Goal: Task Accomplishment & Management: Manage account settings

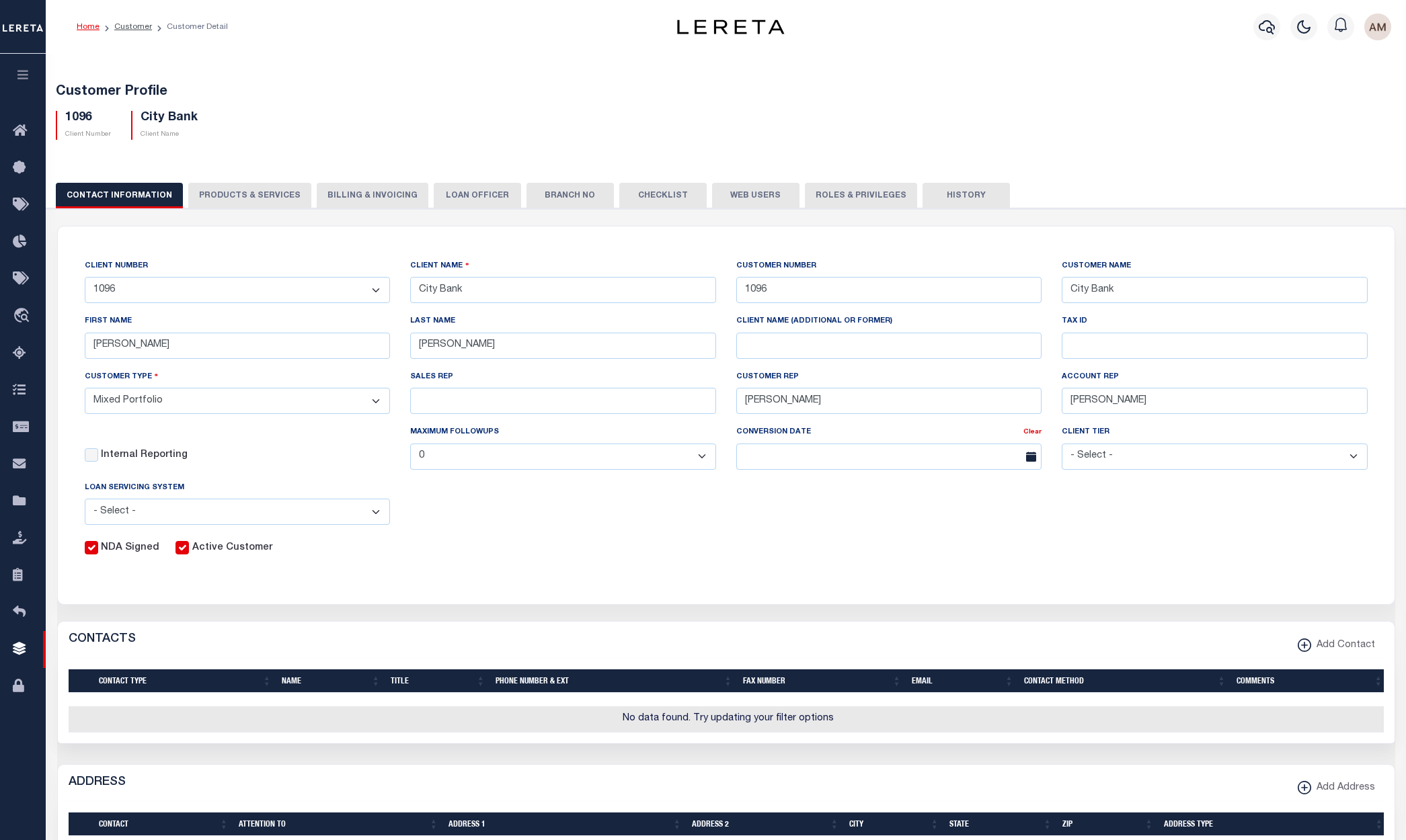
select select "Mixed Portfolio"
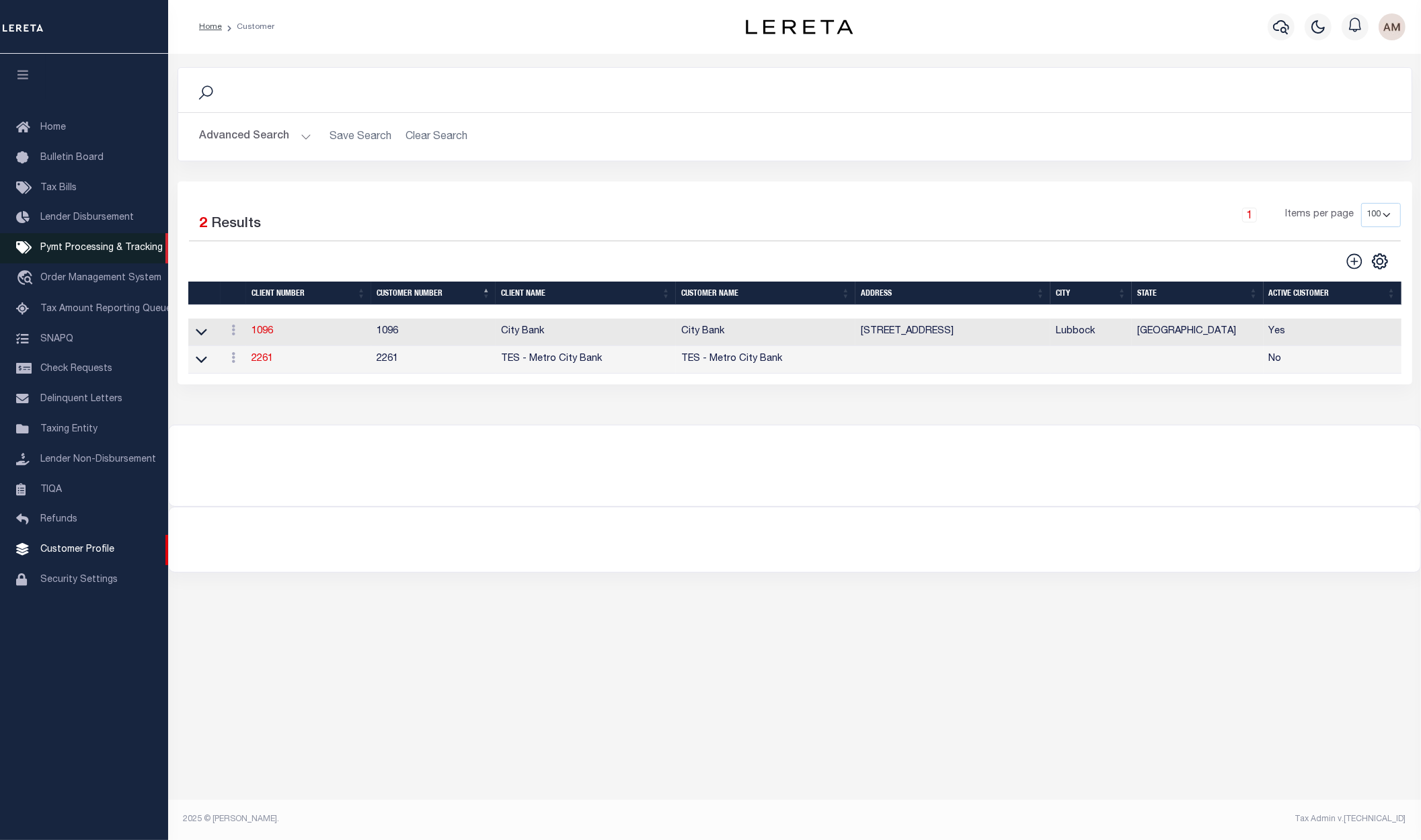
click at [104, 250] on span "Pymt Processing & Tracking" at bounding box center [101, 249] width 122 height 10
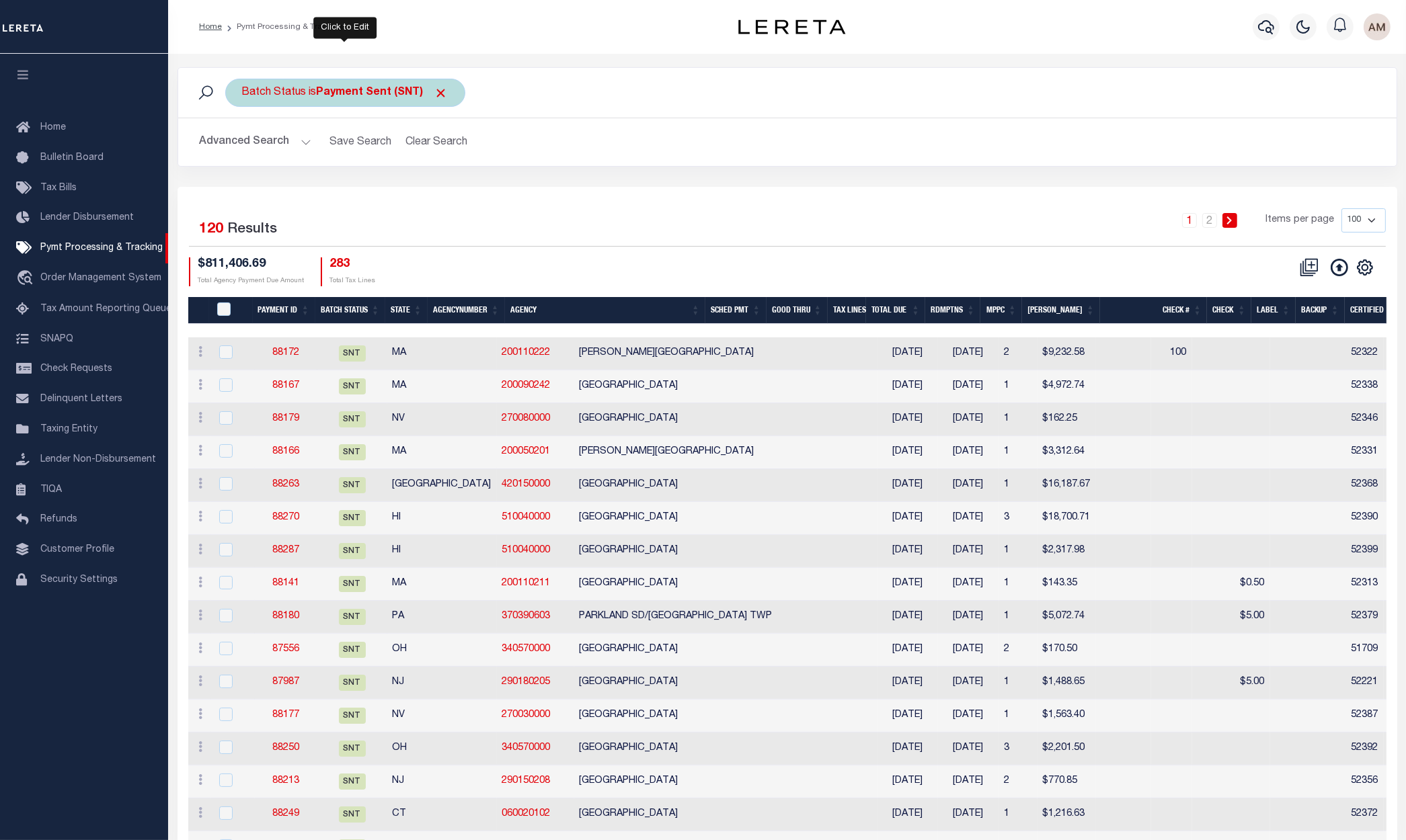
click at [316, 95] on b "Payment Sent (SNT)" at bounding box center [382, 92] width 131 height 10
select select "SNT"
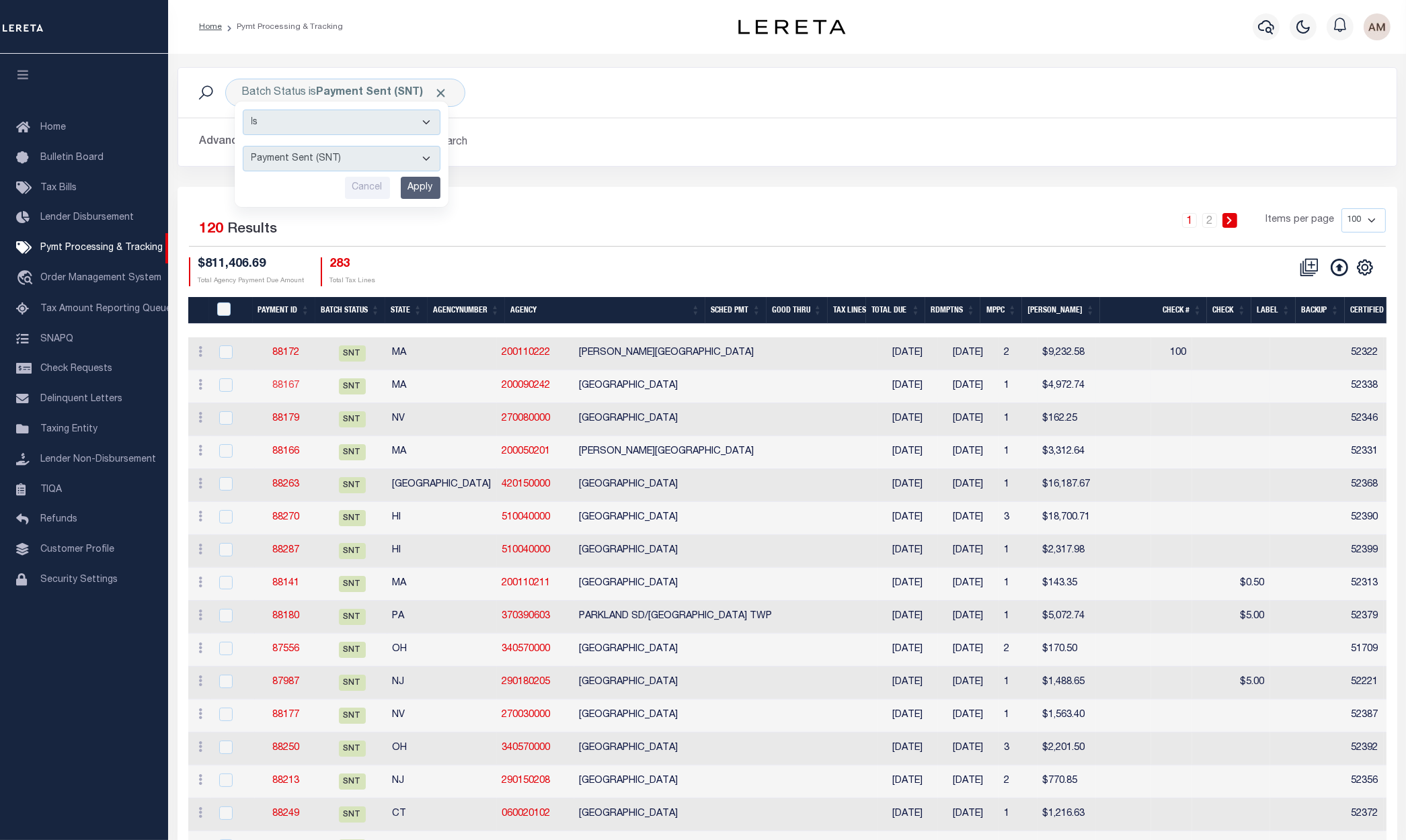
click at [276, 381] on link "88167" at bounding box center [286, 386] width 27 height 10
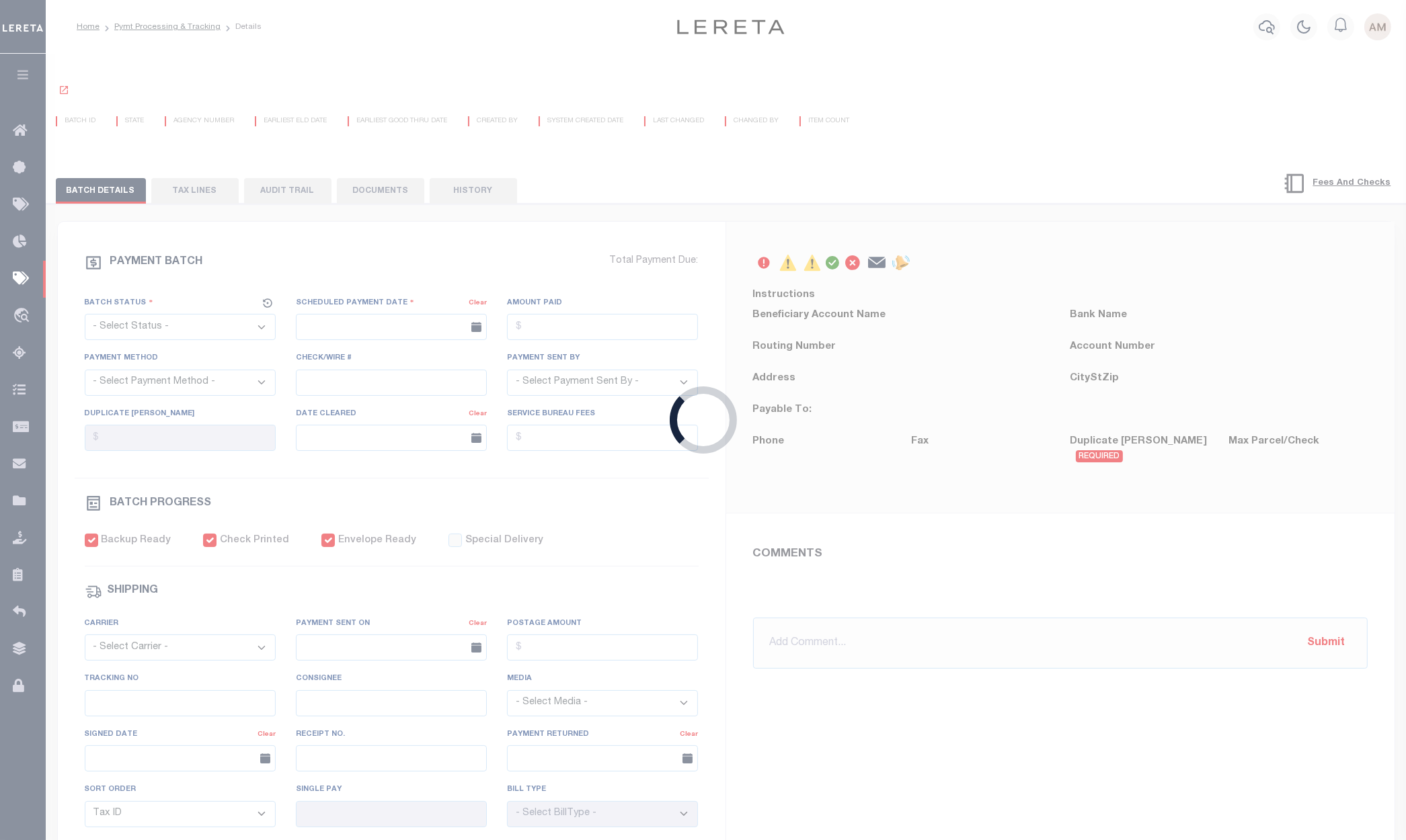
select select "SNT"
type input "[DATE]"
type input "$4,972.74"
select select "CHK"
type input "52338"
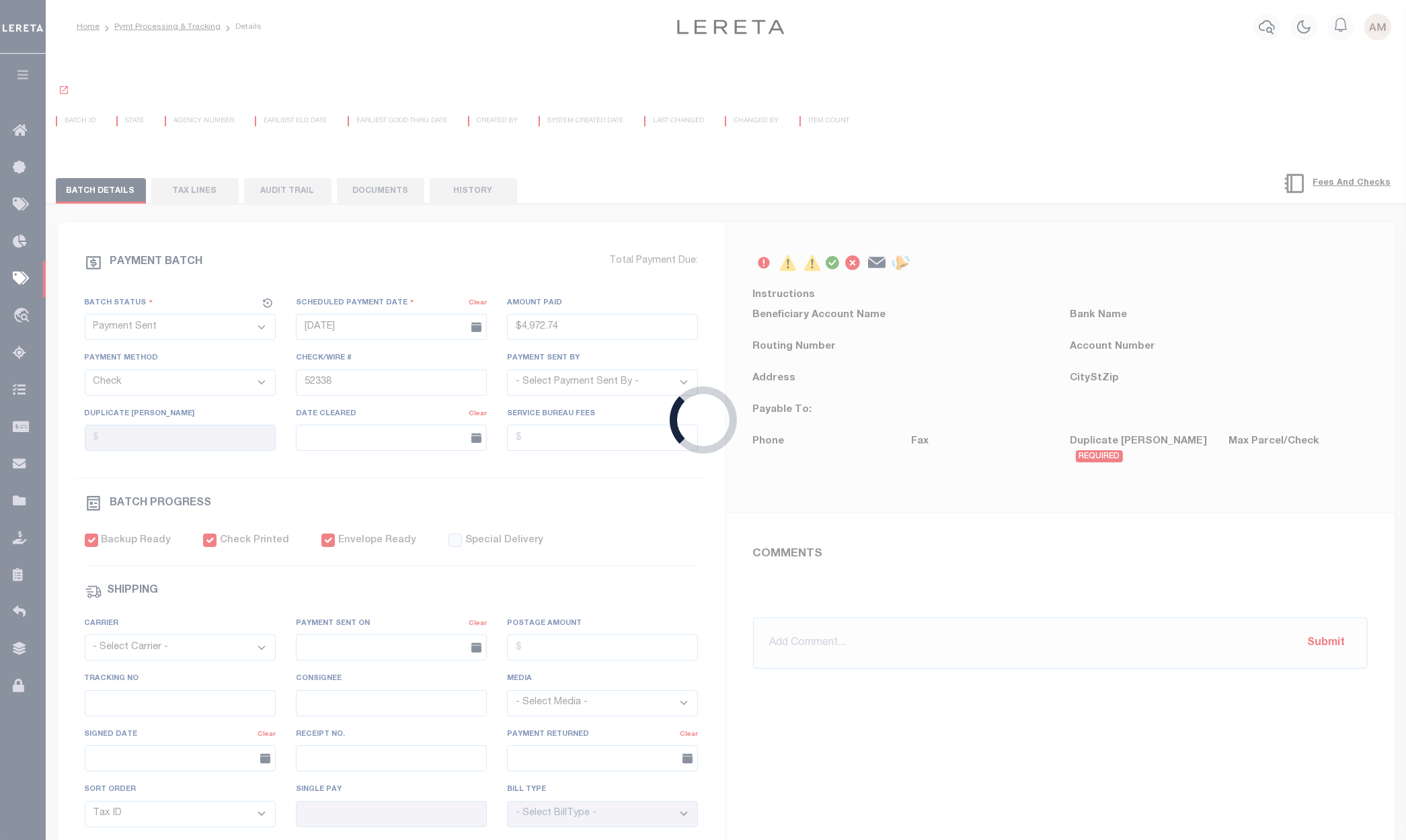
select select "[PERSON_NAME]"
checkbox input "true"
select select "FDX"
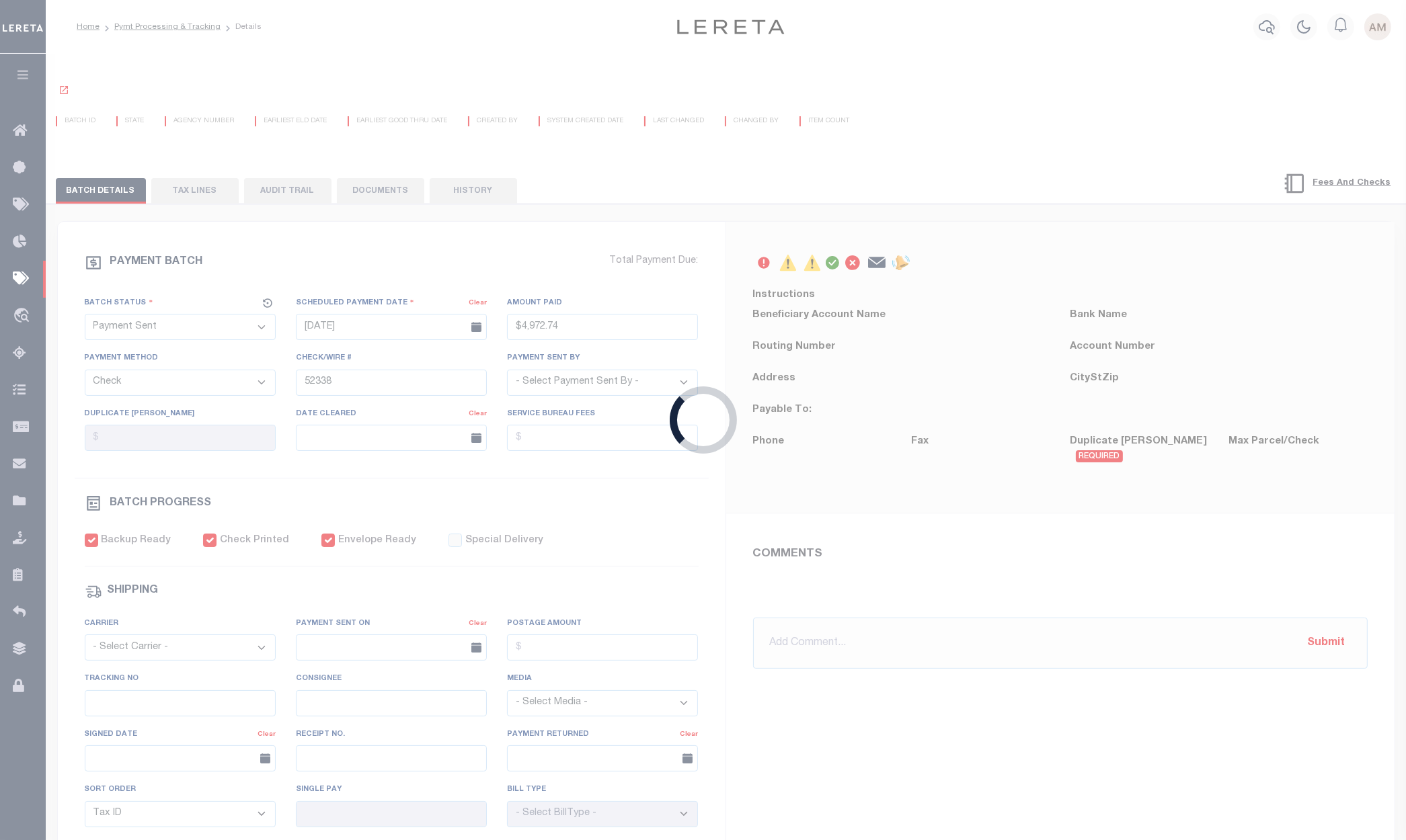
type input "[DATE]"
type input "883212822644"
type input "N"
radio input "true"
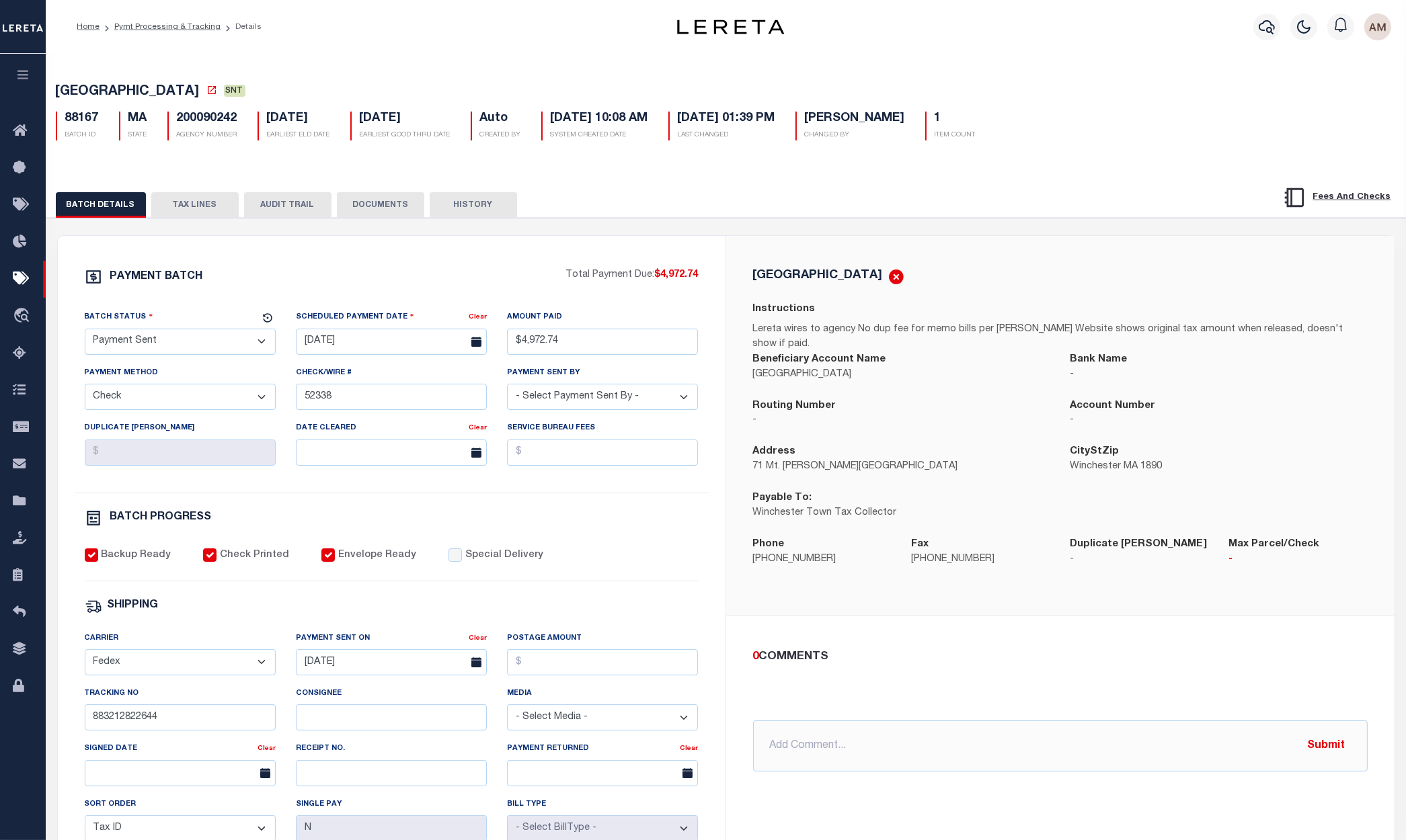
drag, startPoint x: 372, startPoint y: 210, endPoint x: 370, endPoint y: 199, distance: 11.2
click at [372, 210] on button "DOCUMENTS" at bounding box center [381, 205] width 88 height 26
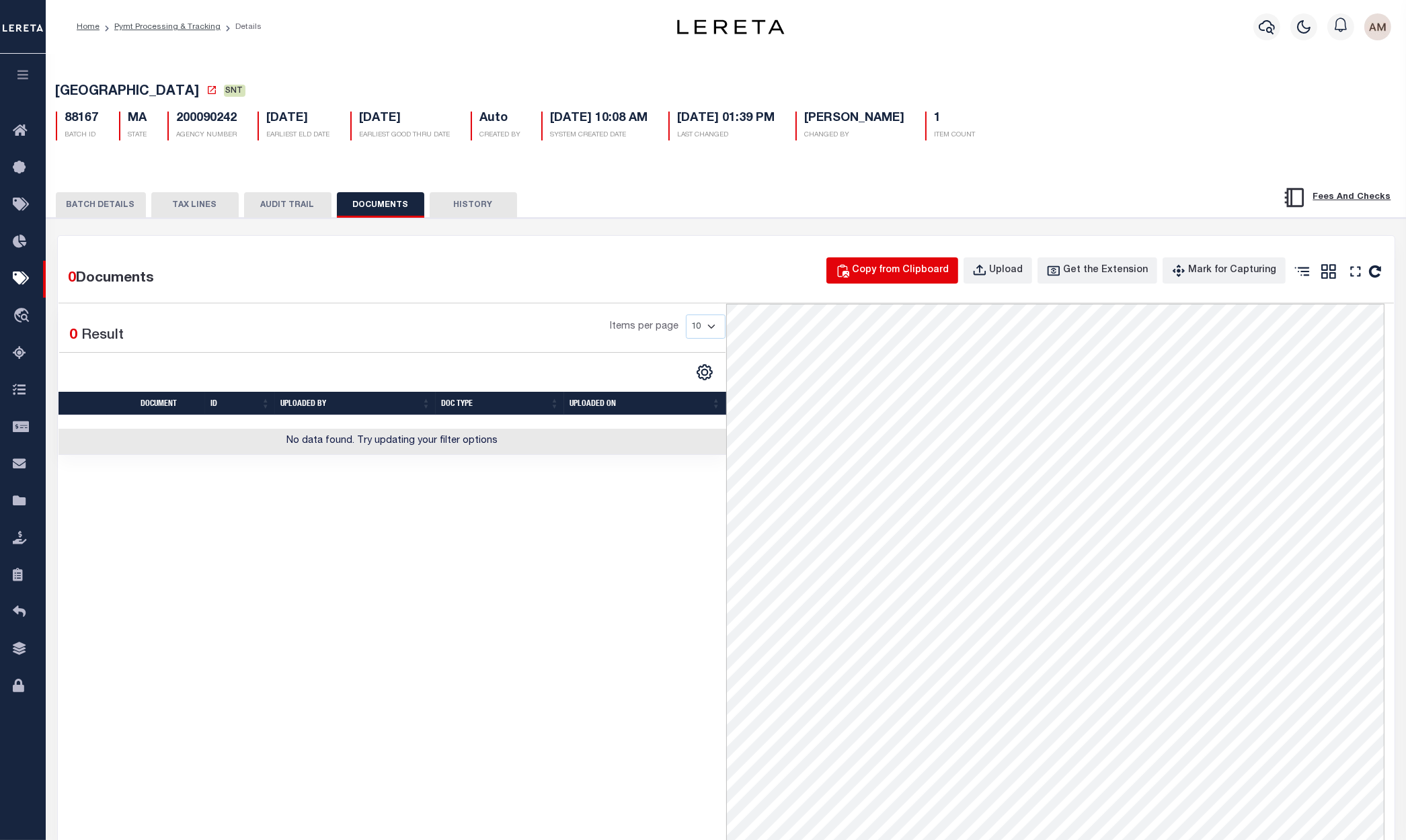
click at [926, 273] on div "Copy from Clipboard" at bounding box center [901, 271] width 97 height 15
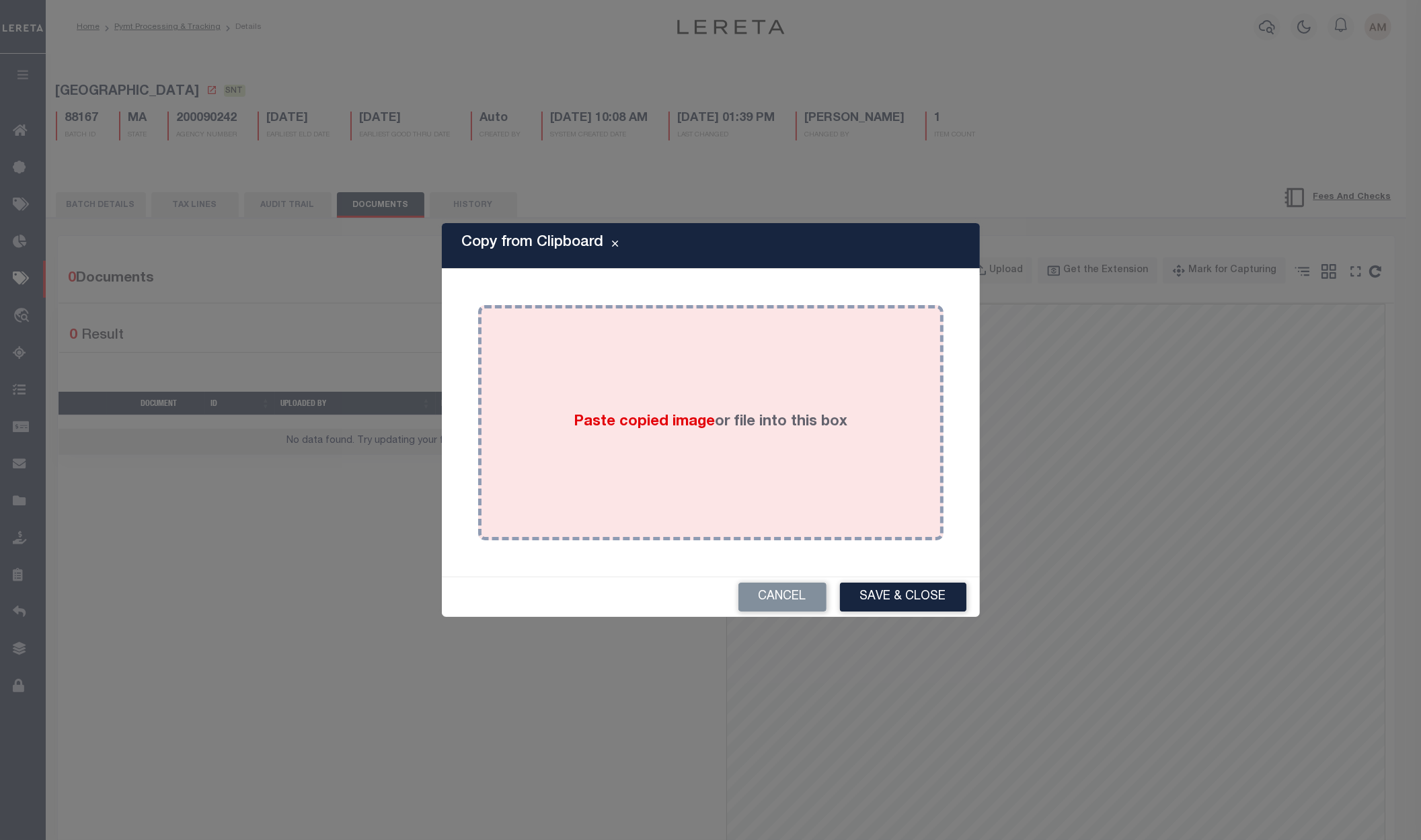
click at [816, 330] on div "Paste copied image or file into this box" at bounding box center [710, 423] width 445 height 215
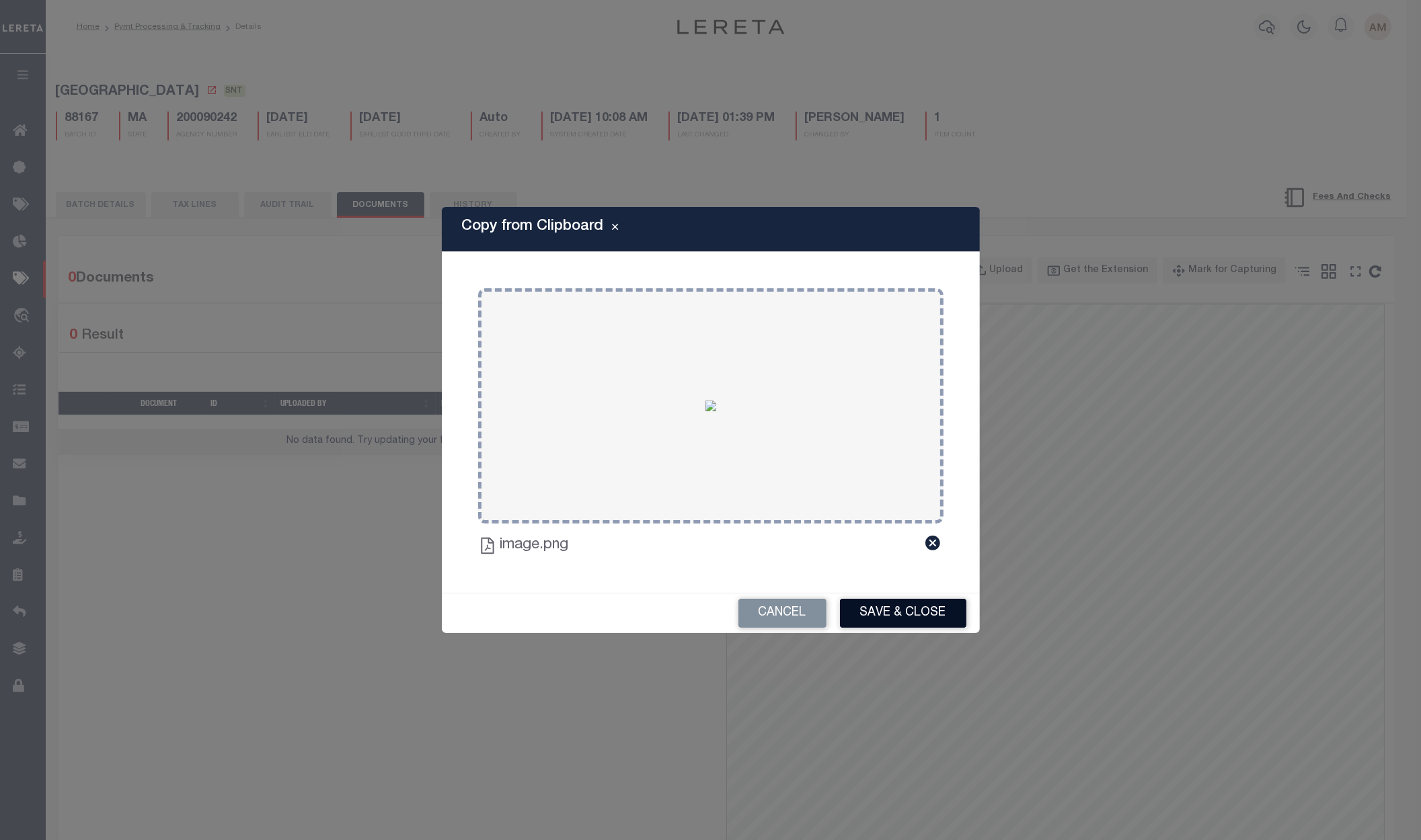
click at [917, 609] on button "Save & Close" at bounding box center [903, 613] width 127 height 29
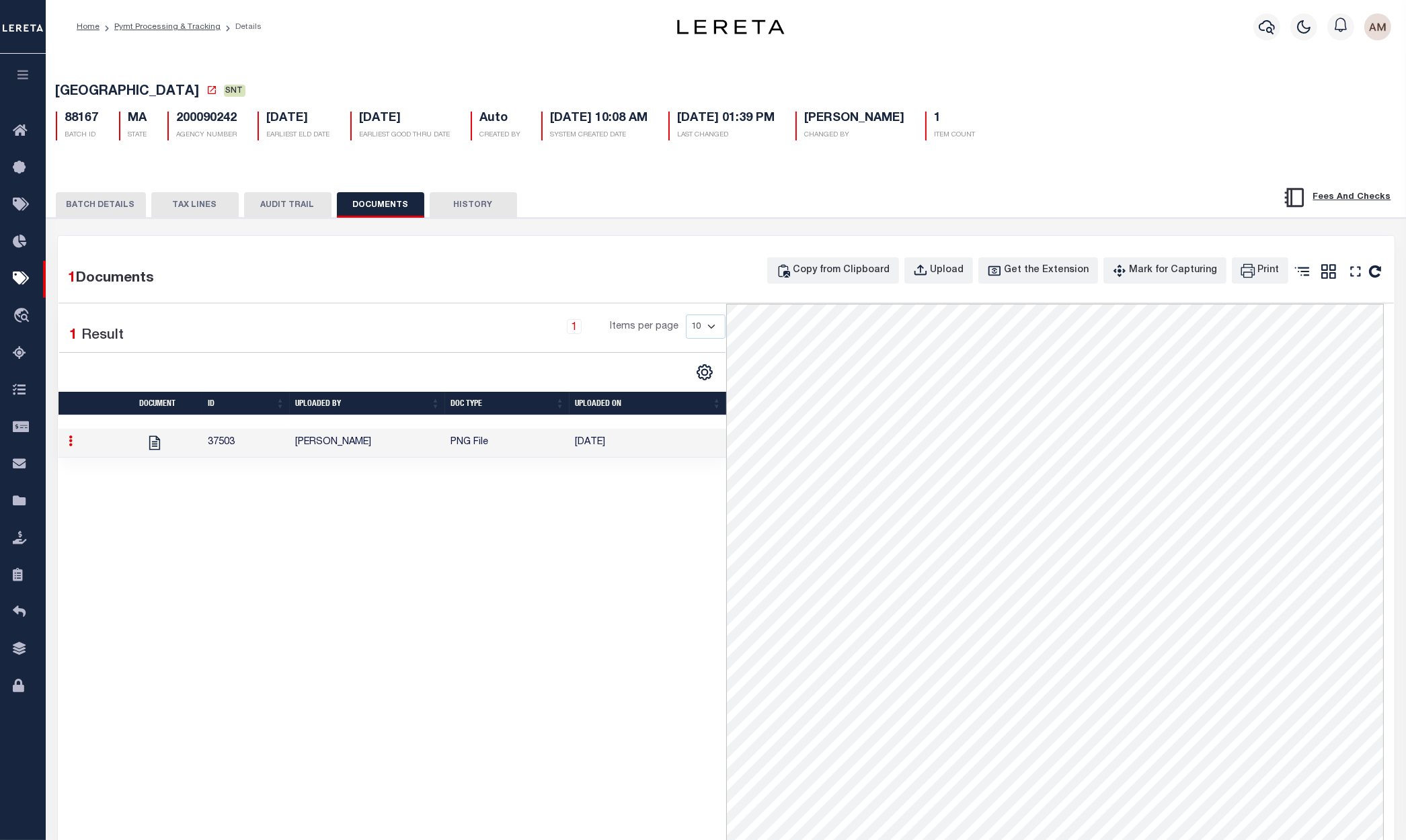
click at [102, 197] on button "BATCH DETAILS" at bounding box center [101, 205] width 90 height 26
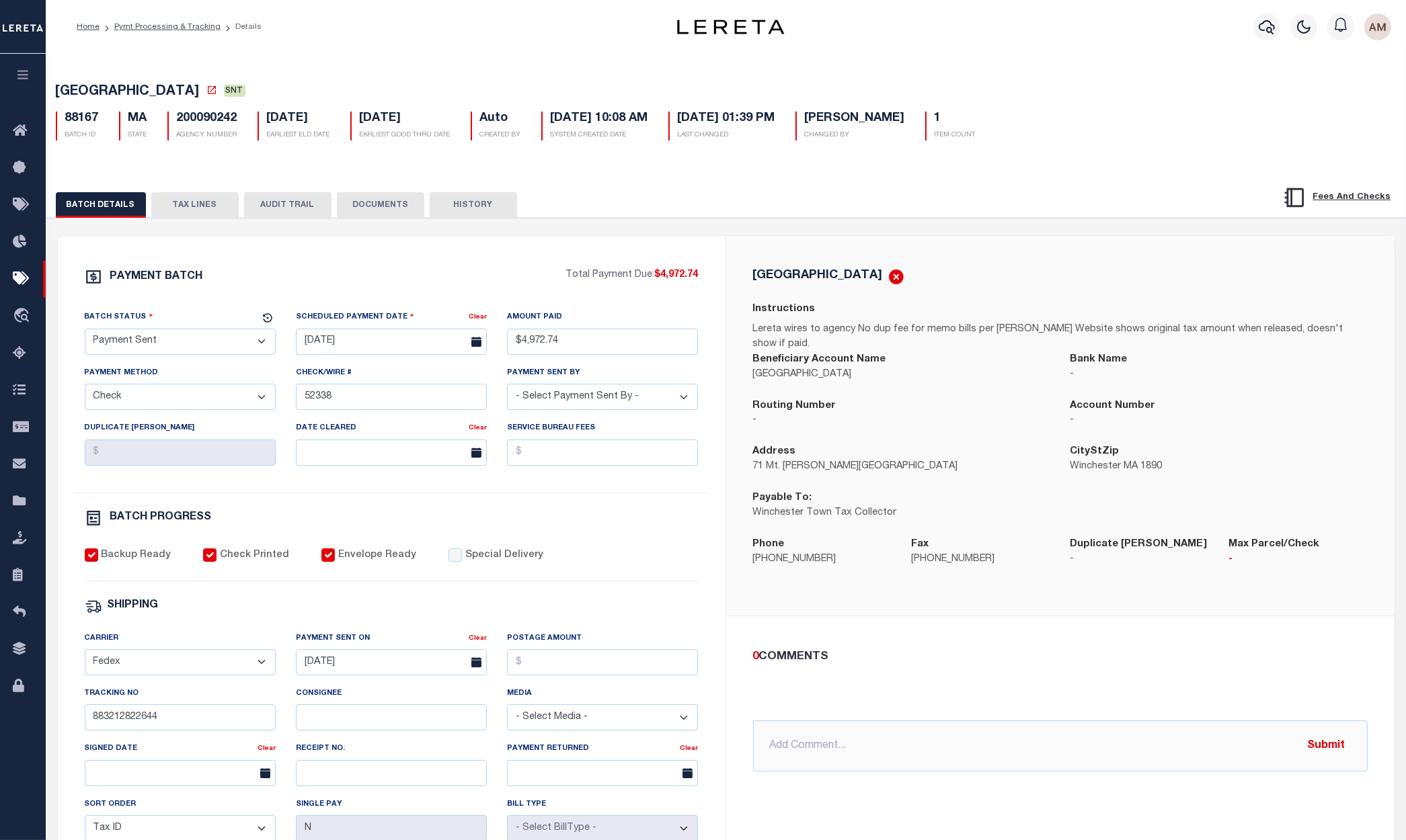
drag, startPoint x: 179, startPoint y: 344, endPoint x: 186, endPoint y: 358, distance: 15.7
click at [179, 344] on select "- Select Status - Scheduled for Payment Ready For Payment Payment Sent Cleared …" at bounding box center [180, 342] width 191 height 27
select select "CAC"
click at [85, 332] on select "- Select Status - Scheduled for Payment Ready For Payment Payment Sent Cleared …" at bounding box center [180, 342] width 191 height 27
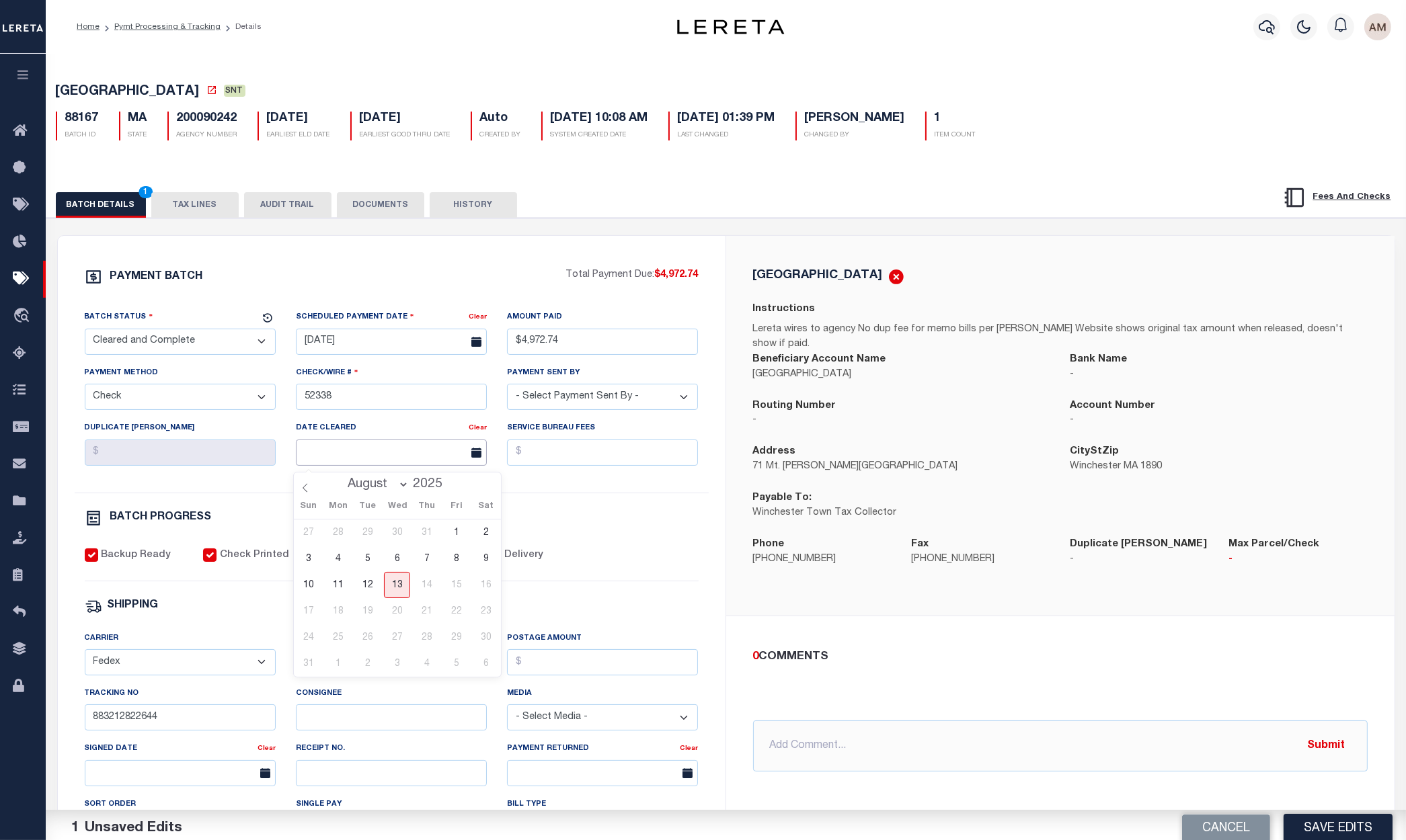
click at [384, 456] on input "text" at bounding box center [392, 453] width 191 height 27
click at [365, 563] on span "5" at bounding box center [368, 559] width 27 height 27
type input "[DATE]"
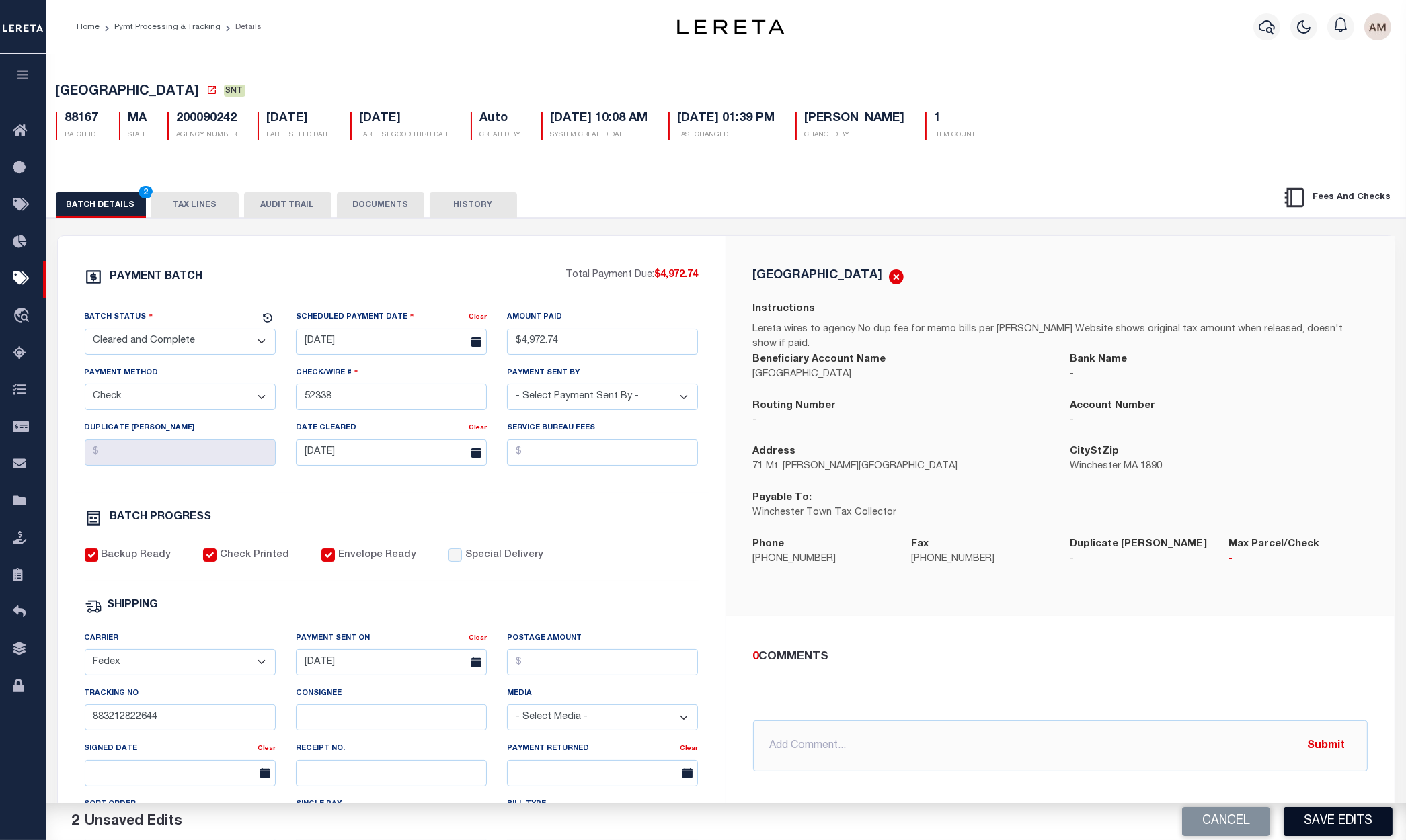
click at [1361, 825] on button "Save Edits" at bounding box center [1338, 822] width 109 height 29
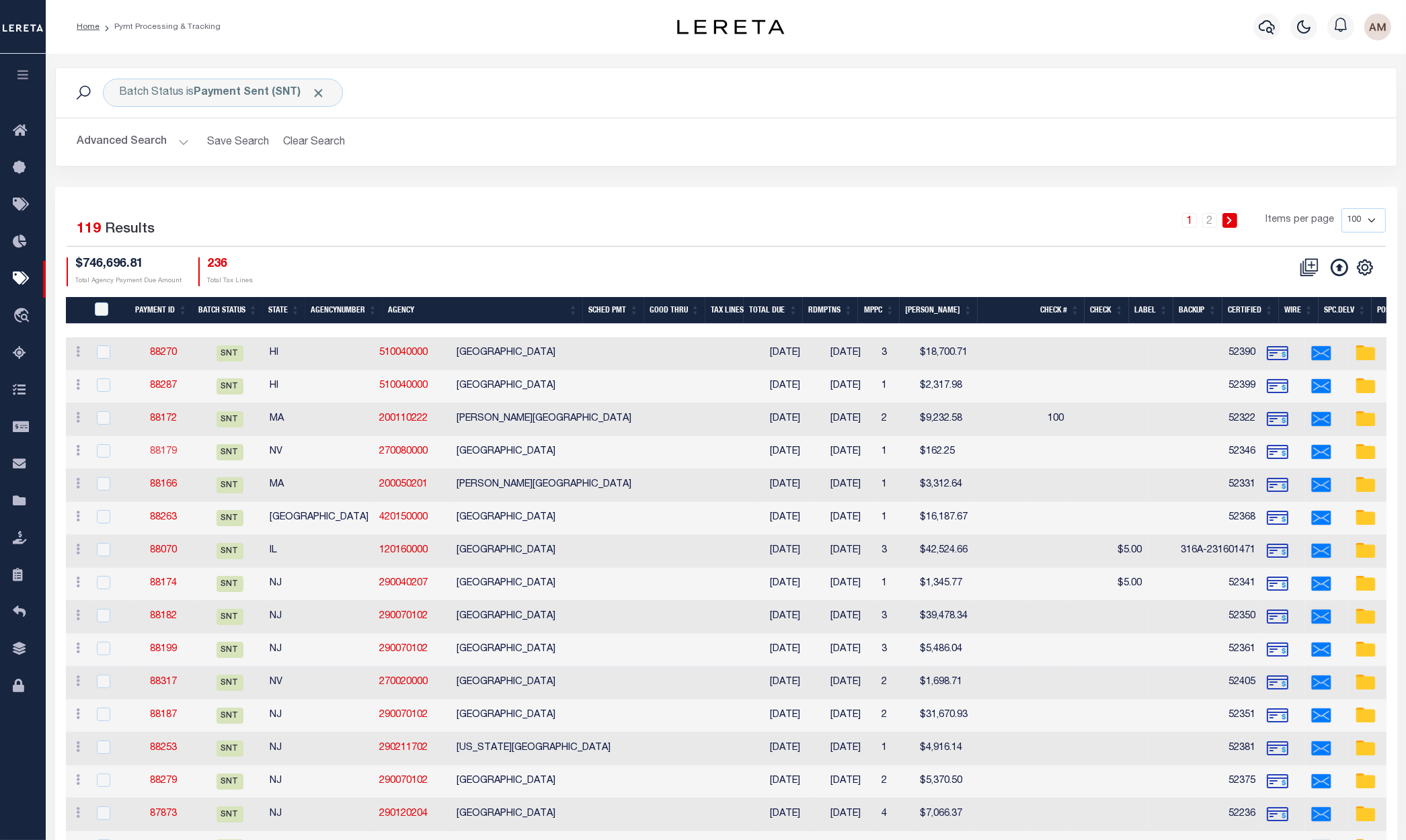
click at [150, 450] on link "88179" at bounding box center [163, 451] width 27 height 10
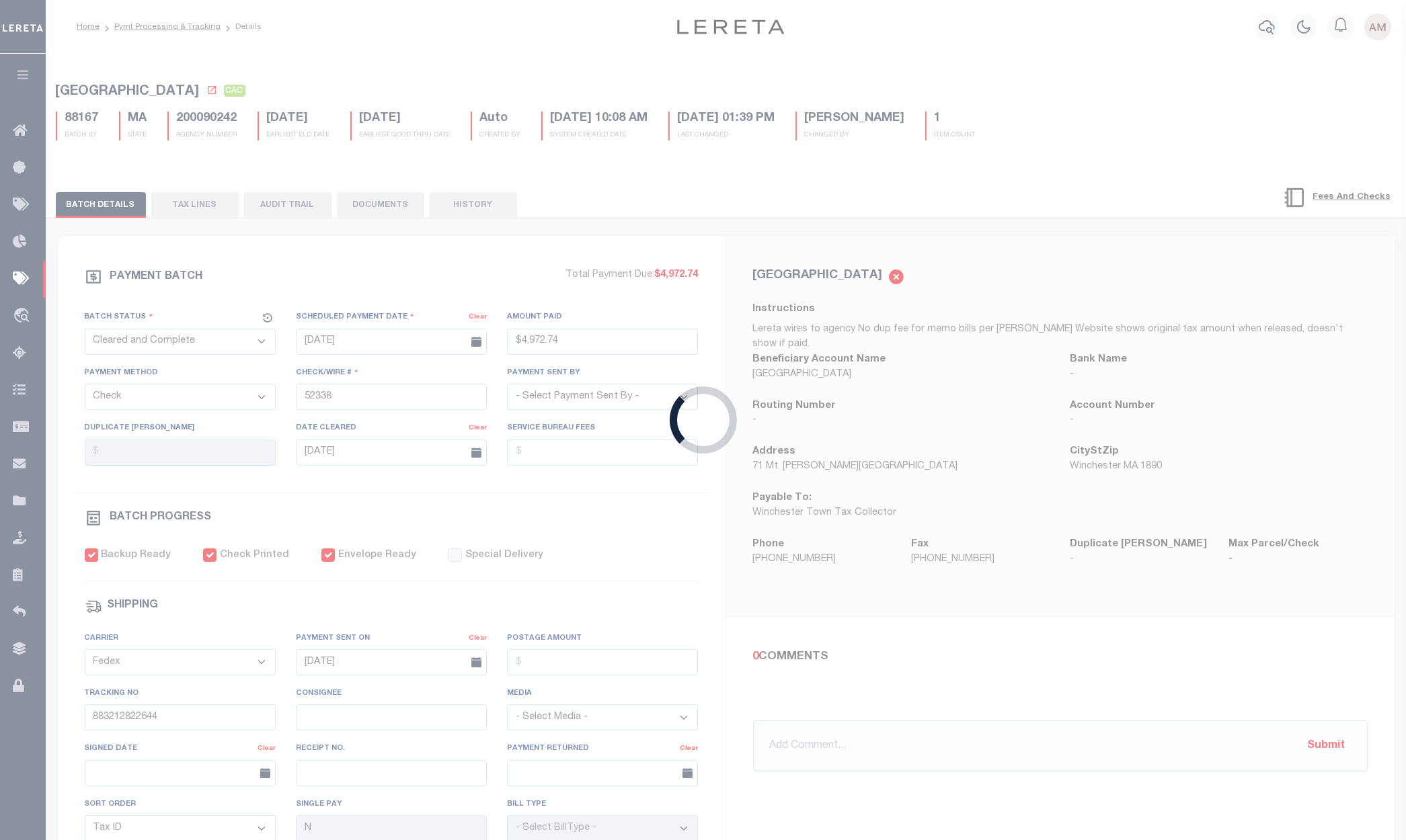
select select "SNT"
type input "[DATE]"
type input "$162.25"
type input "52346"
type input "[DATE]"
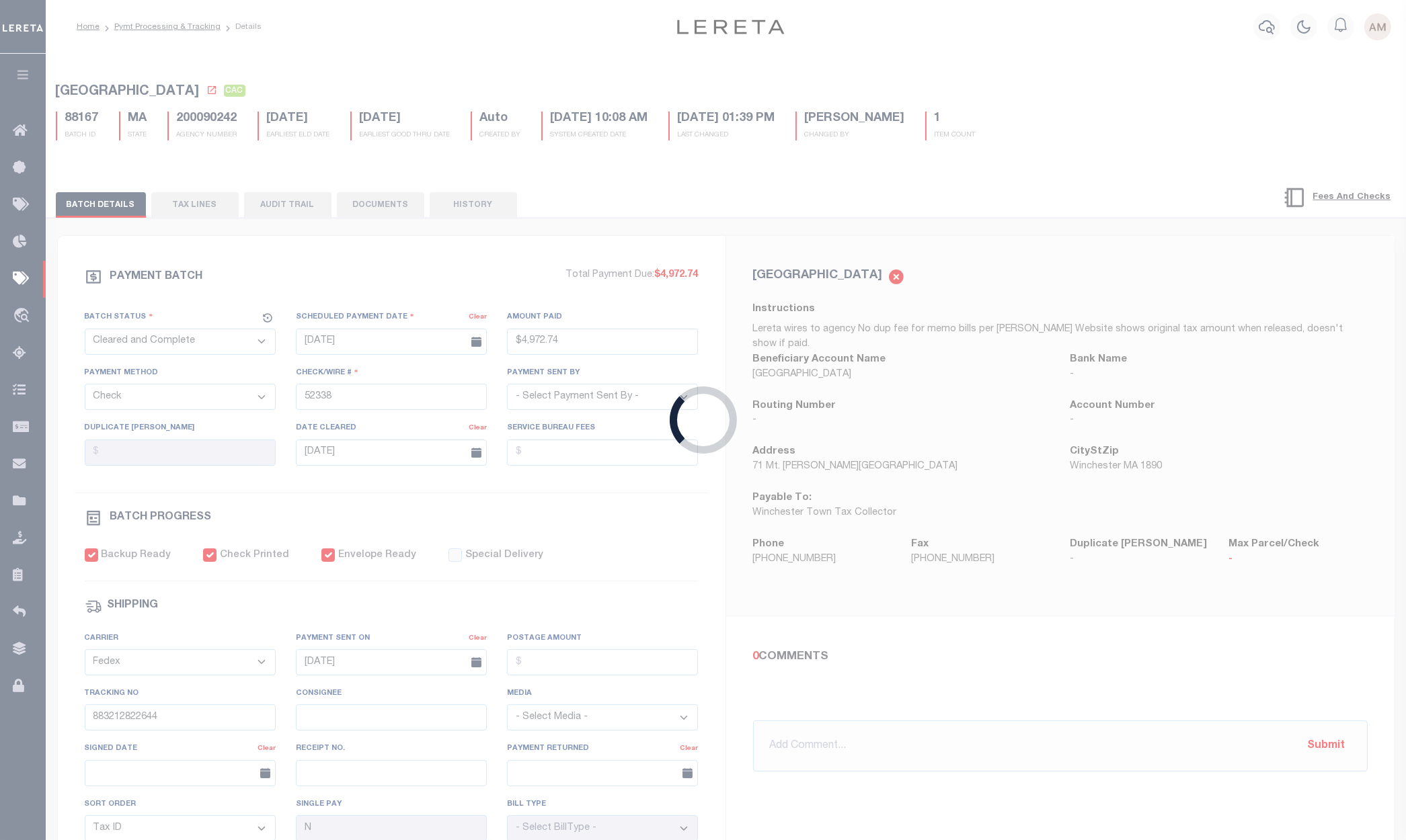
type input "$9.65"
type input "883303550416"
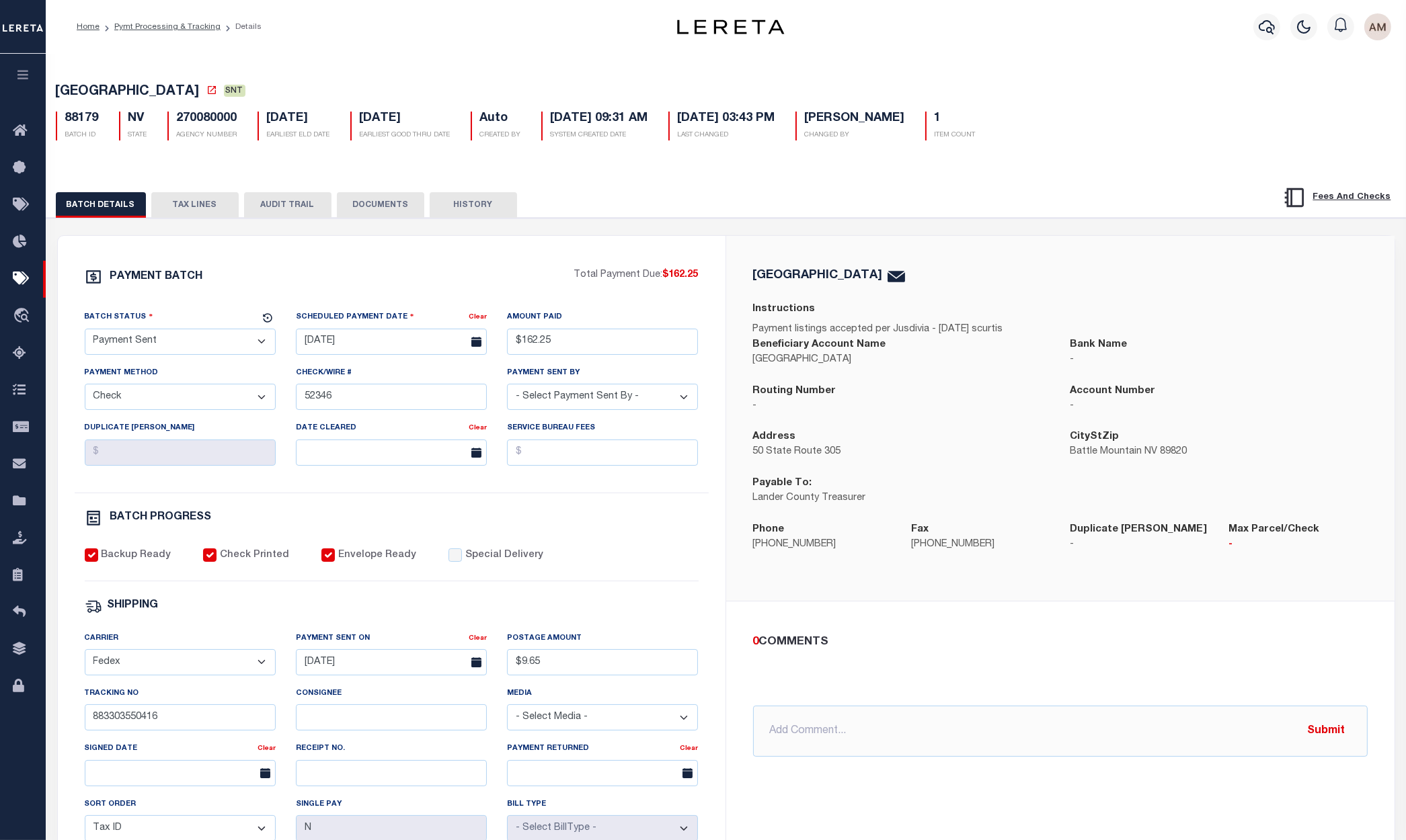
click at [372, 194] on button "DOCUMENTS" at bounding box center [381, 205] width 88 height 26
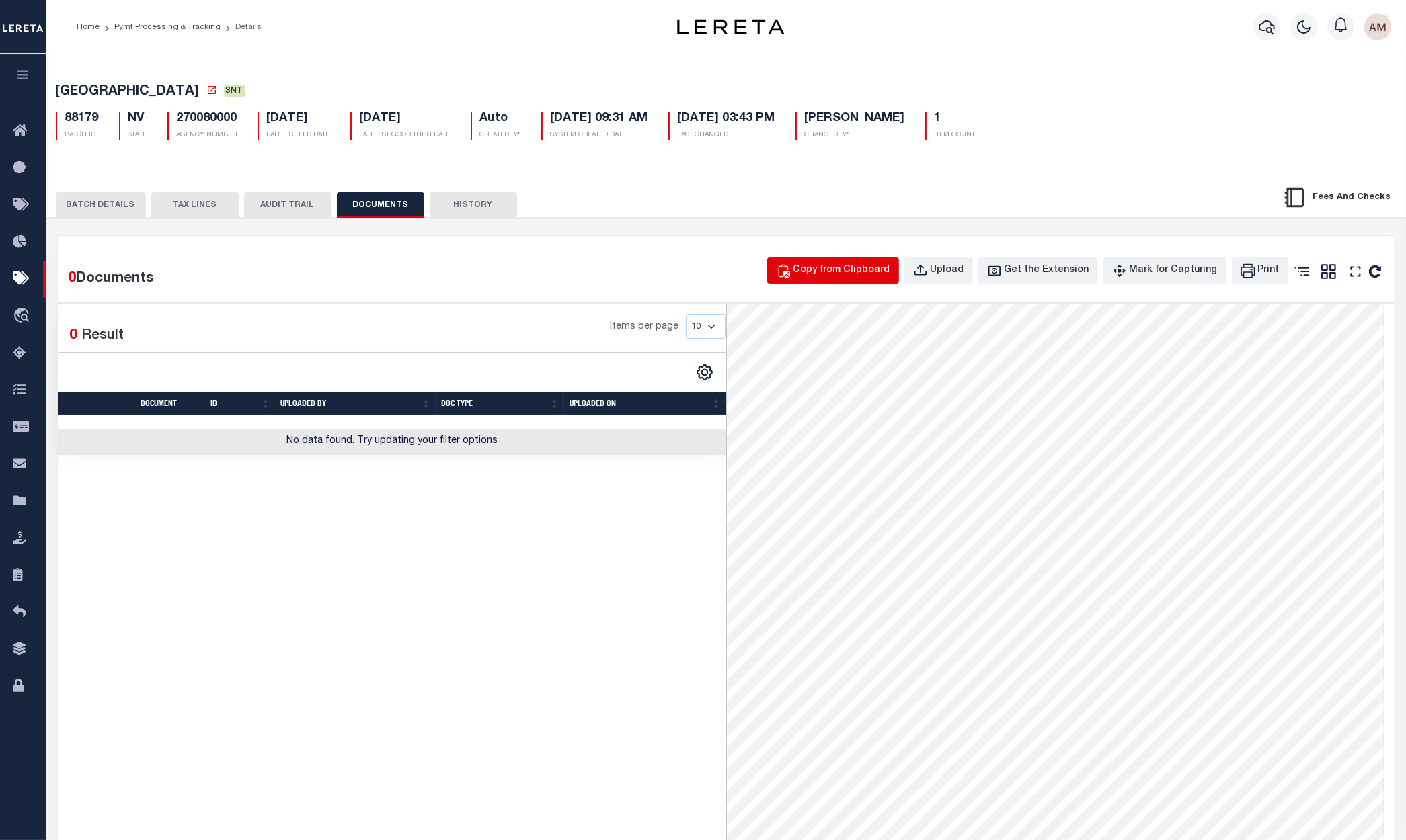
click at [865, 284] on button "Copy from Clipboard" at bounding box center [833, 270] width 131 height 27
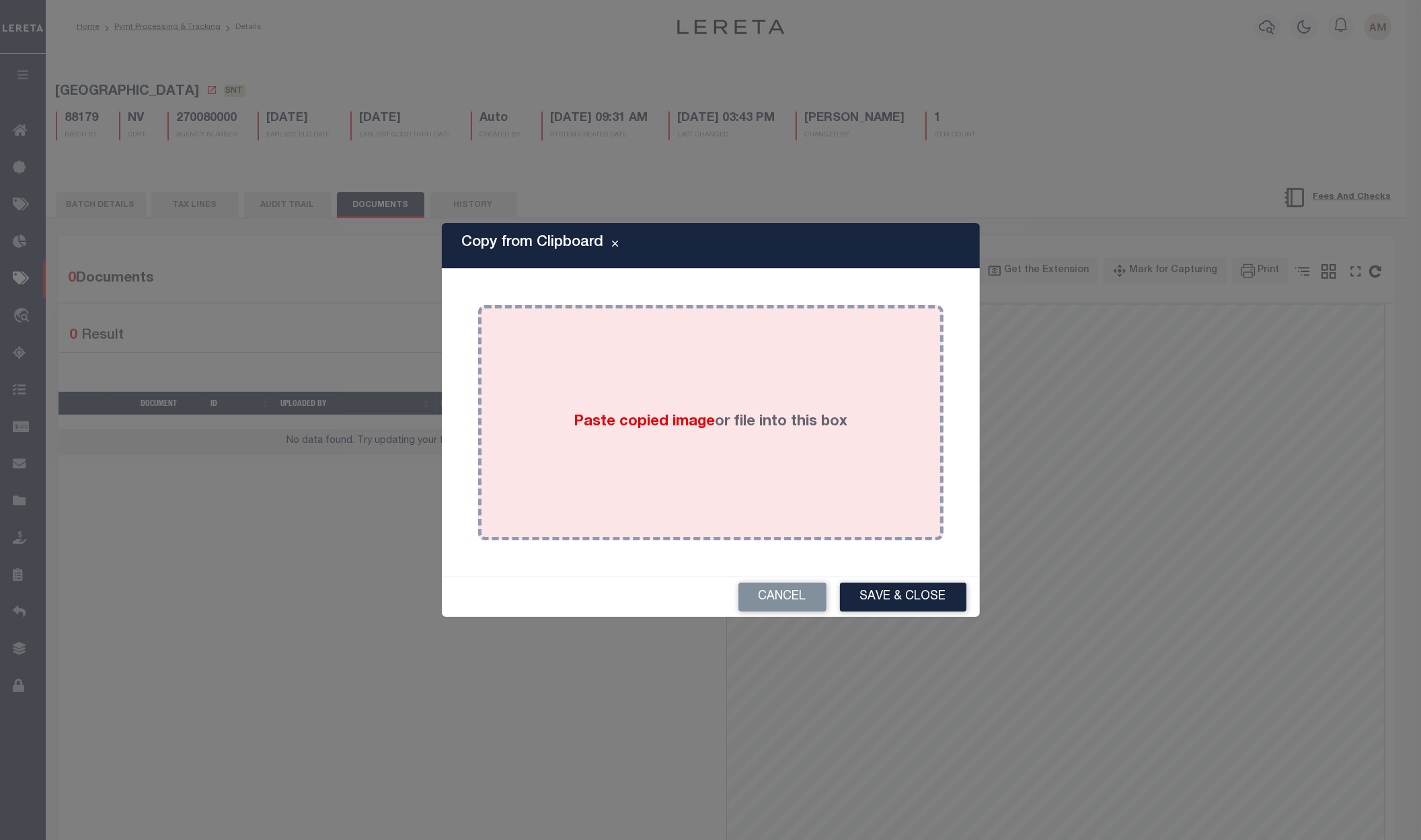
click at [829, 410] on div "Paste copied image or file into this box" at bounding box center [710, 423] width 445 height 215
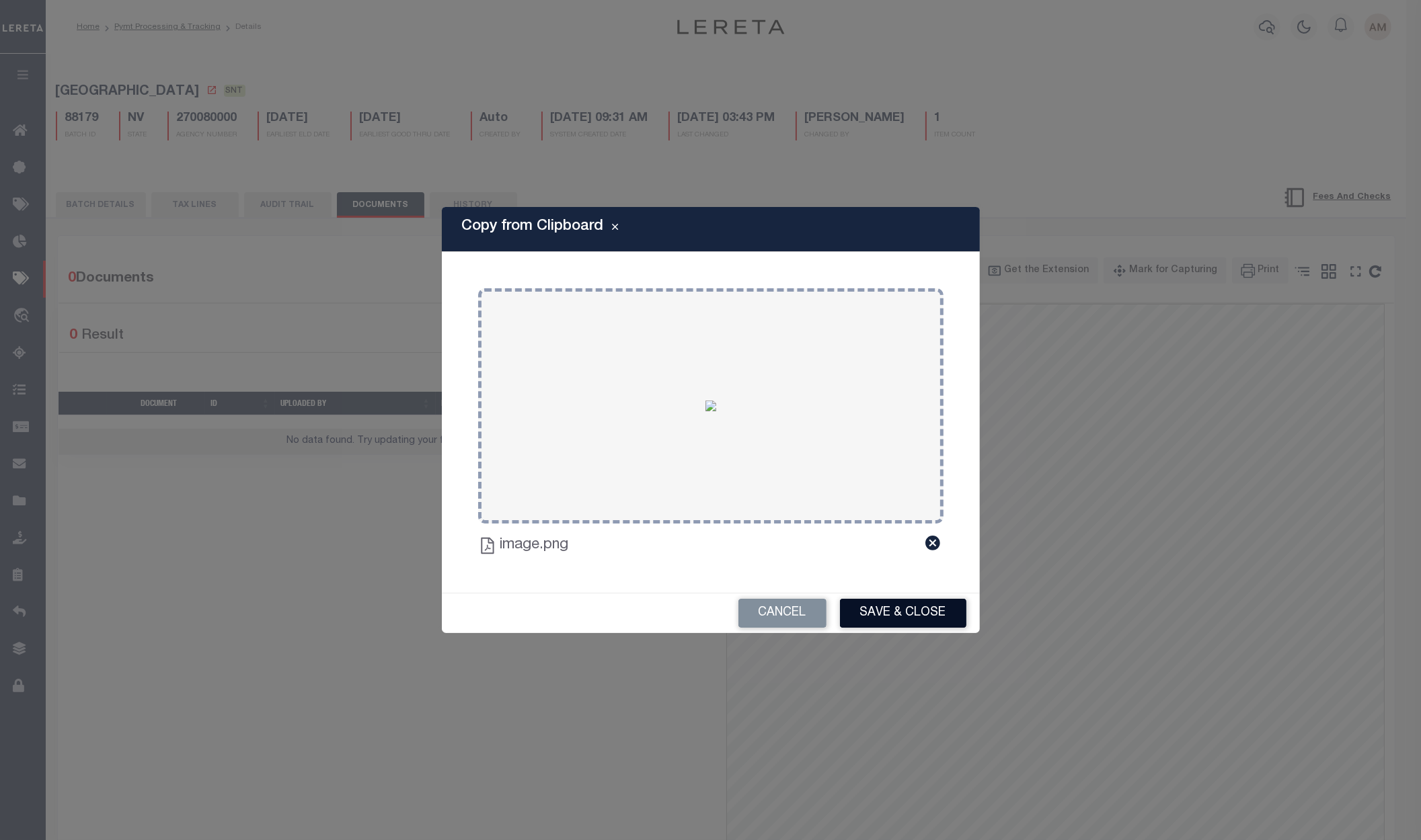
click at [917, 608] on button "Save & Close" at bounding box center [903, 613] width 127 height 29
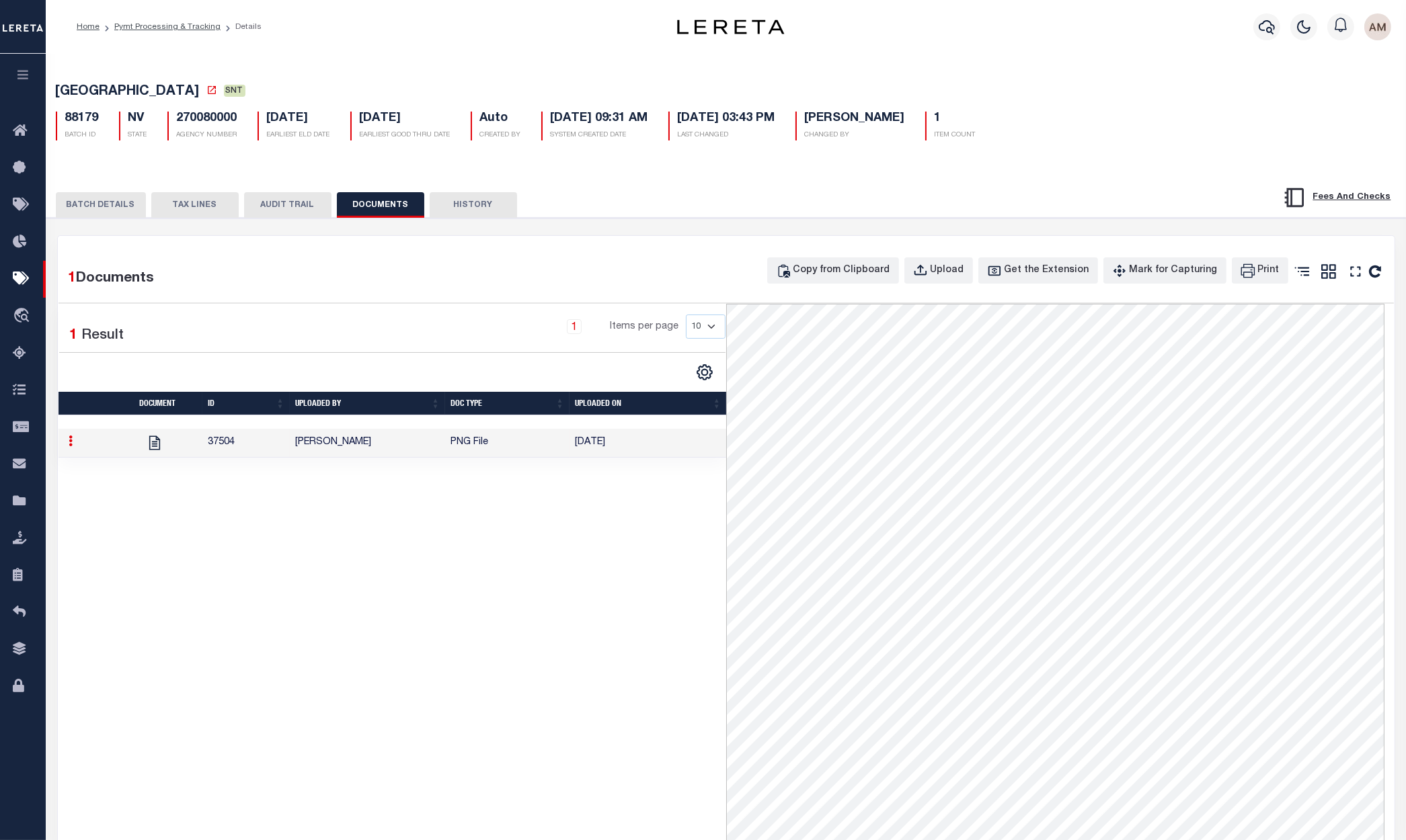
click at [100, 207] on button "BATCH DETAILS" at bounding box center [101, 205] width 90 height 26
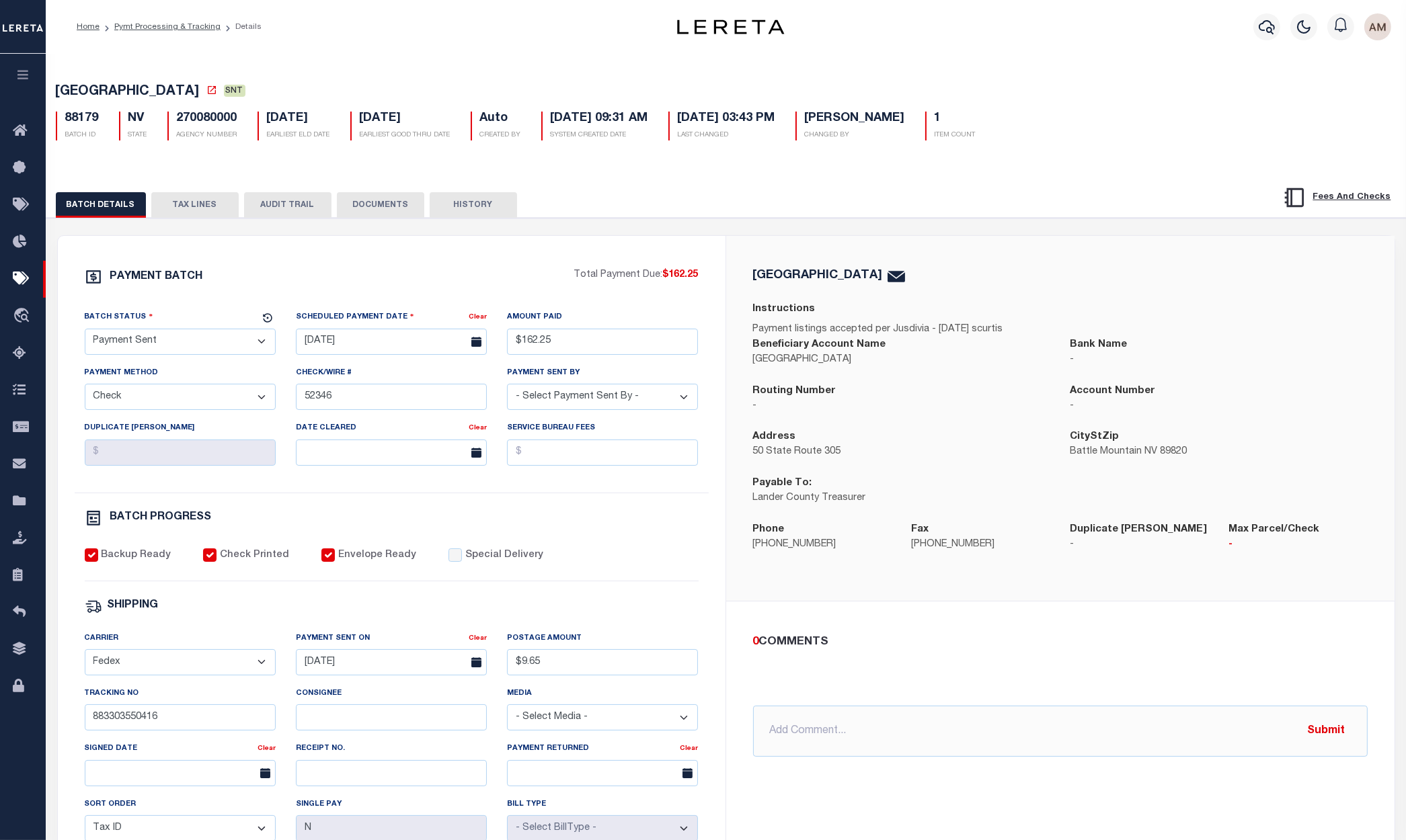
drag, startPoint x: 184, startPoint y: 349, endPoint x: 191, endPoint y: 355, distance: 9.2
click at [184, 349] on select "- Select Status - Scheduled for Payment Ready For Payment Payment Sent Cleared …" at bounding box center [180, 342] width 191 height 27
select select "CAC"
click at [85, 332] on select "- Select Status - Scheduled for Payment Ready For Payment Payment Sent Cleared …" at bounding box center [180, 342] width 191 height 27
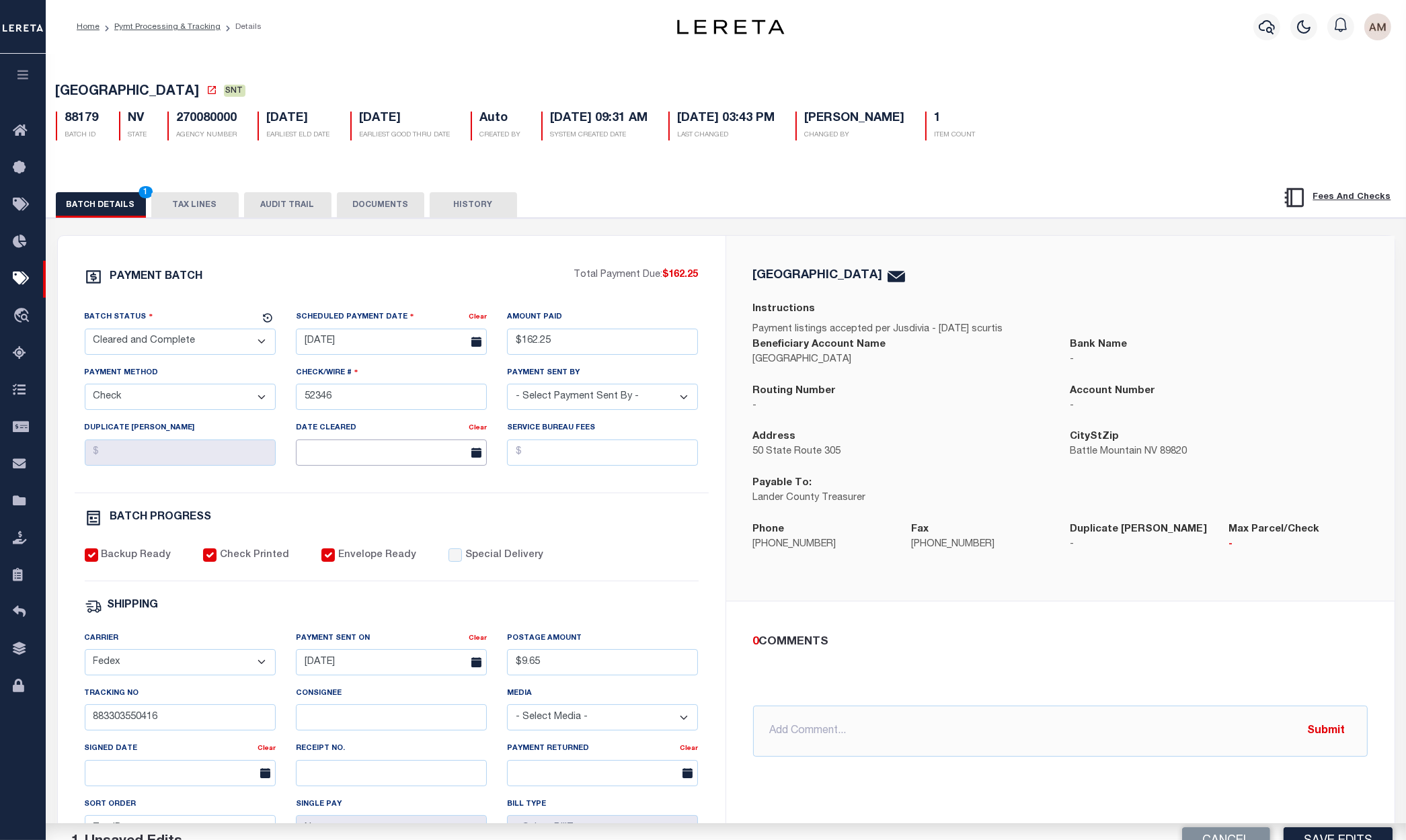
click at [350, 460] on input "text" at bounding box center [392, 453] width 191 height 27
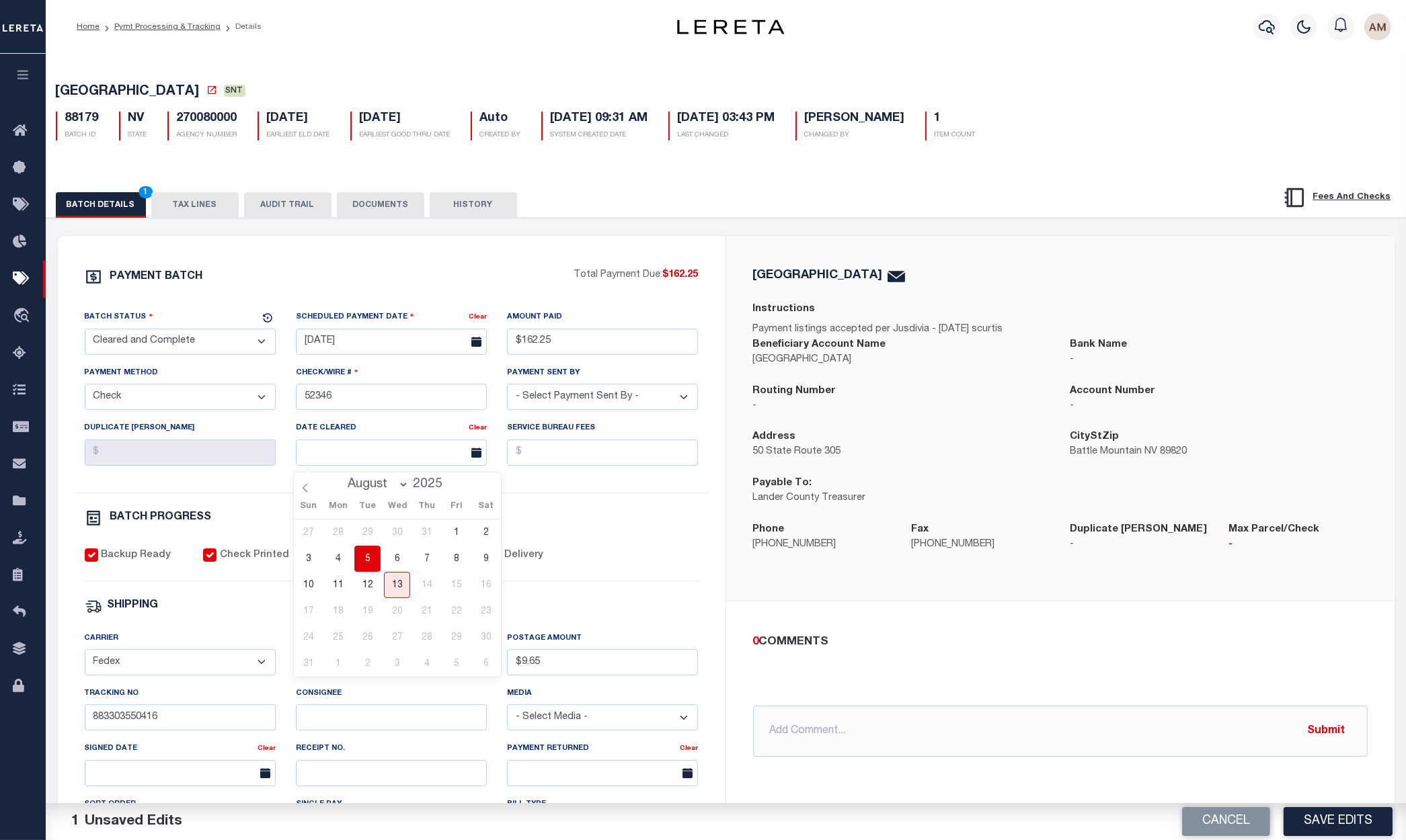
click at [352, 589] on div "27 28 29 30 31 1 2 3 4 5 6 7 8 9 10 11 12 13 14 15 16 17 18 19 20 21 22 23 24 2…" at bounding box center [396, 598] width 207 height 157
click at [350, 588] on span "11" at bounding box center [338, 586] width 27 height 27
type input "[DATE]"
click at [651, 520] on div "BATCH PROGRESS" at bounding box center [392, 518] width 614 height 17
click at [365, 203] on button "DOCUMENTS" at bounding box center [381, 205] width 88 height 26
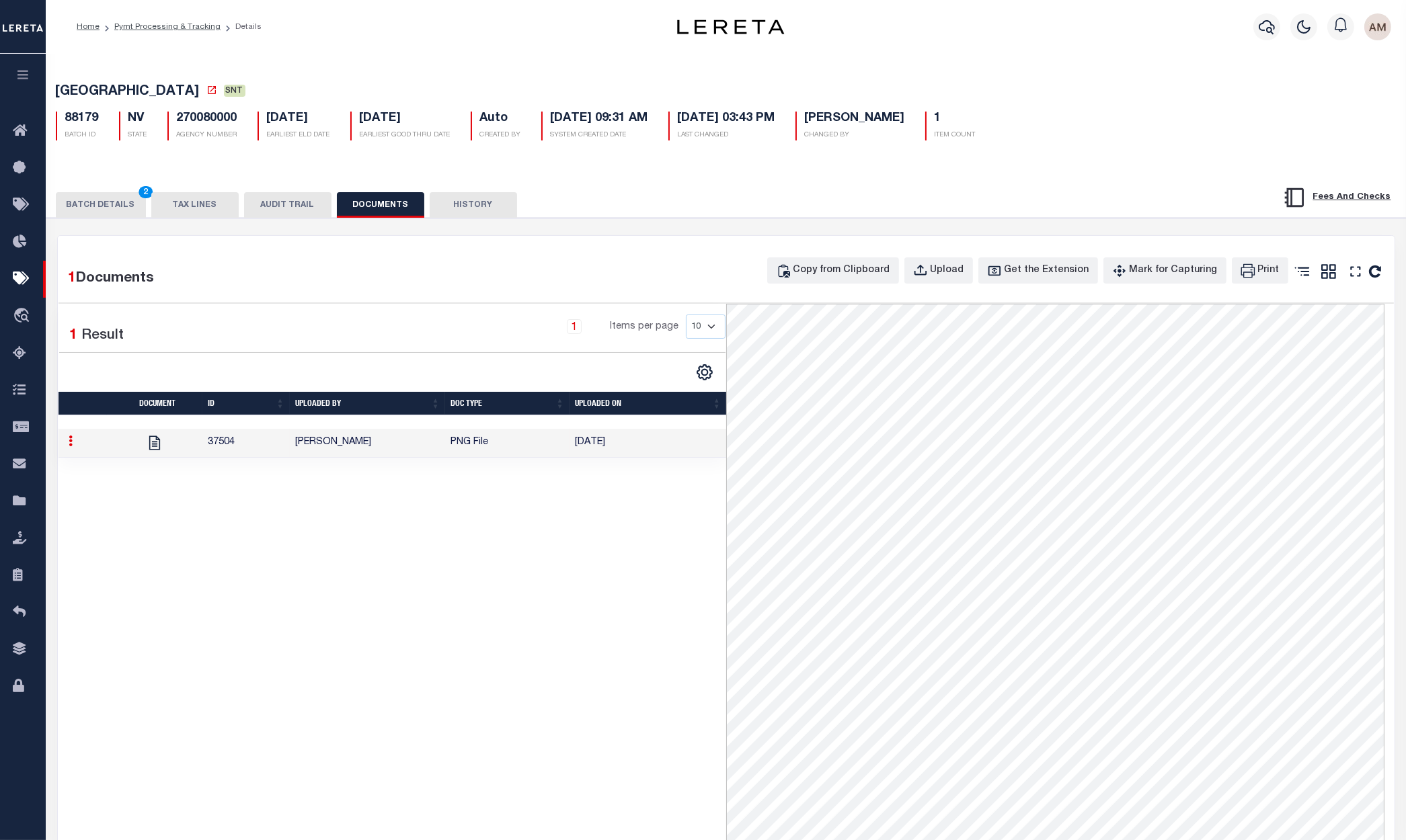
click at [112, 207] on button "BATCH DETAILS 2" at bounding box center [101, 205] width 90 height 26
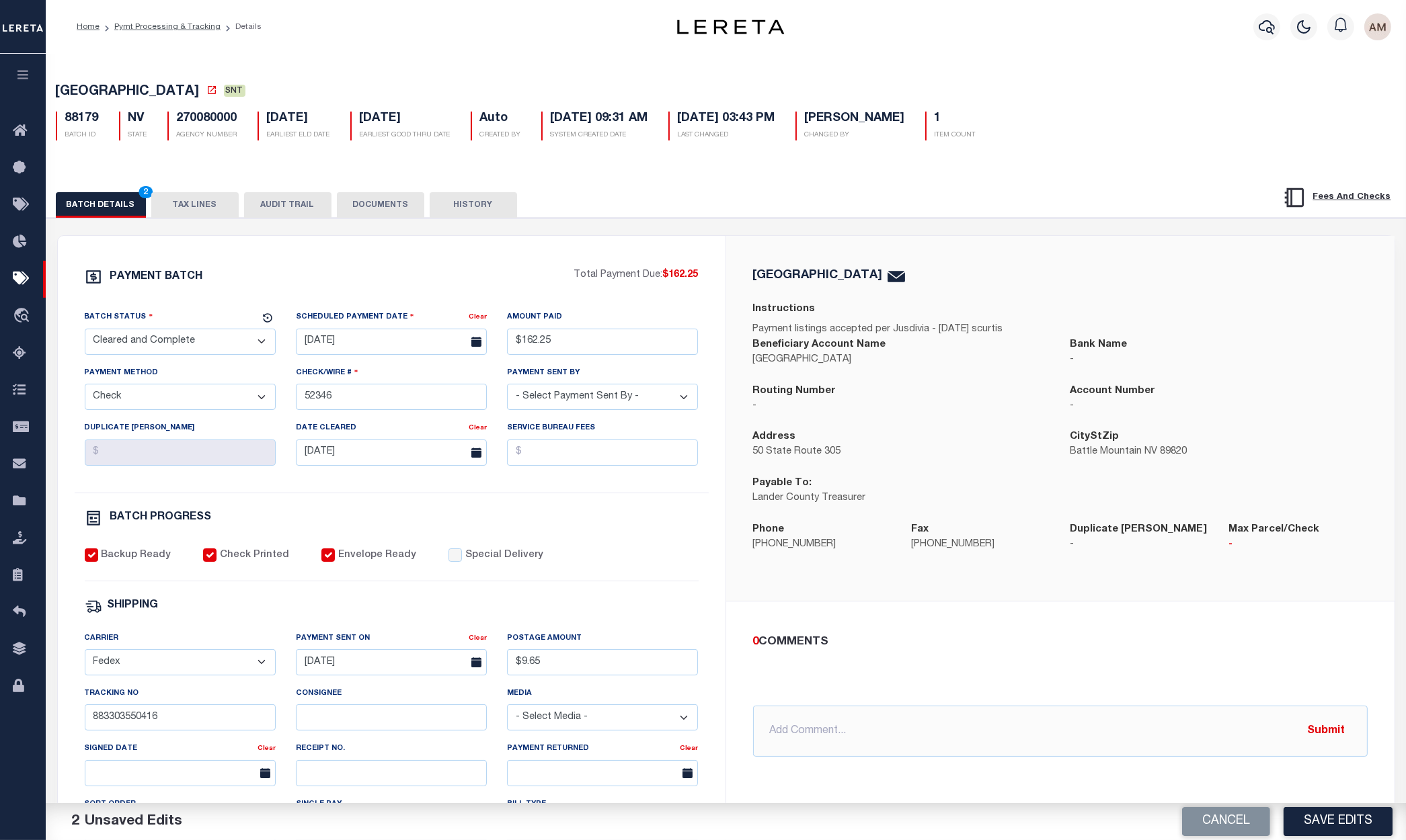
click at [365, 211] on button "DOCUMENTS" at bounding box center [381, 205] width 88 height 26
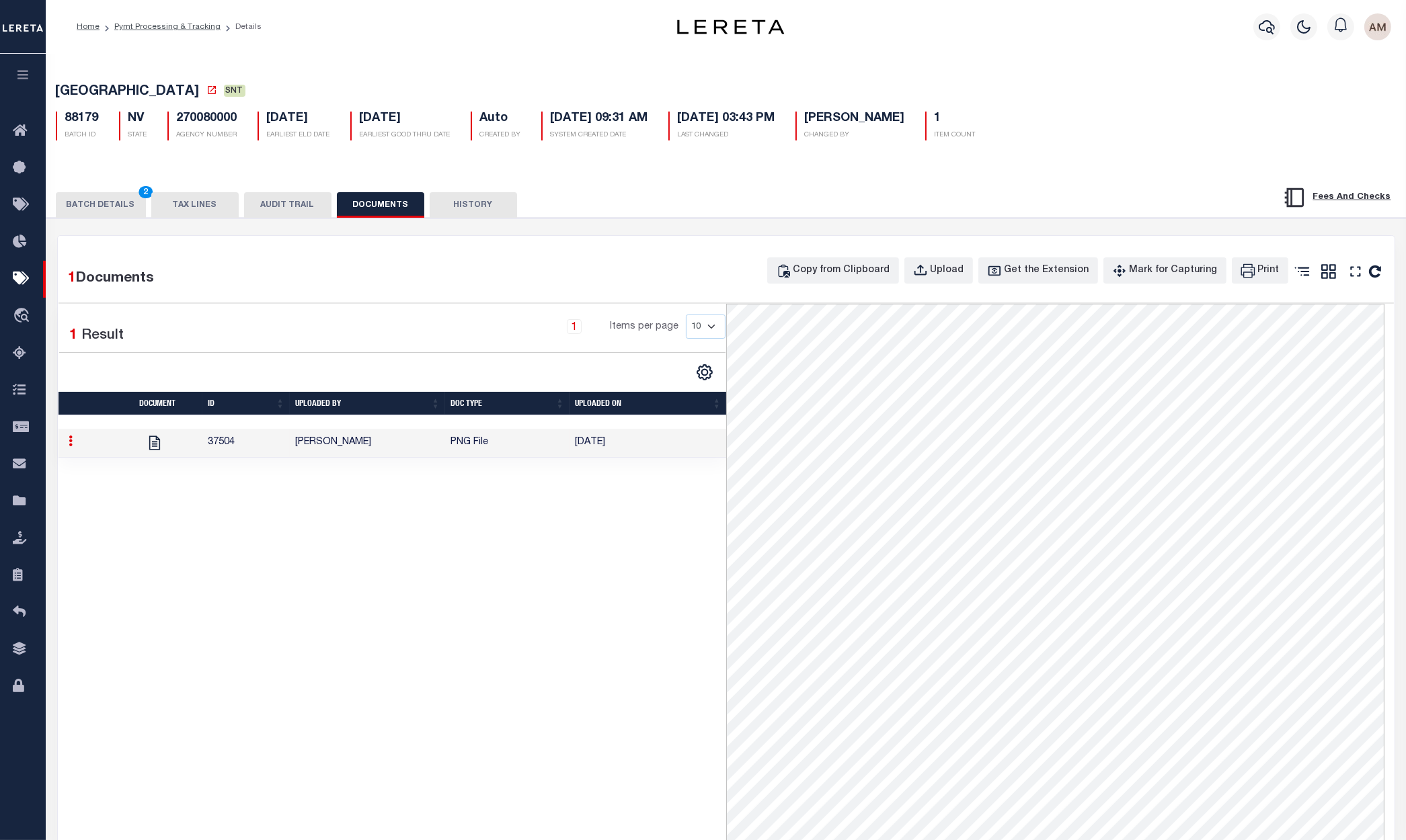
click at [106, 211] on button "BATCH DETAILS 2" at bounding box center [101, 205] width 90 height 26
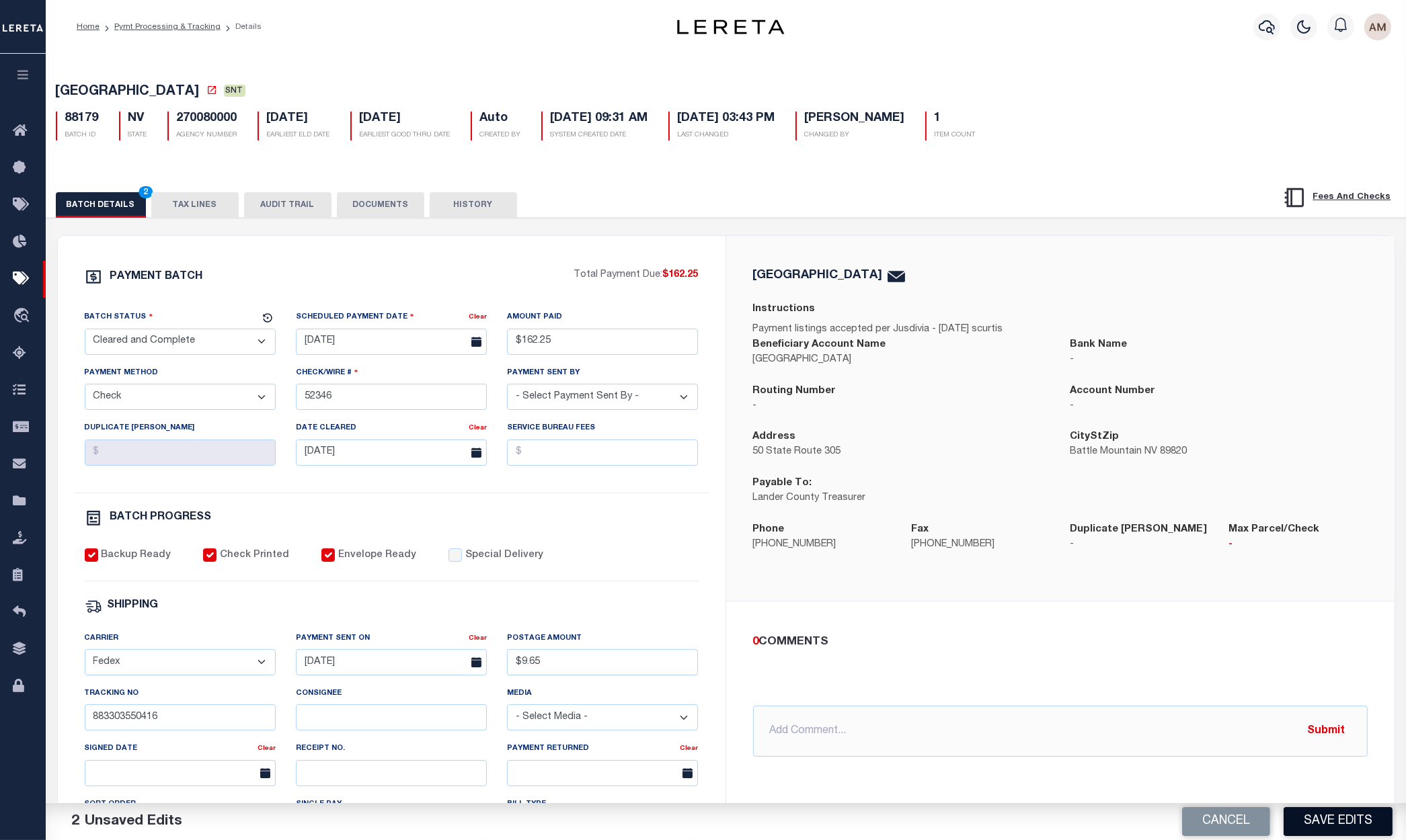
click at [1342, 808] on div "Cancel Save Edits" at bounding box center [1066, 823] width 680 height 38
click at [1342, 819] on button "Save Edits" at bounding box center [1338, 822] width 109 height 29
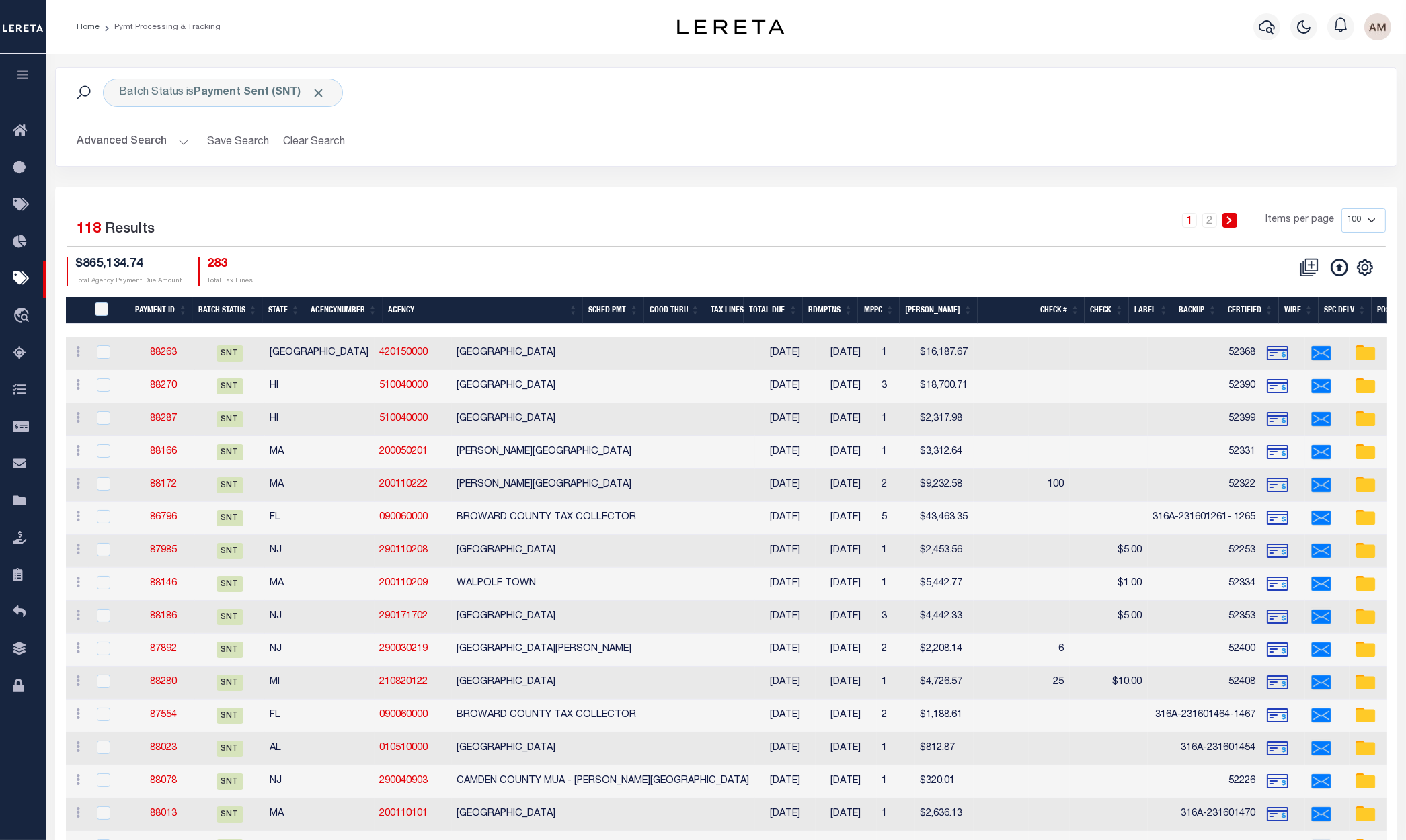
click at [159, 438] on td "88166" at bounding box center [164, 452] width 63 height 33
checkbox input "true"
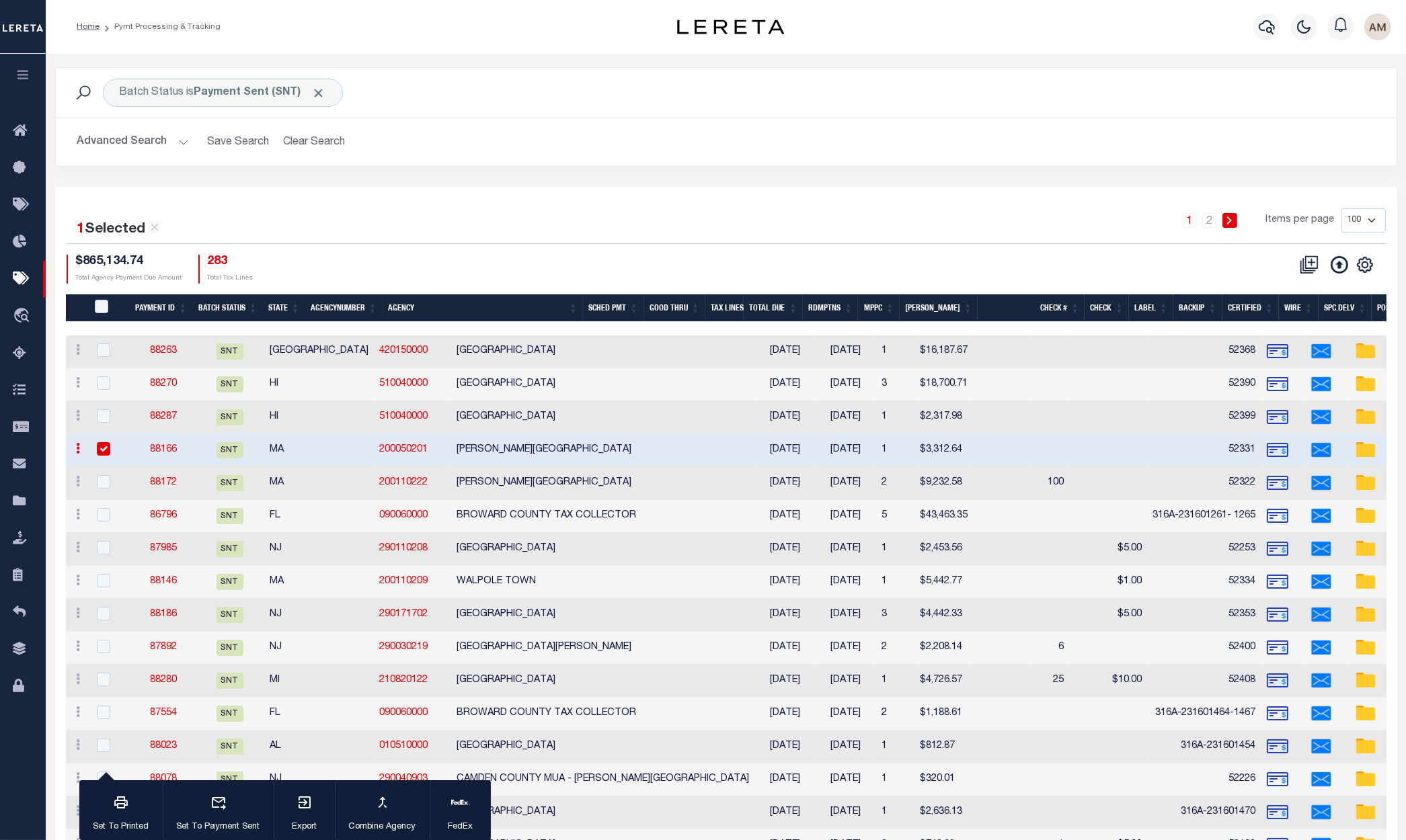
click at [167, 451] on link "88166" at bounding box center [163, 450] width 27 height 10
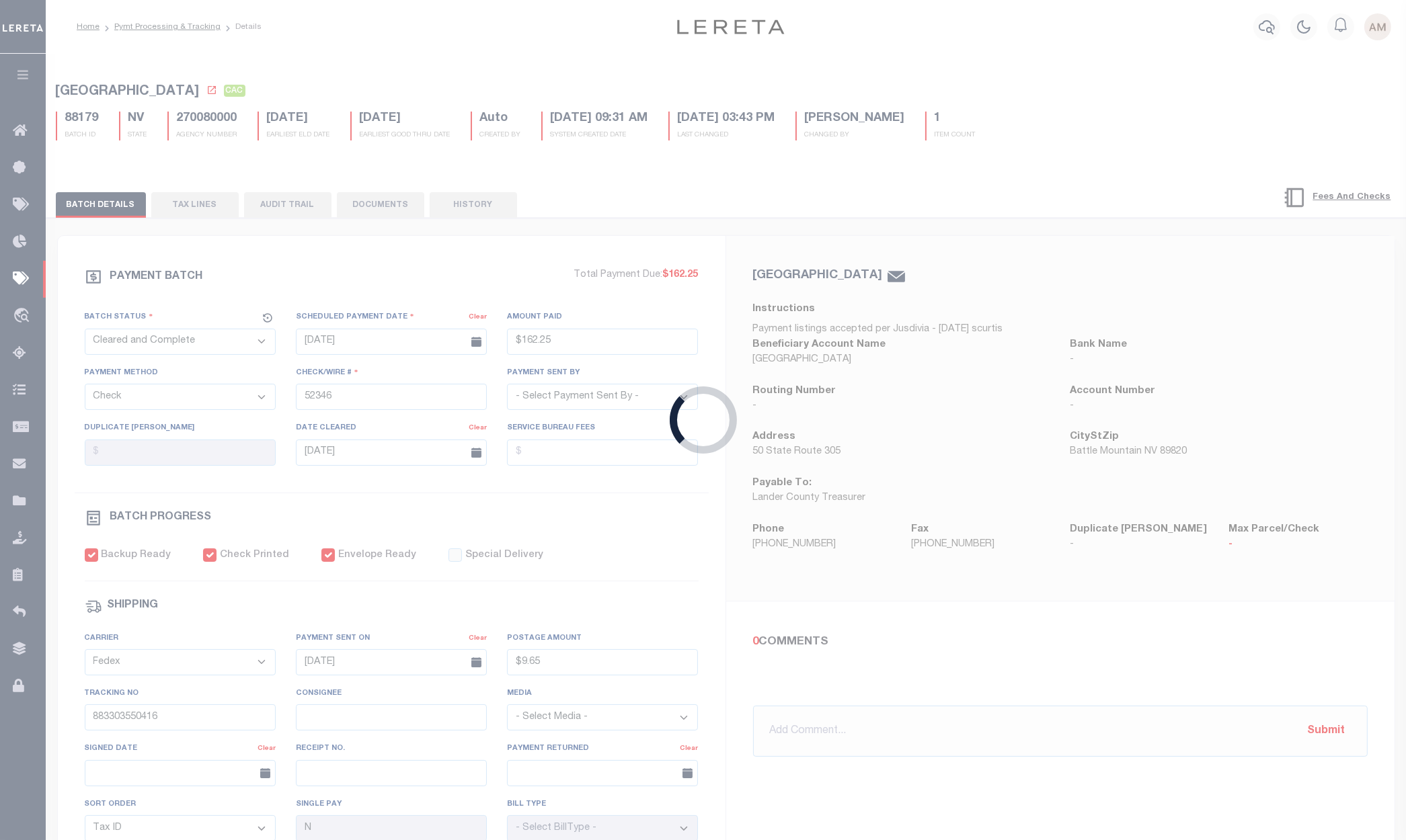
select select "SNT"
type input "[DATE]"
type input "$3,312.64"
type input "52331"
type input "[DATE]"
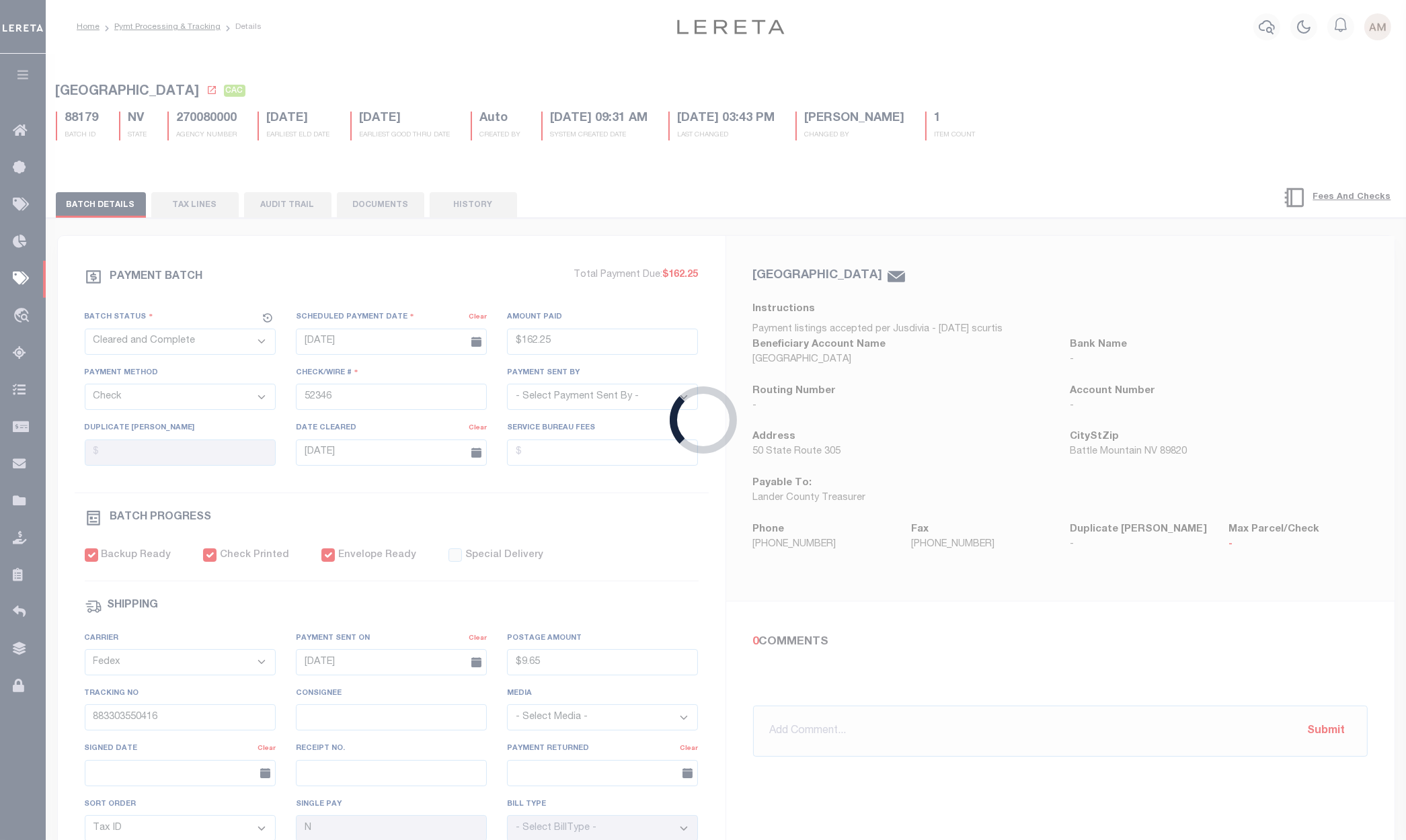
type input "883212819567"
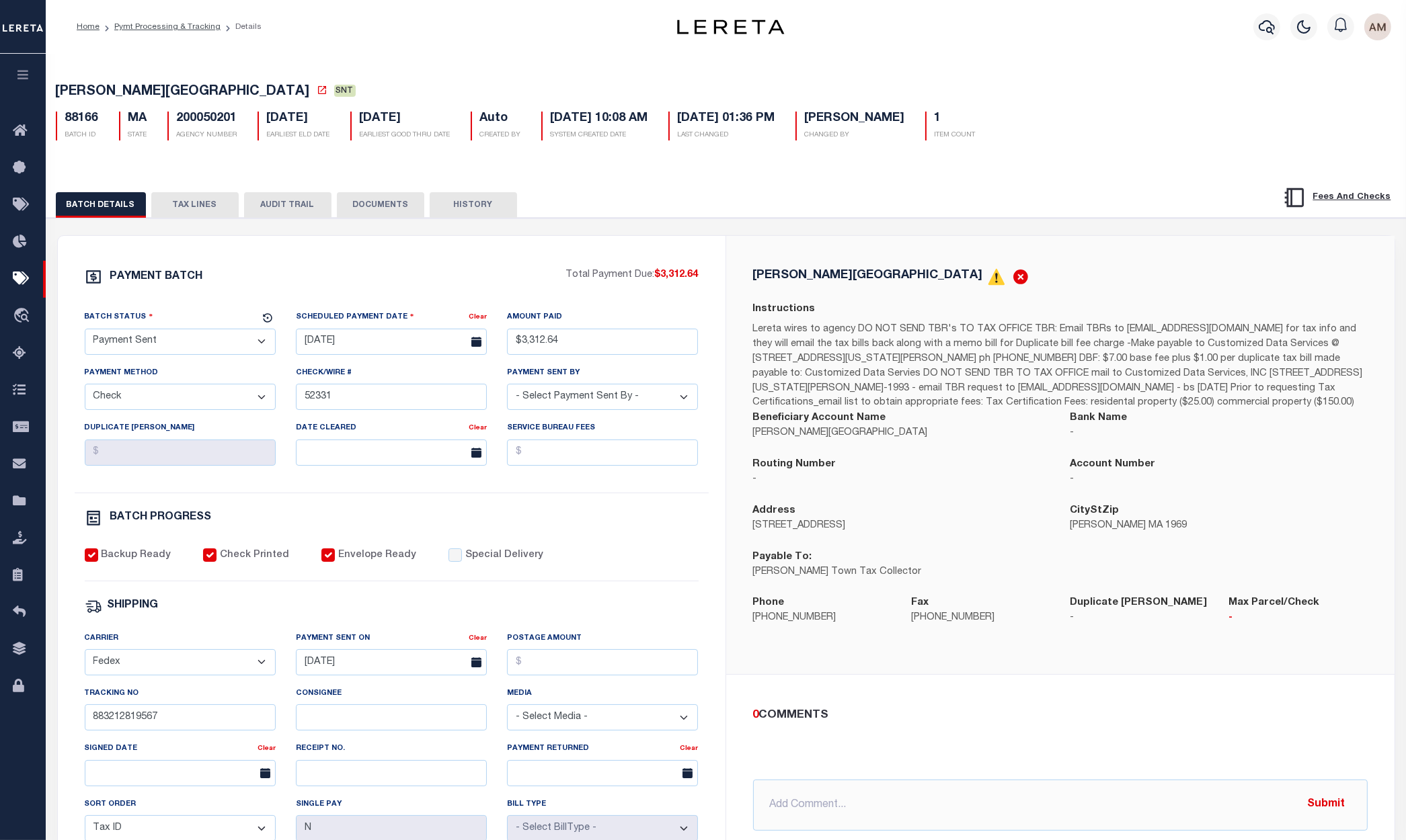
click at [388, 200] on button "DOCUMENTS" at bounding box center [381, 205] width 88 height 26
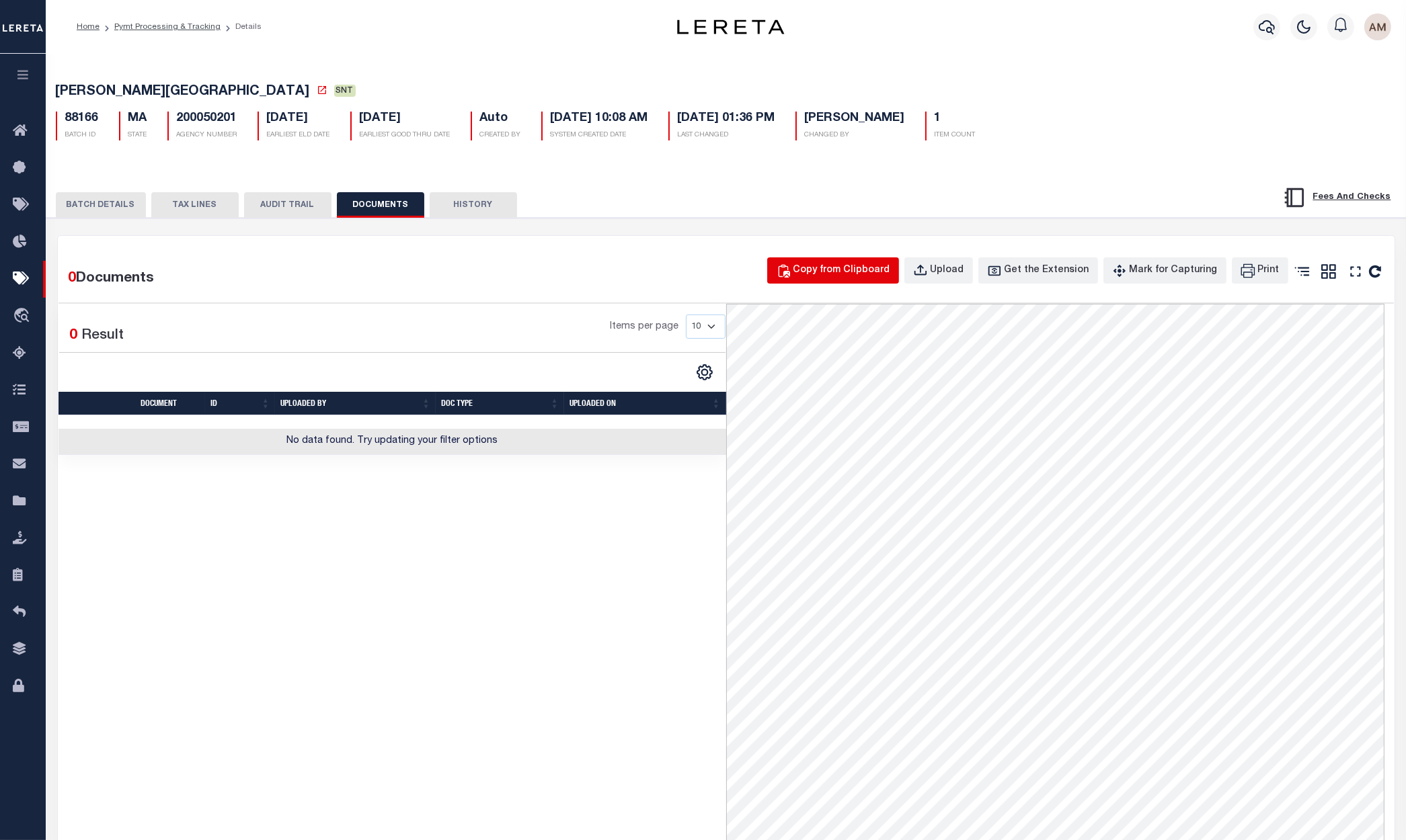
click at [873, 269] on div "Copy from Clipboard" at bounding box center [842, 271] width 97 height 15
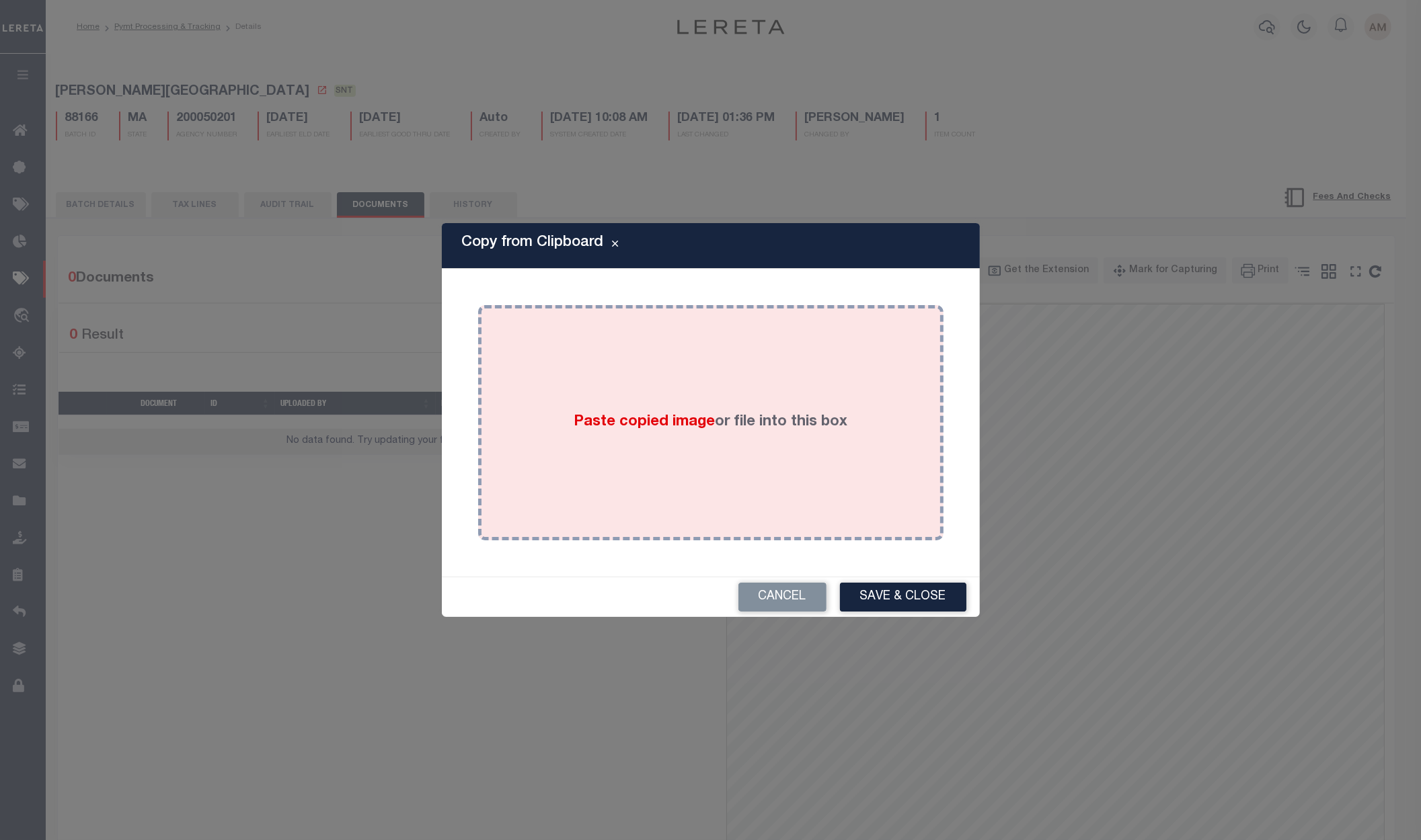
click at [778, 450] on div "Paste copied image or file into this box" at bounding box center [710, 423] width 445 height 215
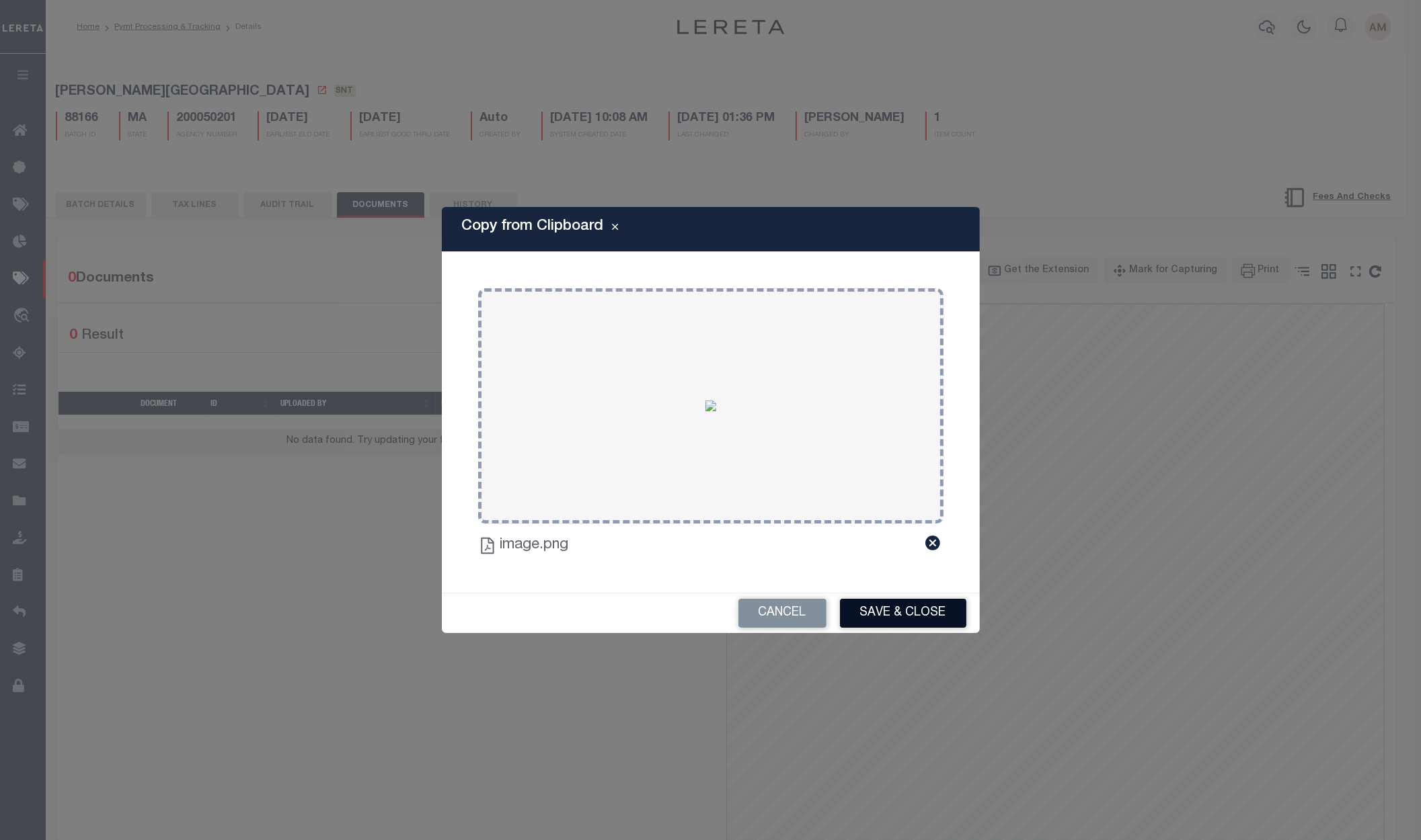
click at [900, 617] on button "Save & Close" at bounding box center [903, 613] width 127 height 29
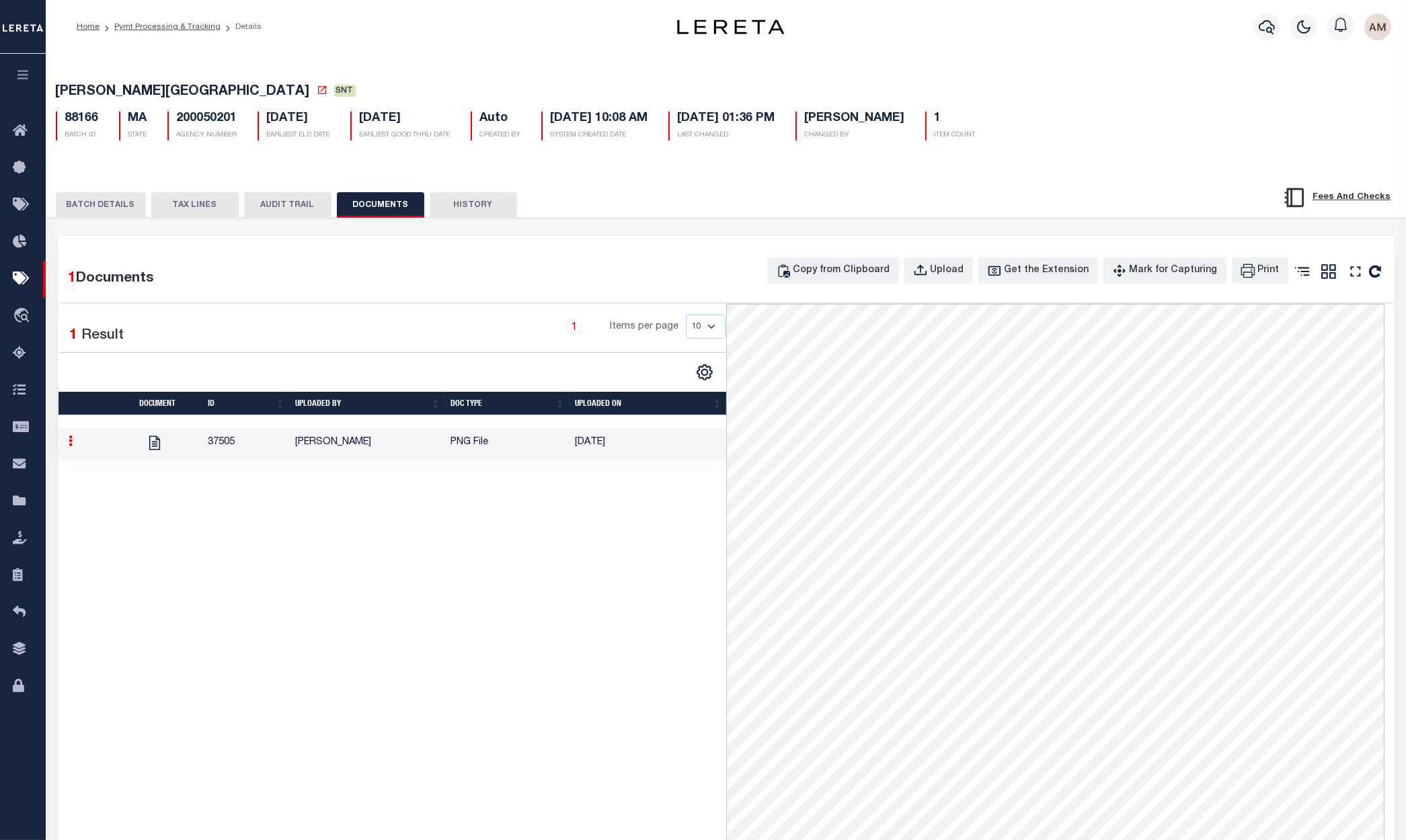
click at [93, 211] on button "BATCH DETAILS" at bounding box center [101, 205] width 90 height 26
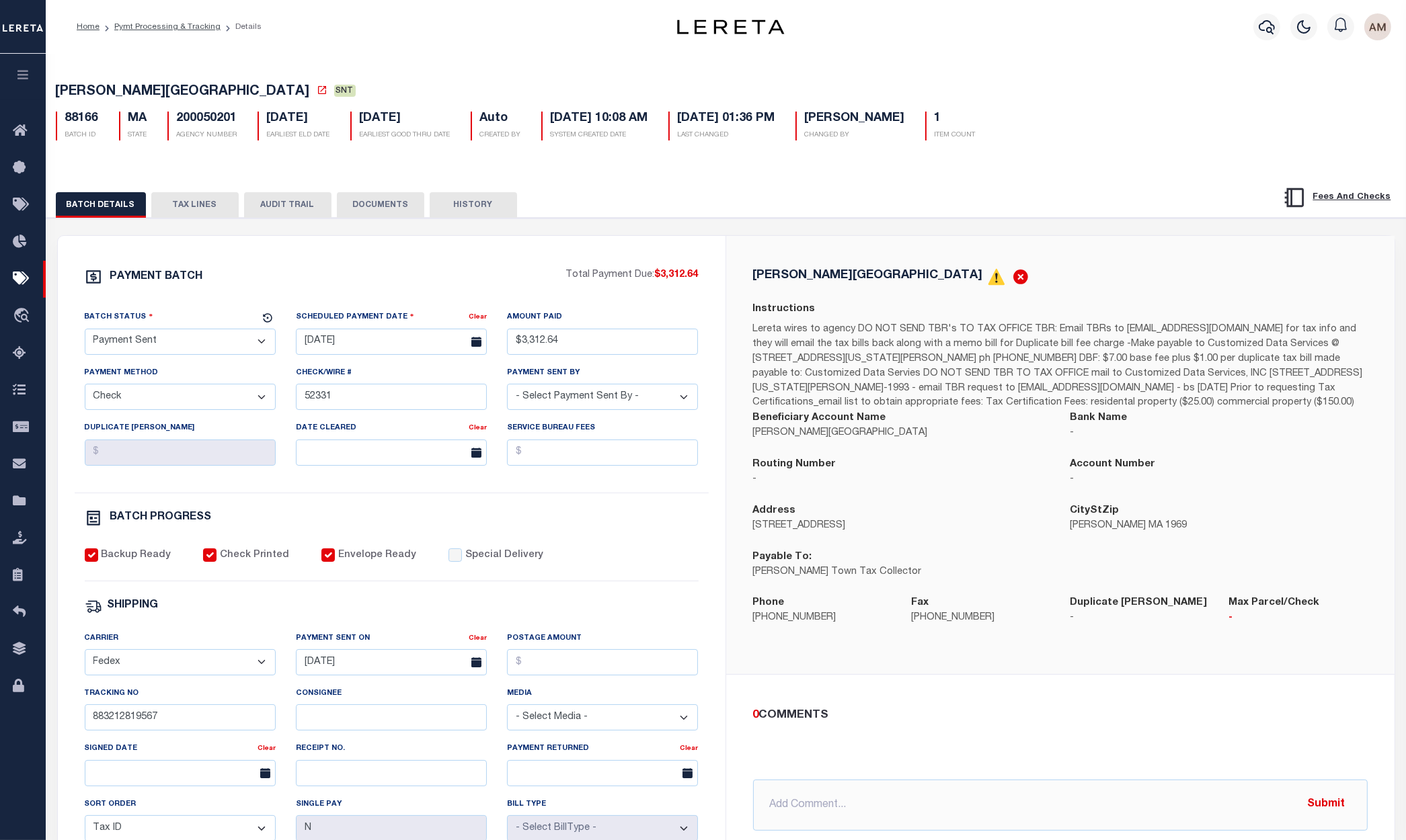
click at [140, 344] on select "- Select Status - Scheduled for Payment Ready For Payment Payment Sent Cleared …" at bounding box center [180, 342] width 191 height 27
select select "CAC"
click at [85, 332] on select "- Select Status - Scheduled for Payment Ready For Payment Payment Sent Cleared …" at bounding box center [180, 342] width 191 height 27
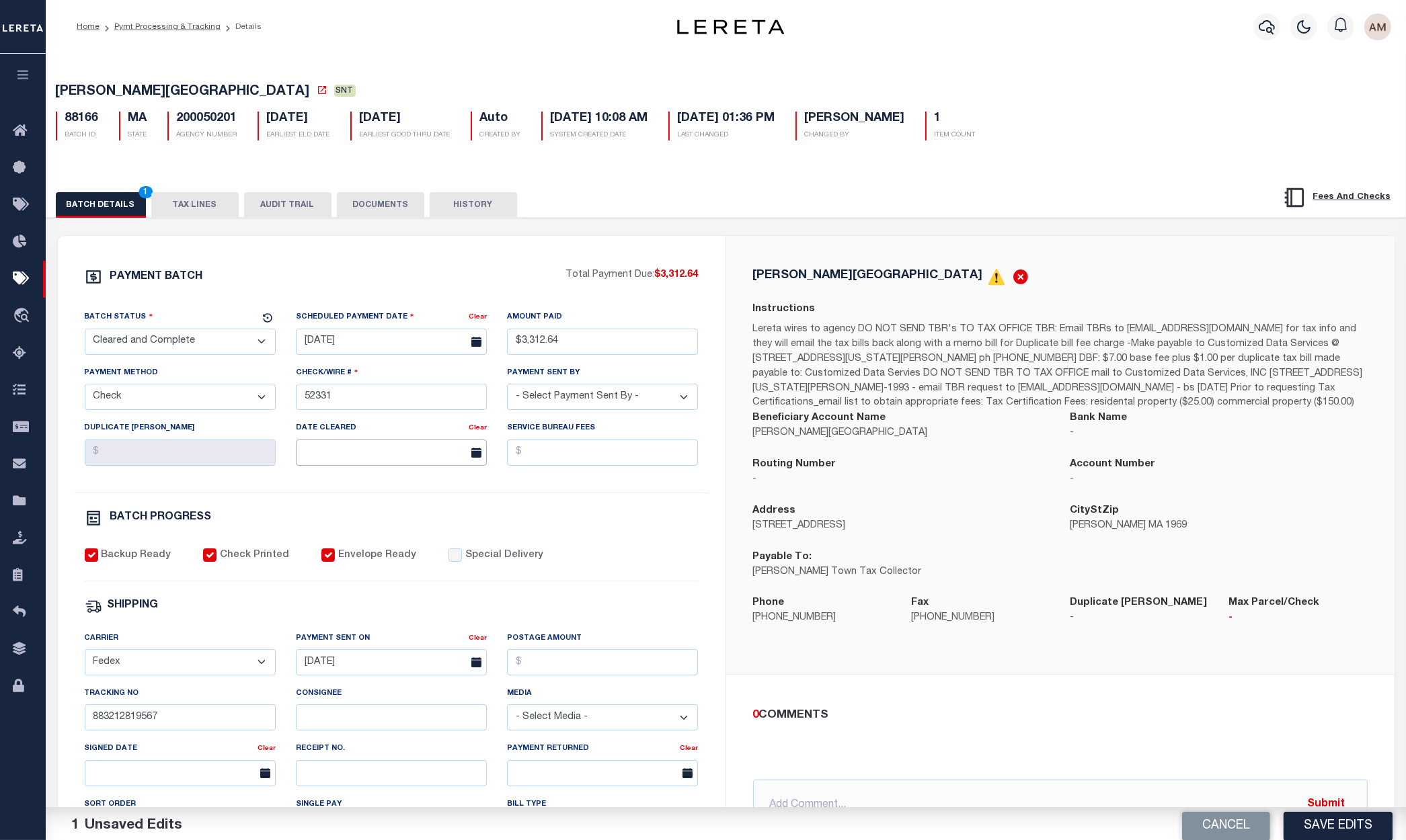
click at [352, 449] on input "text" at bounding box center [392, 453] width 191 height 27
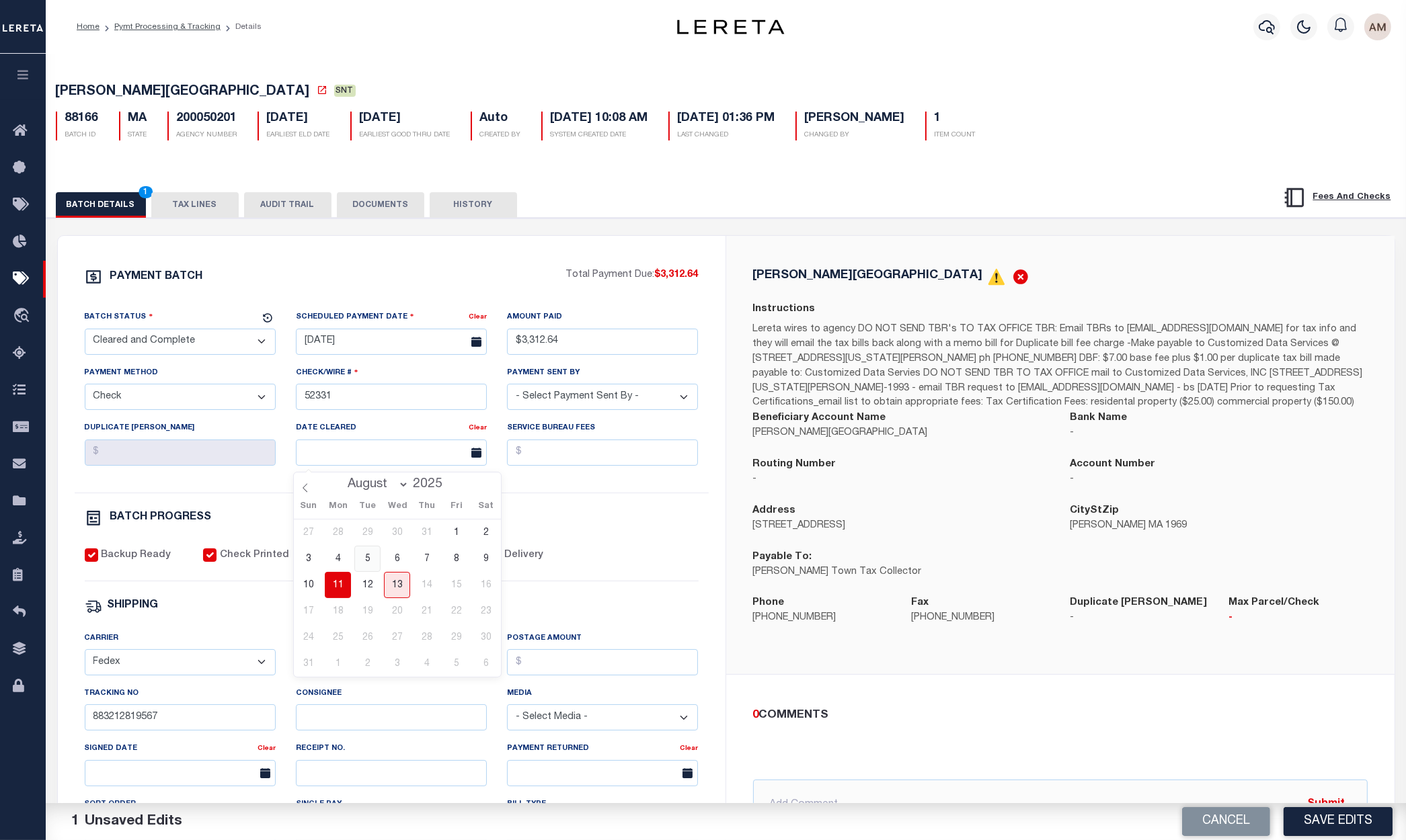
click at [360, 560] on span "5" at bounding box center [368, 559] width 27 height 27
type input "[DATE]"
click at [576, 492] on div "Batch Status - Select Status - Scheduled for Payment Ready For Payment Payment …" at bounding box center [392, 401] width 634 height 183
click at [404, 198] on button "DOCUMENTS" at bounding box center [381, 205] width 88 height 26
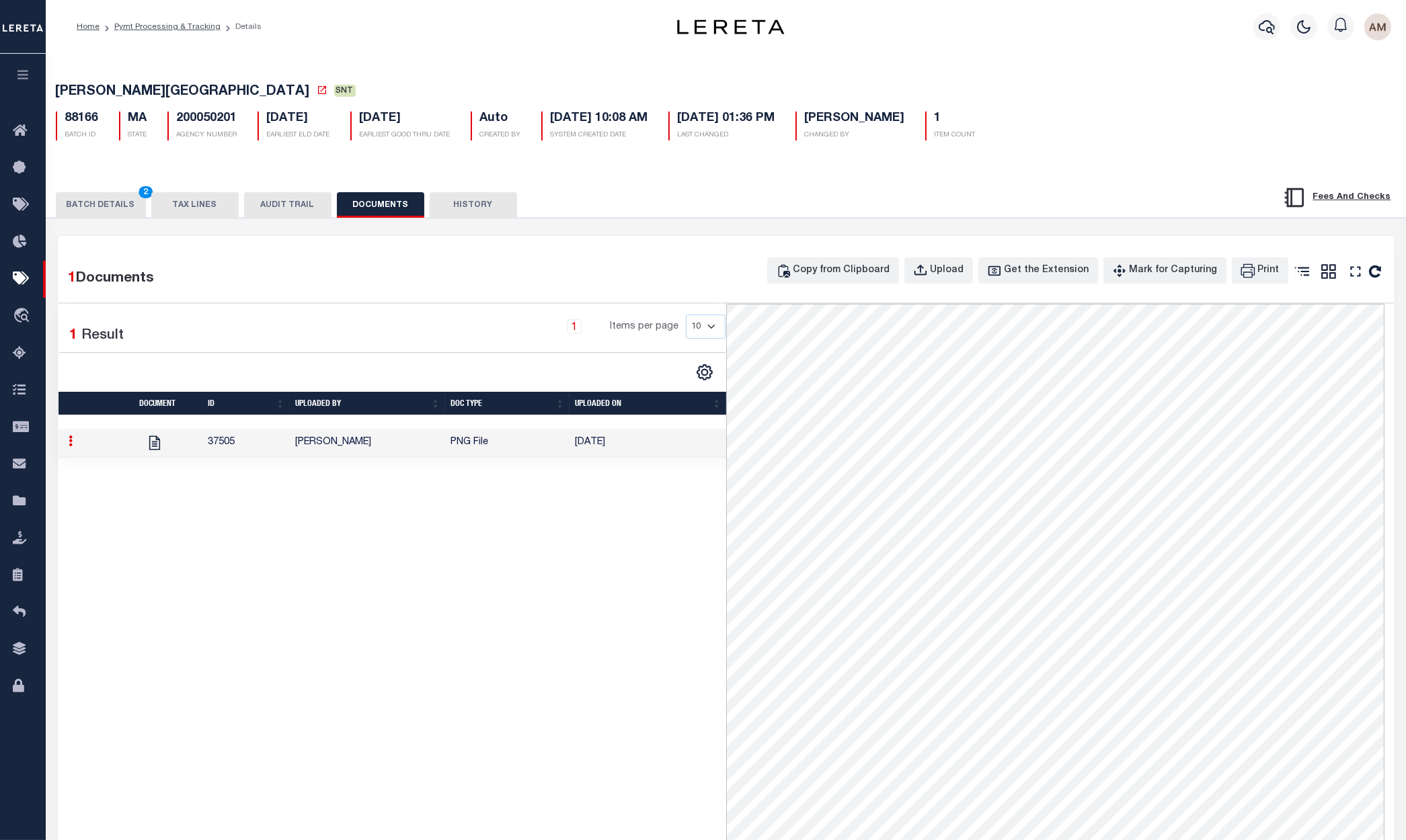
click at [104, 199] on button "BATCH DETAILS 2" at bounding box center [101, 205] width 90 height 26
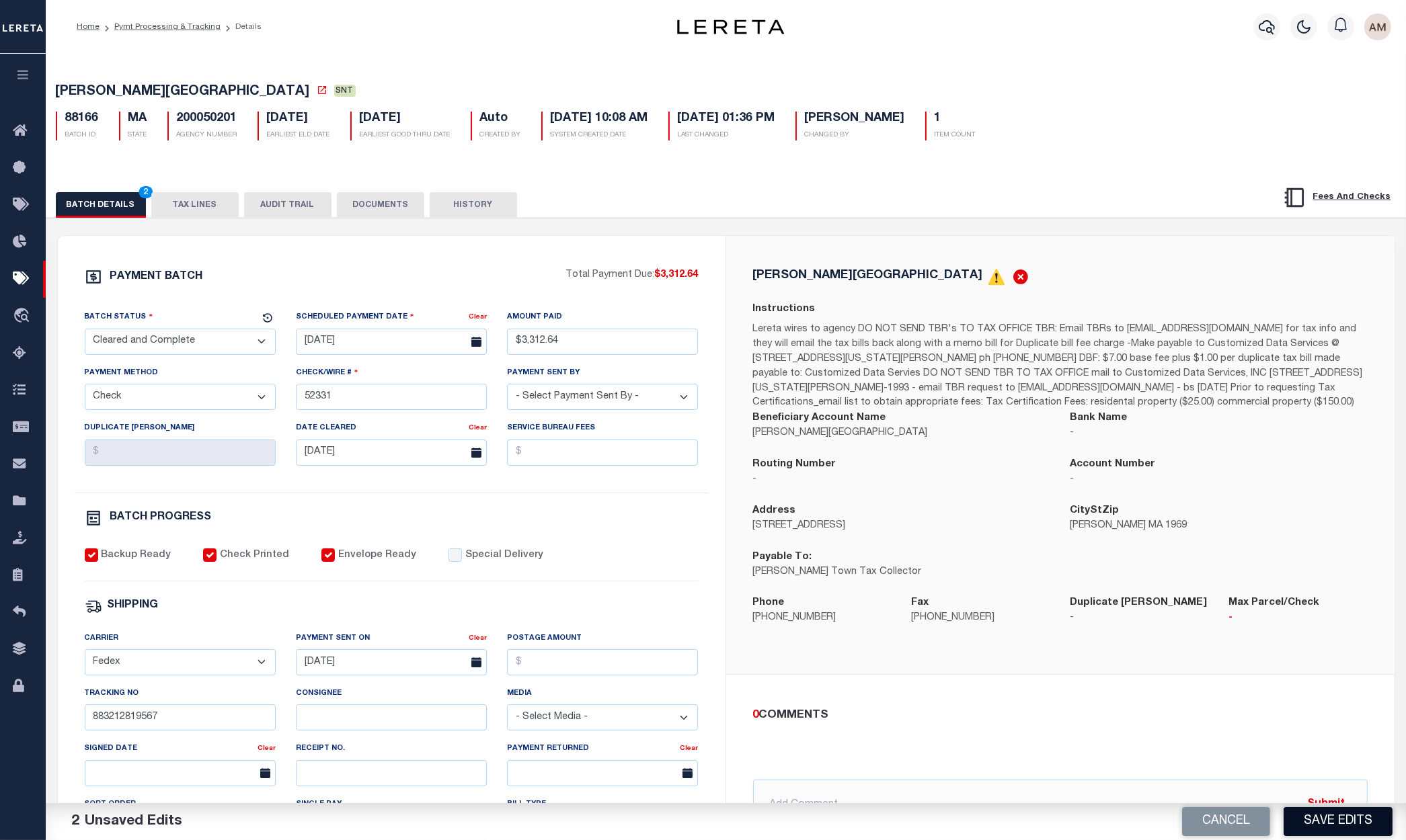
click at [1337, 809] on button "Save Edits" at bounding box center [1338, 822] width 109 height 29
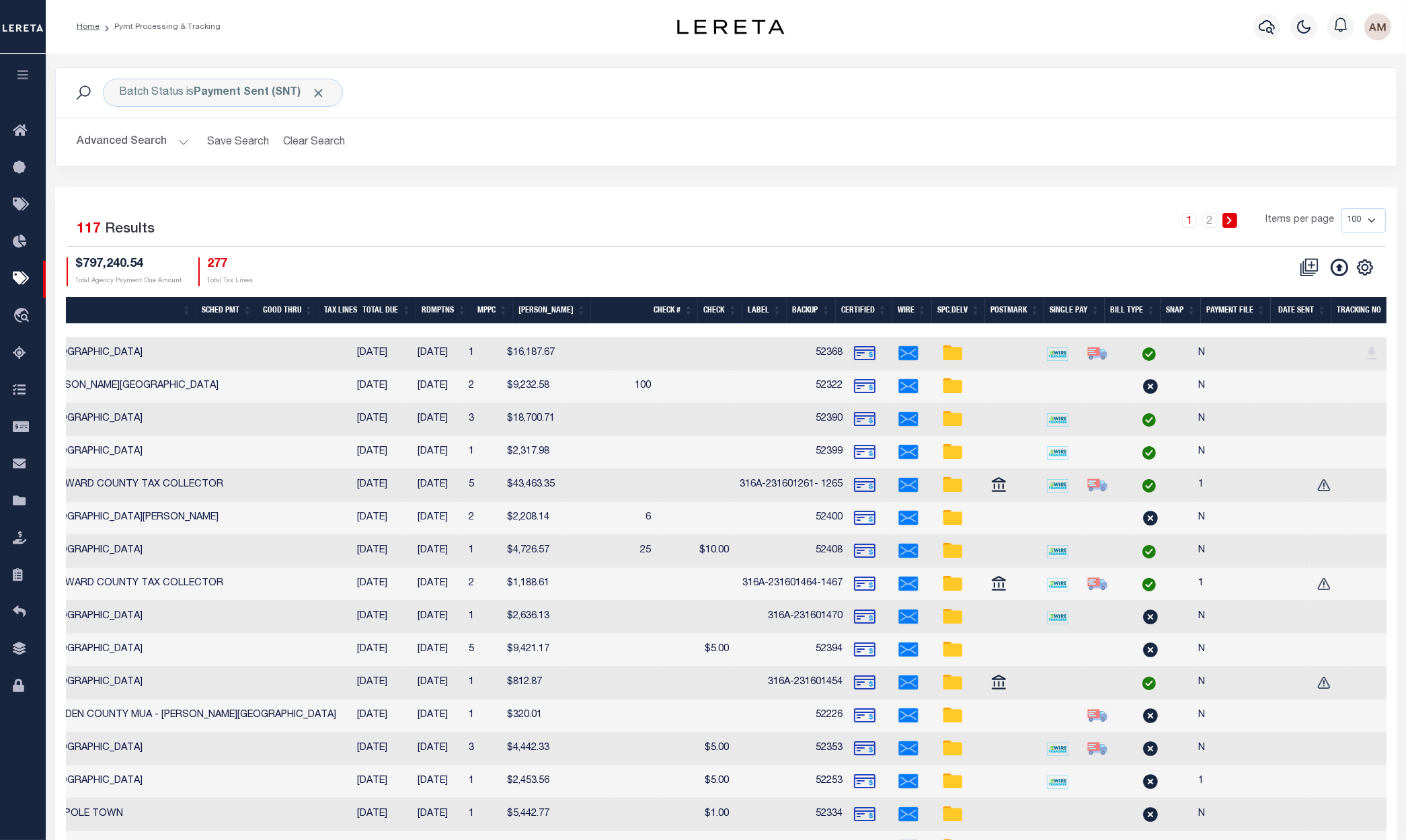
scroll to position [0, 412]
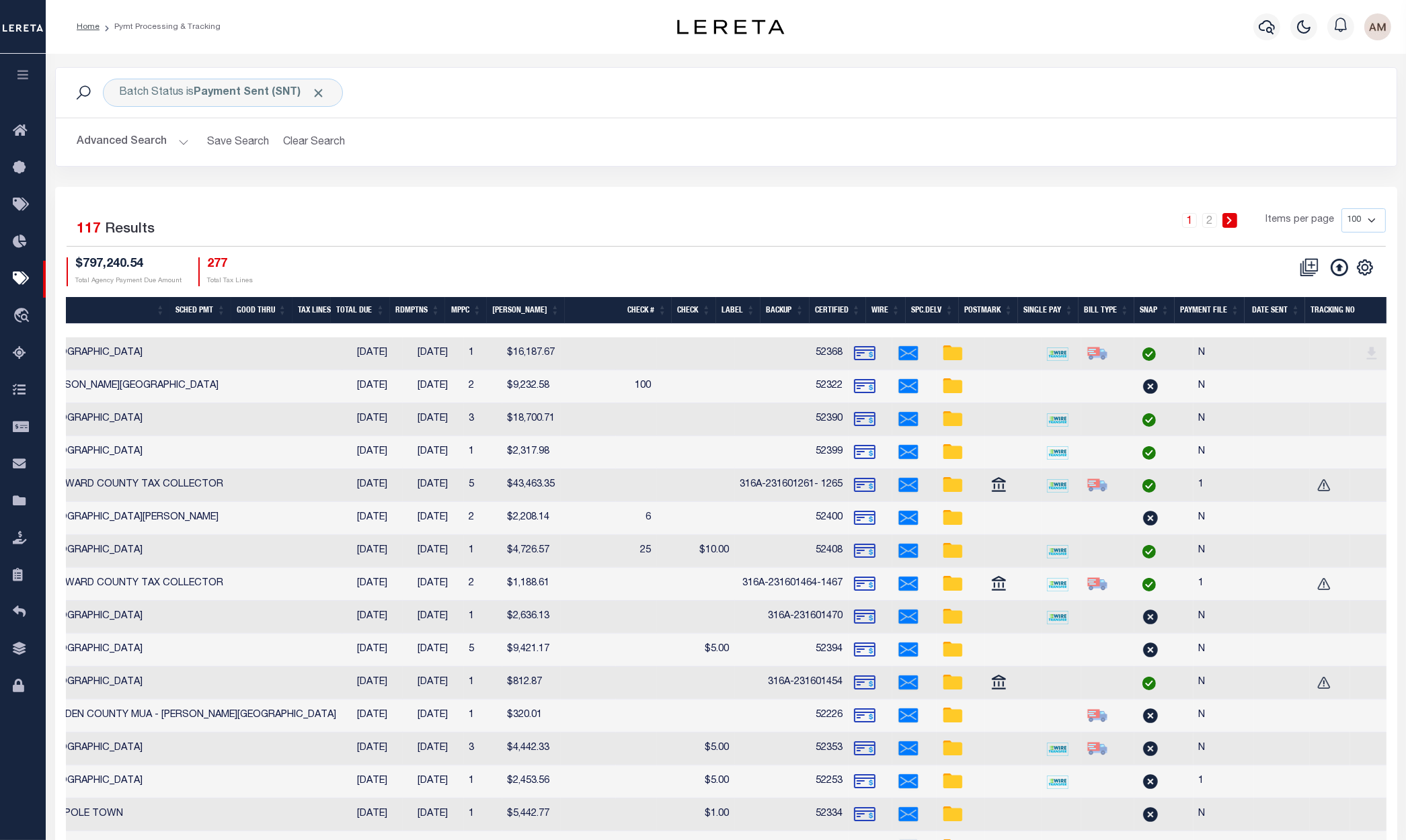
click at [1262, 300] on th "Date Sent" at bounding box center [1275, 310] width 61 height 28
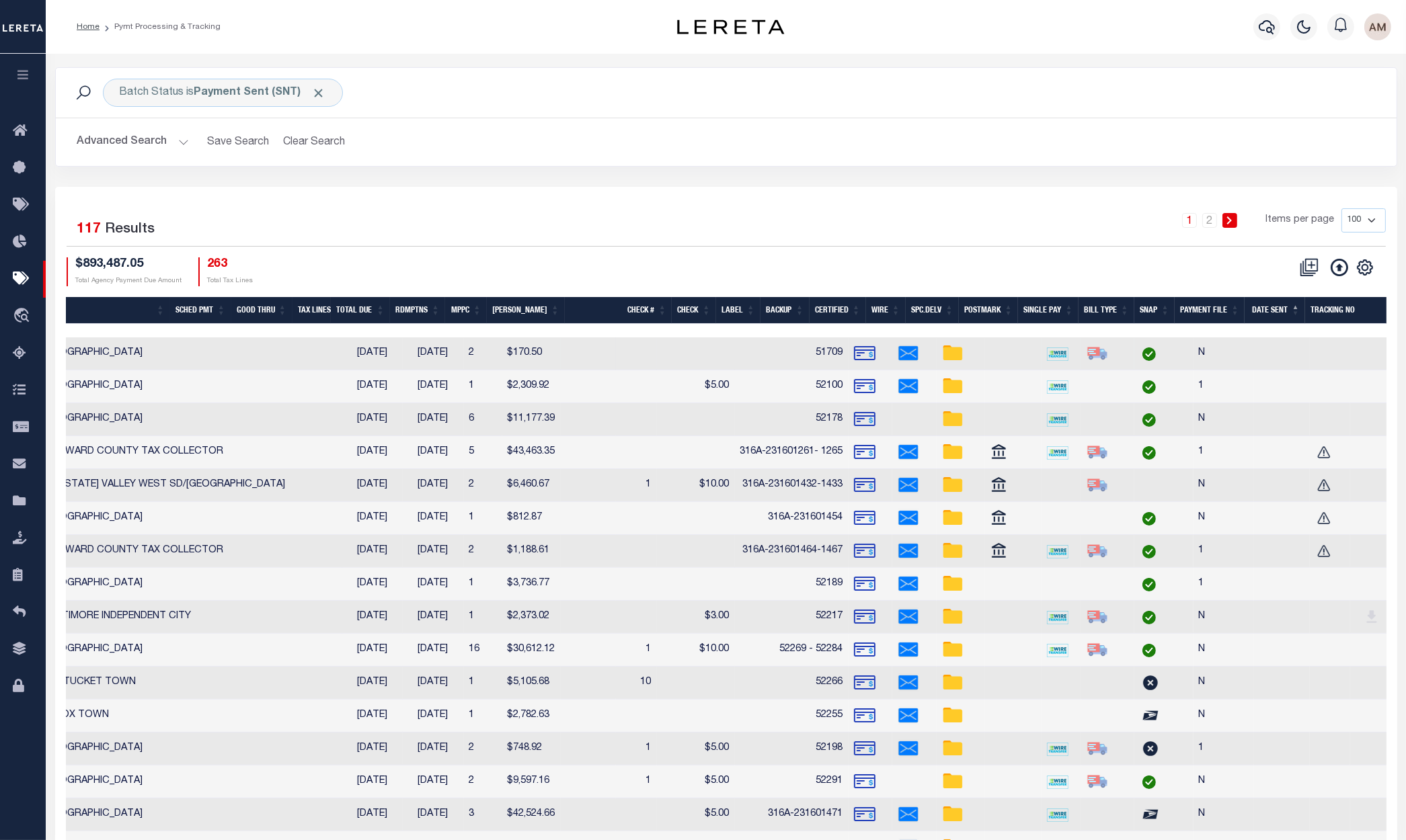
click at [1350, 337] on td at bounding box center [1384, 353] width 70 height 33
checkbox input "true"
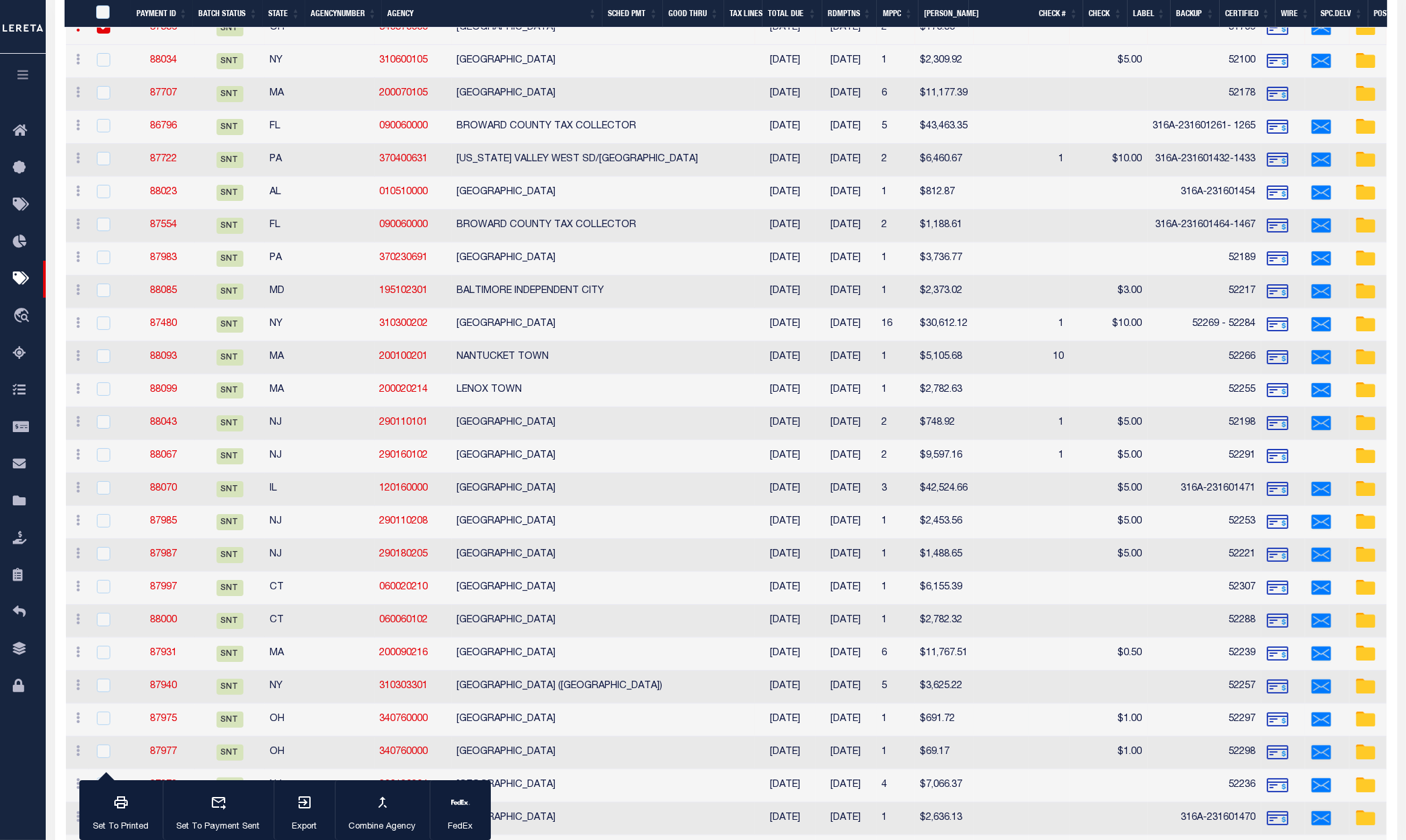
scroll to position [404, 0]
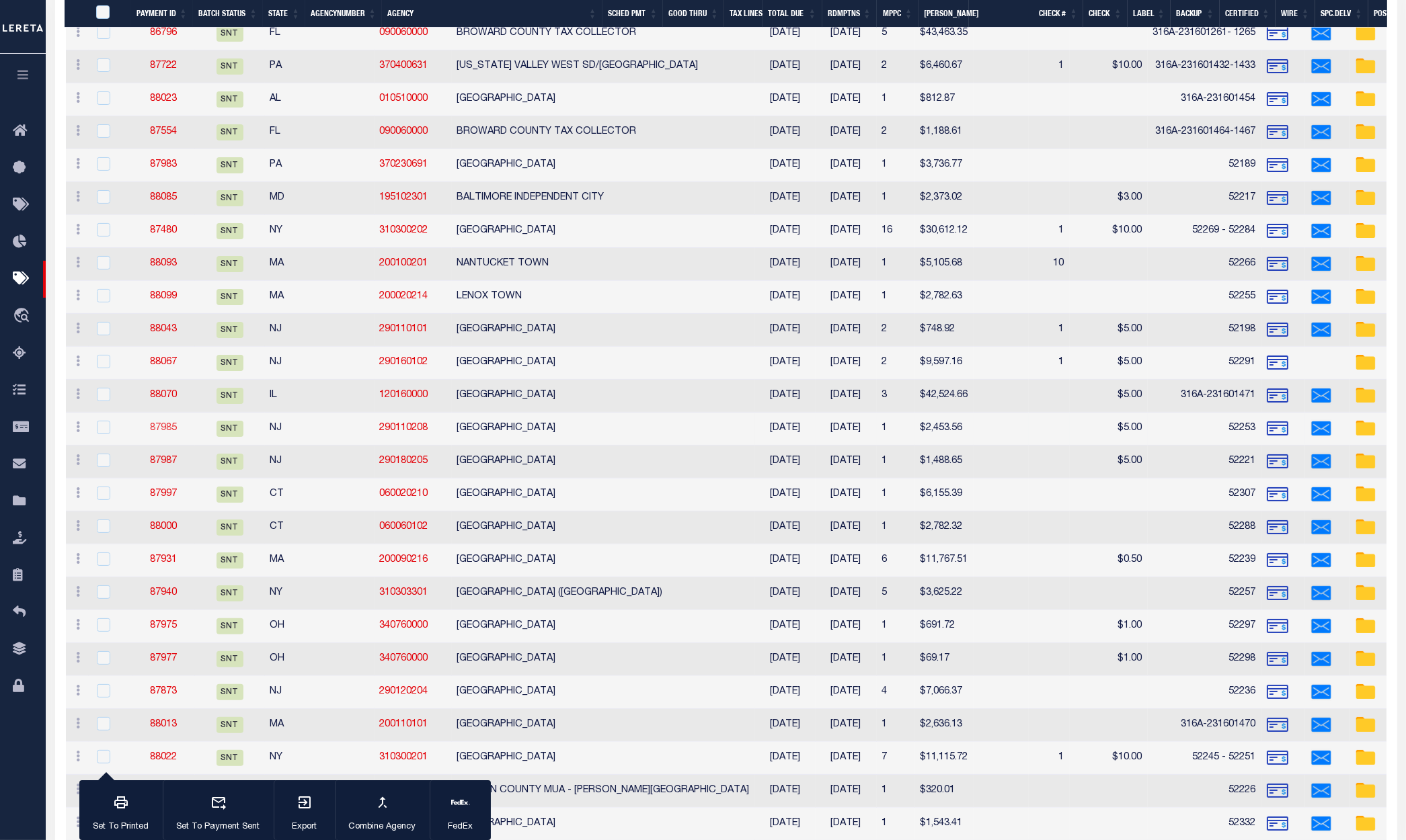
click at [163, 430] on link "87985" at bounding box center [163, 429] width 27 height 10
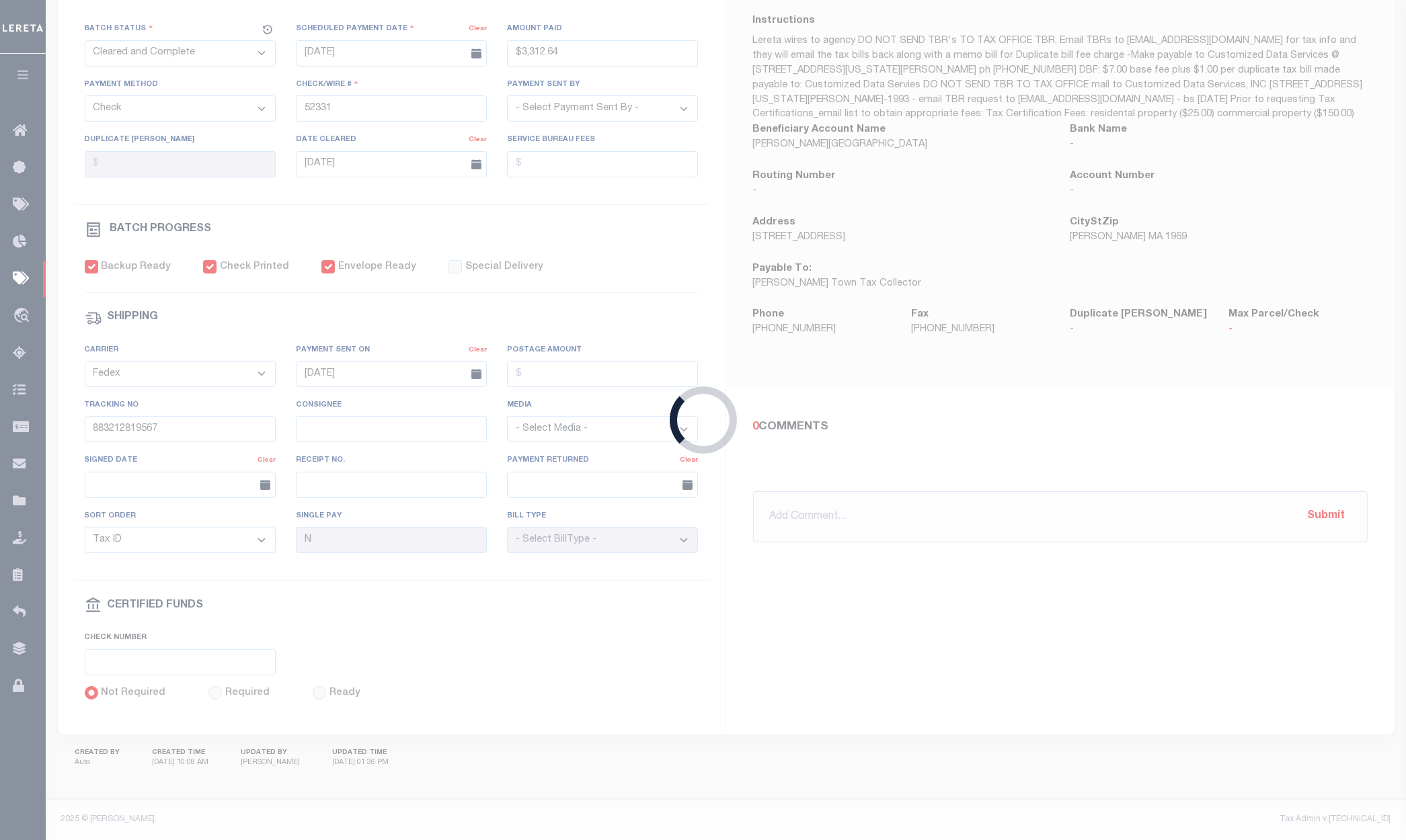
select select "SNT"
type input "[DATE]"
type input "$2,453.56"
type input "52253"
type input "[DATE]"
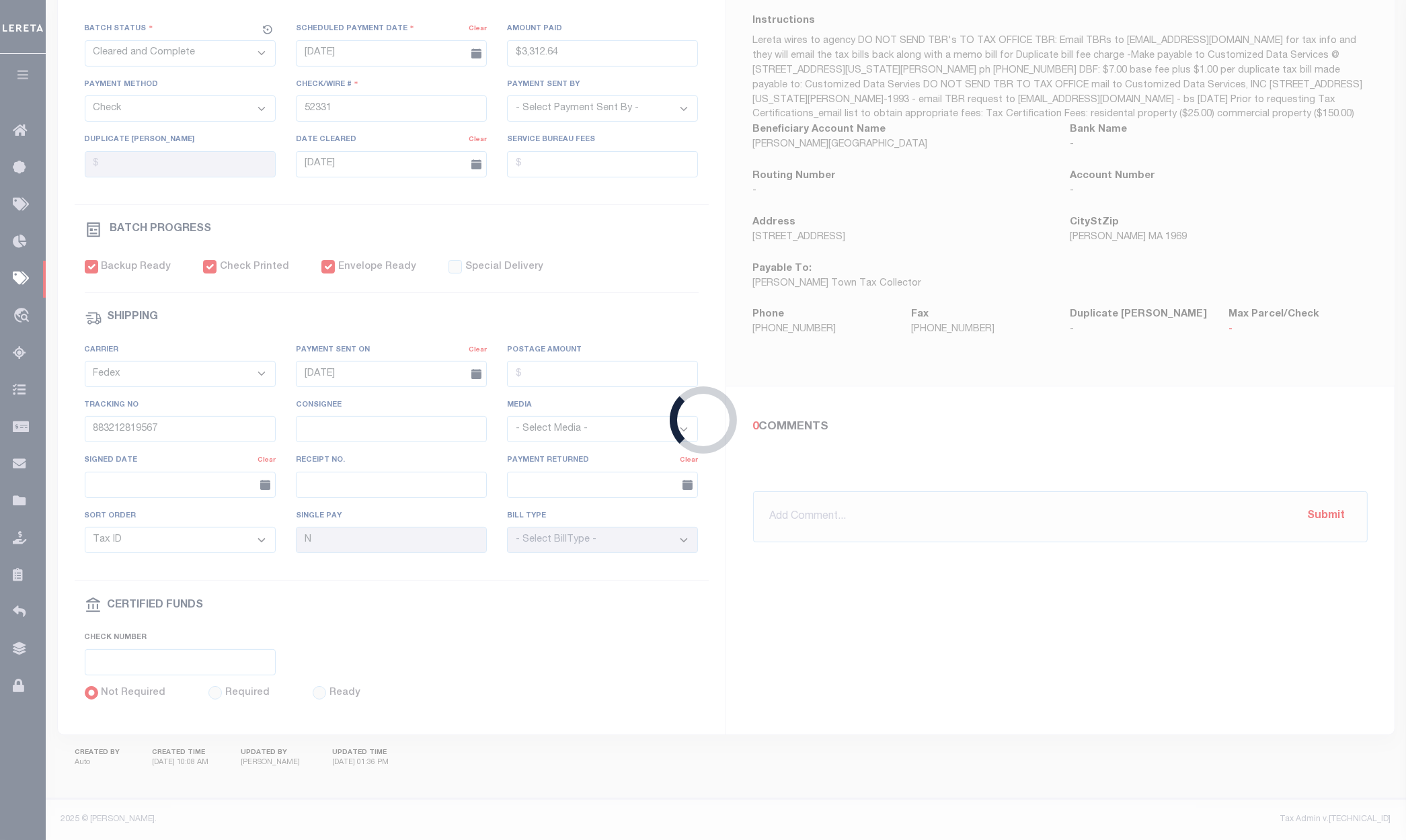
type input "883187324627"
type input "1"
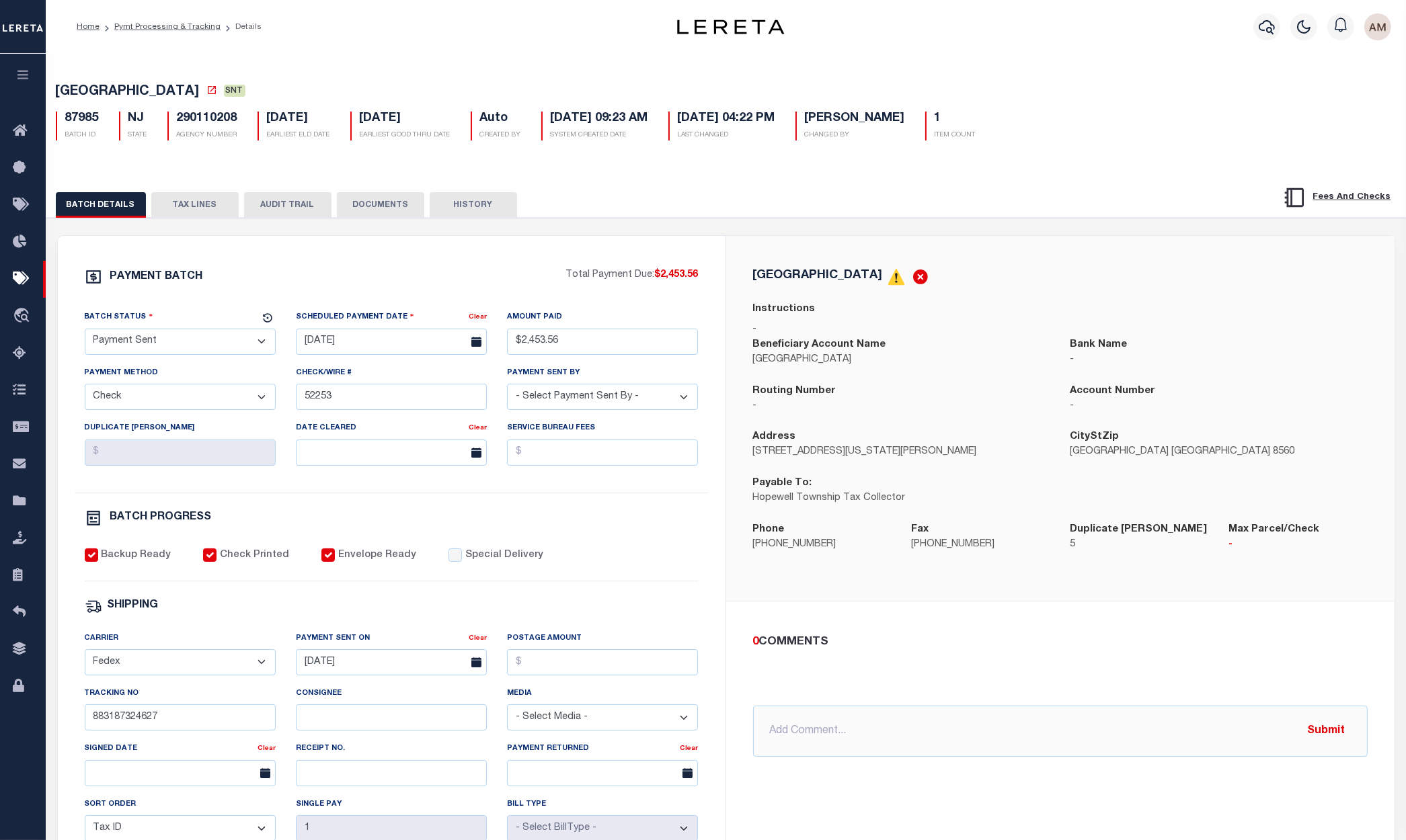
click at [408, 213] on button "DOCUMENTS" at bounding box center [381, 205] width 88 height 26
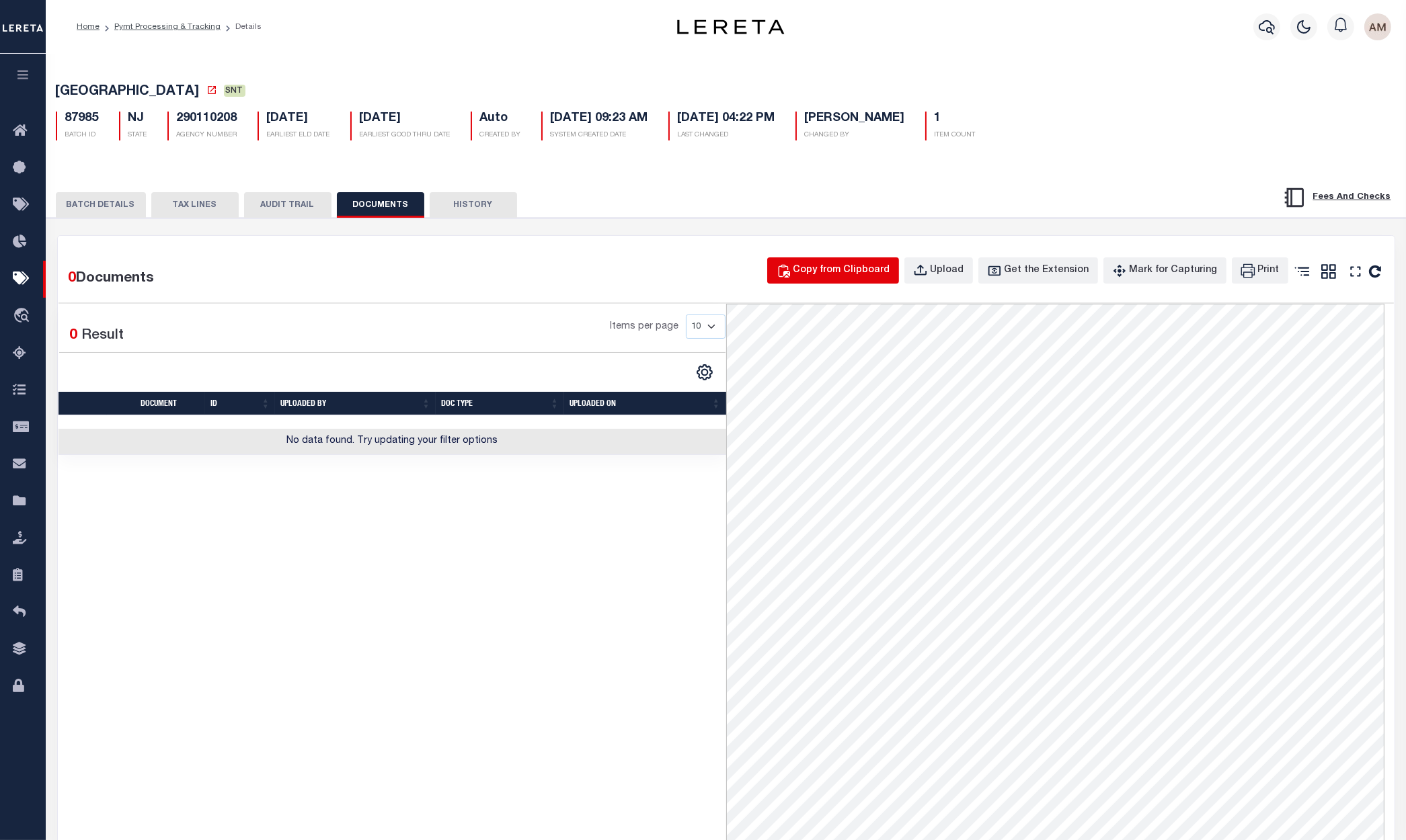
click at [870, 273] on div "Copy from Clipboard" at bounding box center [842, 271] width 97 height 15
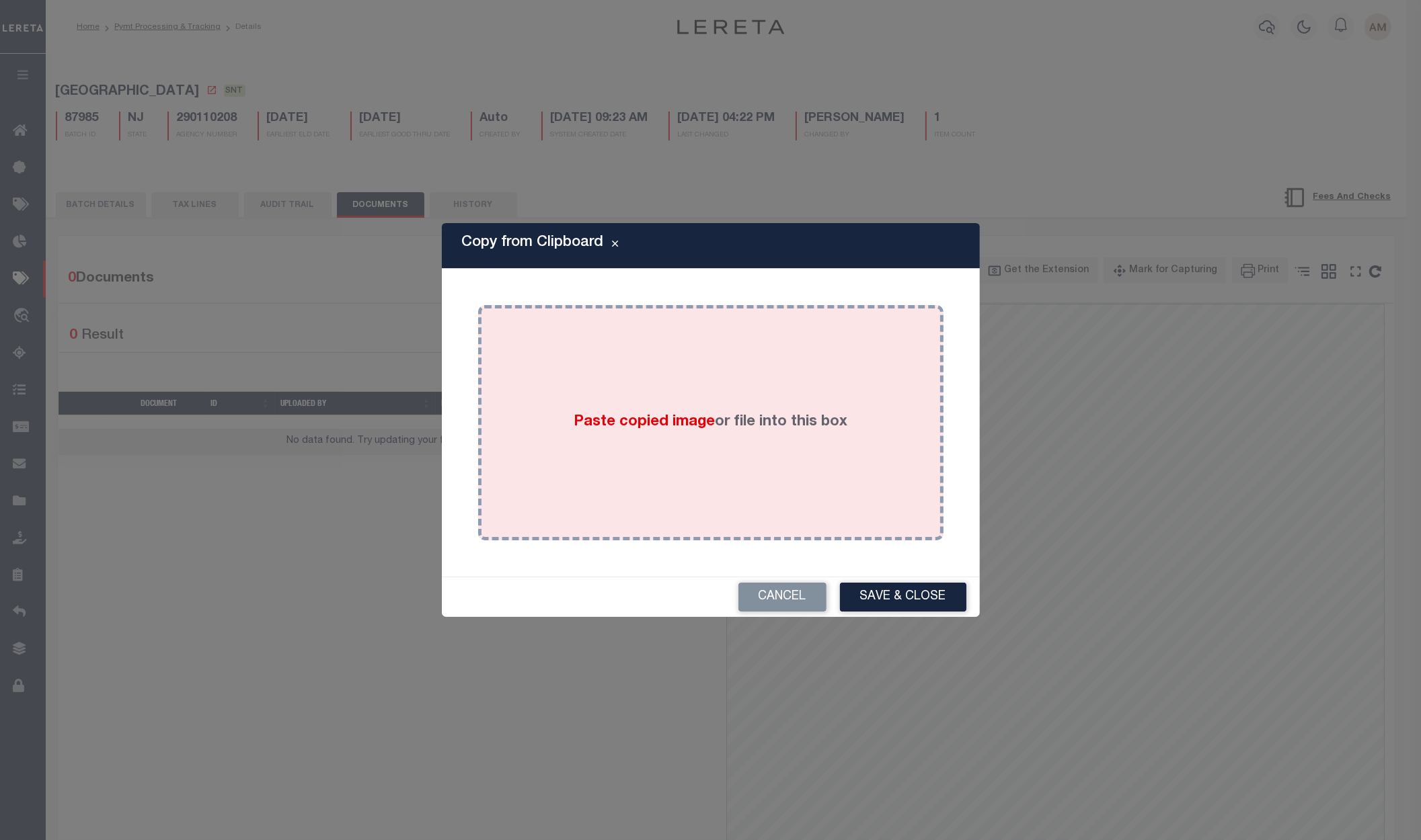
click at [606, 415] on span "Paste copied image" at bounding box center [644, 423] width 141 height 15
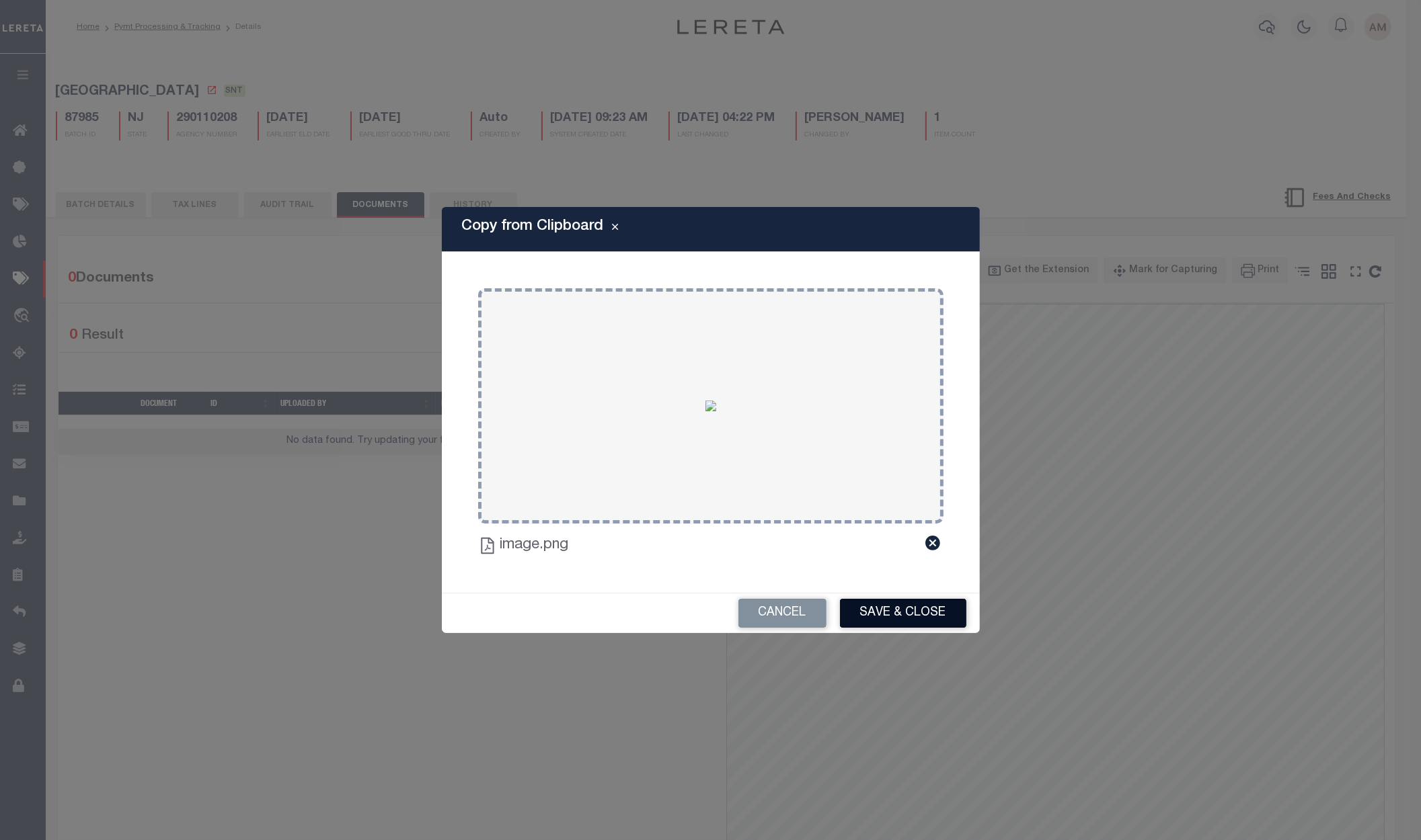
click at [920, 618] on button "Save & Close" at bounding box center [903, 613] width 127 height 29
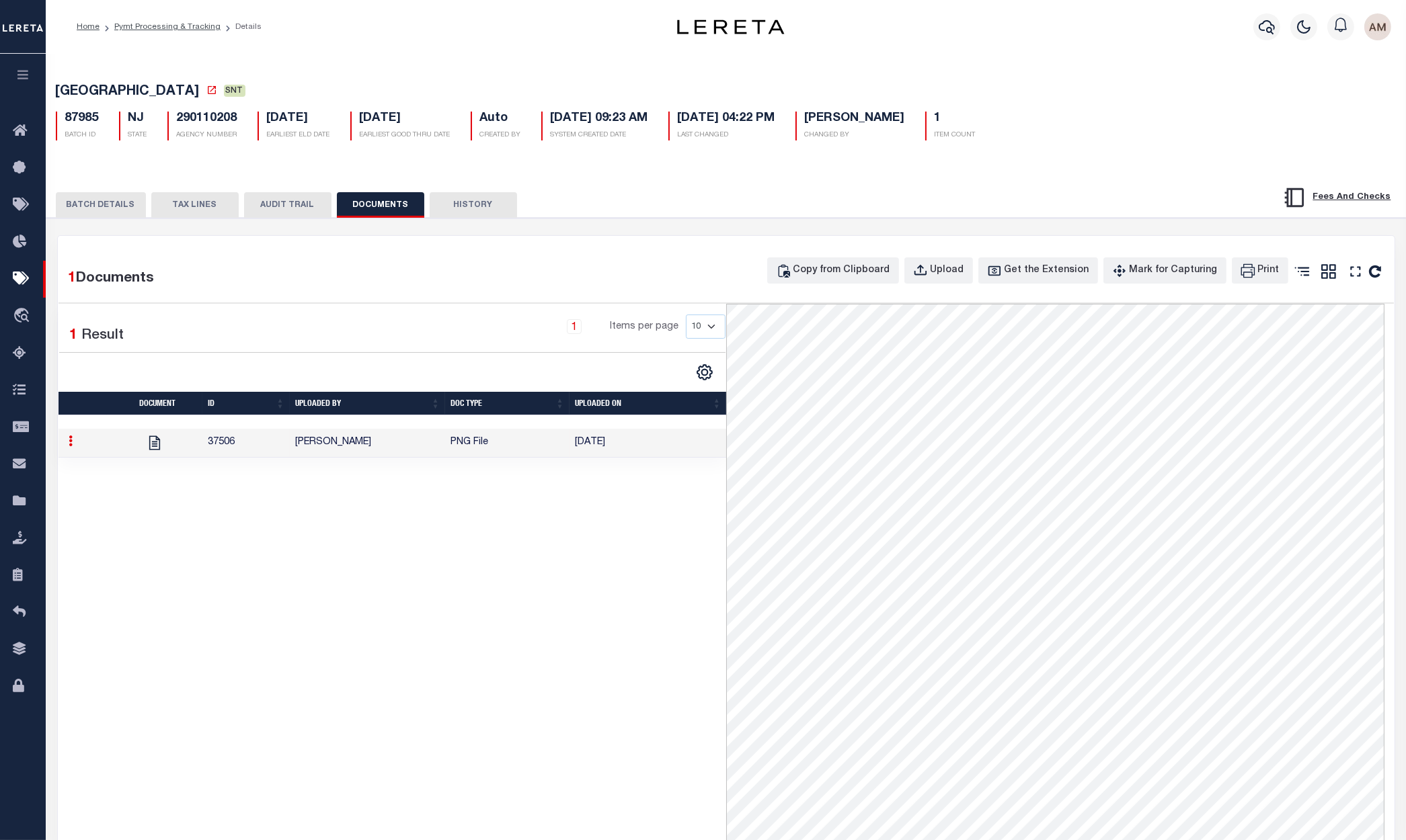
click at [92, 200] on button "BATCH DETAILS" at bounding box center [101, 205] width 90 height 26
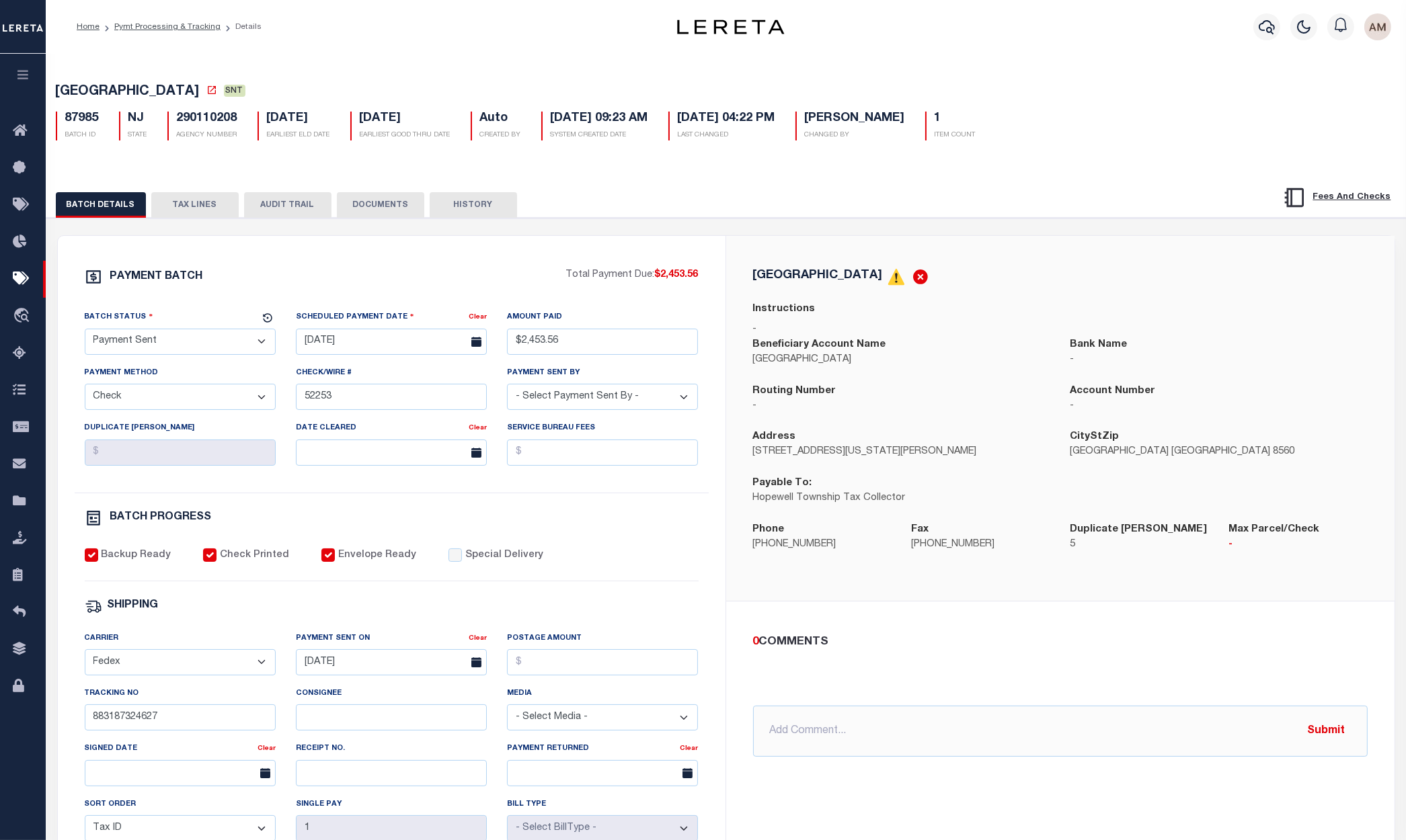
drag, startPoint x: 139, startPoint y: 342, endPoint x: 144, endPoint y: 358, distance: 16.8
click at [139, 341] on select "- Select Status - Scheduled for Payment Ready For Payment Payment Sent Cleared …" at bounding box center [180, 342] width 191 height 27
click at [85, 332] on select "- Select Status - Scheduled for Payment Ready For Payment Payment Sent Cleared …" at bounding box center [180, 342] width 191 height 27
click at [201, 476] on div "Duplicate [PERSON_NAME]" at bounding box center [180, 449] width 211 height 55
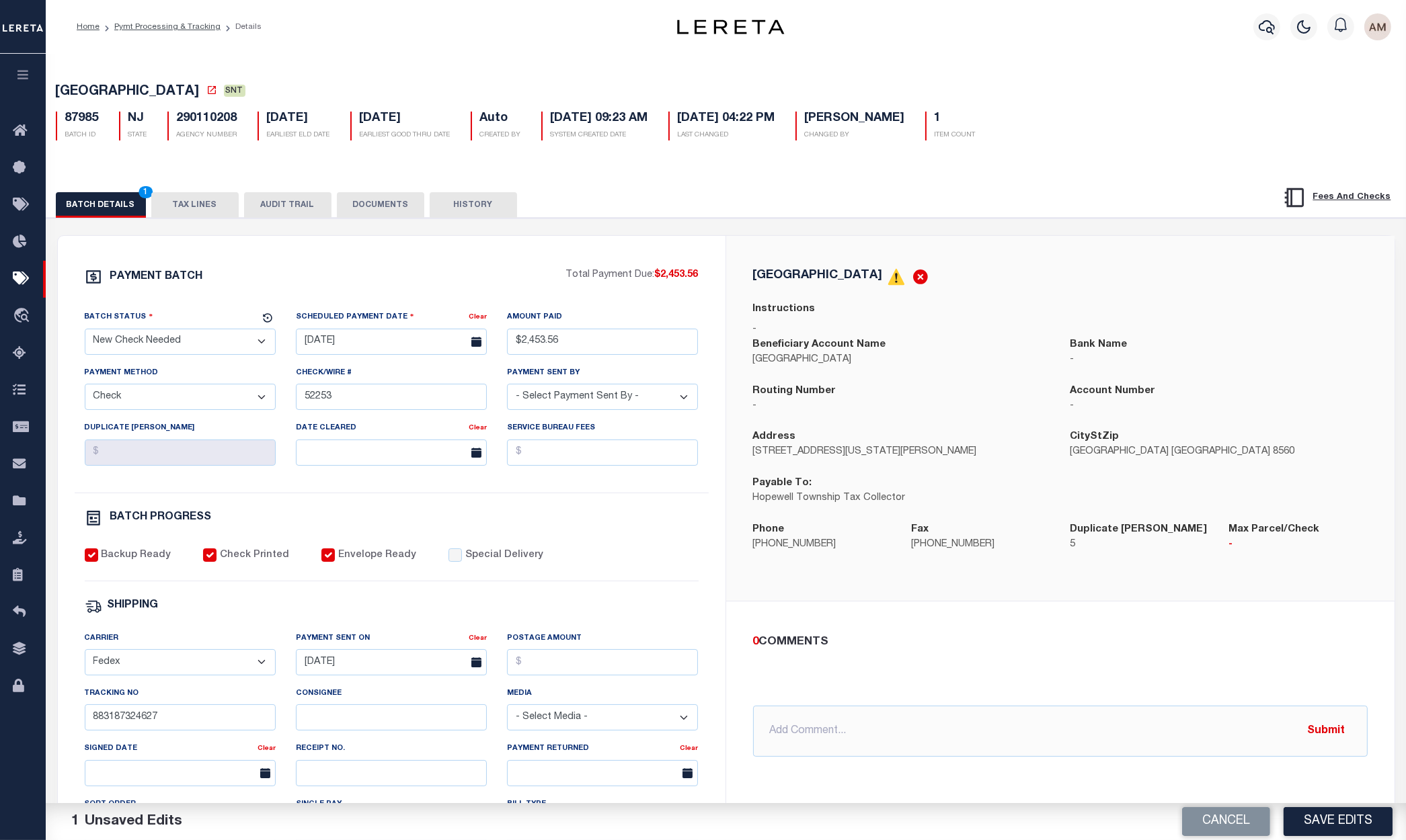
drag, startPoint x: 158, startPoint y: 337, endPoint x: 166, endPoint y: 356, distance: 20.6
click at [158, 337] on select "- Select Status - Scheduled for Payment Ready For Payment Payment Sent Cleared …" at bounding box center [180, 342] width 191 height 27
select select "CAC"
click at [85, 332] on select "- Select Status - Scheduled for Payment Ready For Payment Payment Sent Cleared …" at bounding box center [180, 342] width 191 height 27
click at [381, 449] on input "text" at bounding box center [392, 453] width 191 height 27
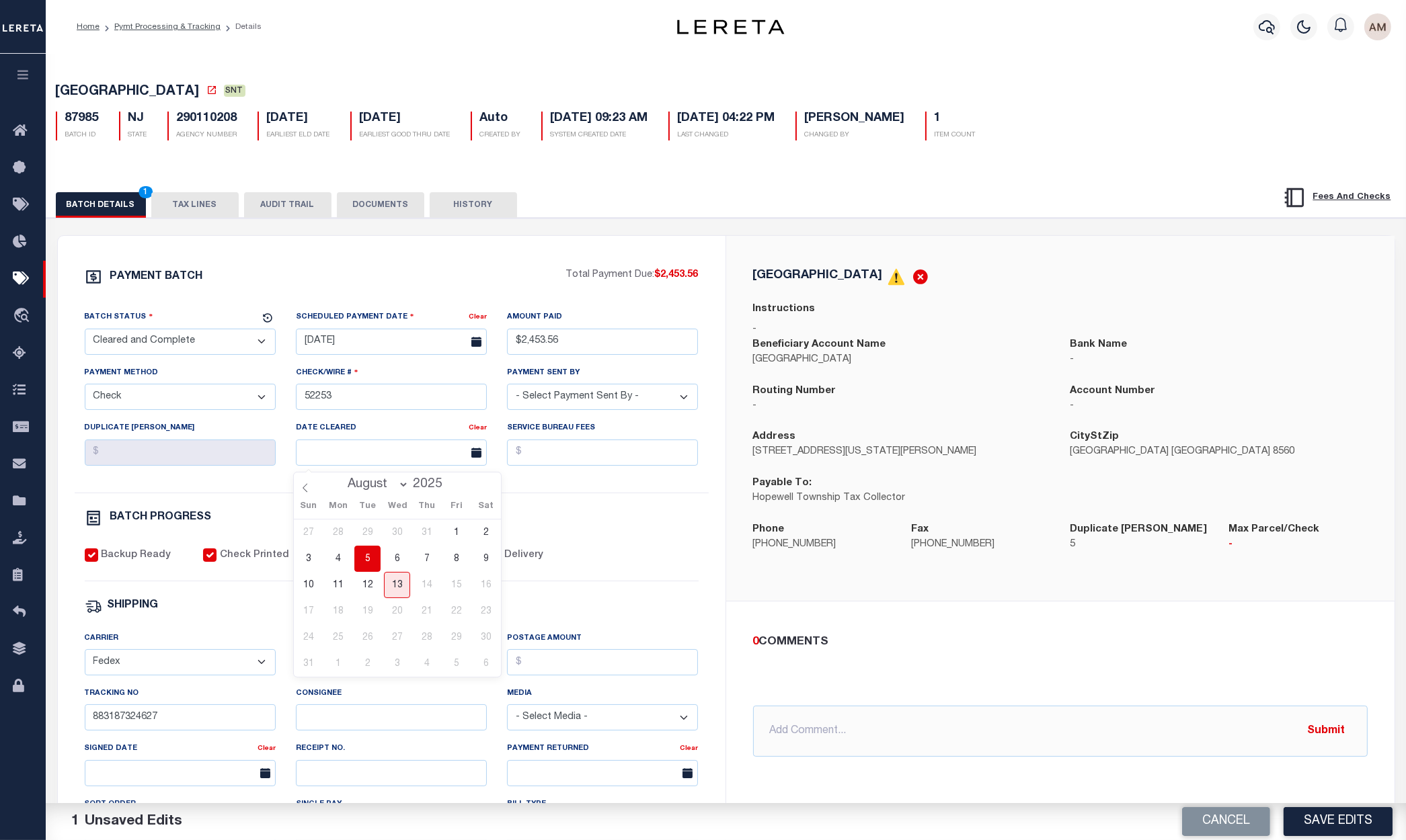
click at [372, 559] on span "5" at bounding box center [368, 559] width 27 height 27
type input "[DATE]"
click at [354, 193] on div "BATCH DETAILS 2 TAX LINES AUDIT TRAIL DOCUMENTS HISTORY" at bounding box center [726, 201] width 1394 height 34
click at [365, 203] on button "DOCUMENTS" at bounding box center [381, 205] width 88 height 26
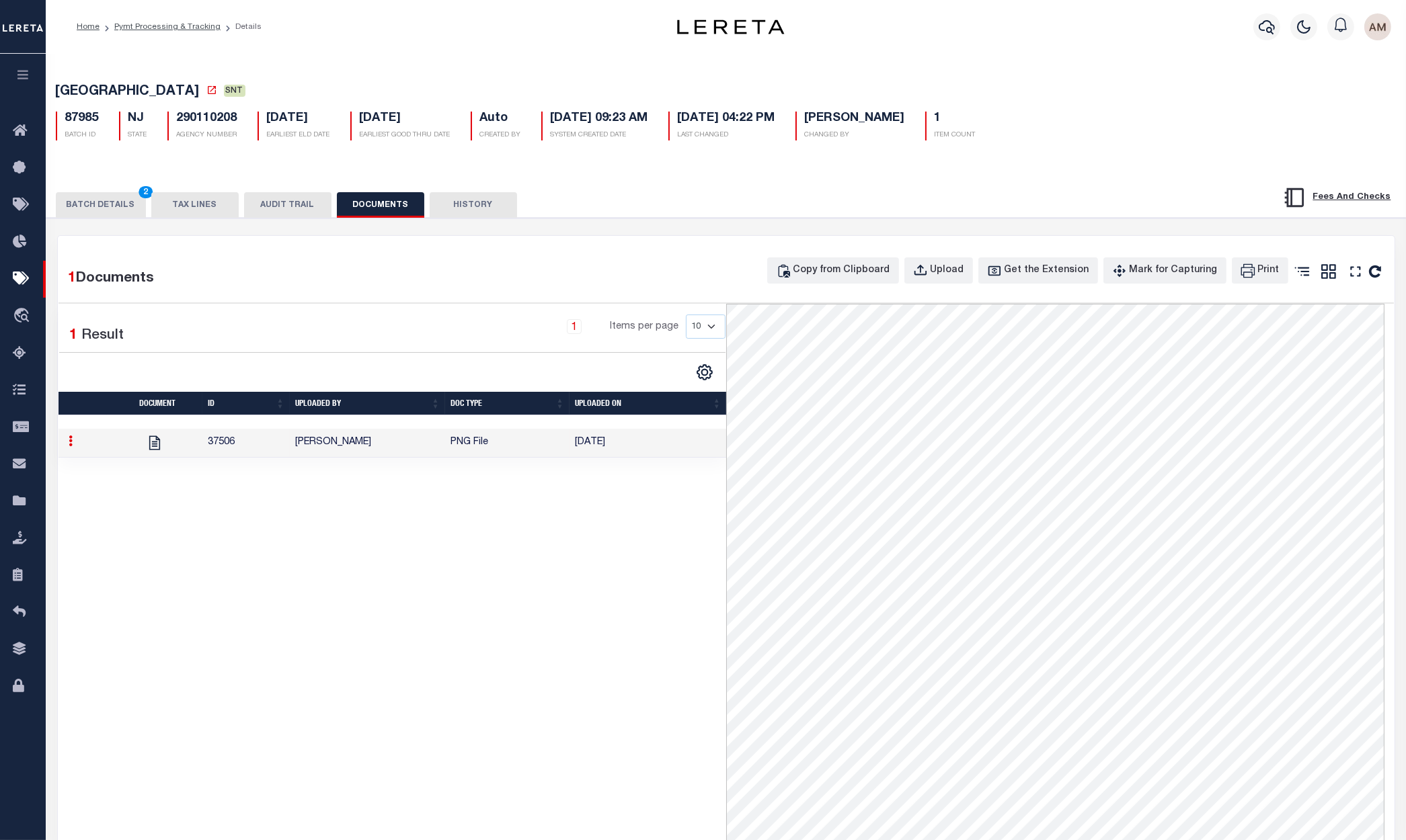
click at [81, 208] on button "BATCH DETAILS 2" at bounding box center [101, 205] width 90 height 26
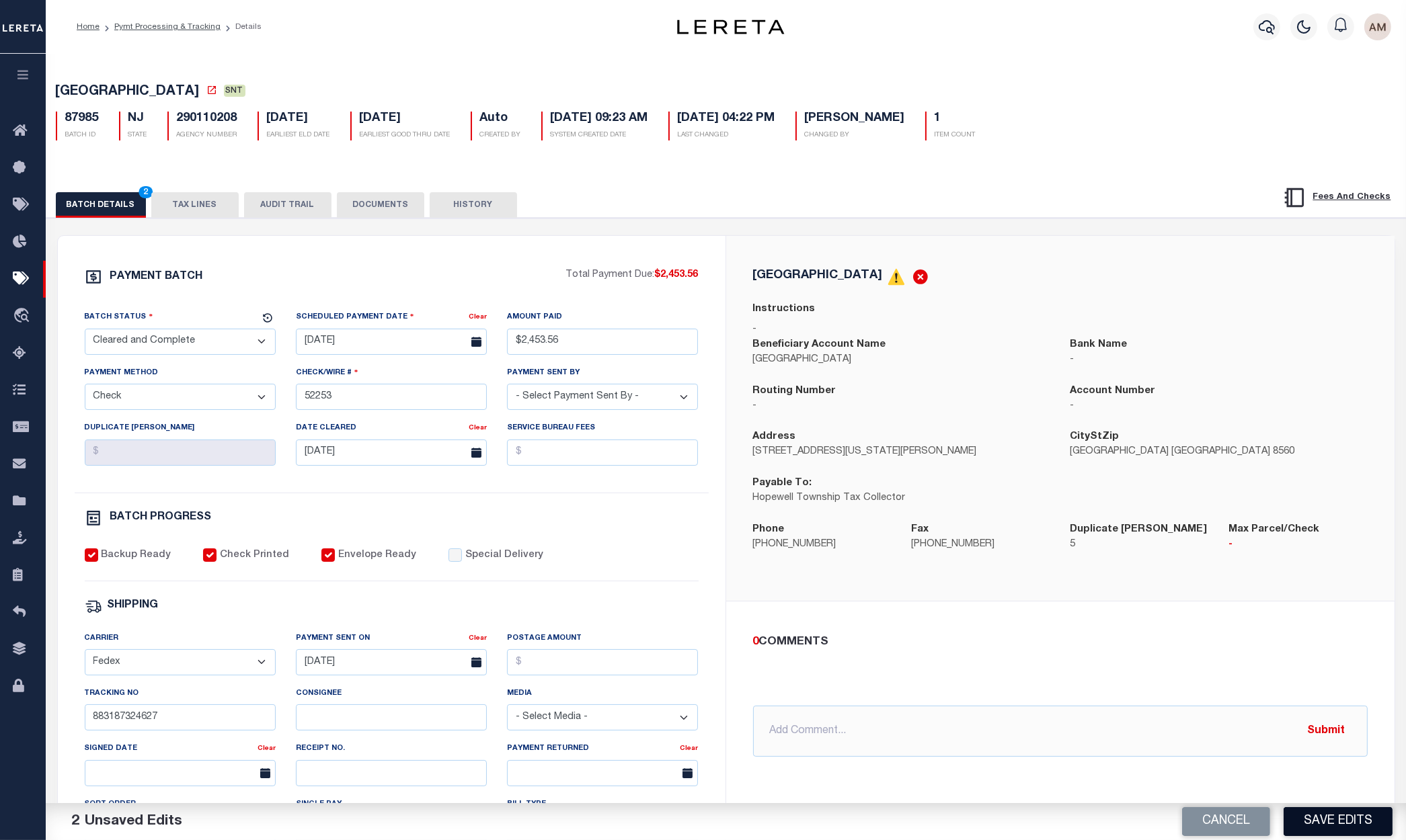
click at [1330, 818] on button "Save Edits" at bounding box center [1338, 822] width 109 height 29
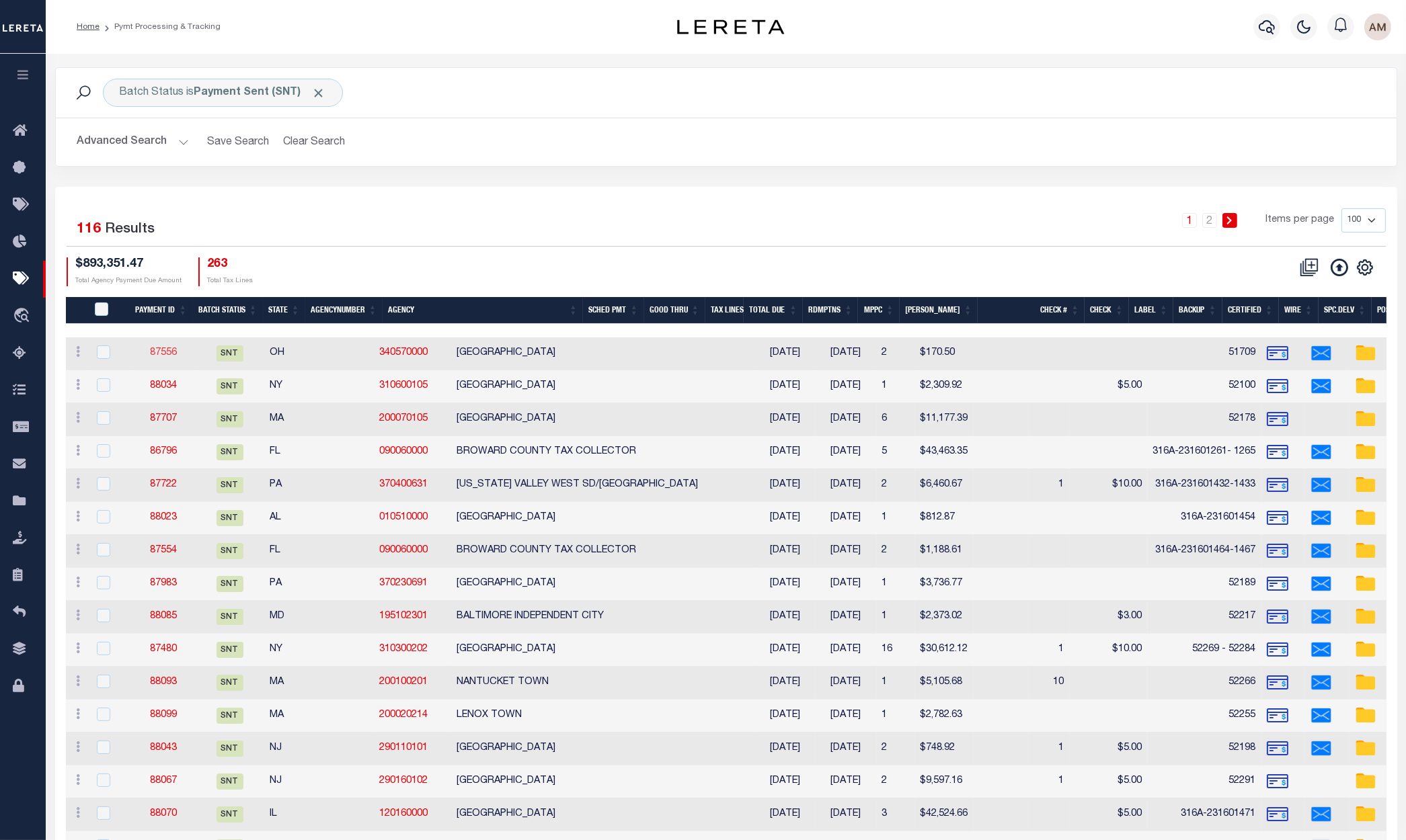
click at [164, 350] on link "87556" at bounding box center [163, 353] width 27 height 10
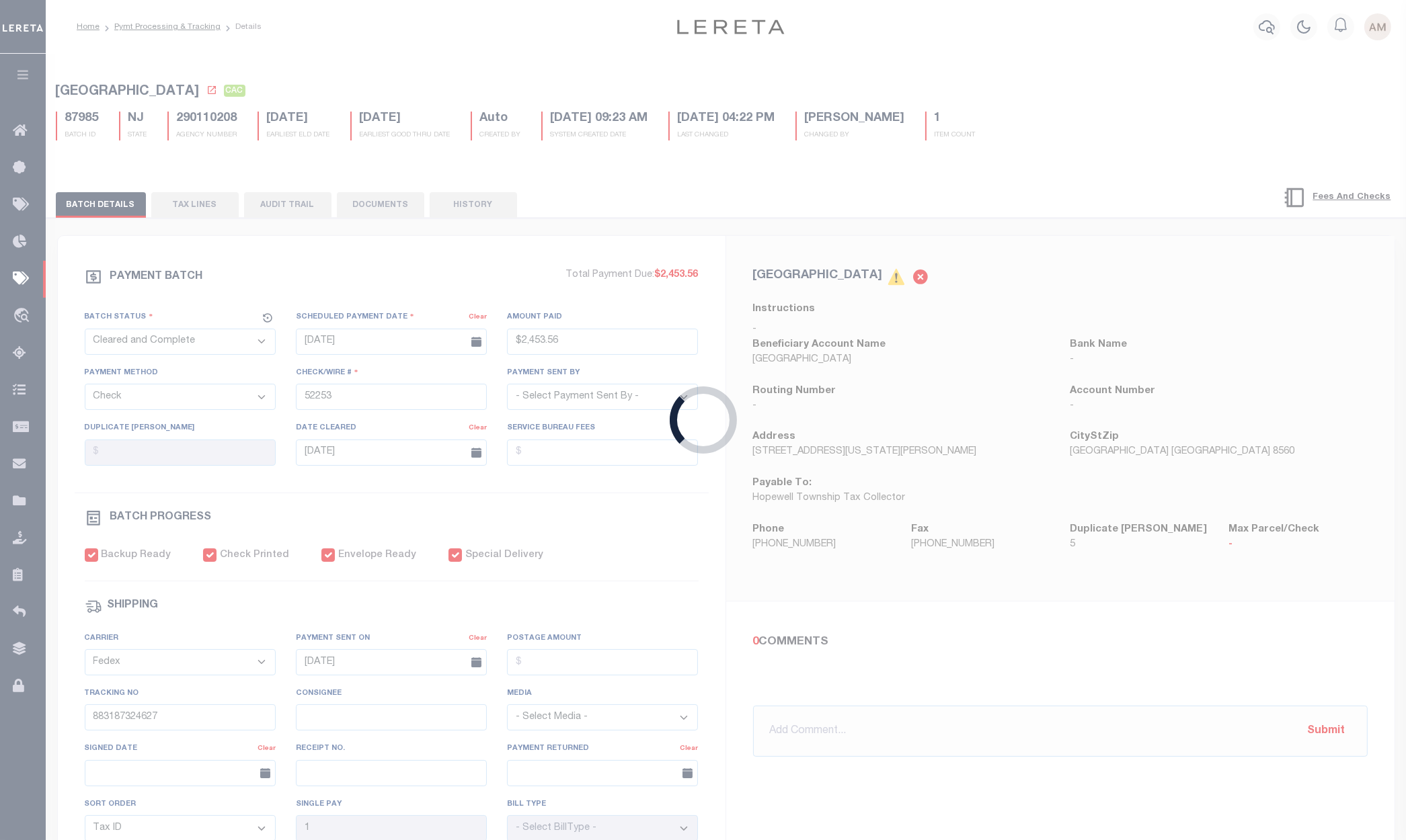
select select "SNT"
type input "[DATE]"
type input "$170.5"
type input "51709"
checkbox input "true"
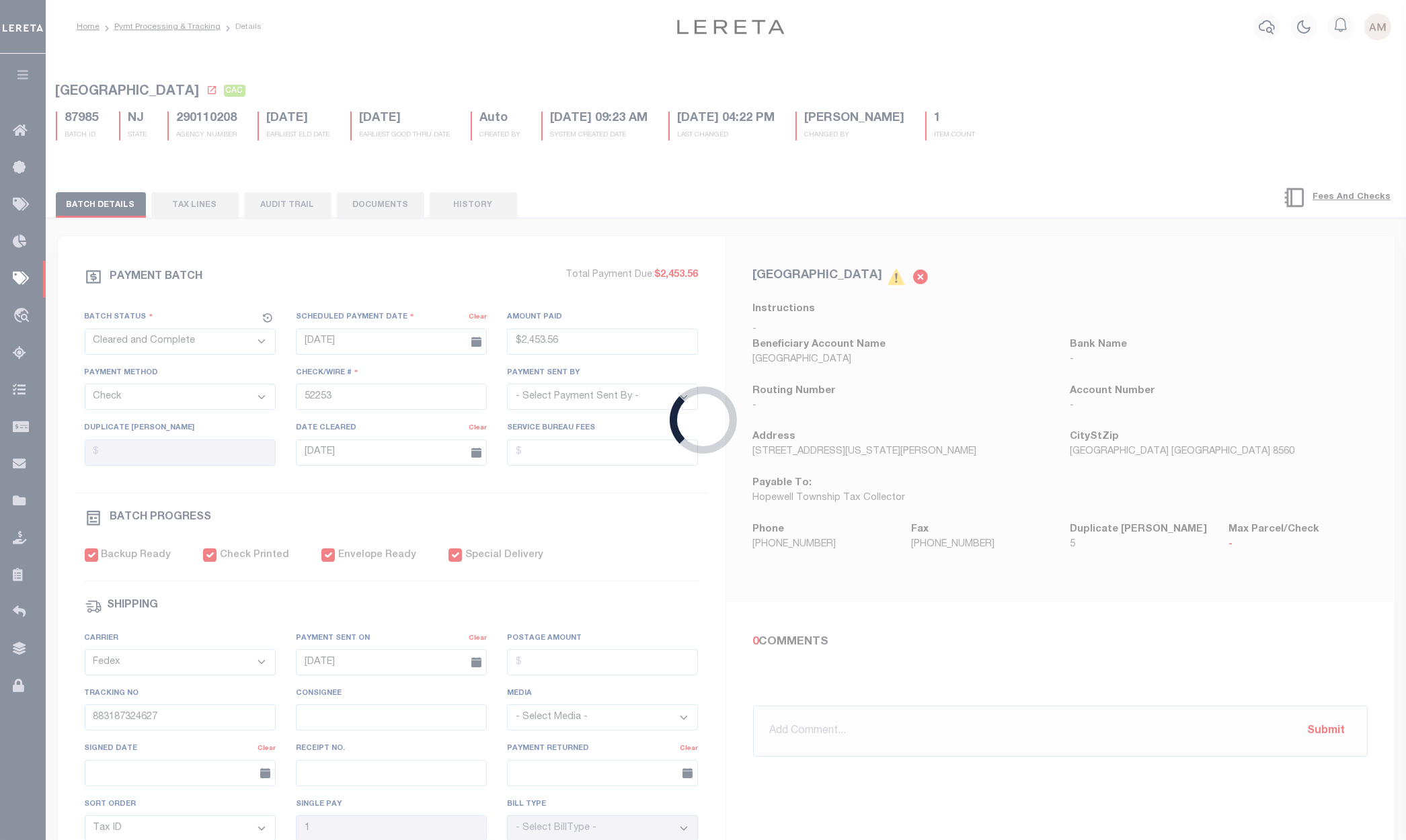
select select "USS"
type input "[DATE]"
type input "$9.85"
type input "920559011312635103580"
select select
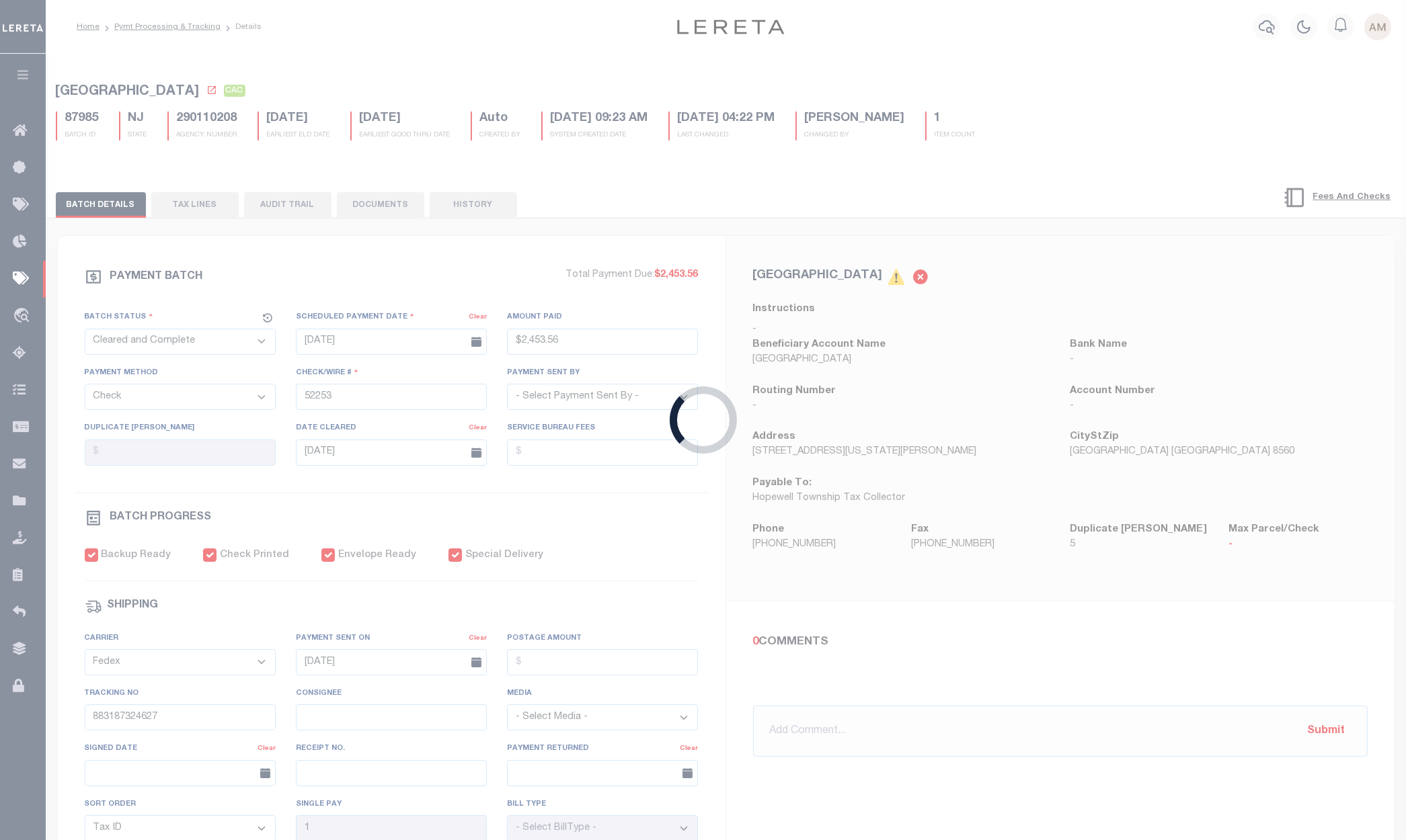
type input "N"
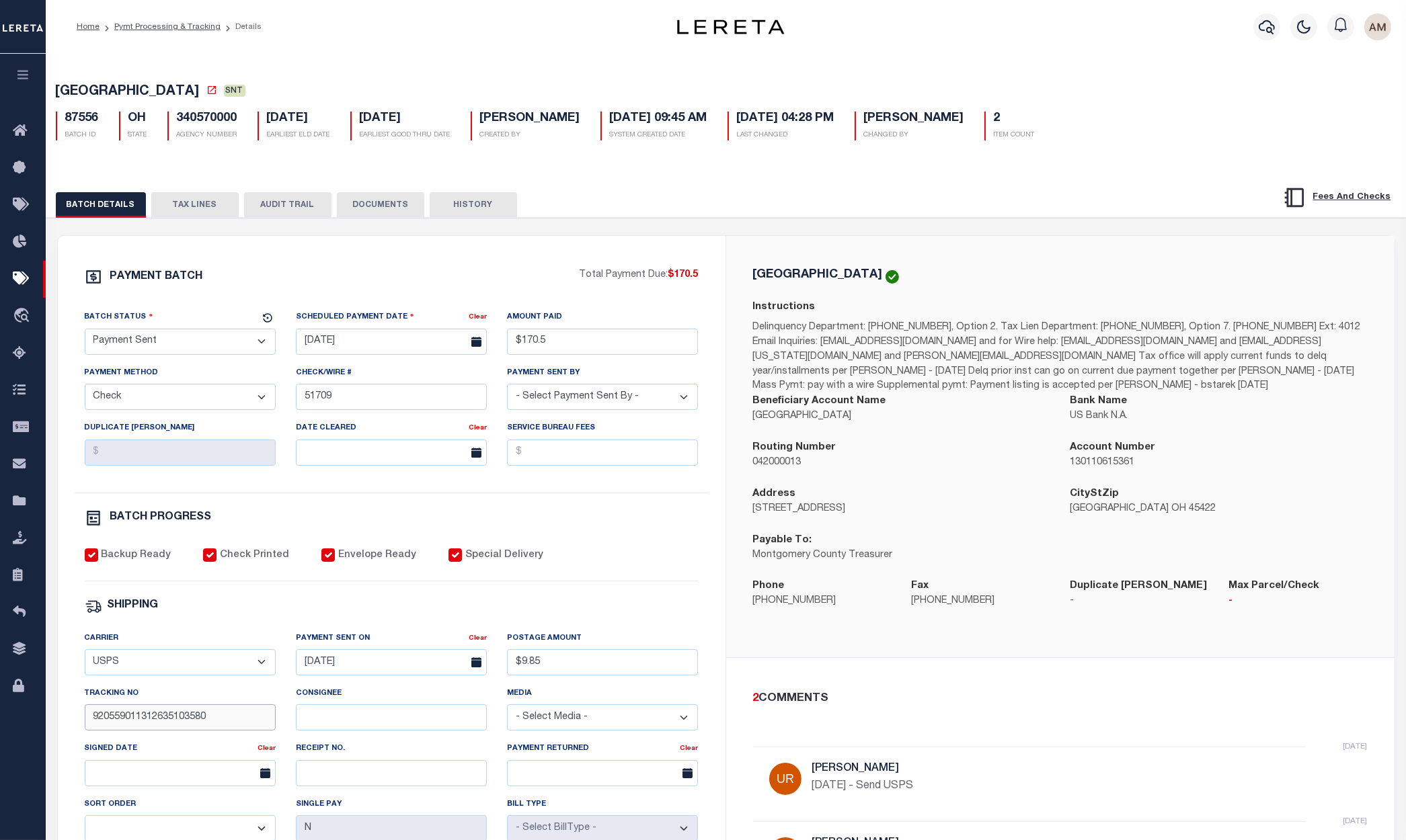
click at [243, 729] on input "920559011312635103580" at bounding box center [180, 718] width 191 height 27
drag, startPoint x: 412, startPoint y: 222, endPoint x: 394, endPoint y: 211, distance: 21.1
click at [412, 222] on div "PAYMENT BATCH Total Payment Due: $170.5 Batch Status" at bounding box center [726, 652] width 1373 height 870
click at [390, 207] on button "DOCUMENTS" at bounding box center [381, 205] width 88 height 26
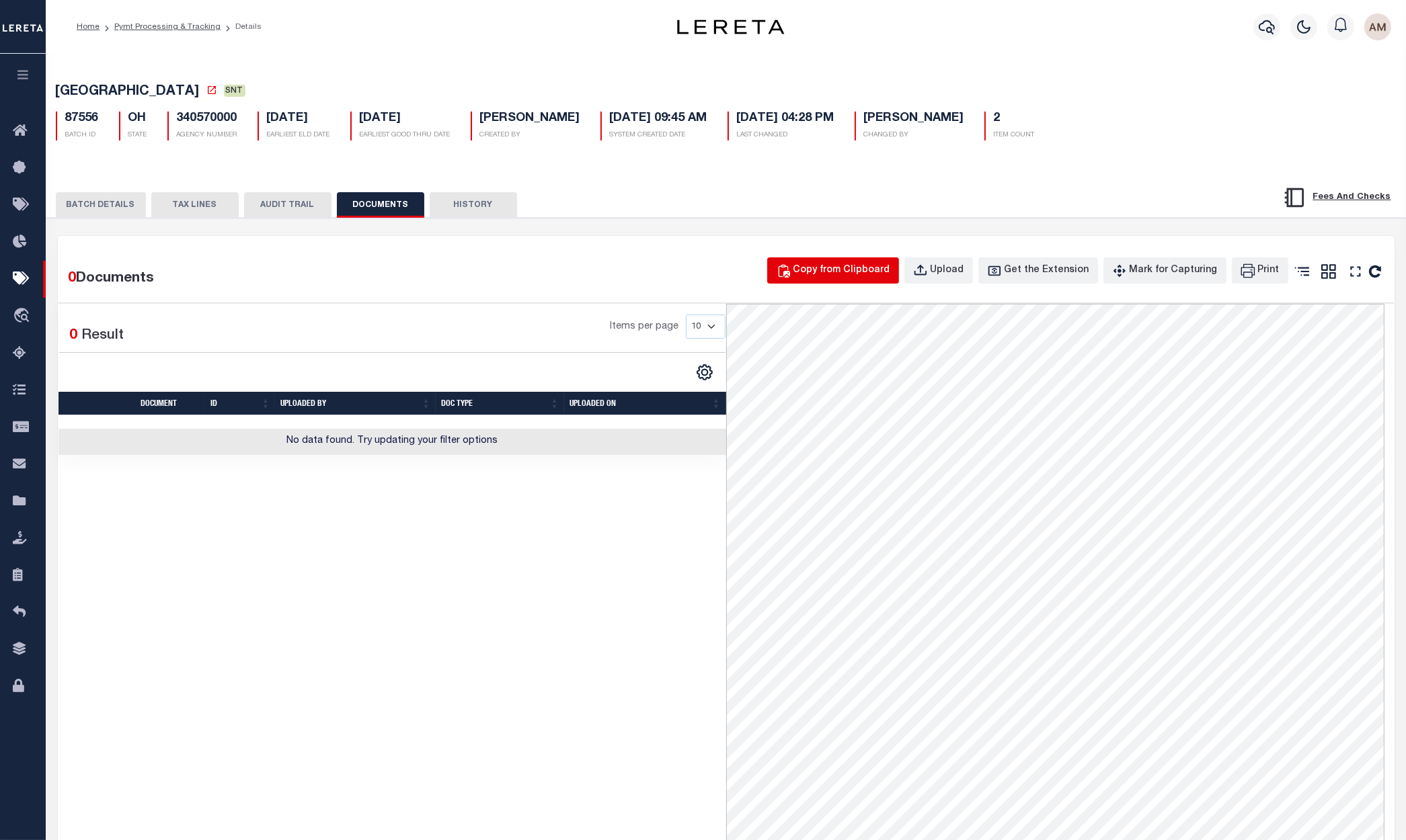
click at [875, 270] on div "Copy from Clipboard" at bounding box center [842, 271] width 97 height 15
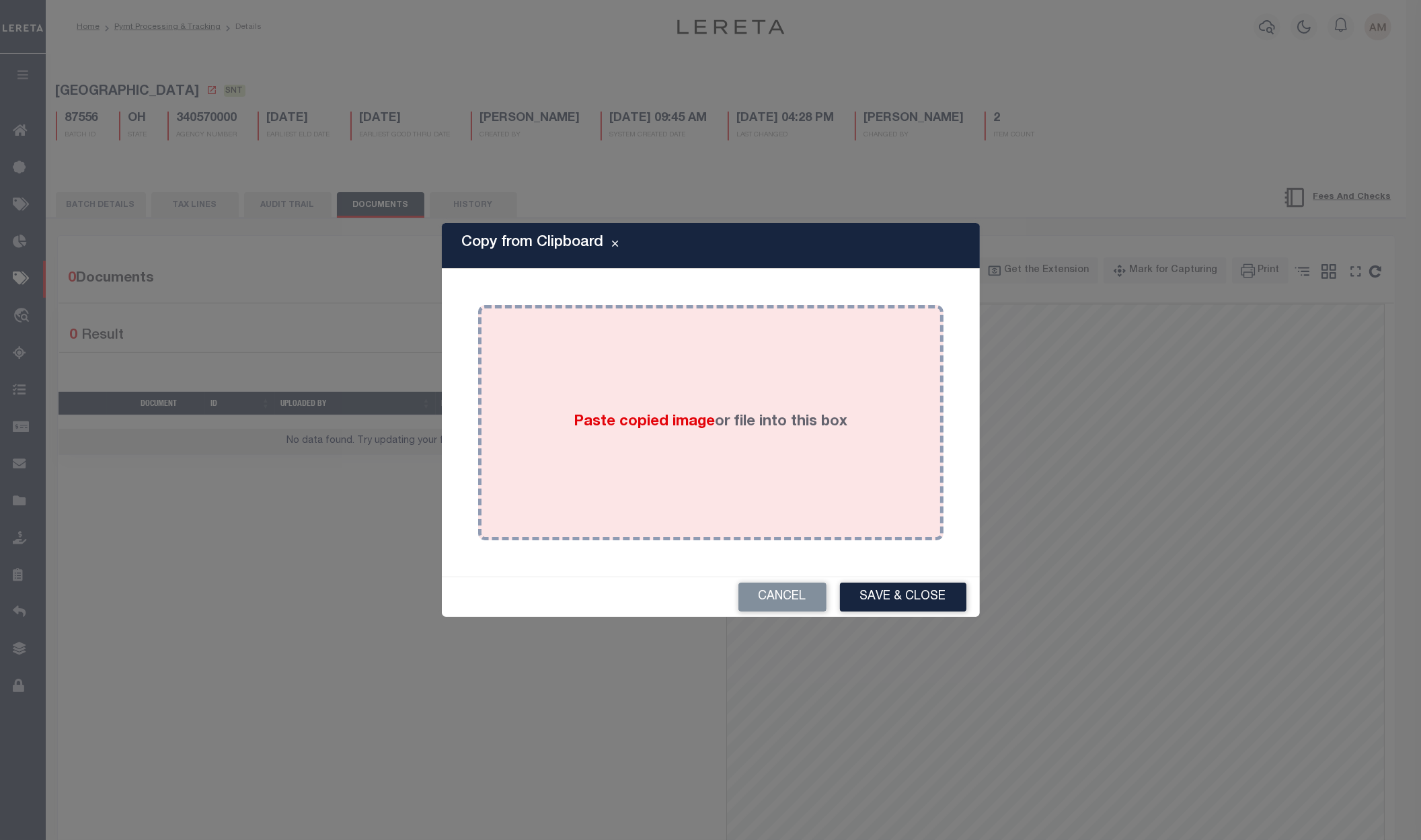
click at [529, 449] on div "Paste copied image or file into this box" at bounding box center [710, 423] width 445 height 215
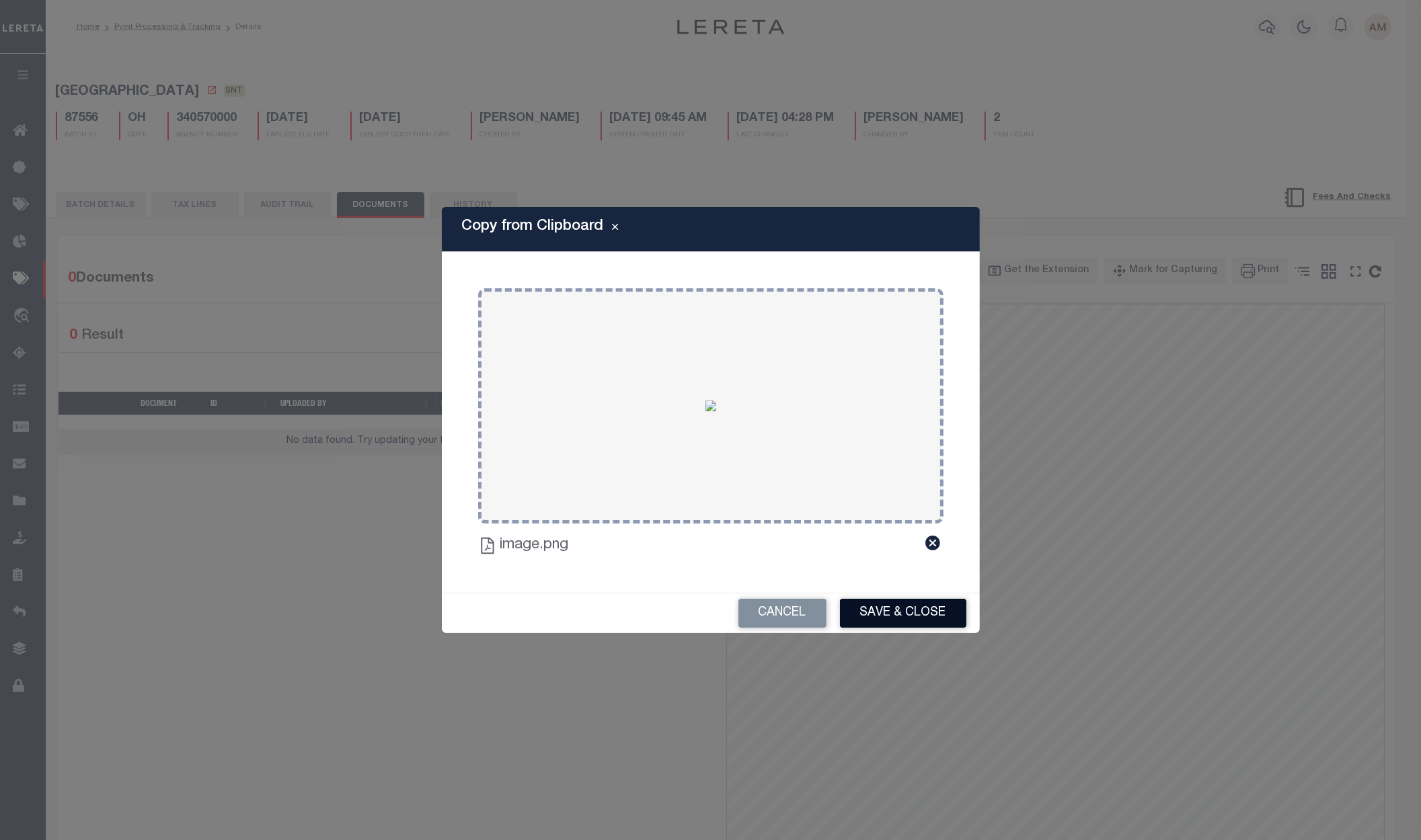
click at [930, 627] on button "Save & Close" at bounding box center [903, 613] width 127 height 29
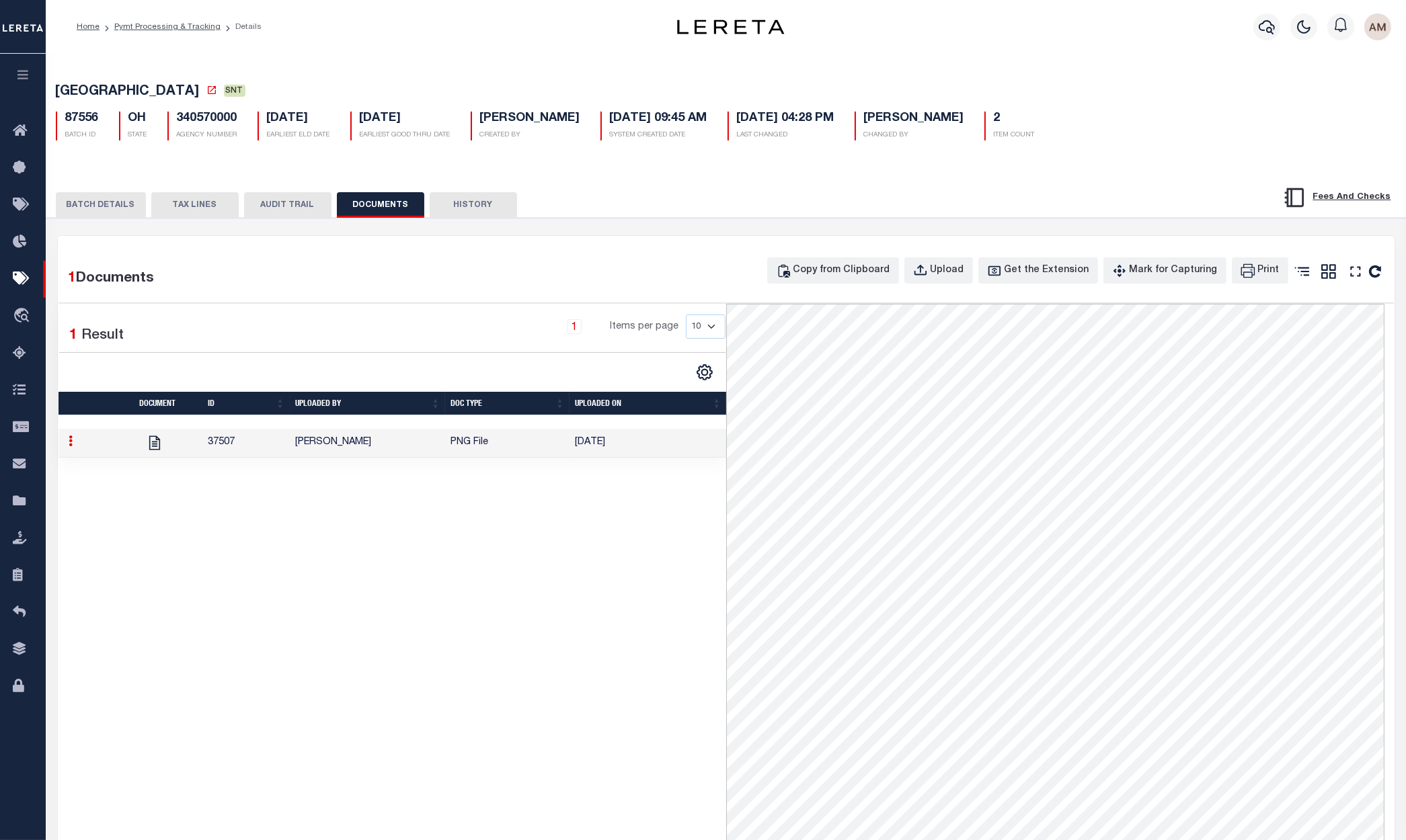
click at [102, 194] on button "BATCH DETAILS" at bounding box center [101, 205] width 90 height 26
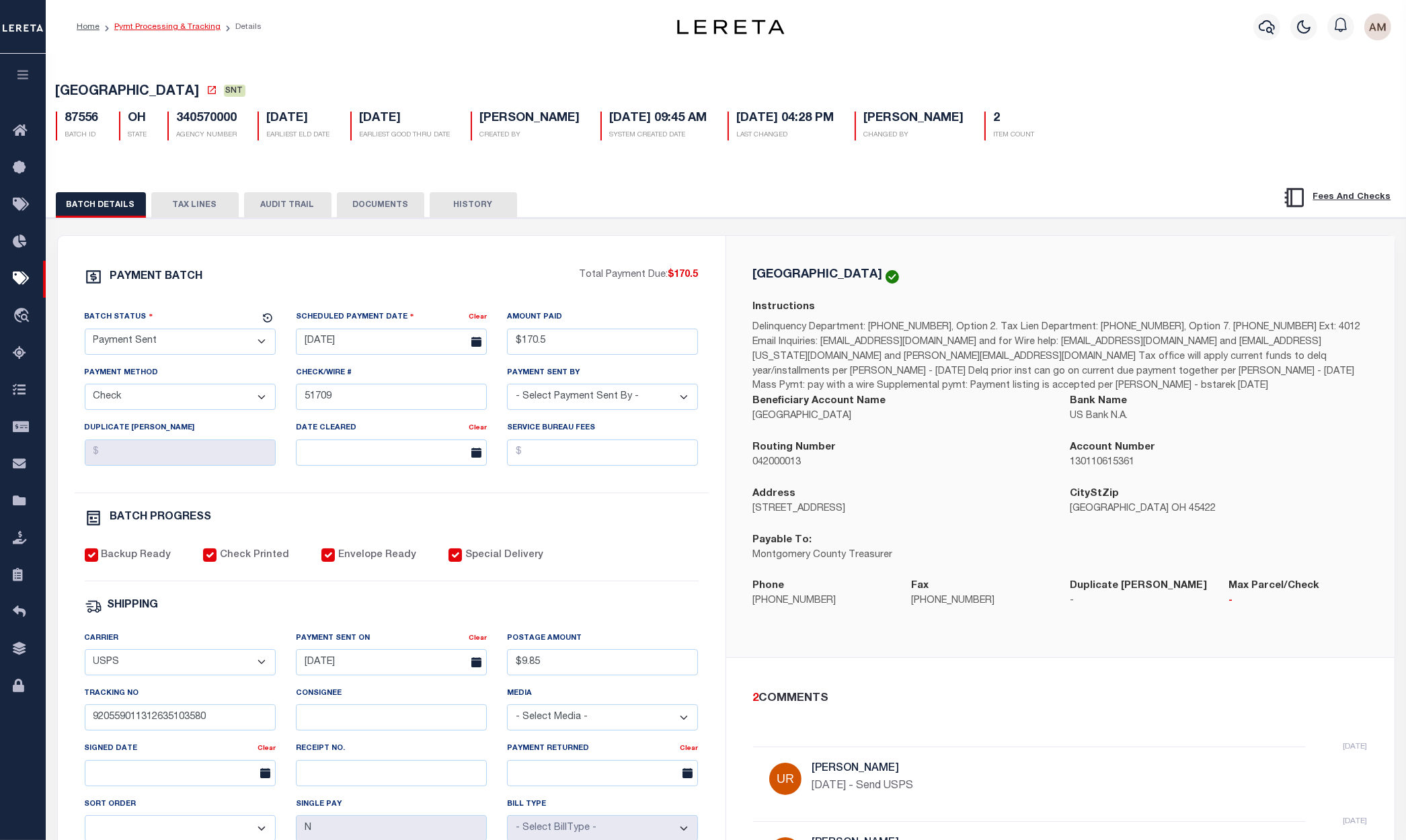
click at [156, 29] on link "Pymt Processing & Tracking" at bounding box center [168, 27] width 107 height 8
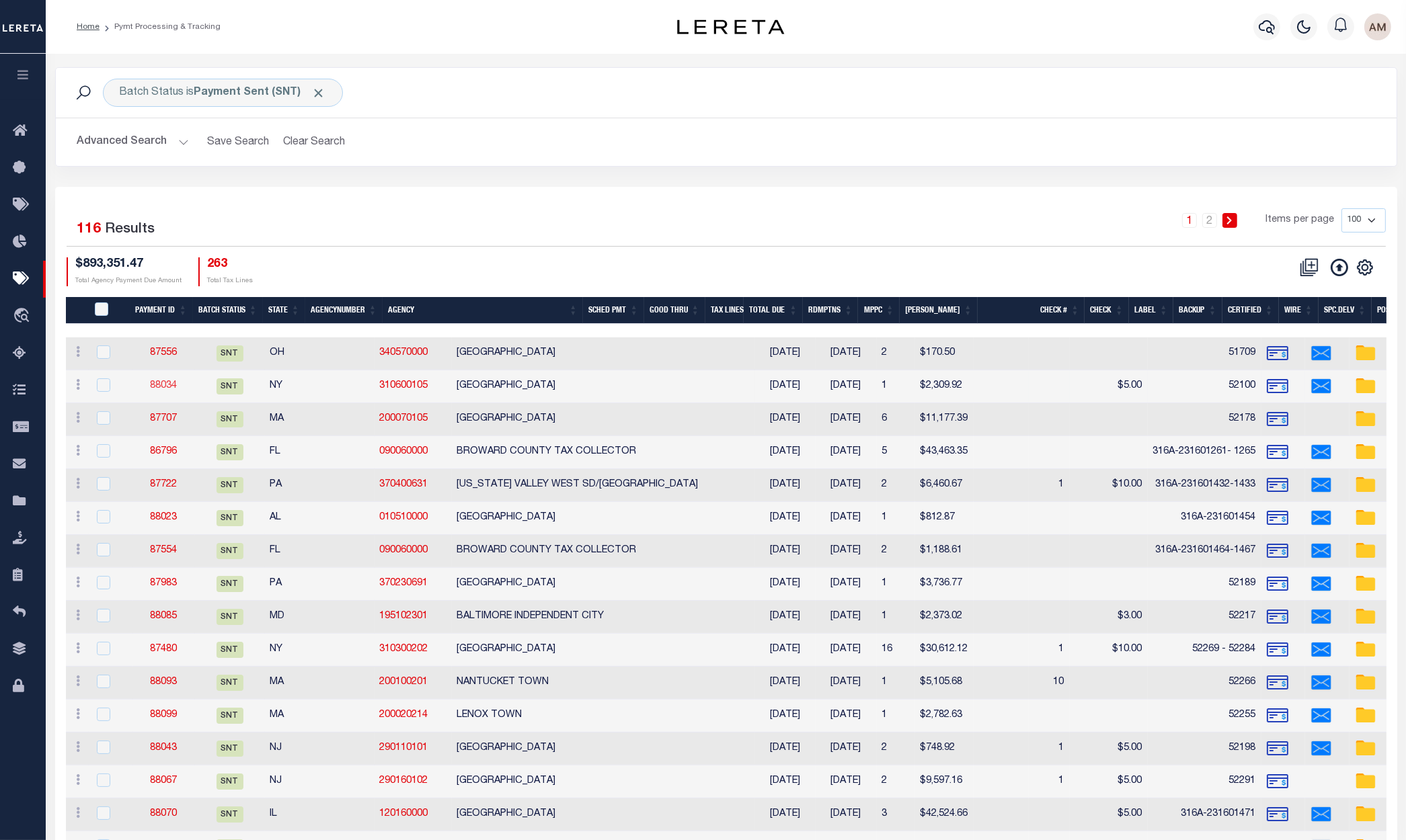
click at [165, 381] on link "88034" at bounding box center [163, 386] width 27 height 10
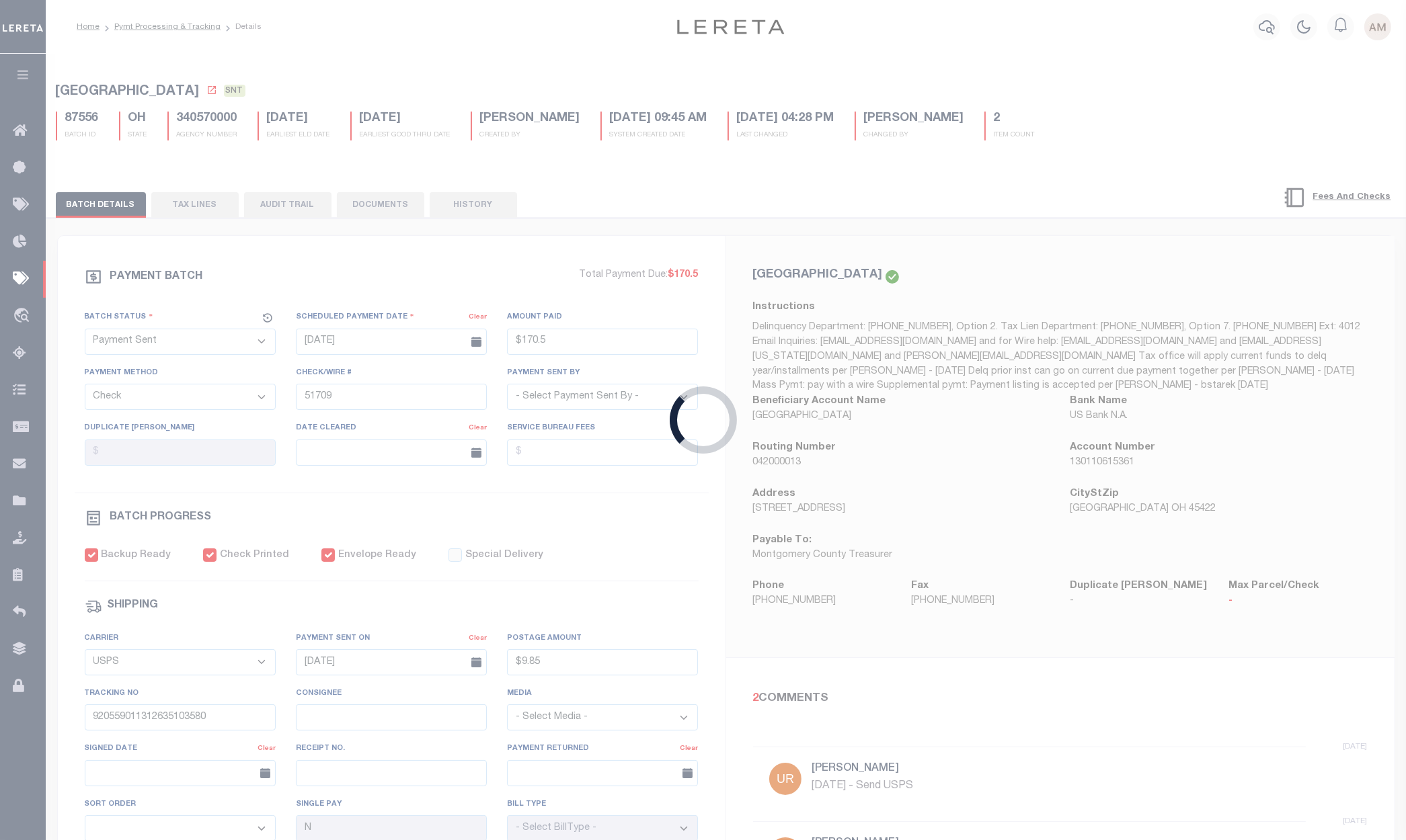
type input "[DATE]"
type input "$2,309.92"
select select "CCK"
type input "52100"
select select "[PERSON_NAME]"
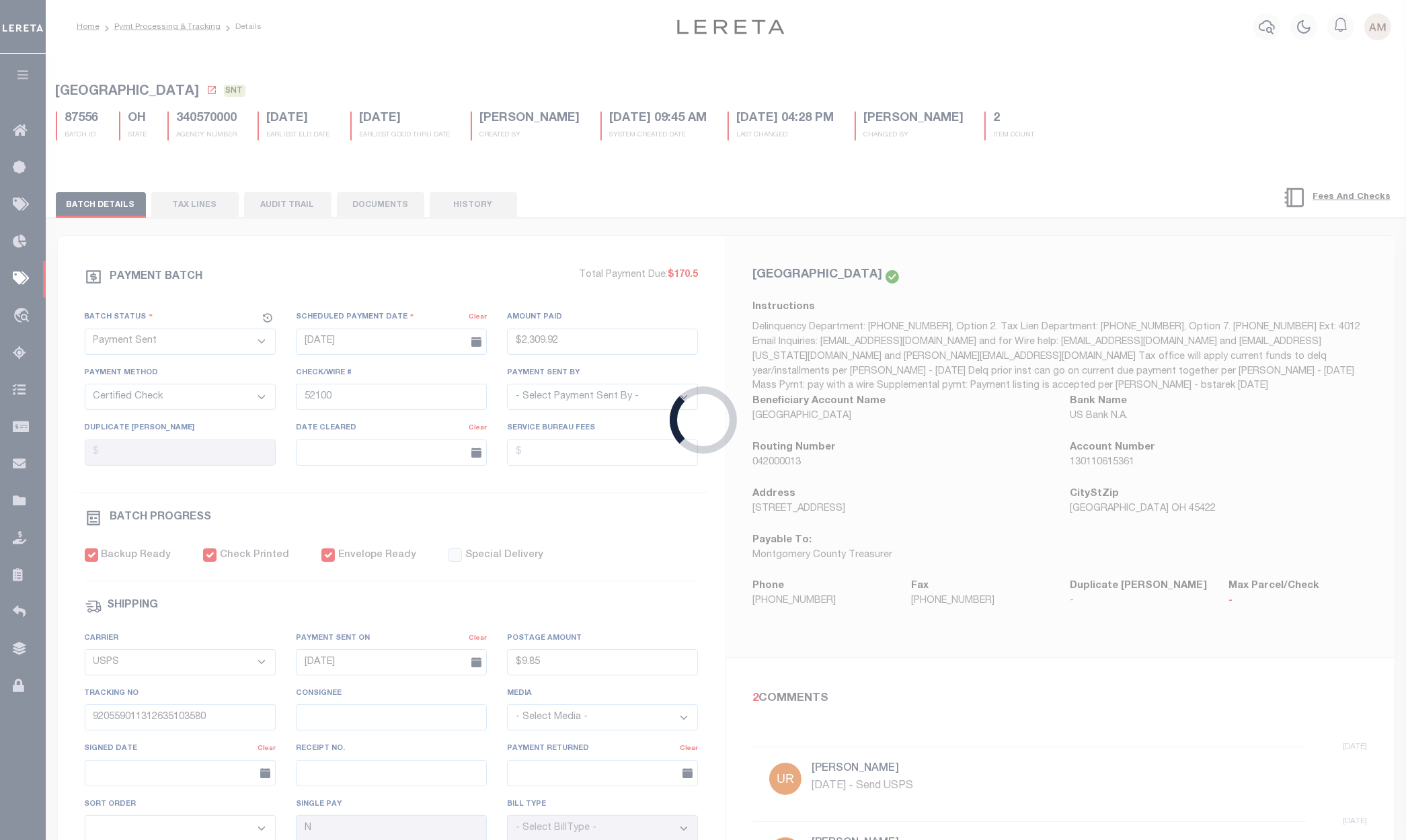
type input "$5"
checkbox input "false"
select select "FDX"
type input "[DATE]"
type input "$8.7"
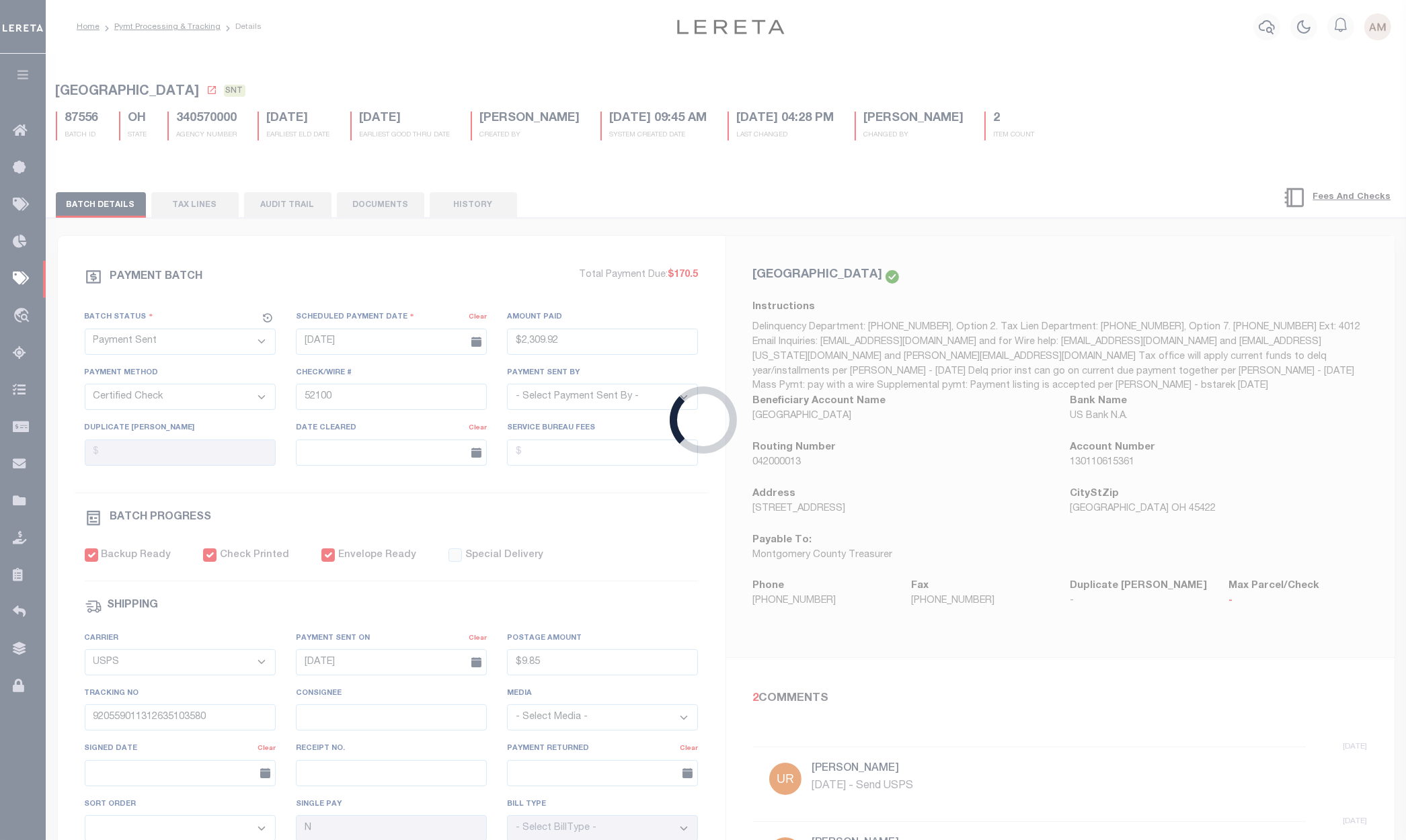
type input "883121524136"
select select "1"
type input "1"
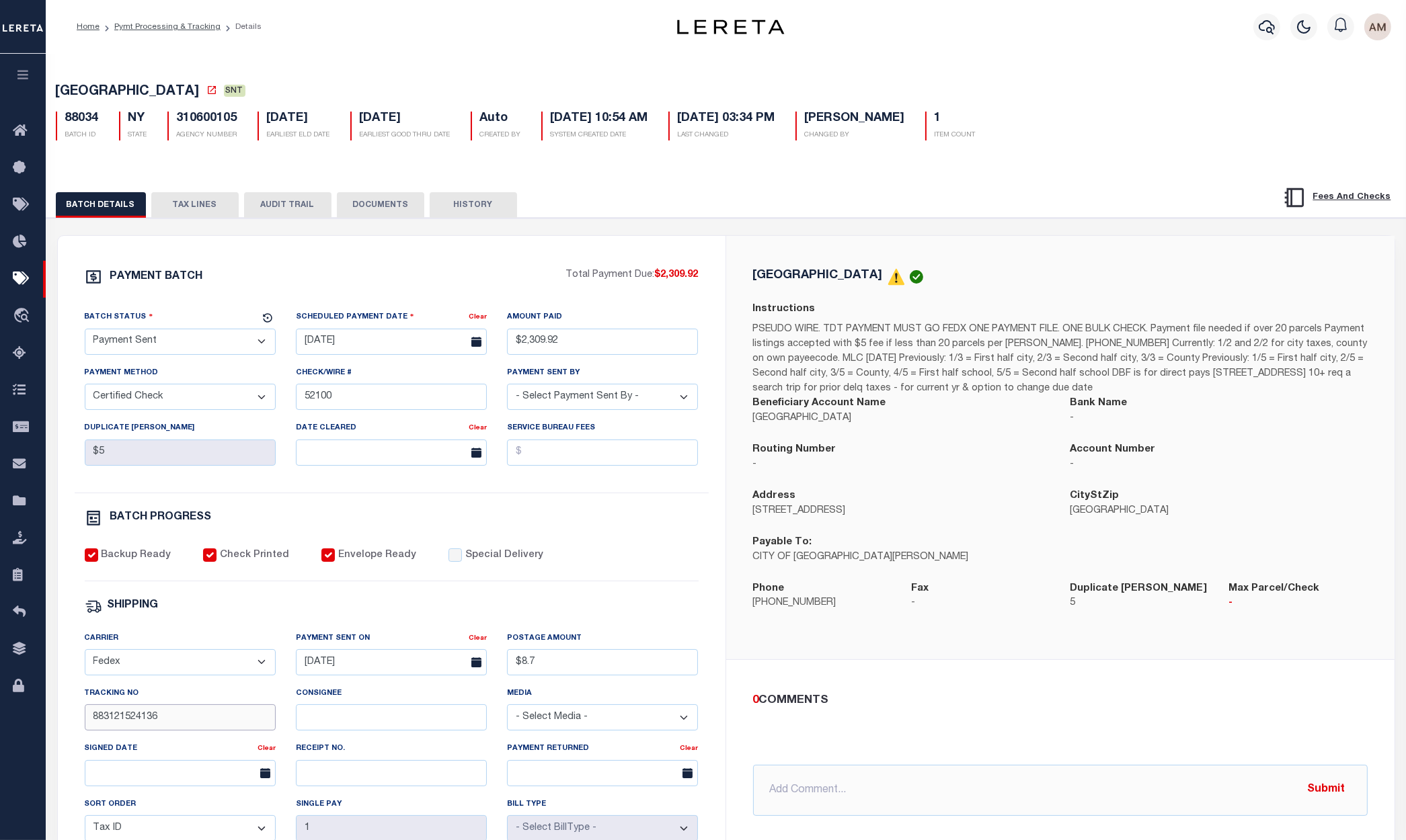
click at [209, 716] on input "883121524136" at bounding box center [180, 718] width 191 height 27
click at [337, 721] on input "Consignee" at bounding box center [392, 718] width 191 height 27
paste input "Y.[PERSON_NAME]"
type input "Y.[PERSON_NAME]"
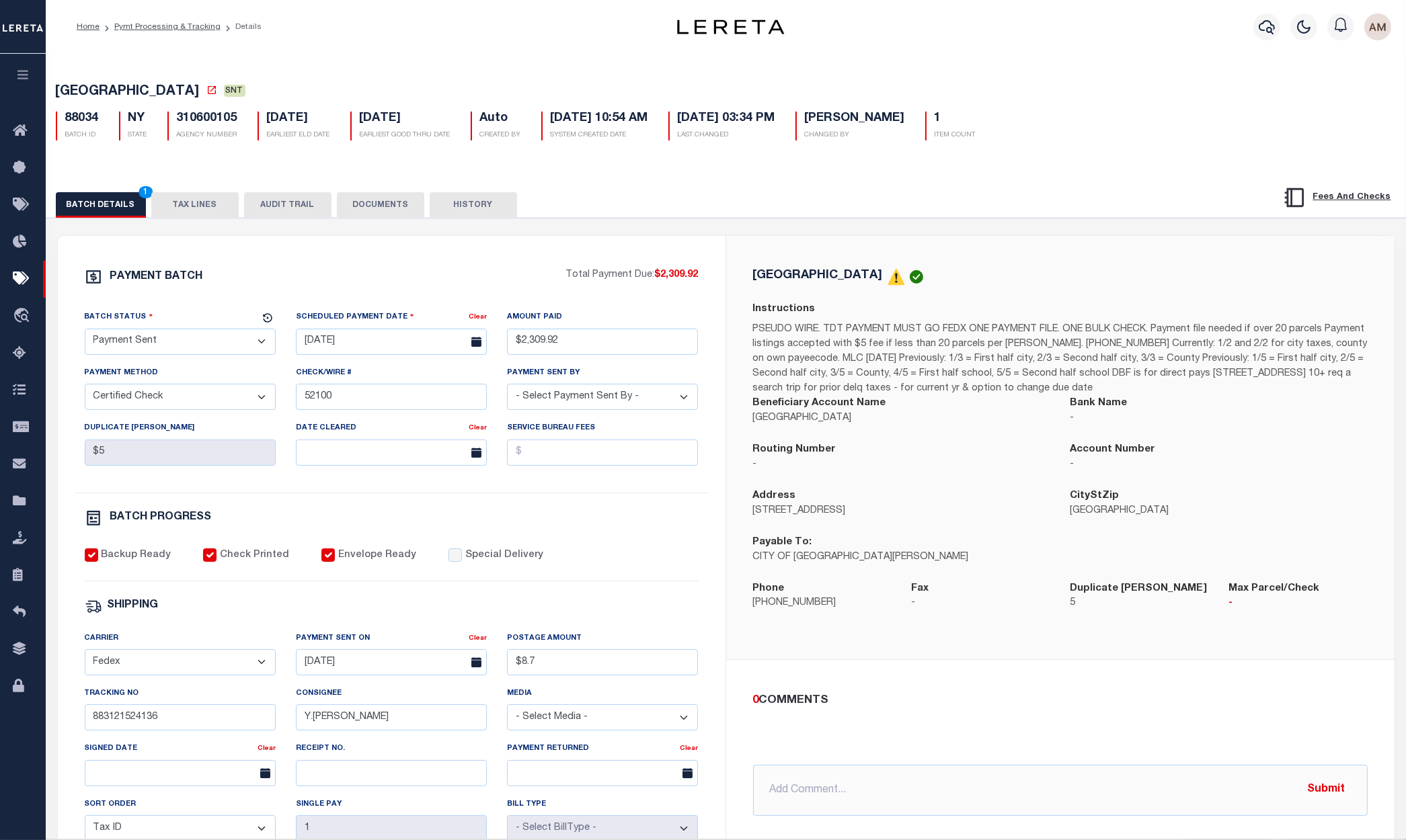
click at [225, 760] on div "Signed Date" at bounding box center [171, 751] width 172 height 19
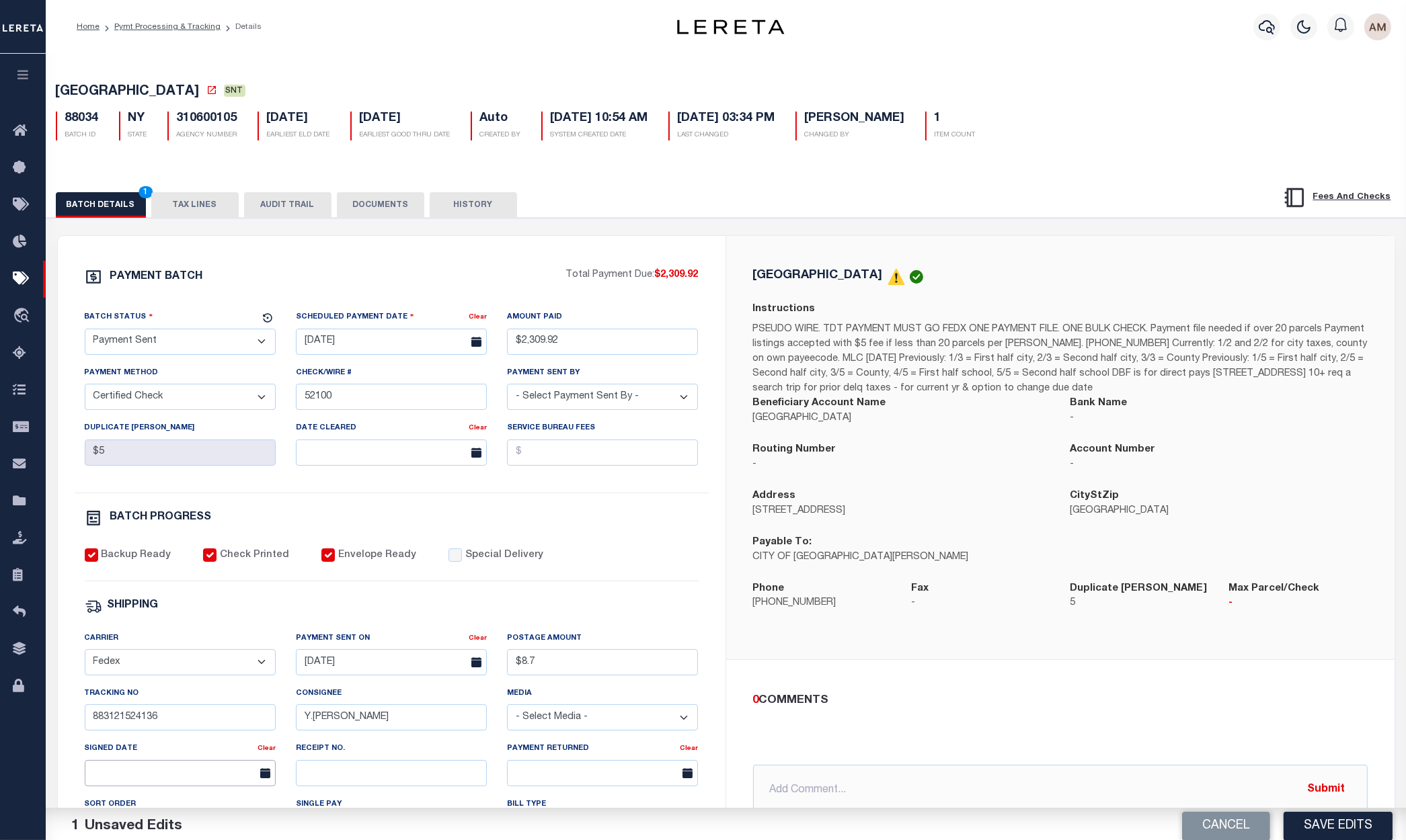
click at [224, 779] on input "text" at bounding box center [180, 773] width 191 height 27
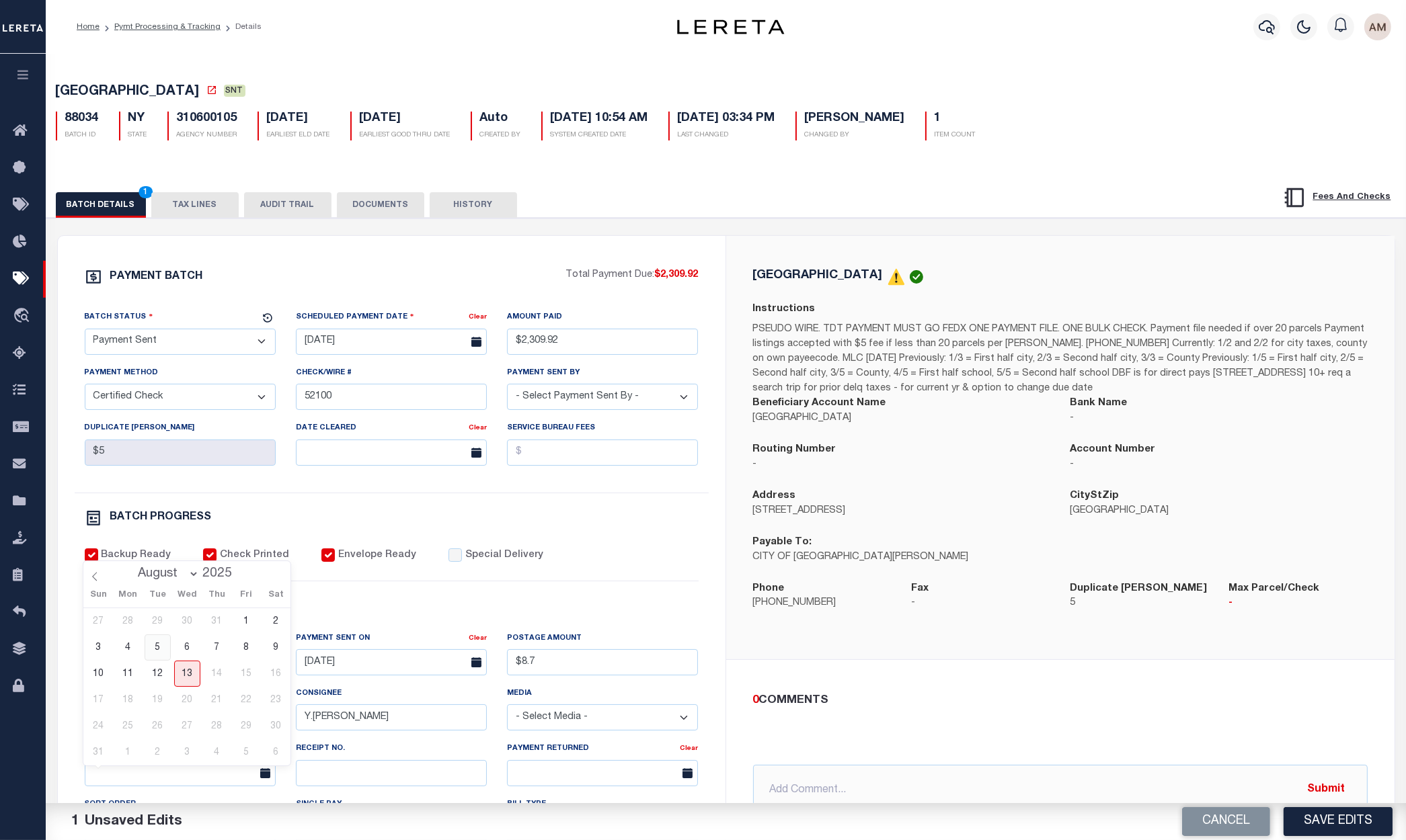
click at [164, 649] on span "5" at bounding box center [158, 648] width 27 height 27
type input "[DATE]"
drag, startPoint x: 383, startPoint y: 207, endPoint x: 478, endPoint y: 232, distance: 98.2
click at [383, 207] on button "DOCUMENTS" at bounding box center [381, 205] width 88 height 26
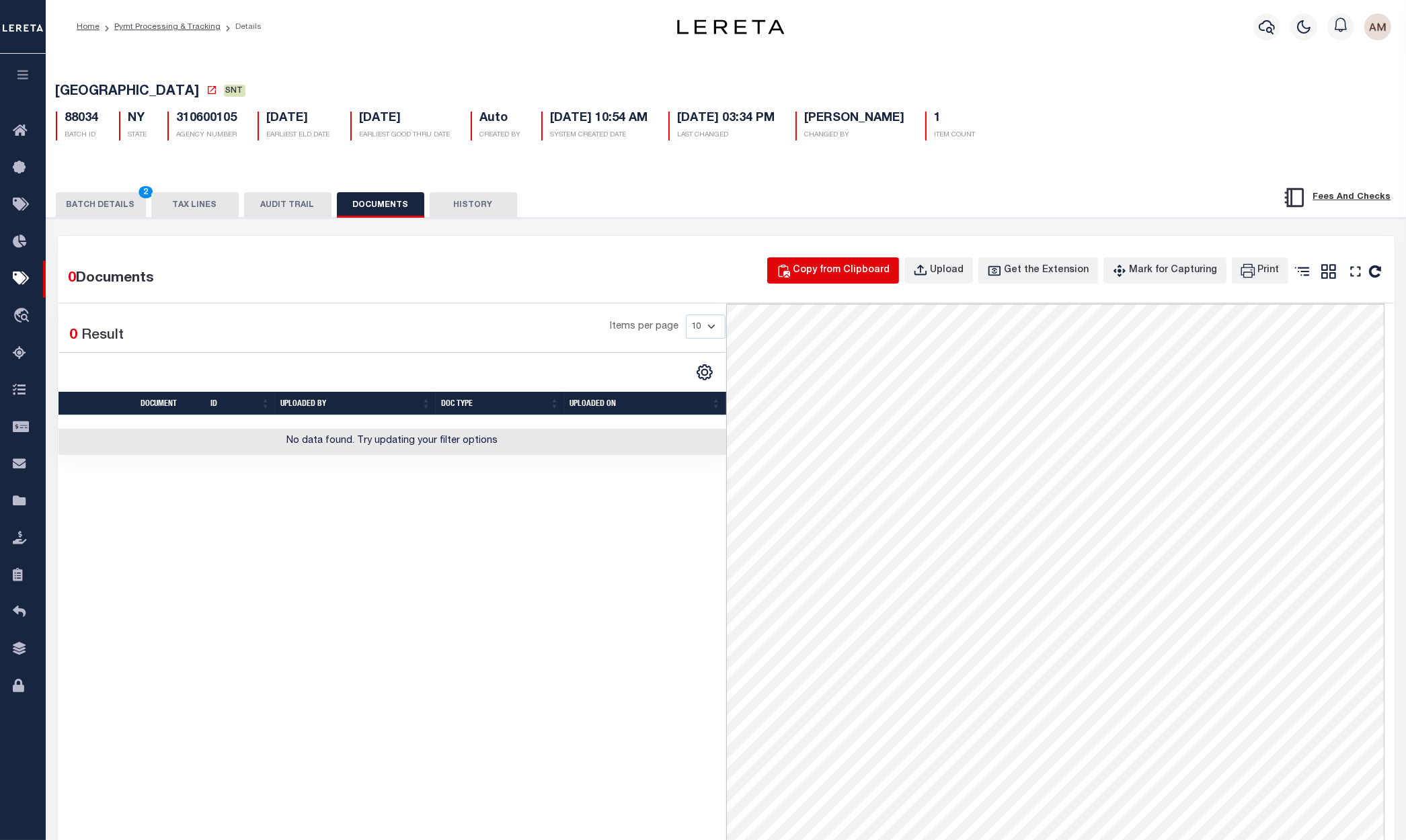
click at [877, 260] on button "Copy from Clipboard" at bounding box center [833, 270] width 131 height 27
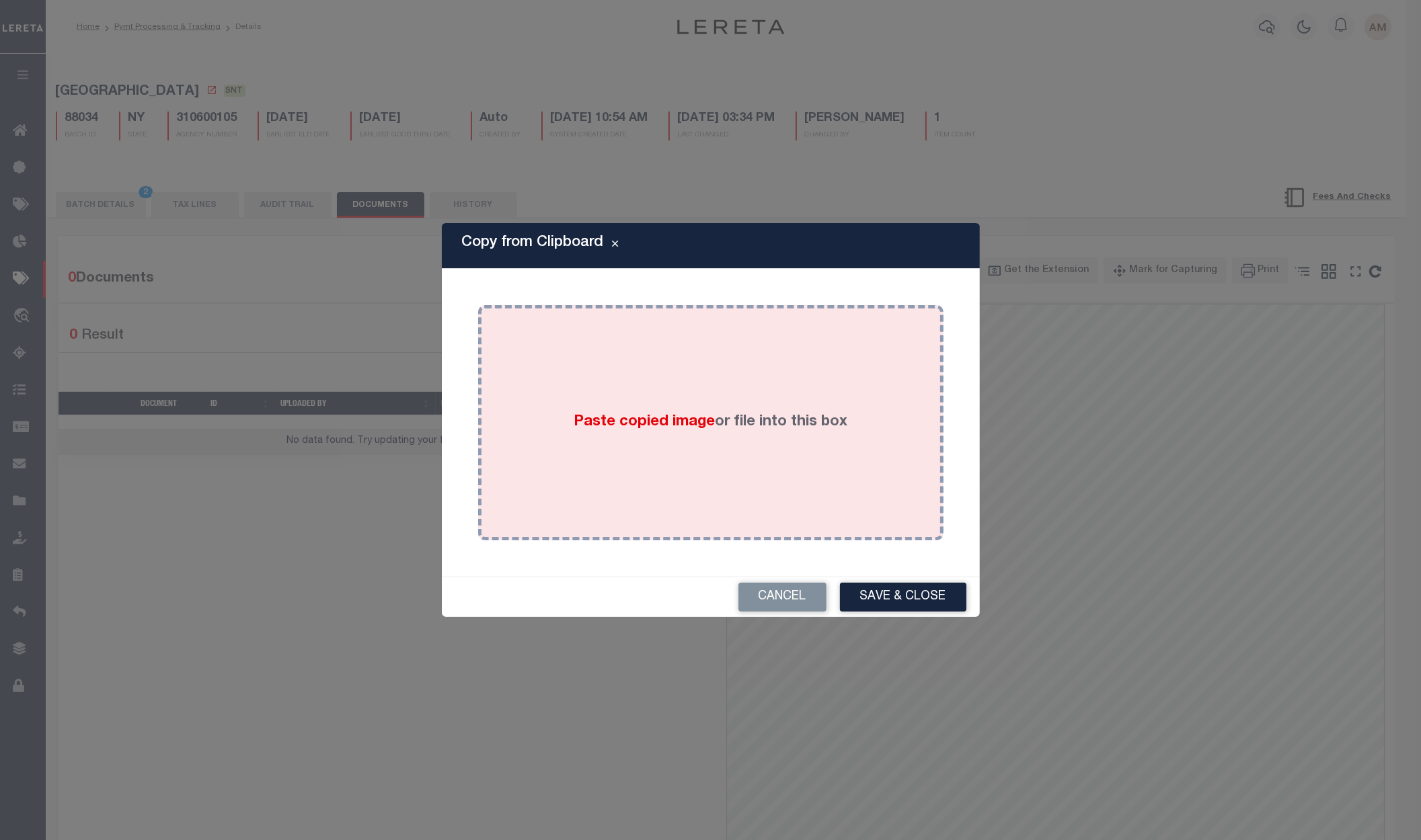
click at [845, 386] on div "Paste copied image or file into this box" at bounding box center [710, 423] width 445 height 215
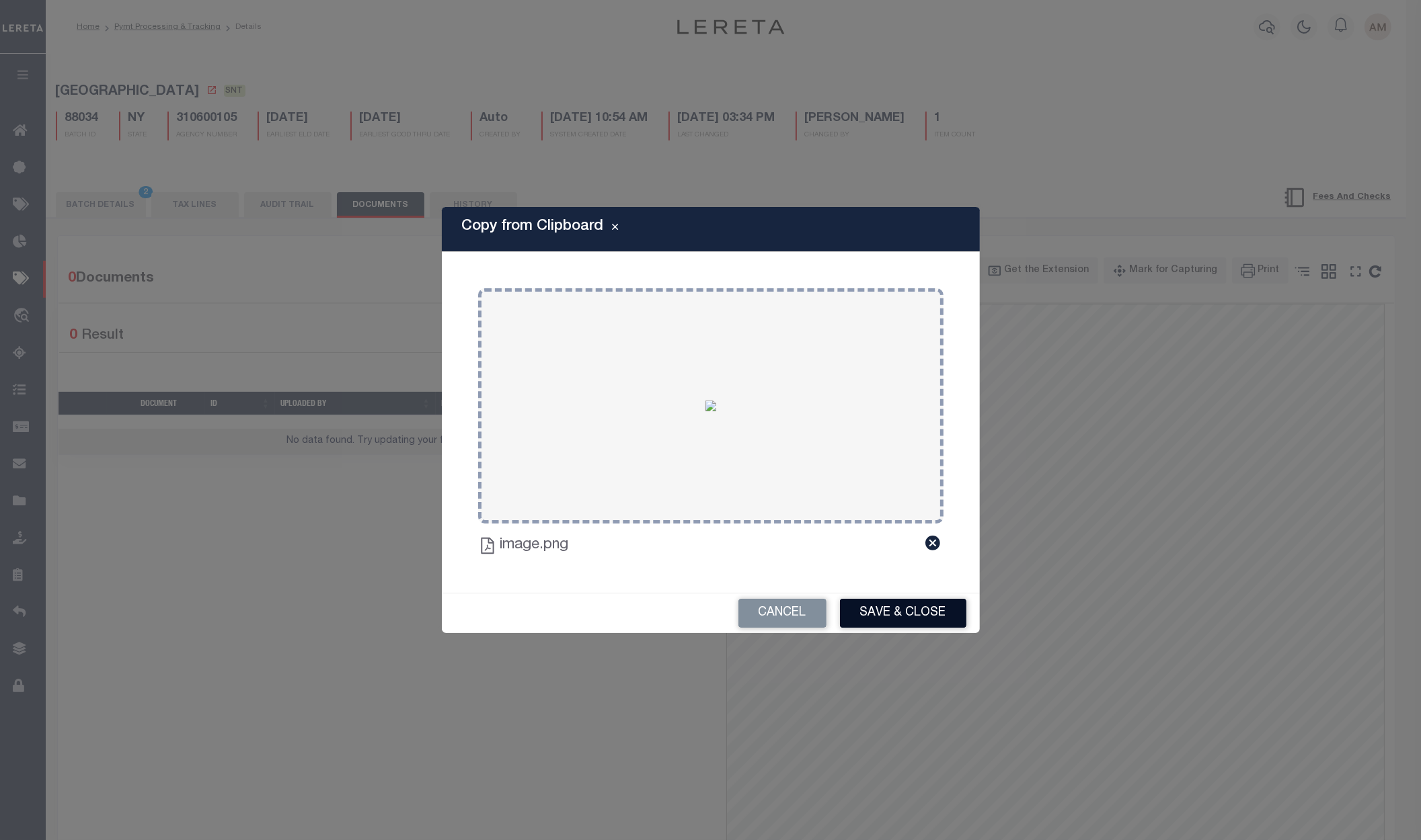
click at [922, 603] on button "Save & Close" at bounding box center [903, 613] width 127 height 29
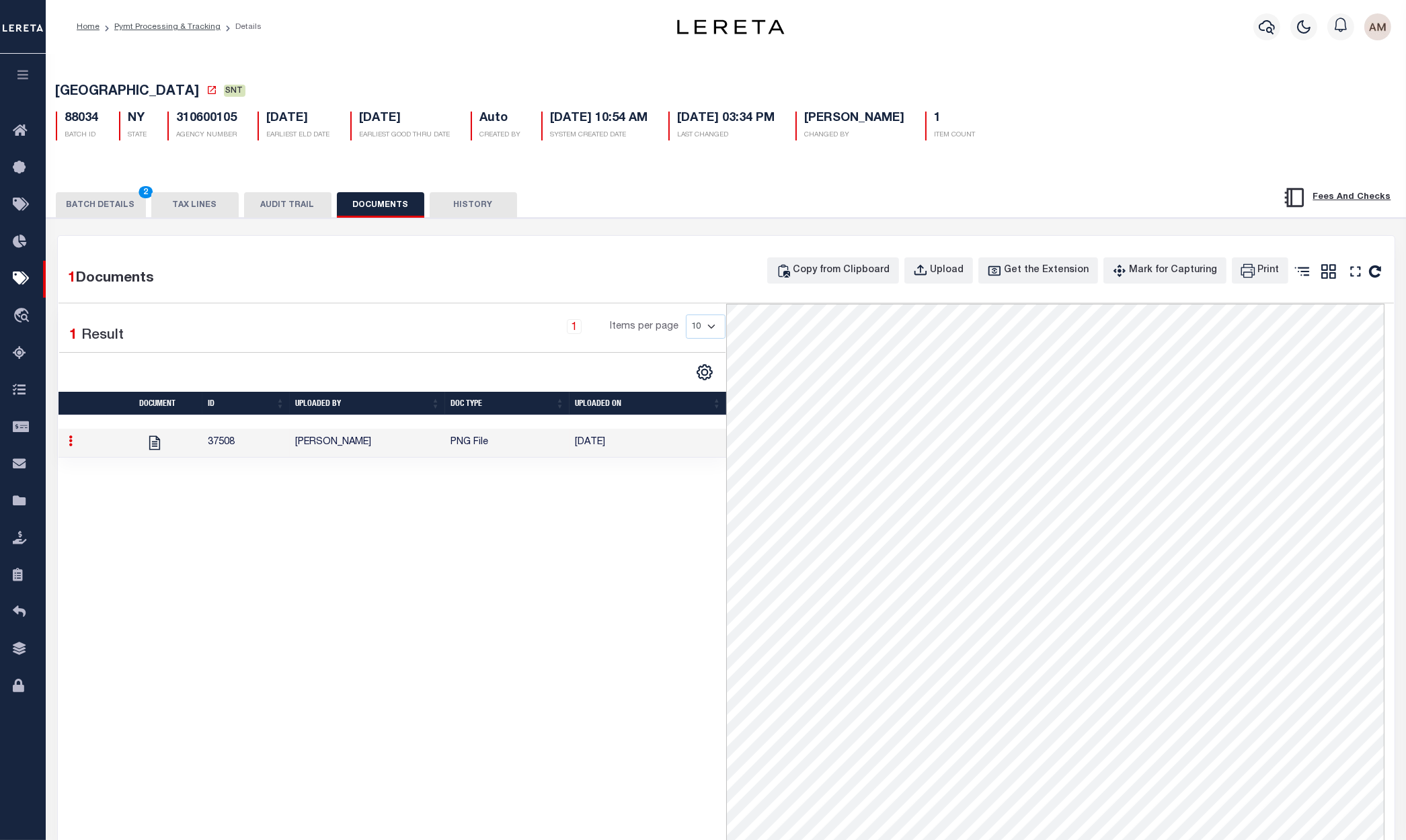
click at [97, 208] on button "BATCH DETAILS 2" at bounding box center [101, 205] width 90 height 26
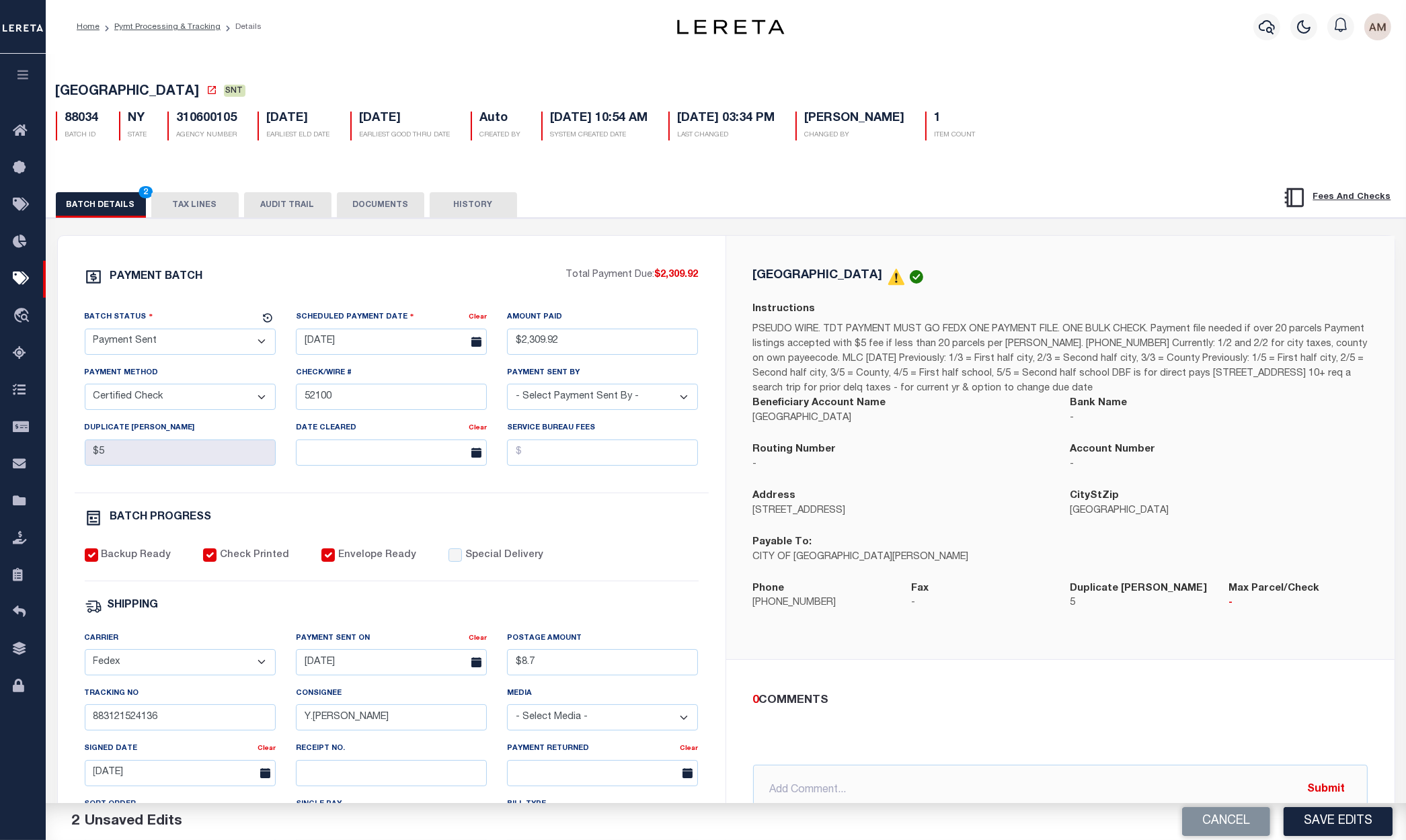
click at [199, 341] on select "- Select Status - Scheduled for Payment Ready For Payment Payment Sent Cleared …" at bounding box center [180, 342] width 191 height 27
click at [85, 332] on select "- Select Status - Scheduled for Payment Ready For Payment Payment Sent Cleared …" at bounding box center [180, 342] width 191 height 27
click at [713, 512] on div "PAYMENT BATCH Total Payment Due: $2,309.92 Batch Status" at bounding box center [392, 630] width 668 height 787
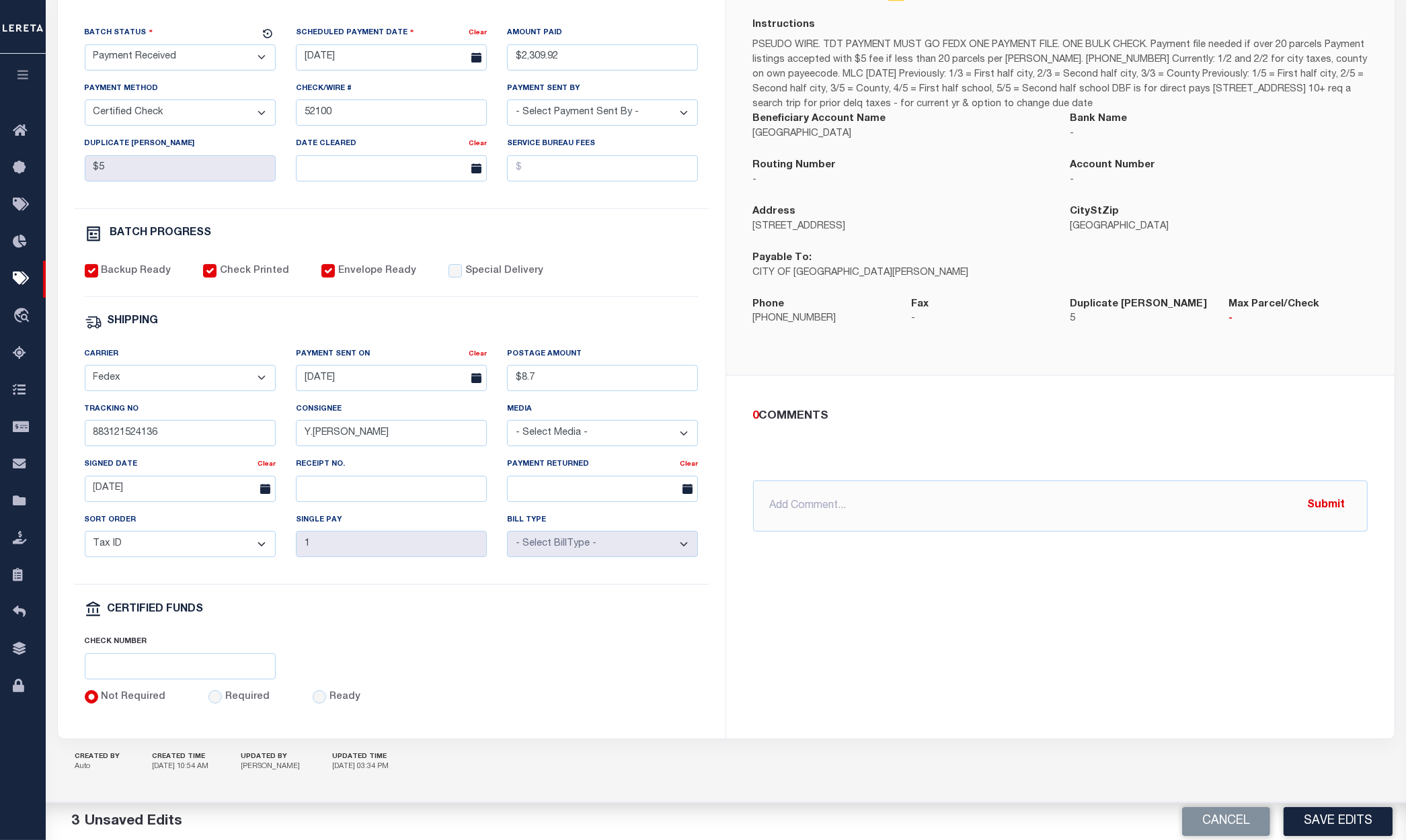
scroll to position [297, 0]
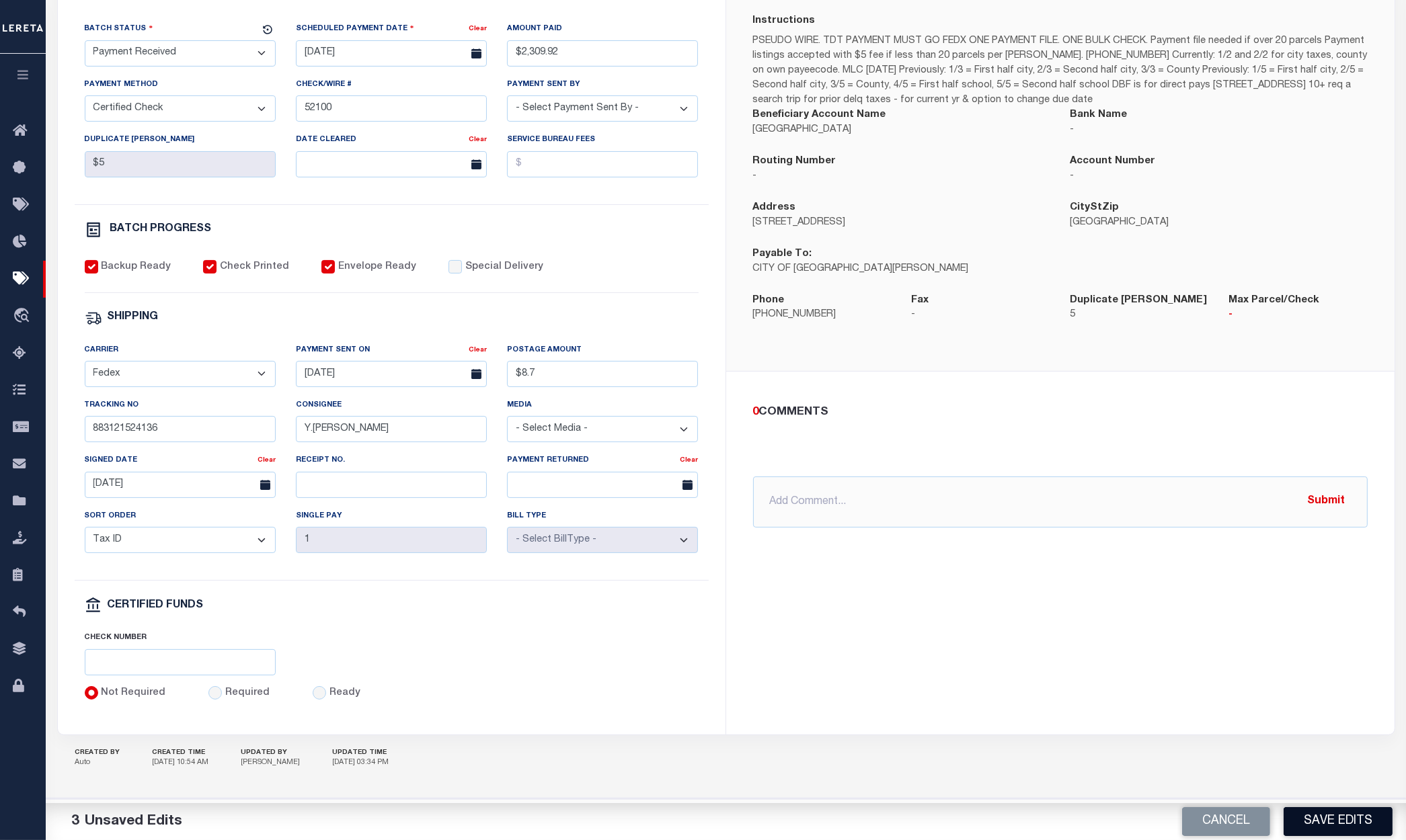
click at [1346, 821] on button "Save Edits" at bounding box center [1338, 822] width 109 height 29
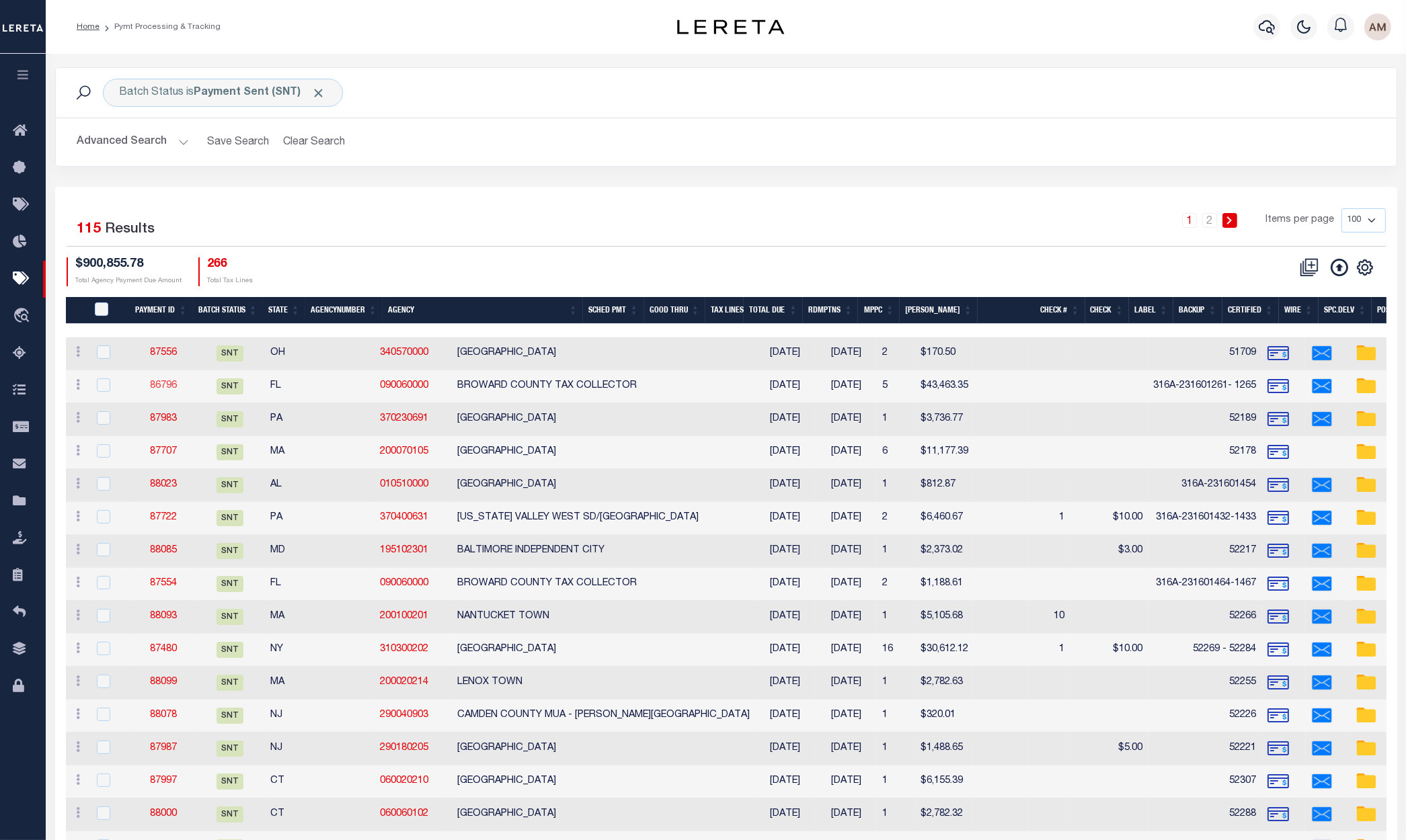
click at [169, 381] on link "86796" at bounding box center [163, 386] width 27 height 10
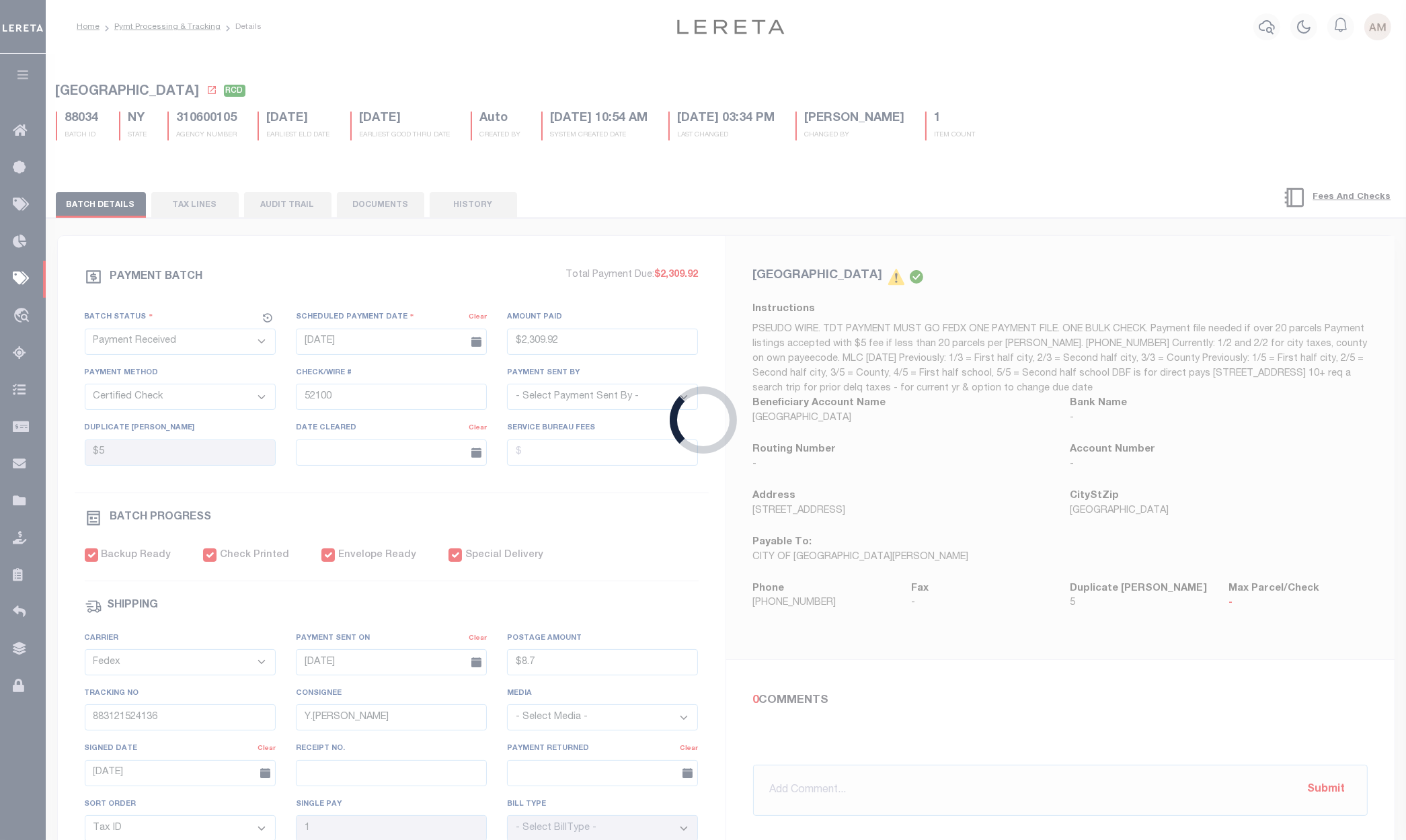
select select "SNT"
type input "[DATE]"
type input "$43,463.35"
type input "316A-231601261- 1265"
select select "[PERSON_NAME]"
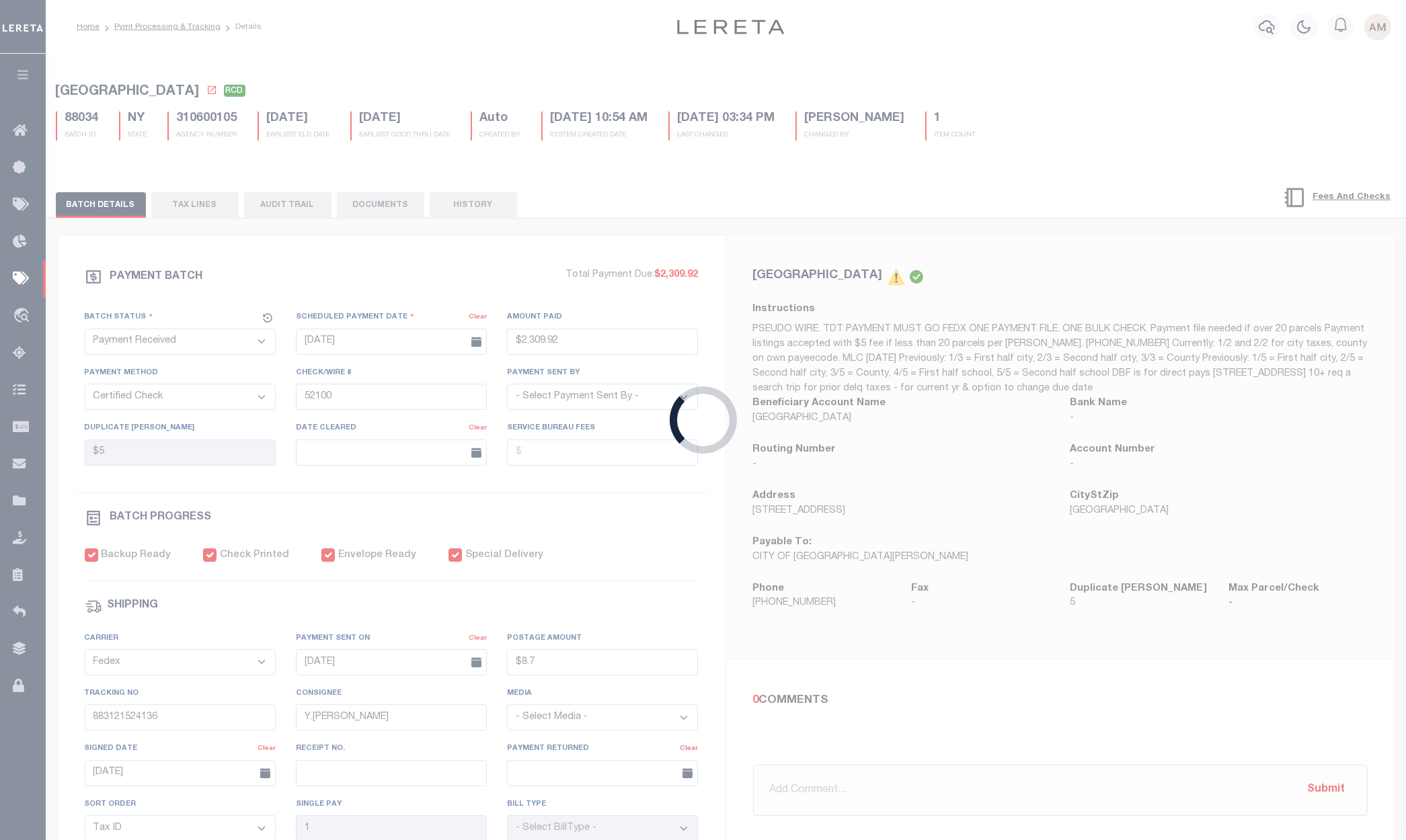
checkbox input "true"
type input "[DATE]"
type input "$22.95"
type input "881459767670"
type input "316A-231601261- 1265"
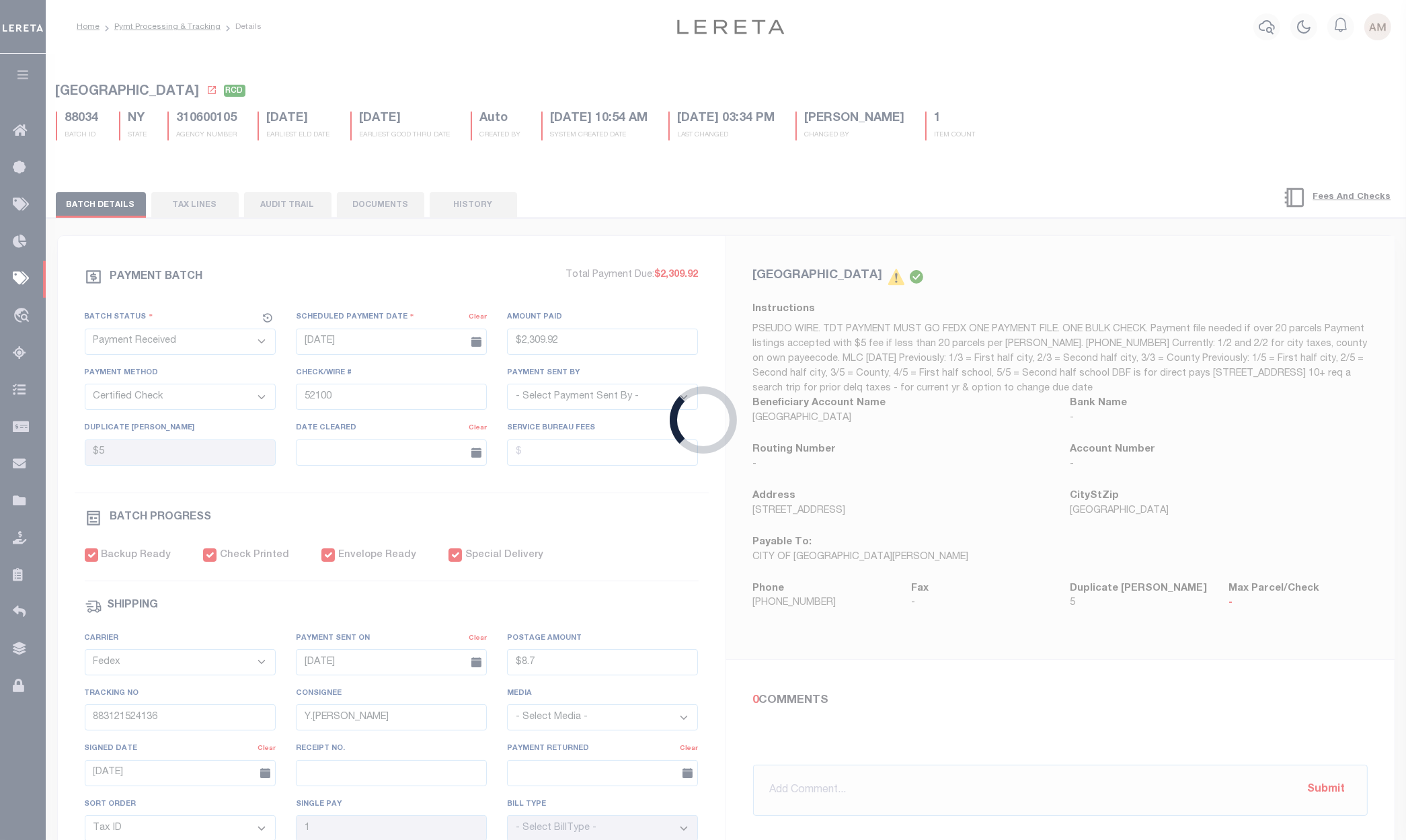
radio input "true"
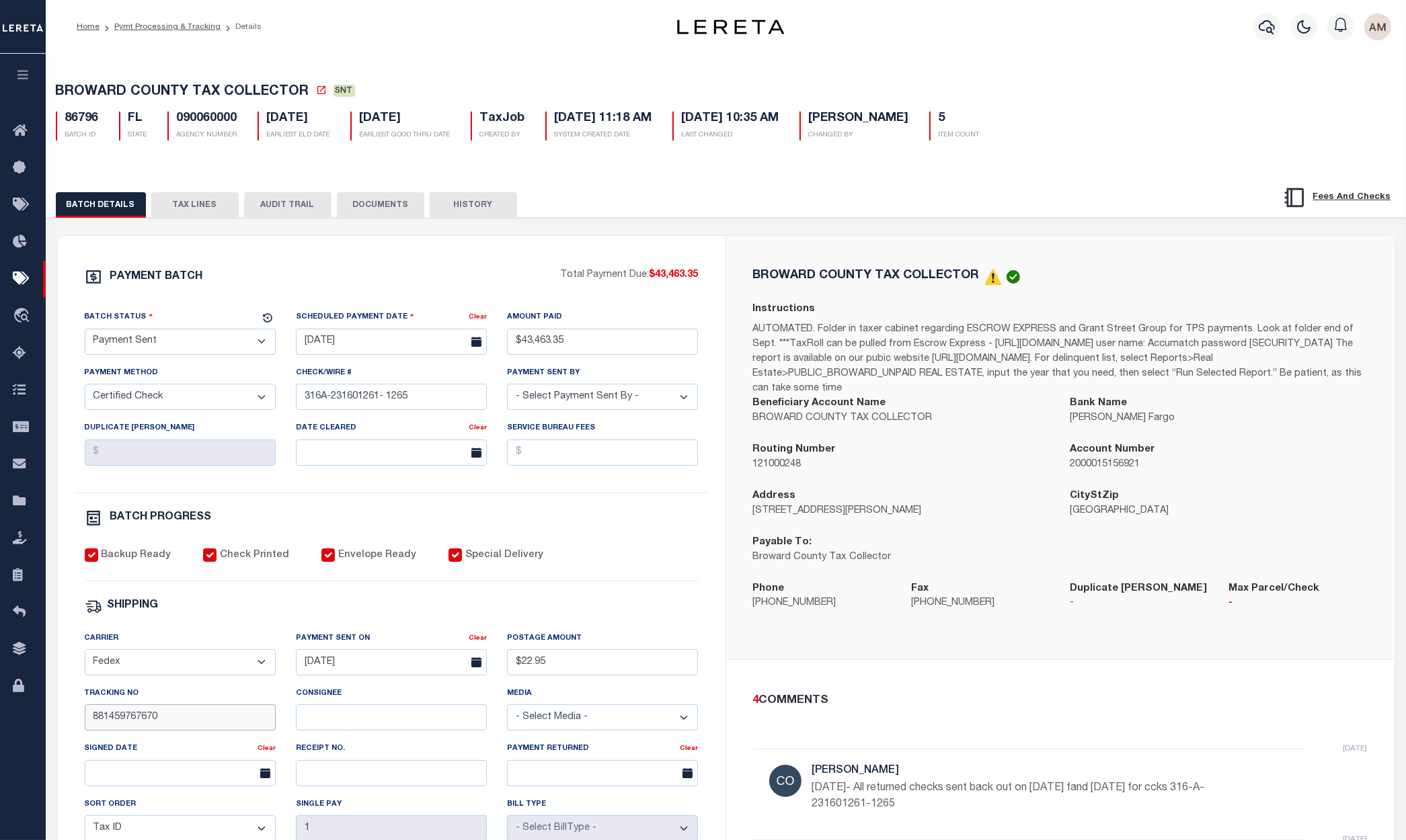
click at [198, 726] on input "881459767670" at bounding box center [180, 718] width 191 height 27
click at [365, 208] on button "DOCUMENTS" at bounding box center [381, 205] width 88 height 26
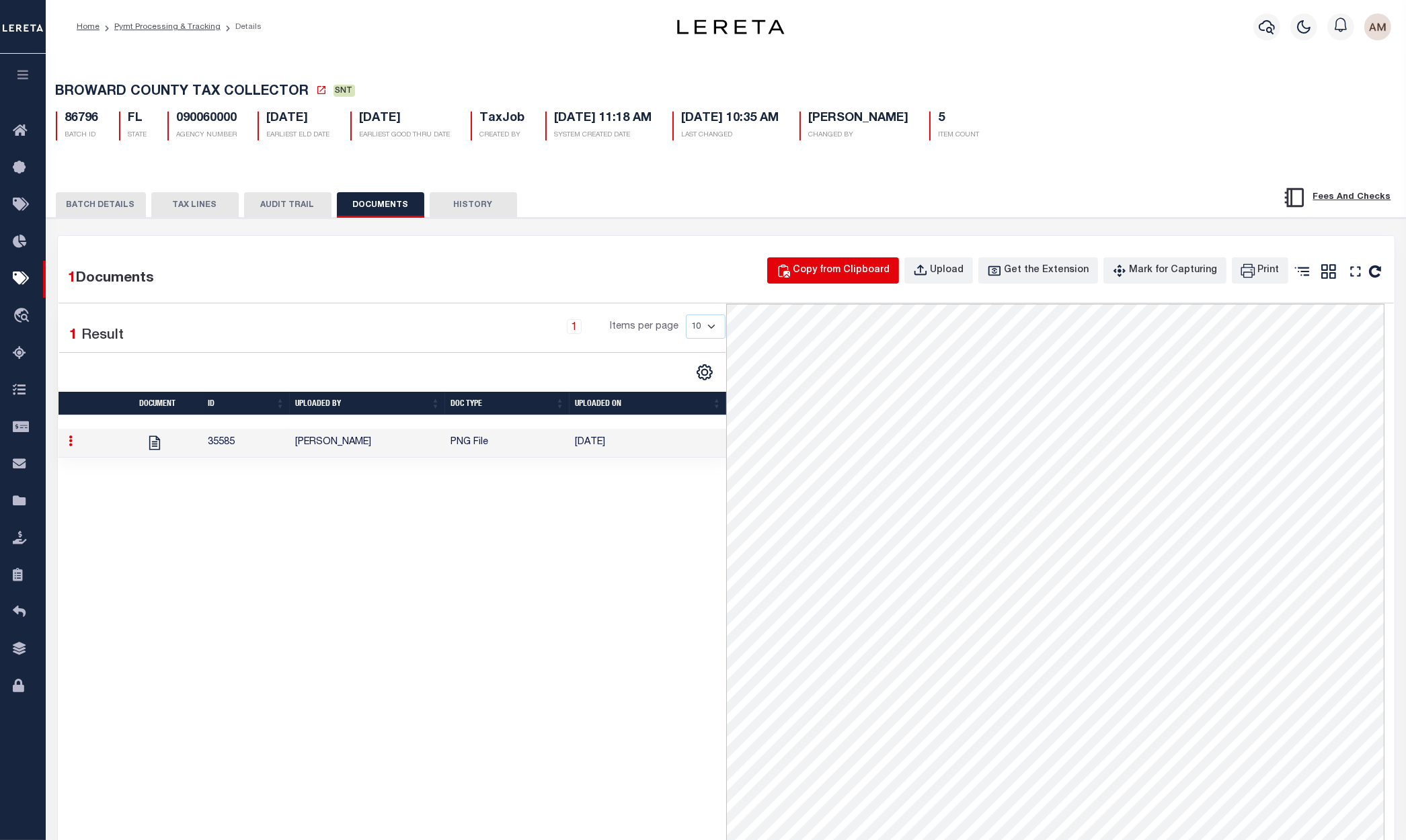
click at [889, 273] on div "Copy from Clipboard" at bounding box center [842, 271] width 97 height 15
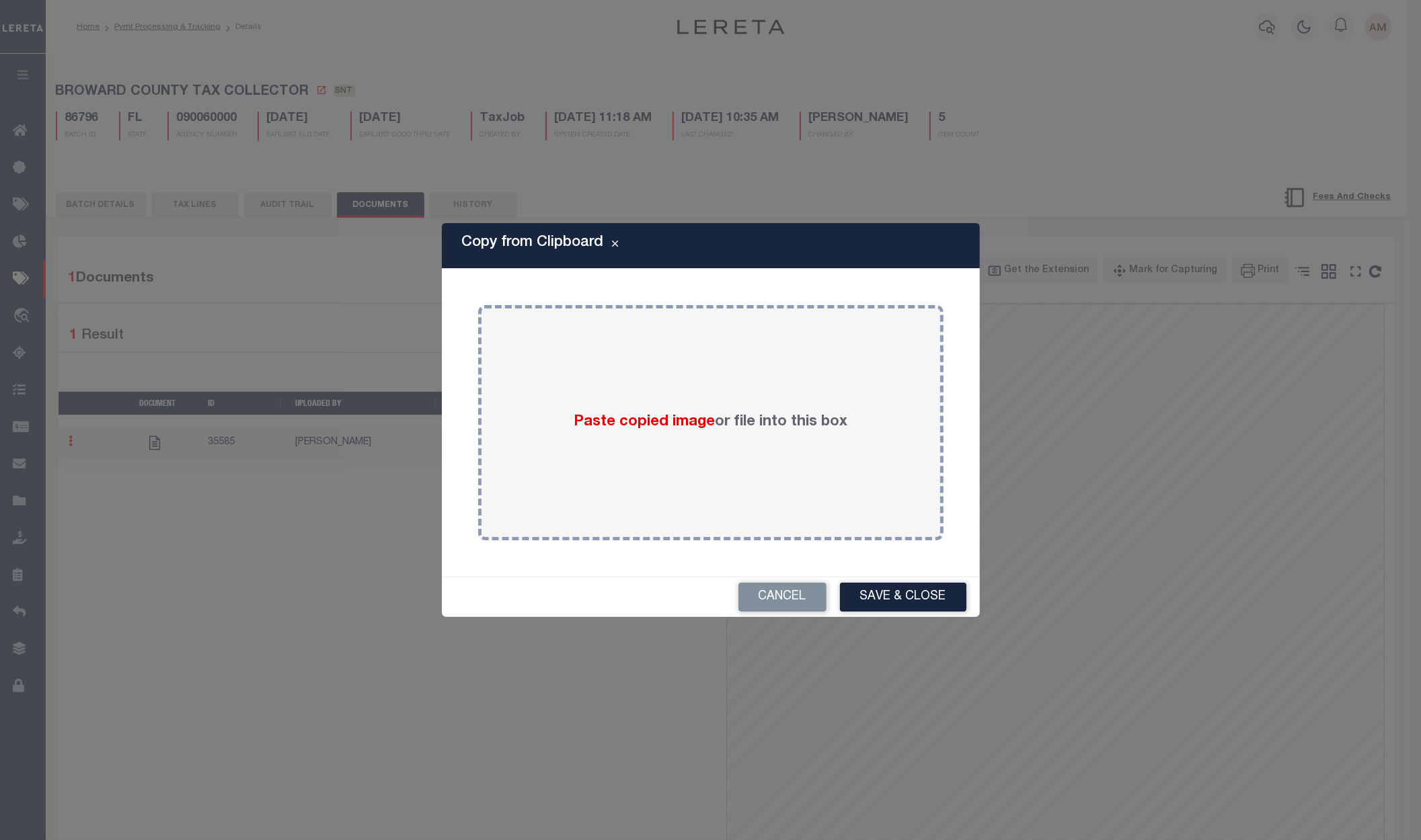
click at [341, 275] on div "Copy from Clipboard Paste copied image or file into this box Select file(s) or …" at bounding box center [710, 420] width 1421 height 840
click at [783, 584] on button "Cancel" at bounding box center [782, 597] width 88 height 29
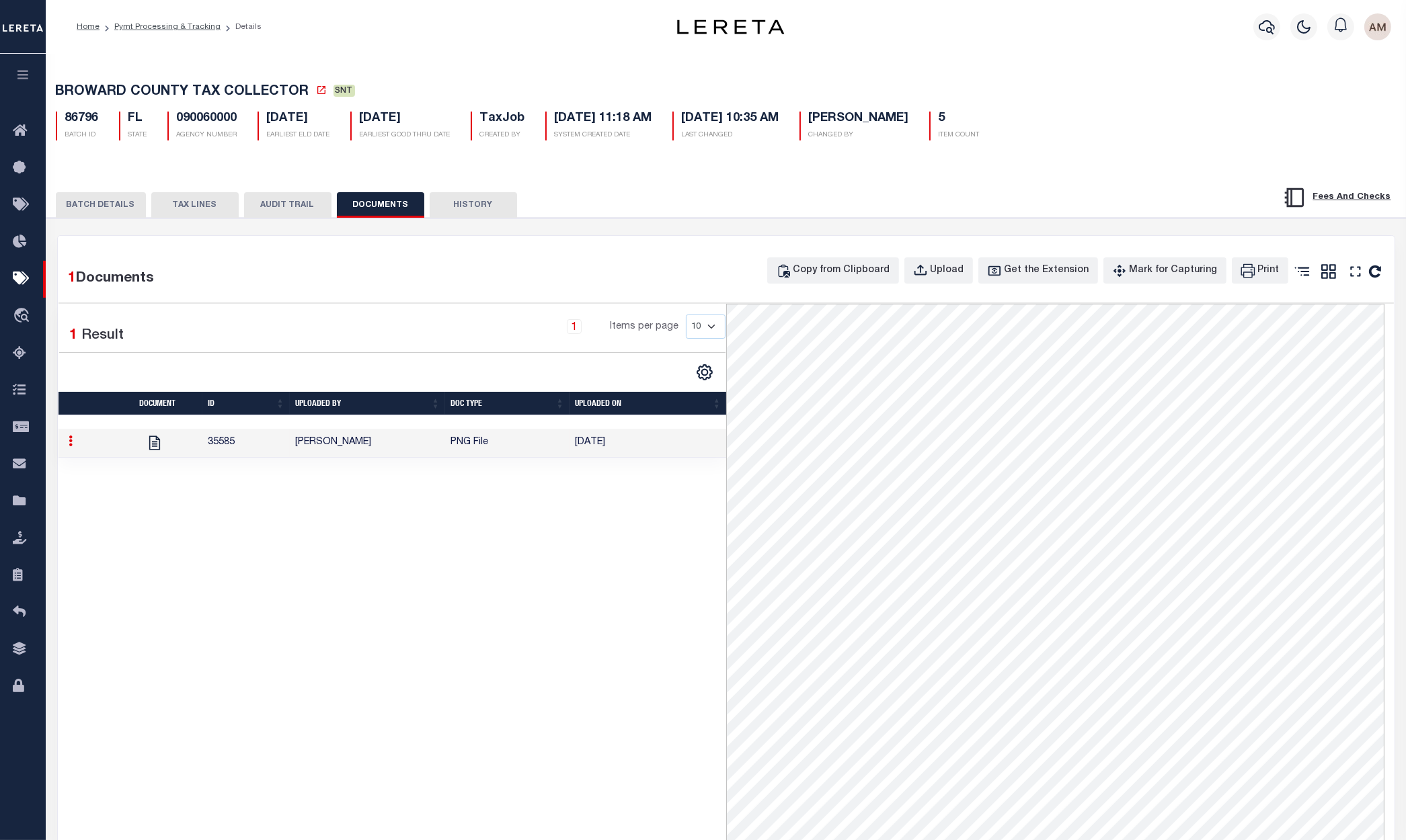
click at [95, 205] on button "BATCH DETAILS" at bounding box center [101, 205] width 90 height 26
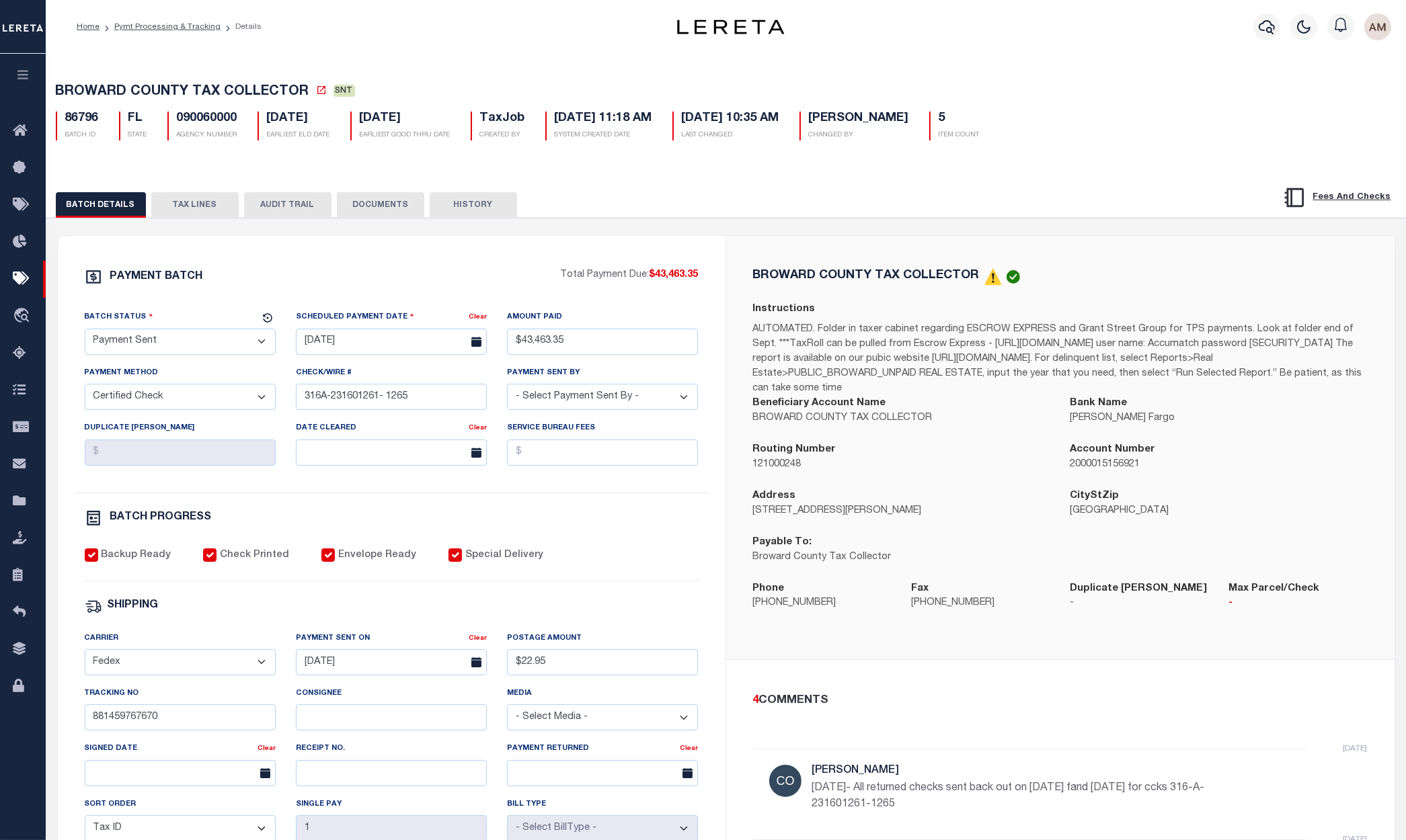
scroll to position [101, 0]
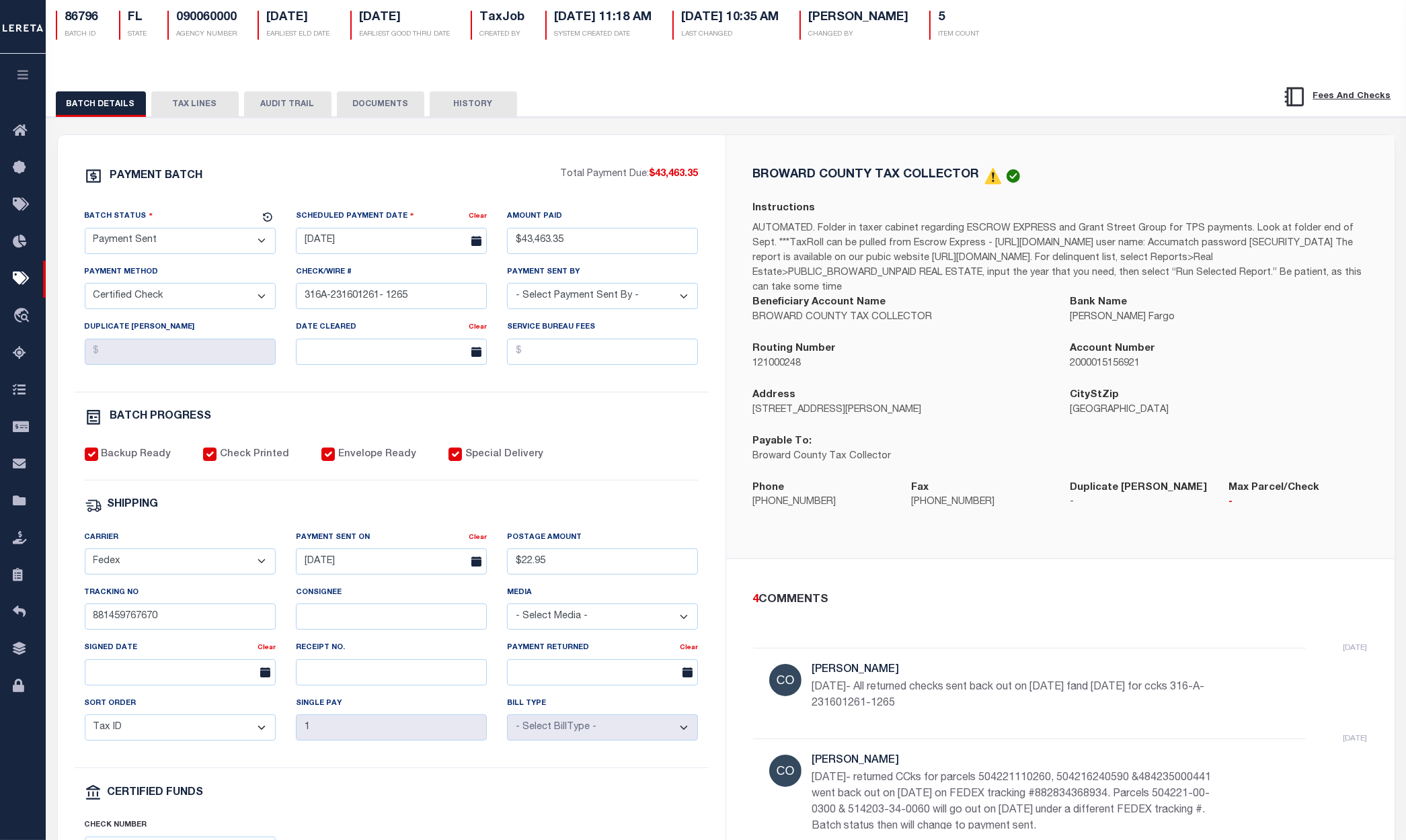
click at [209, 241] on select "- Select Status - Scheduled for Payment Ready For Payment Payment Sent Cleared …" at bounding box center [180, 241] width 191 height 27
select select "RCC"
click at [85, 231] on select "- Select Status - Scheduled for Payment Ready For Payment Payment Sent Cleared …" at bounding box center [180, 241] width 191 height 27
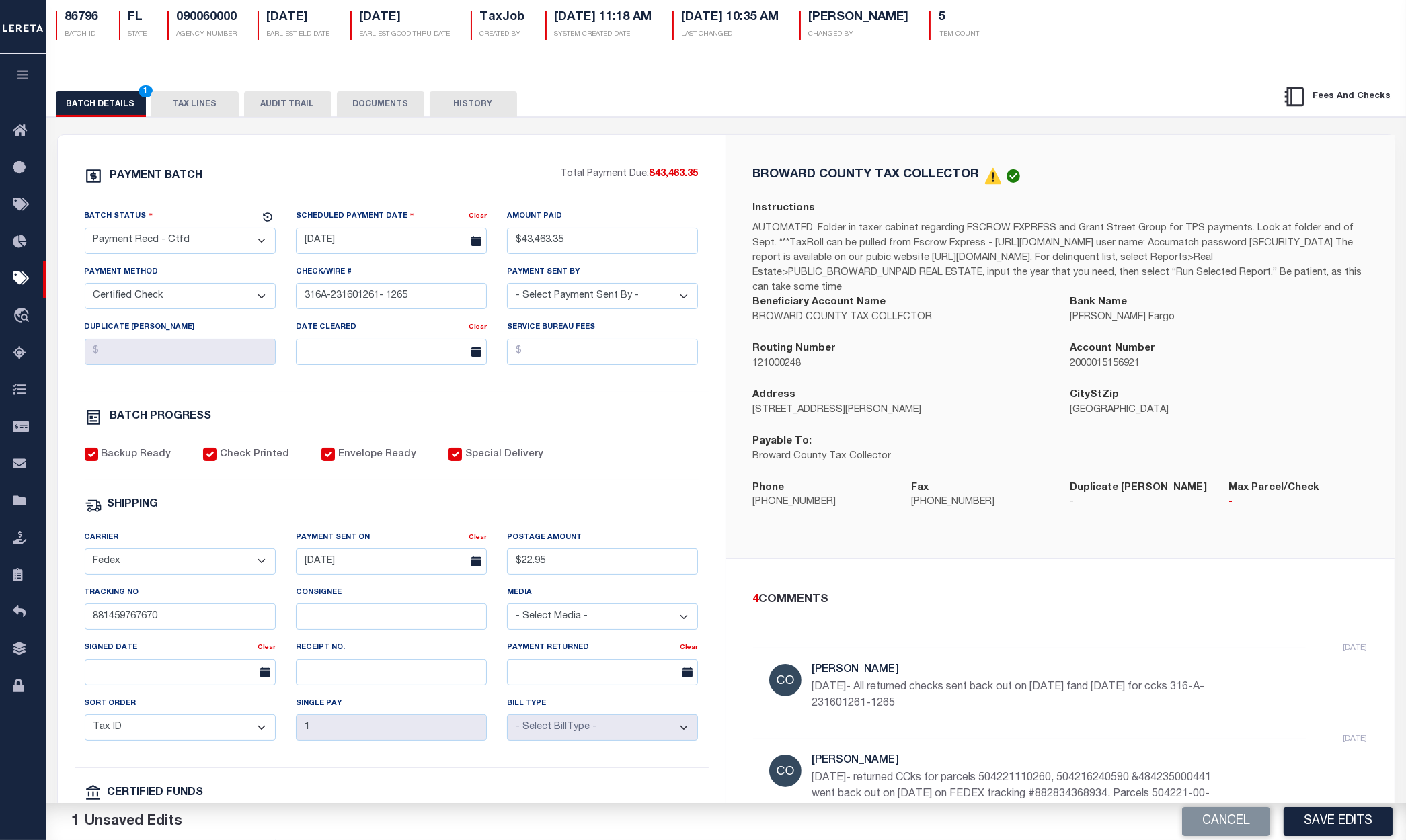
scroll to position [202, 0]
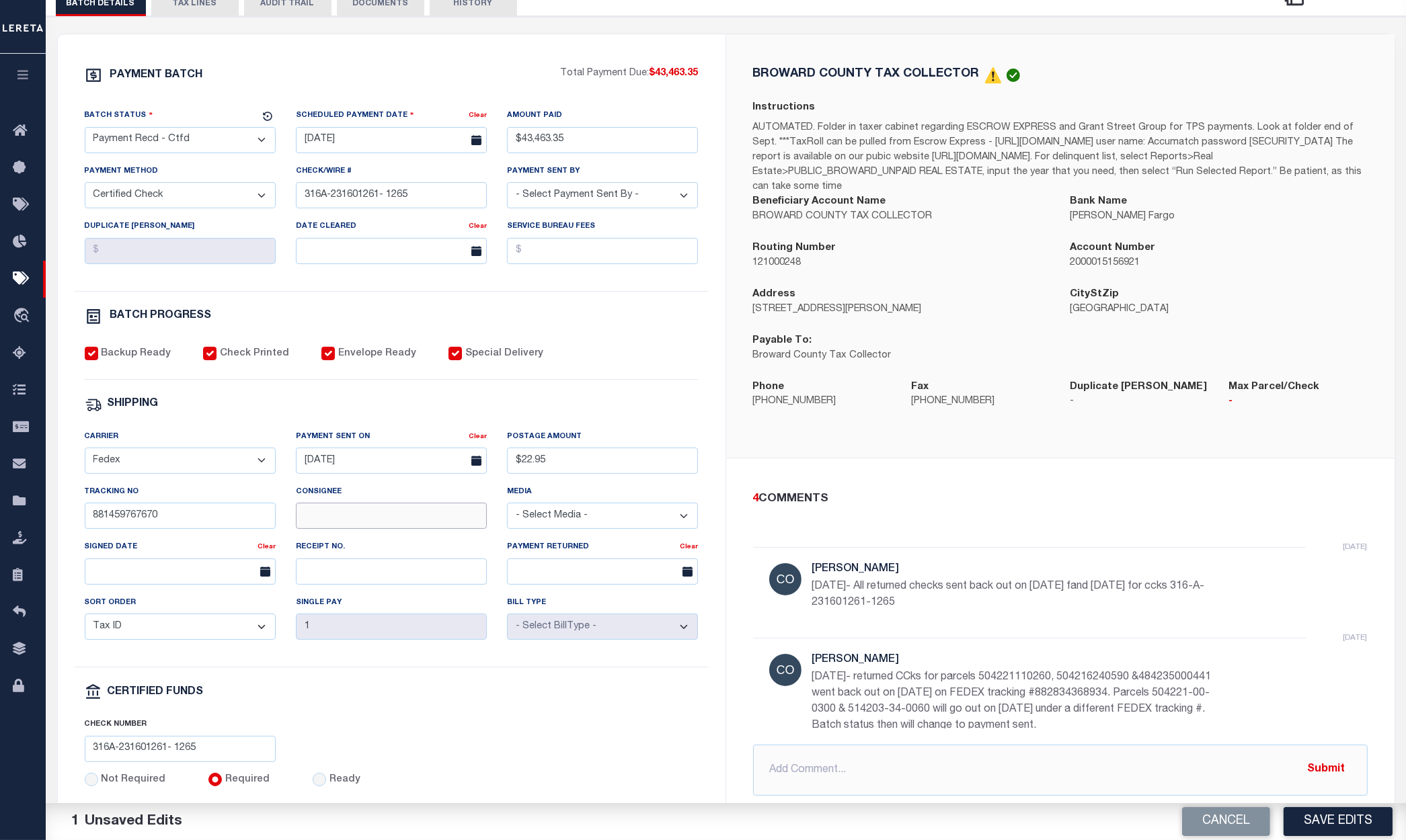
click at [376, 518] on input "Consignee" at bounding box center [392, 516] width 191 height 27
click at [372, 515] on input "Consignee" at bounding box center [392, 516] width 191 height 27
paste input "[PERSON_NAME]"
type input "[PERSON_NAME]"
click at [190, 579] on input "text" at bounding box center [180, 572] width 191 height 27
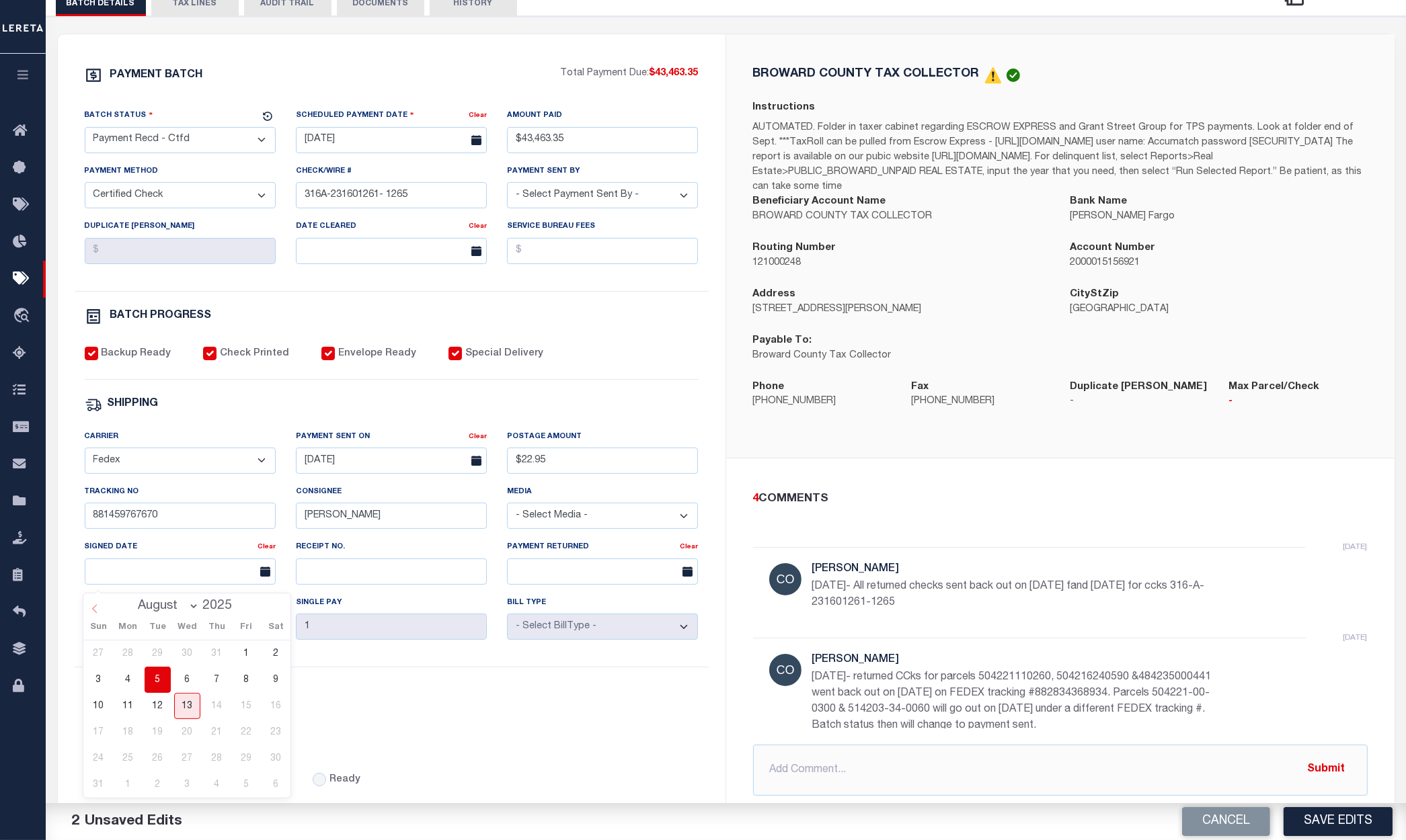
click at [99, 603] on span at bounding box center [95, 605] width 23 height 23
select select "4"
click at [159, 751] on span "27" at bounding box center [158, 759] width 27 height 27
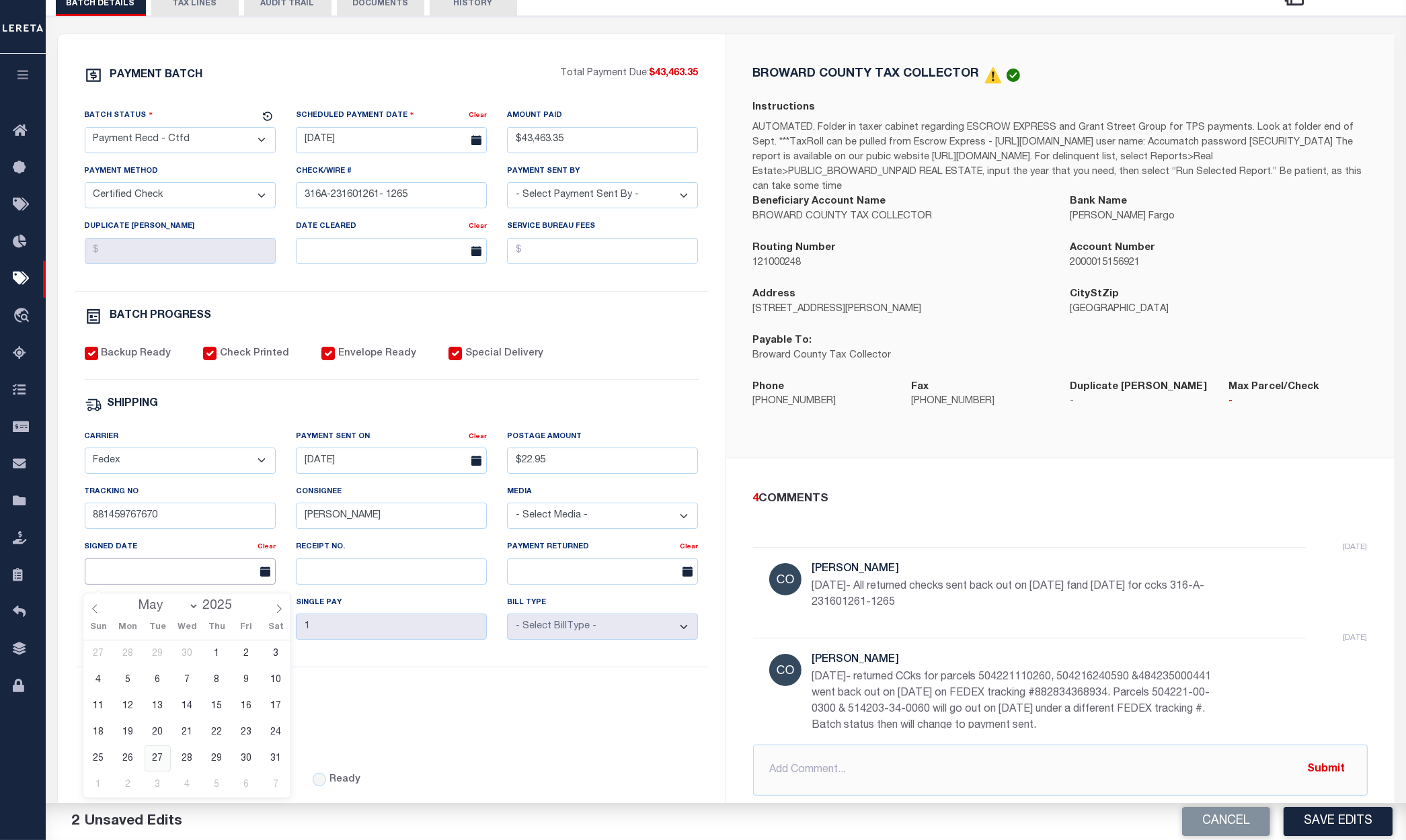
type input "[DATE]"
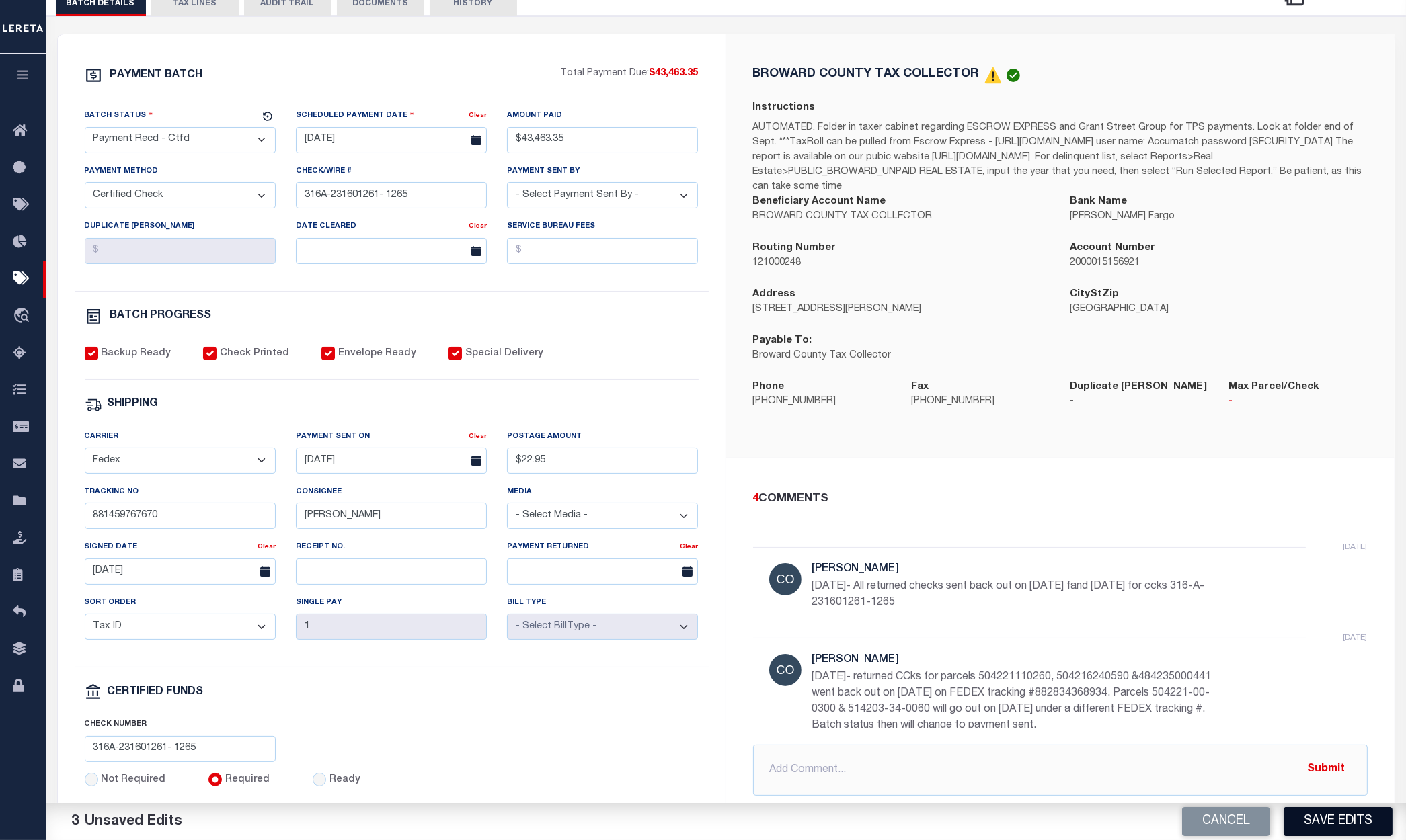
click at [1343, 812] on button "Save Edits" at bounding box center [1338, 822] width 109 height 29
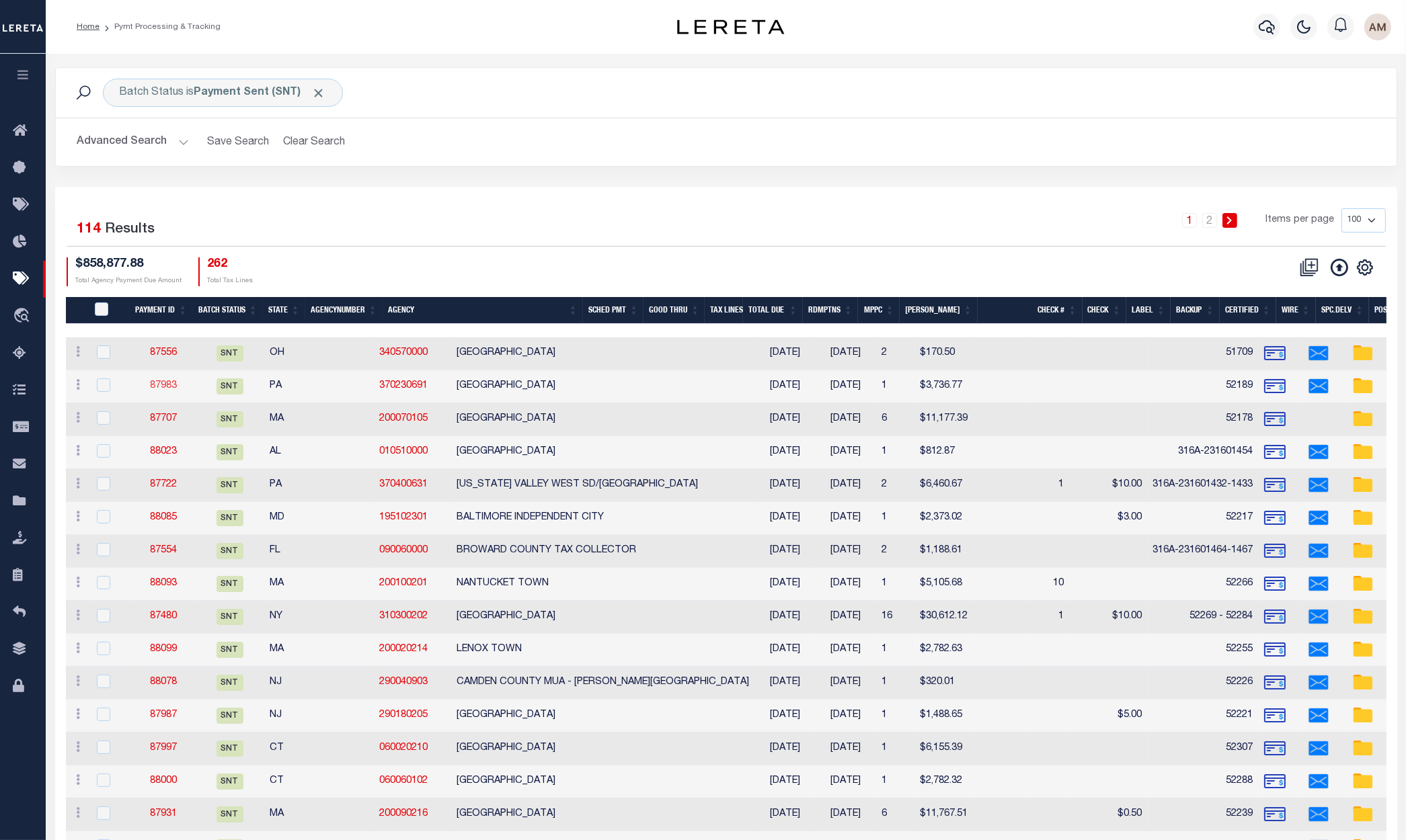
click at [172, 381] on link "87983" at bounding box center [163, 386] width 27 height 10
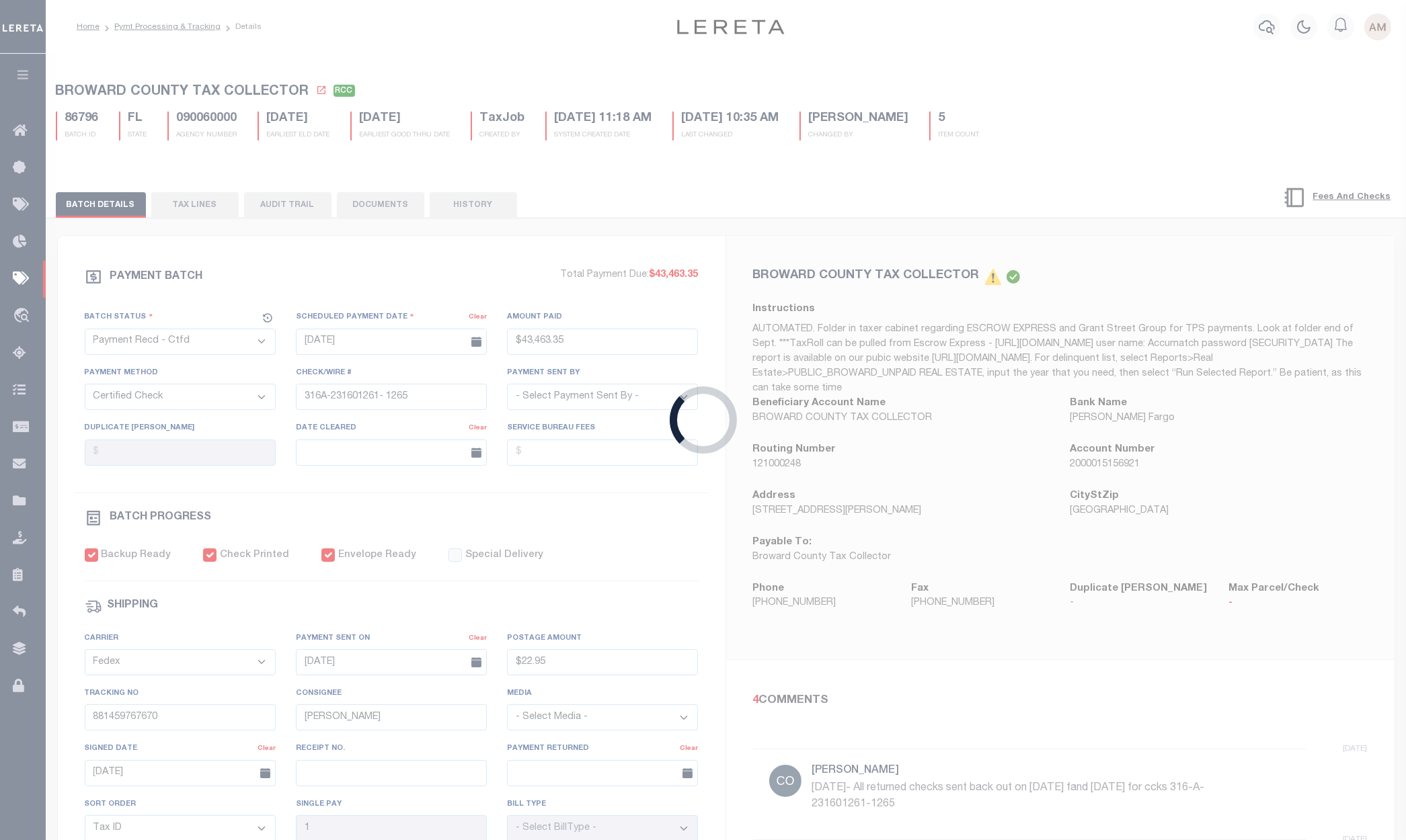
select select "SNT"
type input "[DATE]"
type input "$3,736.77"
select select "CHK"
type input "52189"
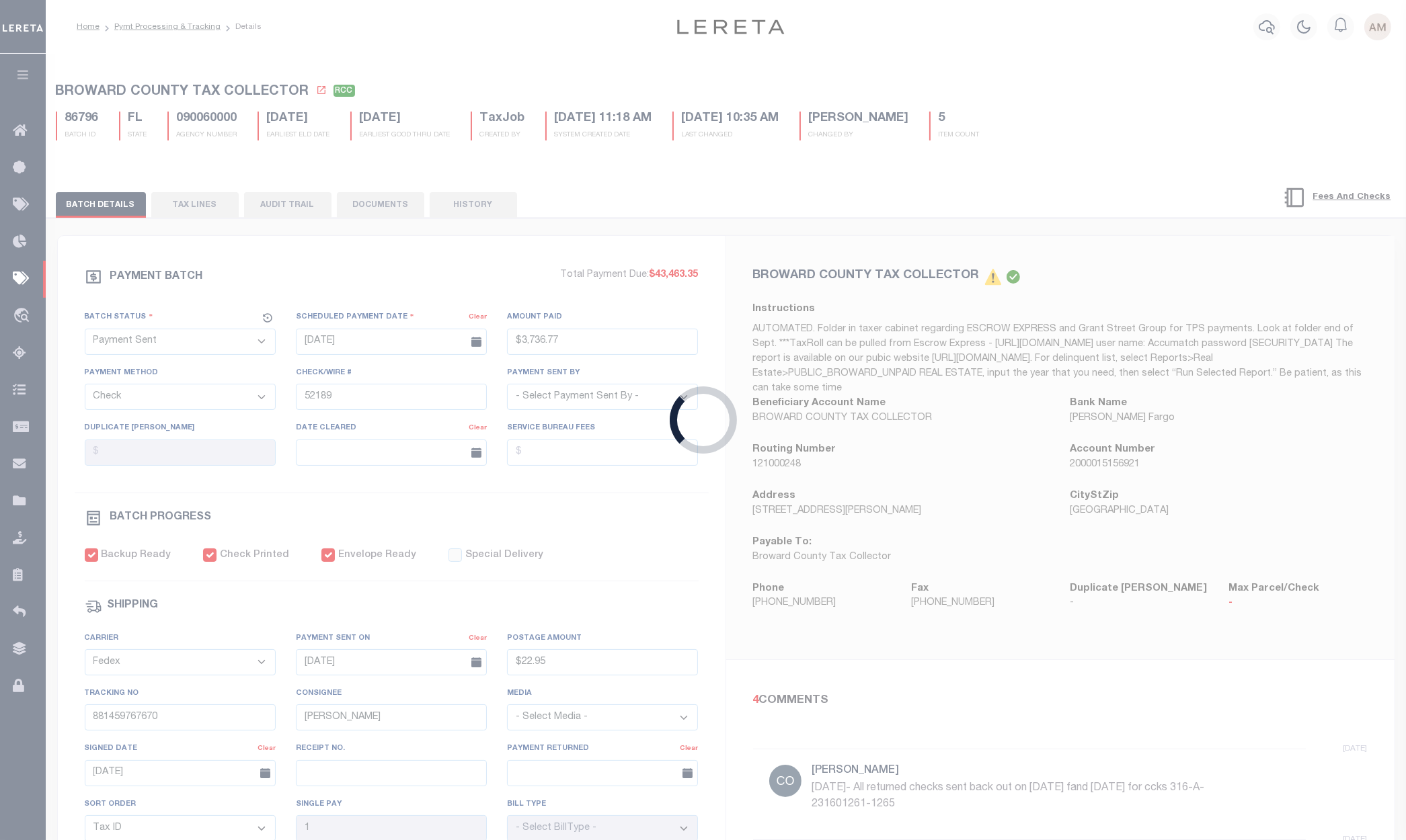
select select "[PERSON_NAME]"
checkbox input "false"
type input "883157409432"
radio input "true"
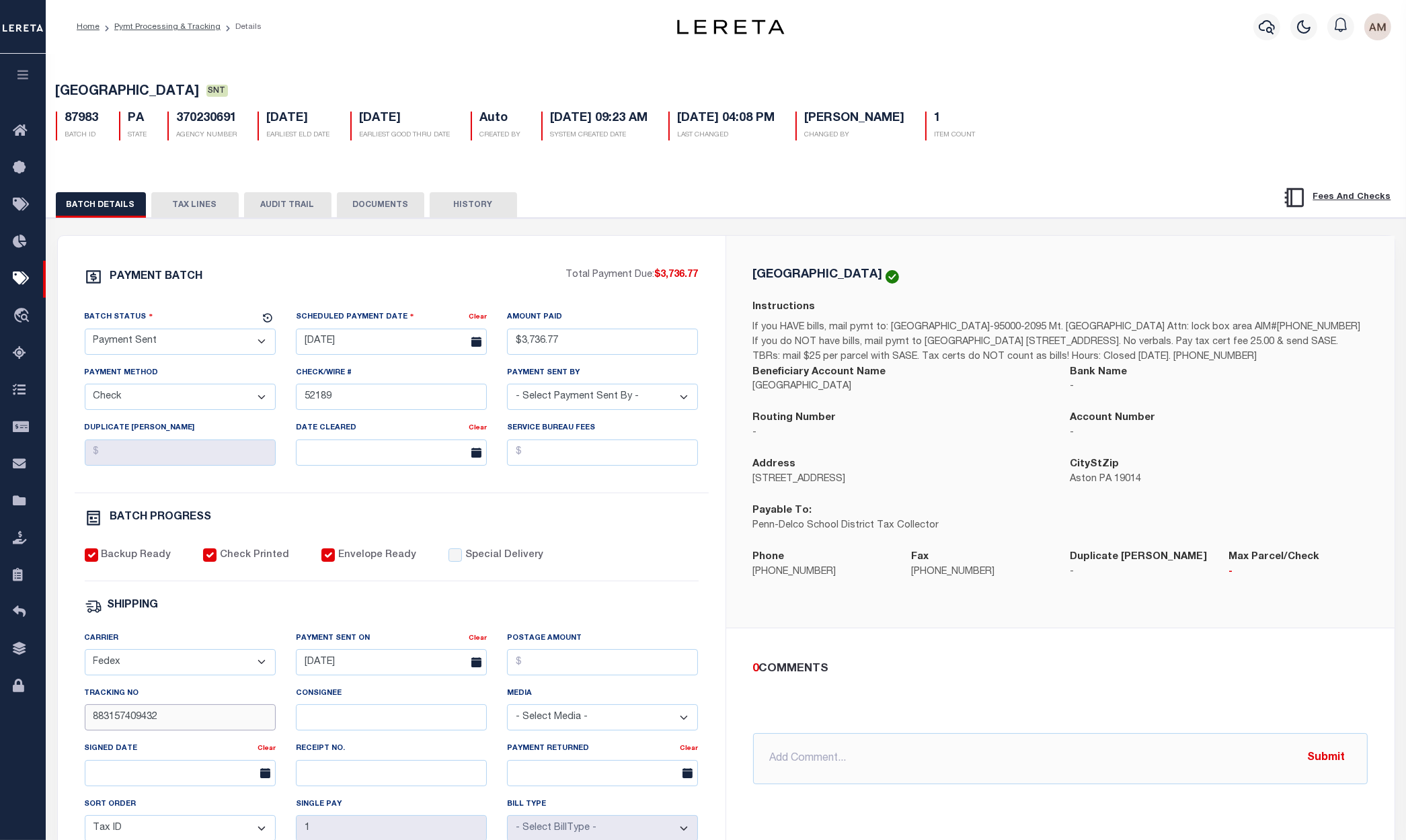
click at [182, 717] on input "883157409432" at bounding box center [180, 718] width 191 height 27
drag, startPoint x: 355, startPoint y: 213, endPoint x: 403, endPoint y: 244, distance: 57.1
click at [355, 211] on button "DOCUMENTS" at bounding box center [381, 205] width 88 height 26
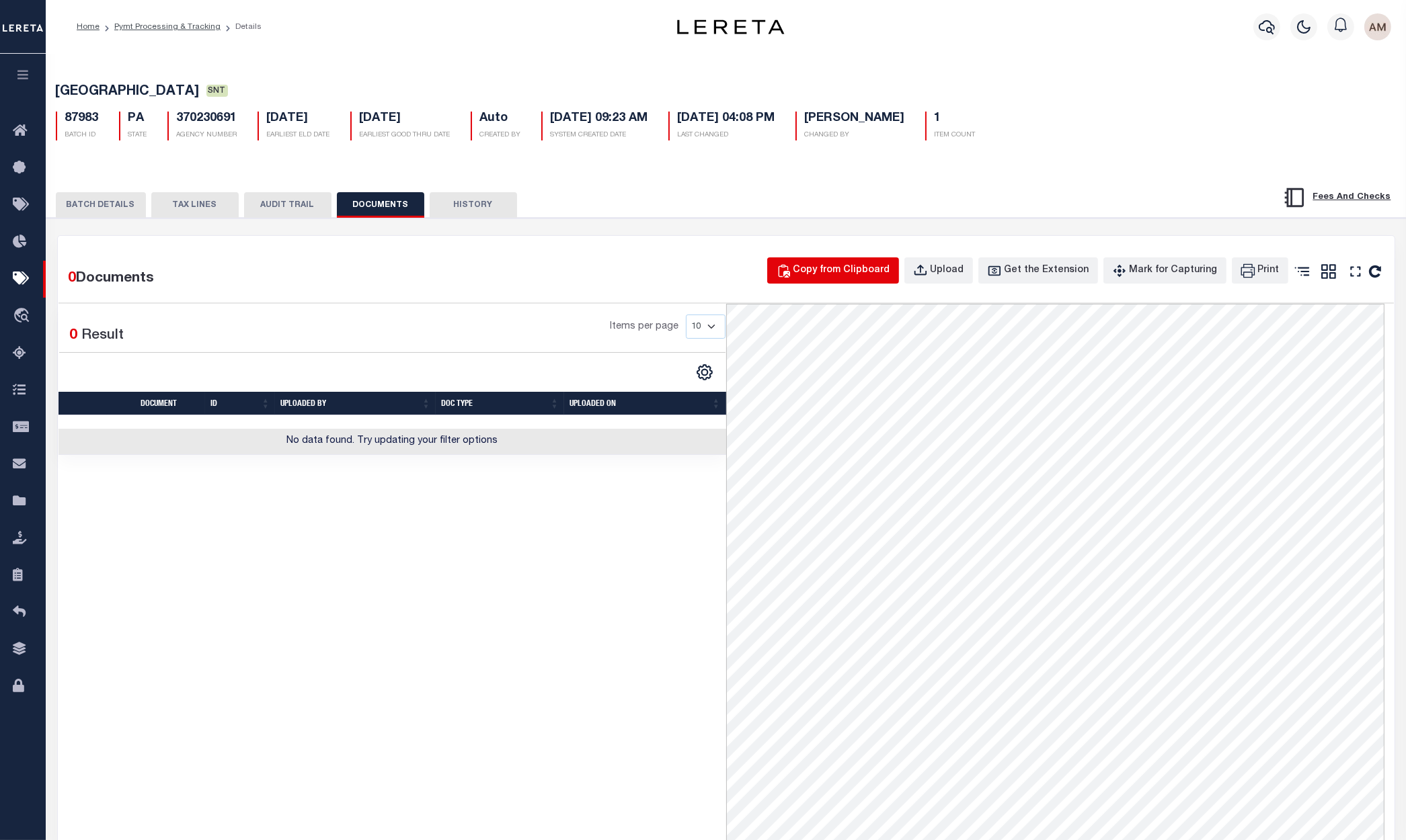
click at [860, 274] on div "Copy from Clipboard" at bounding box center [842, 271] width 97 height 15
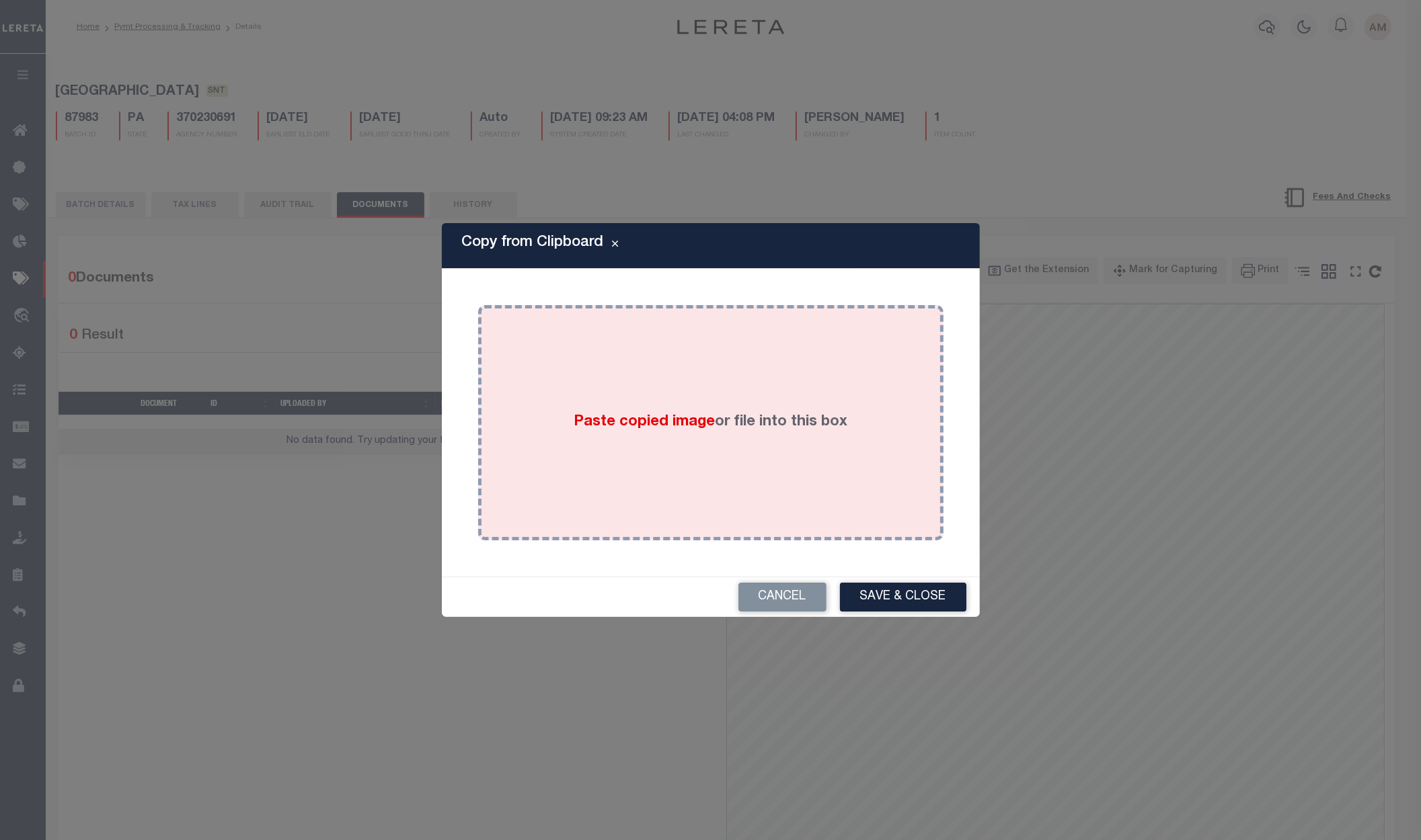
click at [749, 411] on label "Paste copied image or file into this box" at bounding box center [710, 422] width 273 height 22
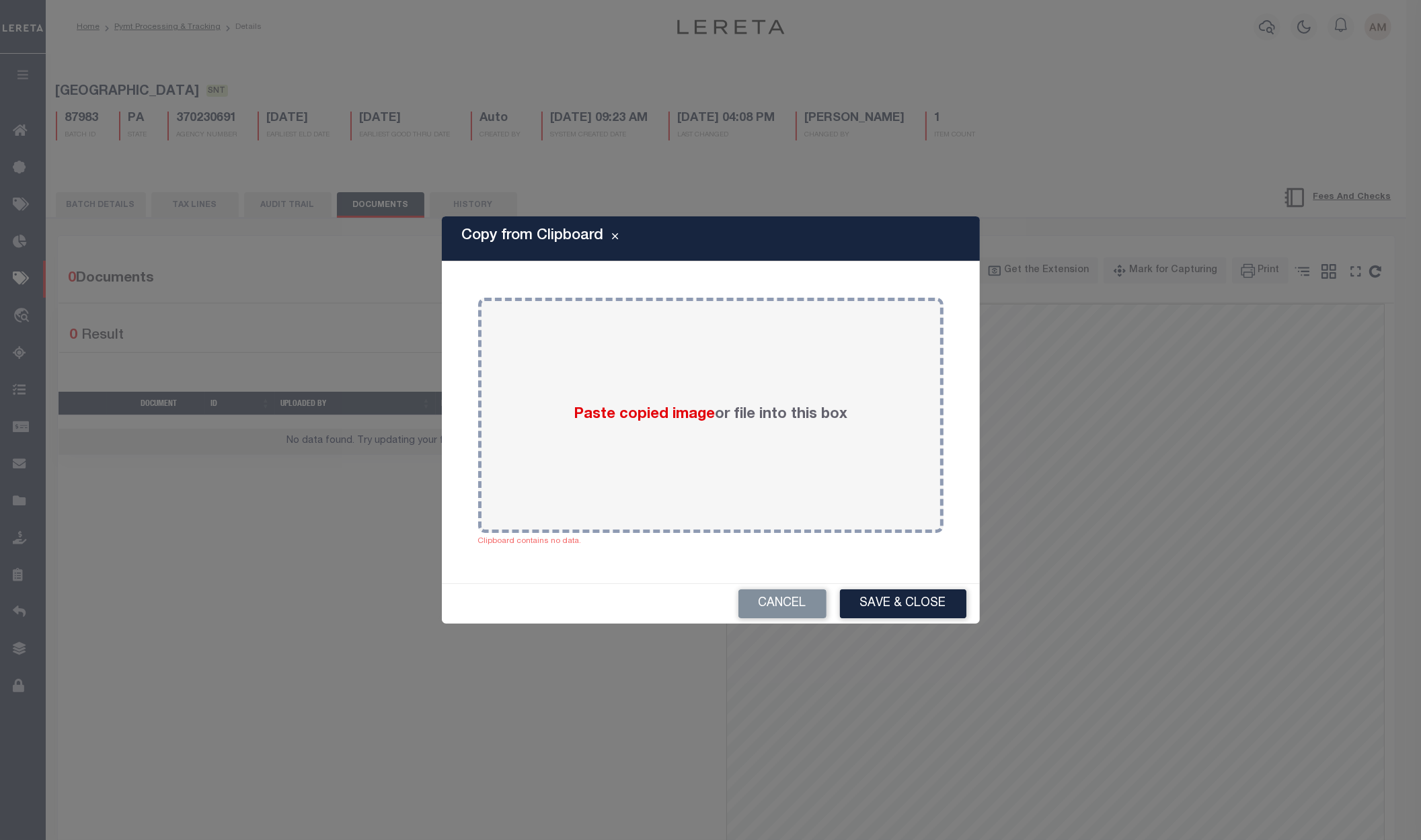
click at [907, 621] on div "Cancel Save & Close" at bounding box center [710, 604] width 538 height 40
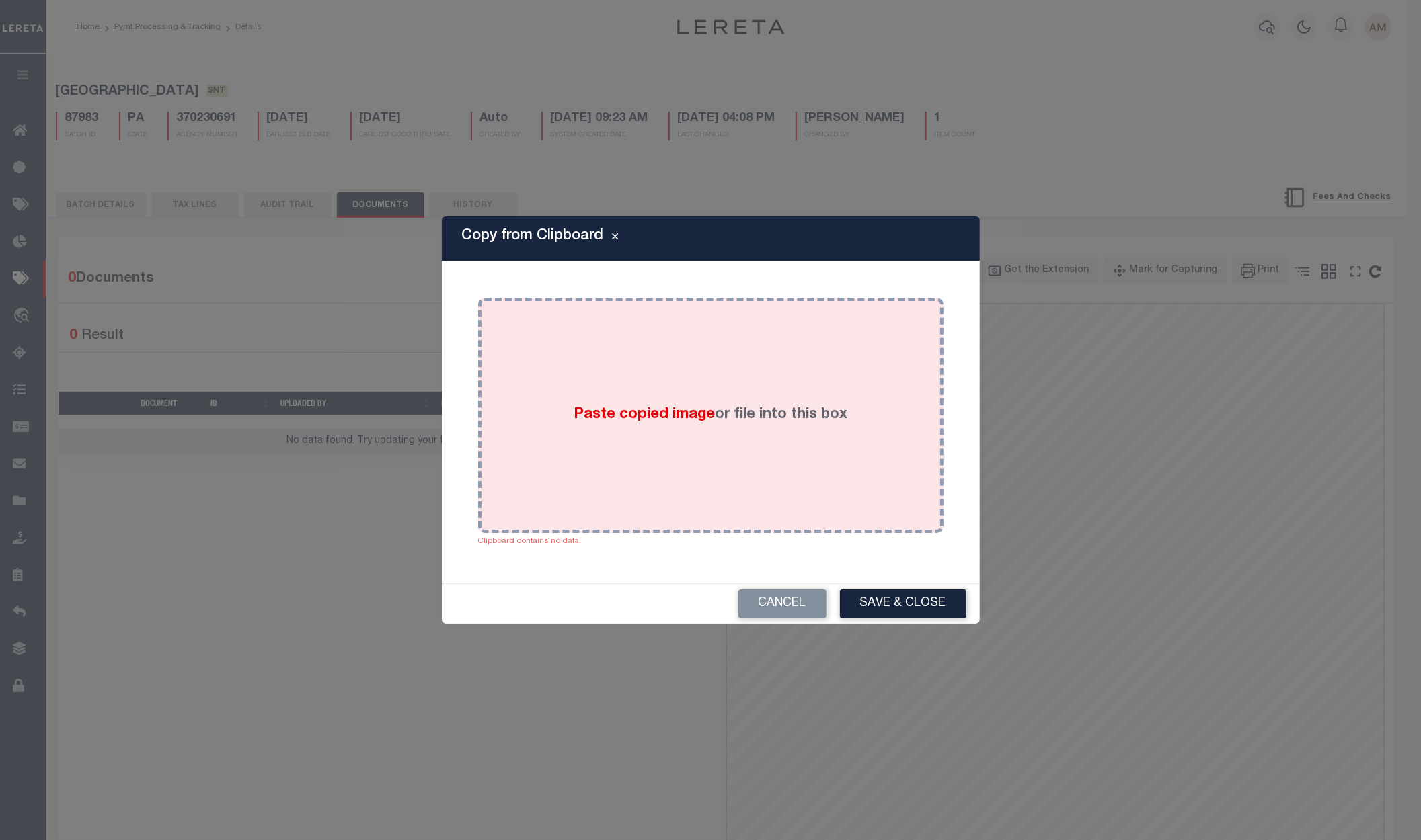
click at [671, 394] on div "Paste copied image or file into this box" at bounding box center [710, 415] width 445 height 215
click at [564, 332] on div "Paste copied image or file into this box" at bounding box center [710, 415] width 445 height 215
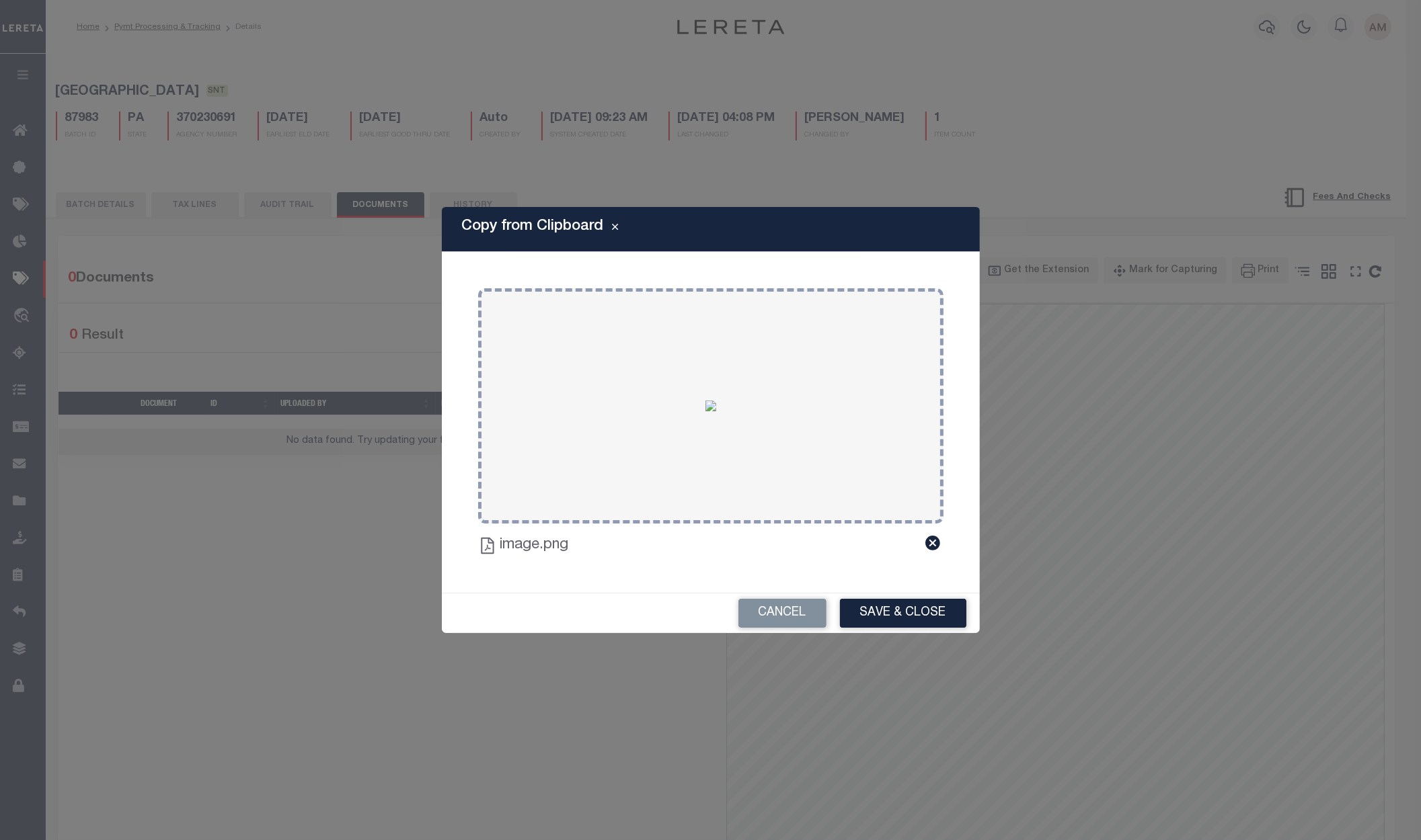
click at [959, 612] on button "Save & Close" at bounding box center [903, 613] width 127 height 29
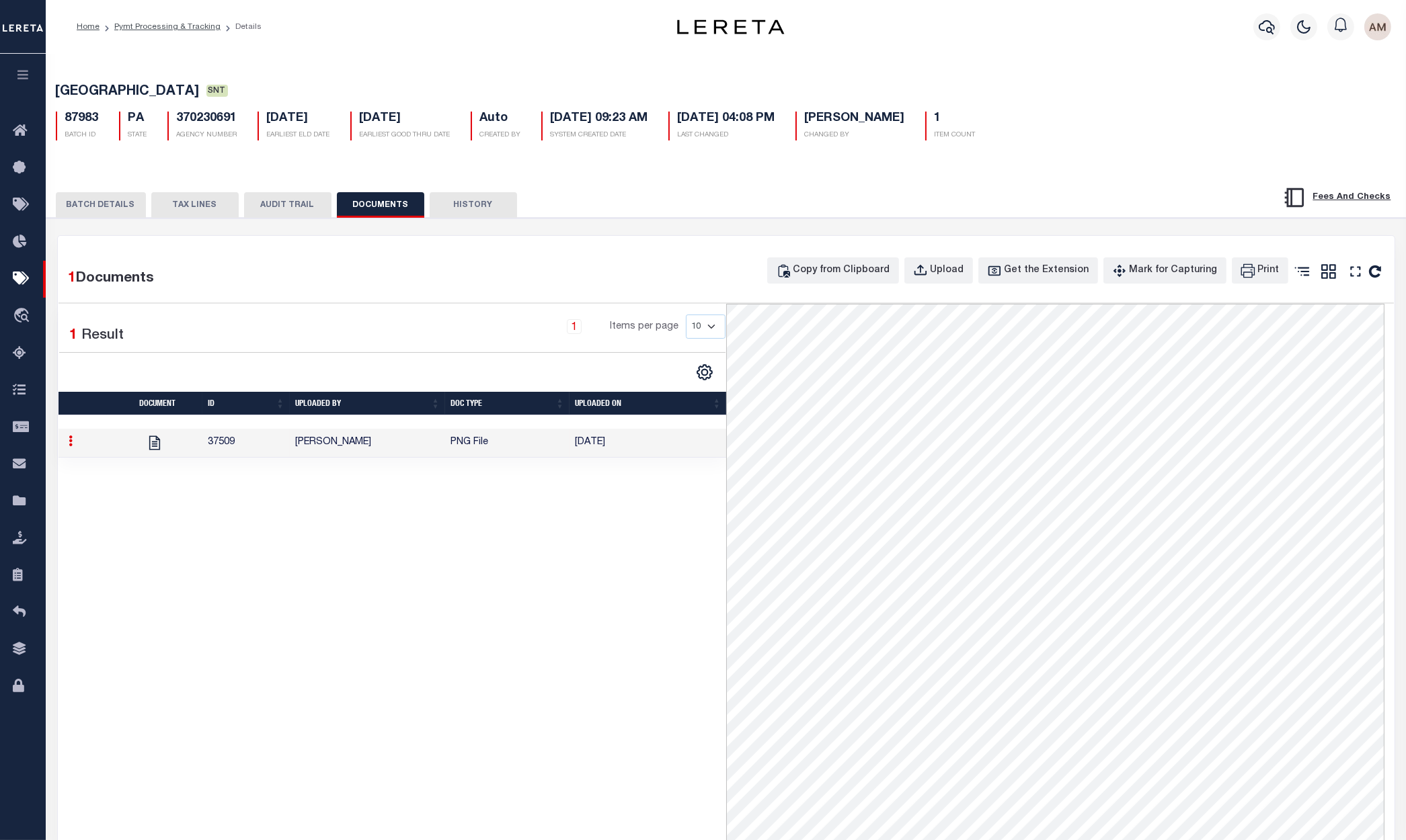
click at [95, 210] on button "BATCH DETAILS" at bounding box center [101, 205] width 90 height 26
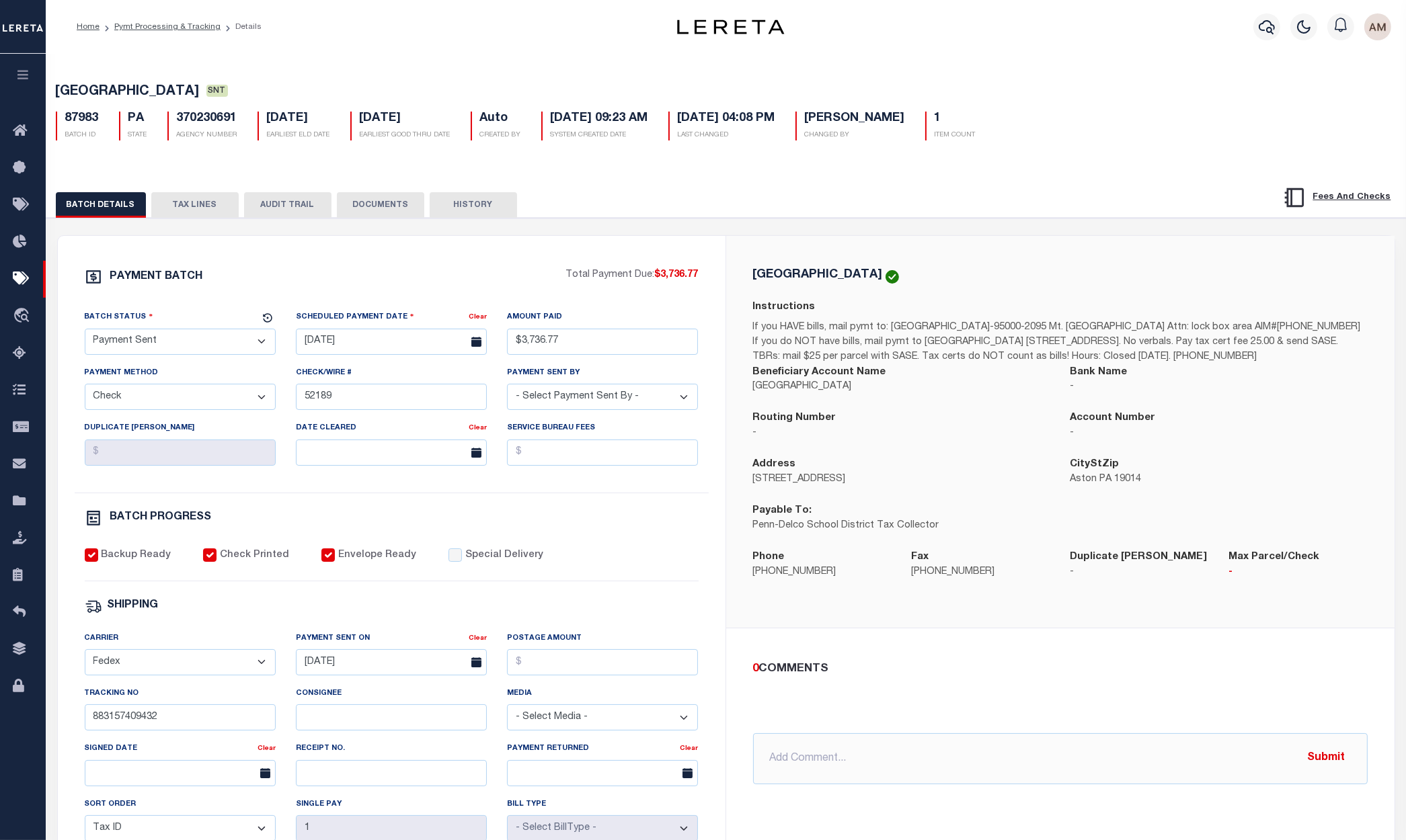
click at [168, 348] on select "- Select Status - Scheduled for Payment Ready For Payment Payment Sent Cleared …" at bounding box center [180, 342] width 191 height 27
select select "RCD"
click at [85, 332] on select "- Select Status - Scheduled for Payment Ready For Payment Payment Sent Cleared …" at bounding box center [180, 342] width 191 height 27
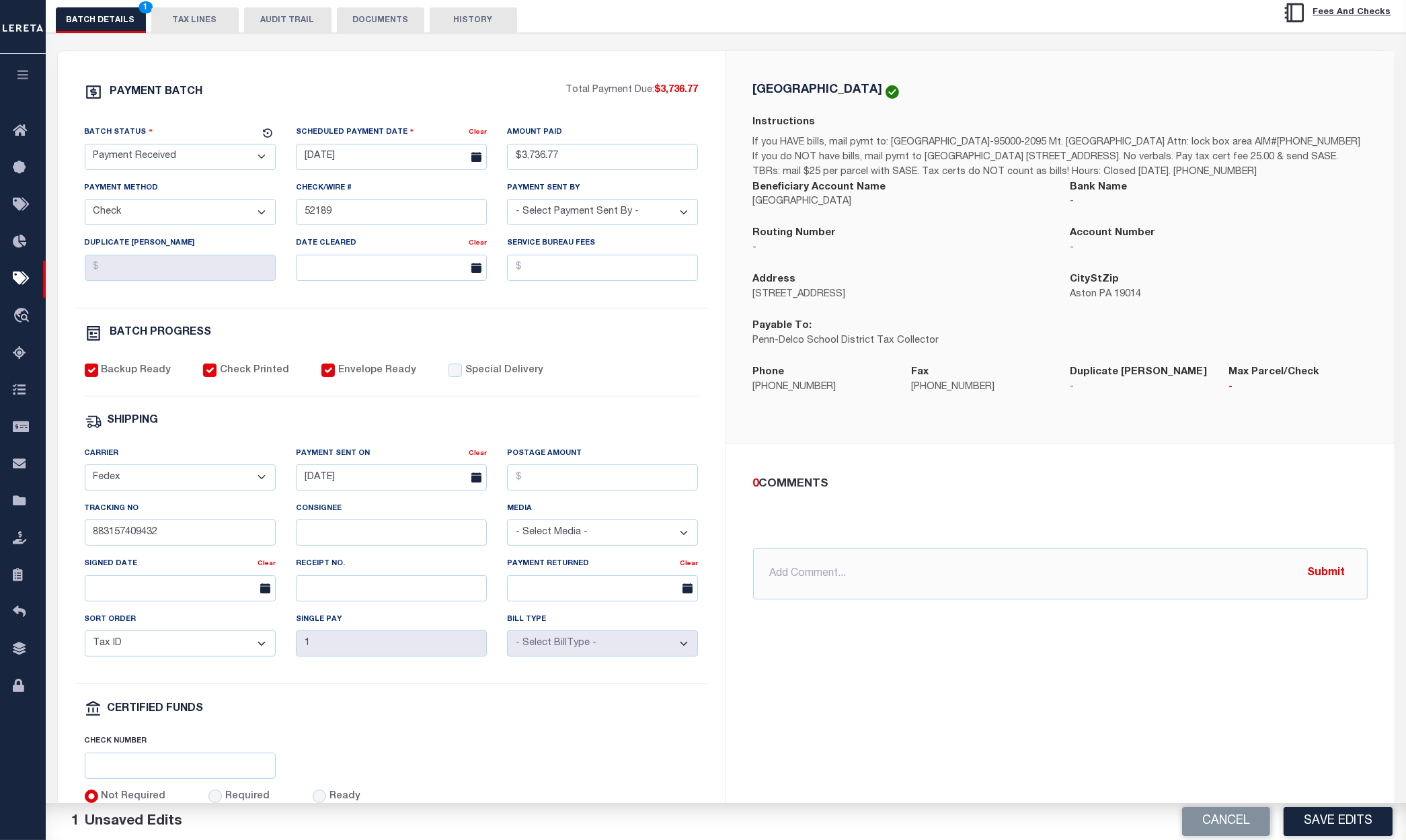
scroll to position [202, 0]
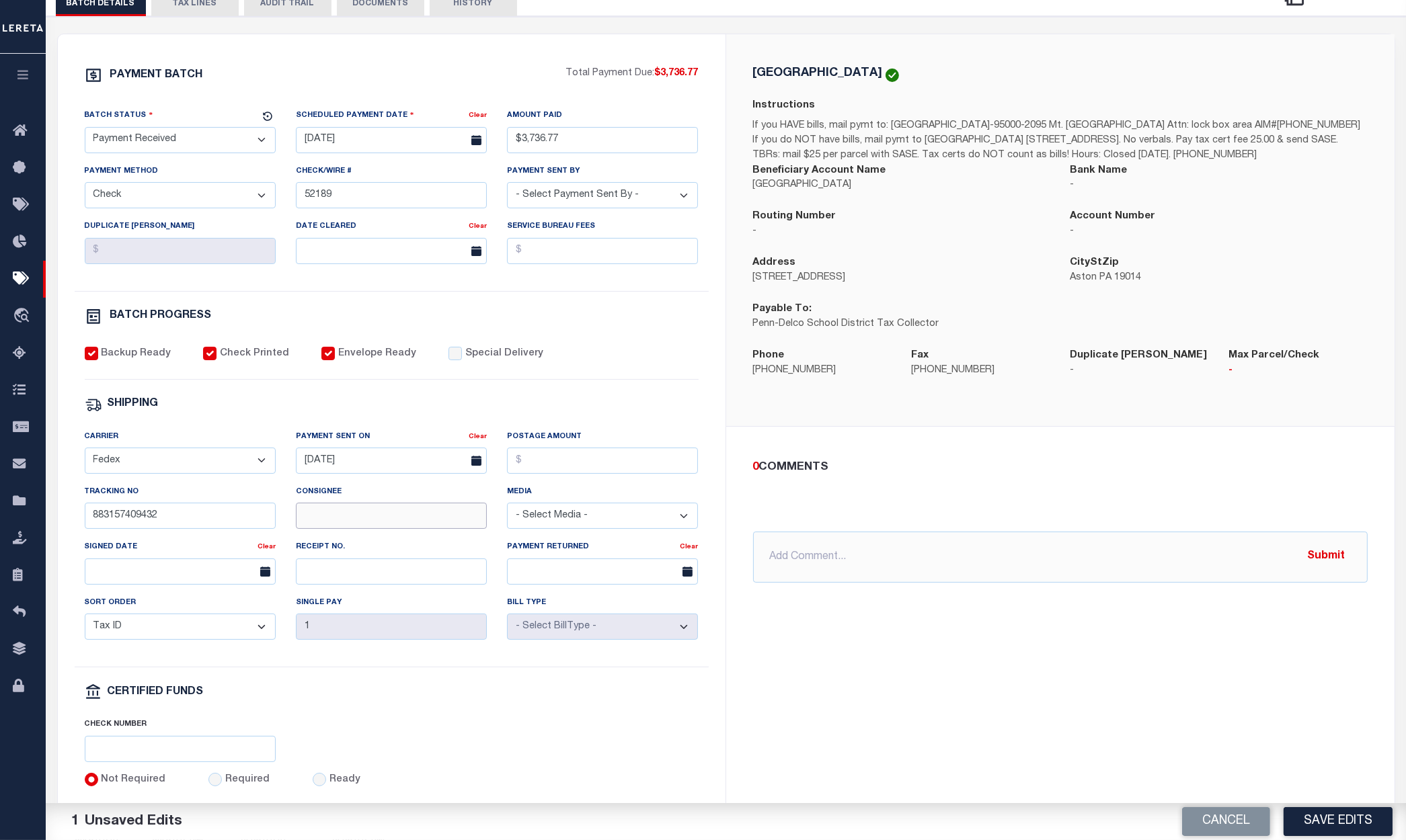
click at [409, 522] on input "Consignee" at bounding box center [392, 516] width 191 height 27
paste input "[PERSON_NAME]"
type input "[PERSON_NAME]"
click at [196, 583] on input "text" at bounding box center [180, 572] width 191 height 27
click at [282, 610] on icon at bounding box center [279, 610] width 10 height 10
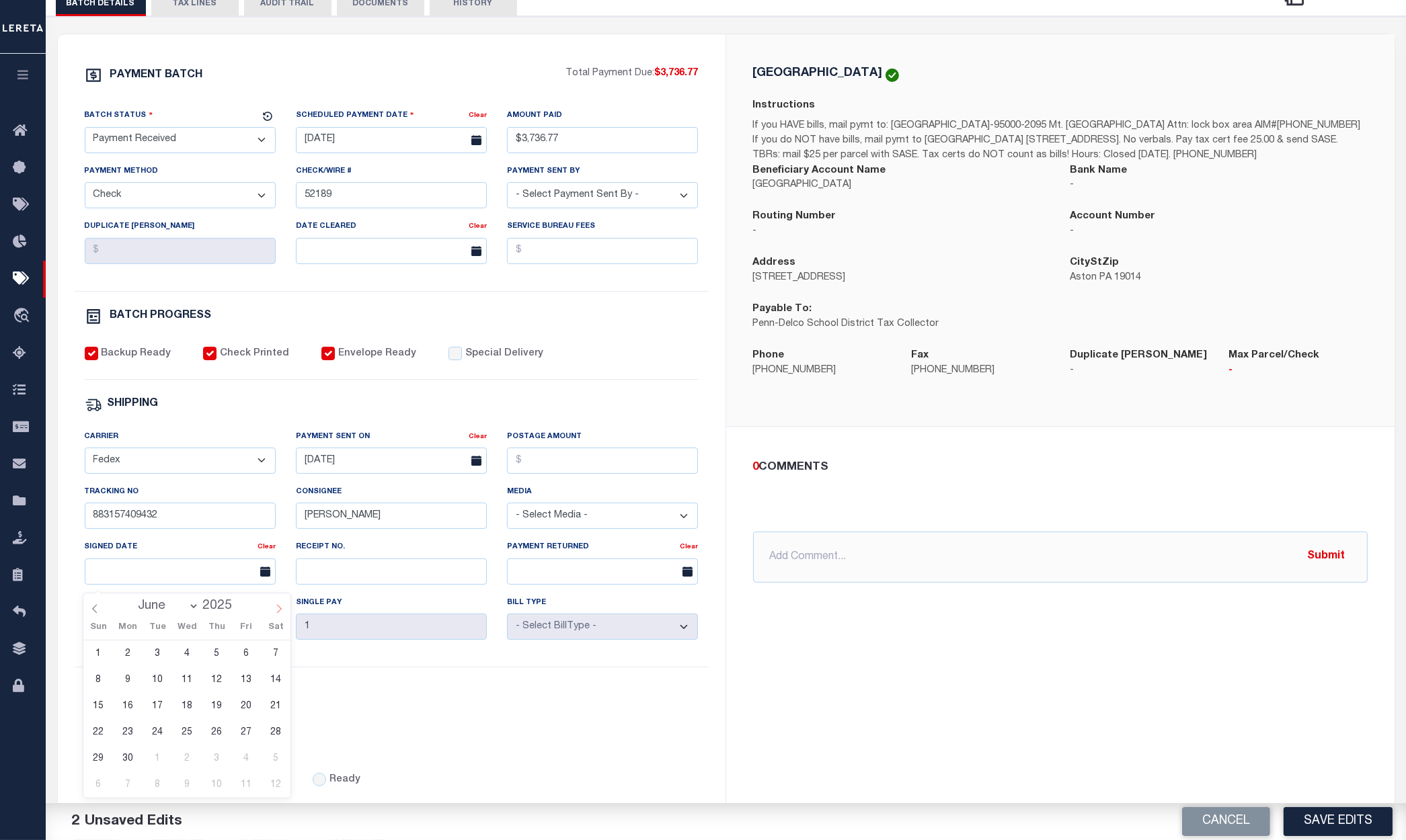
click at [282, 609] on icon at bounding box center [279, 610] width 10 height 10
select select "6"
click at [211, 760] on span "31" at bounding box center [217, 759] width 27 height 27
type input "[DATE]"
click at [412, 721] on div "PAYMENT BATCH Total Payment Due: $3,736.77 Batch Status - Select Status -" at bounding box center [392, 428] width 635 height 722
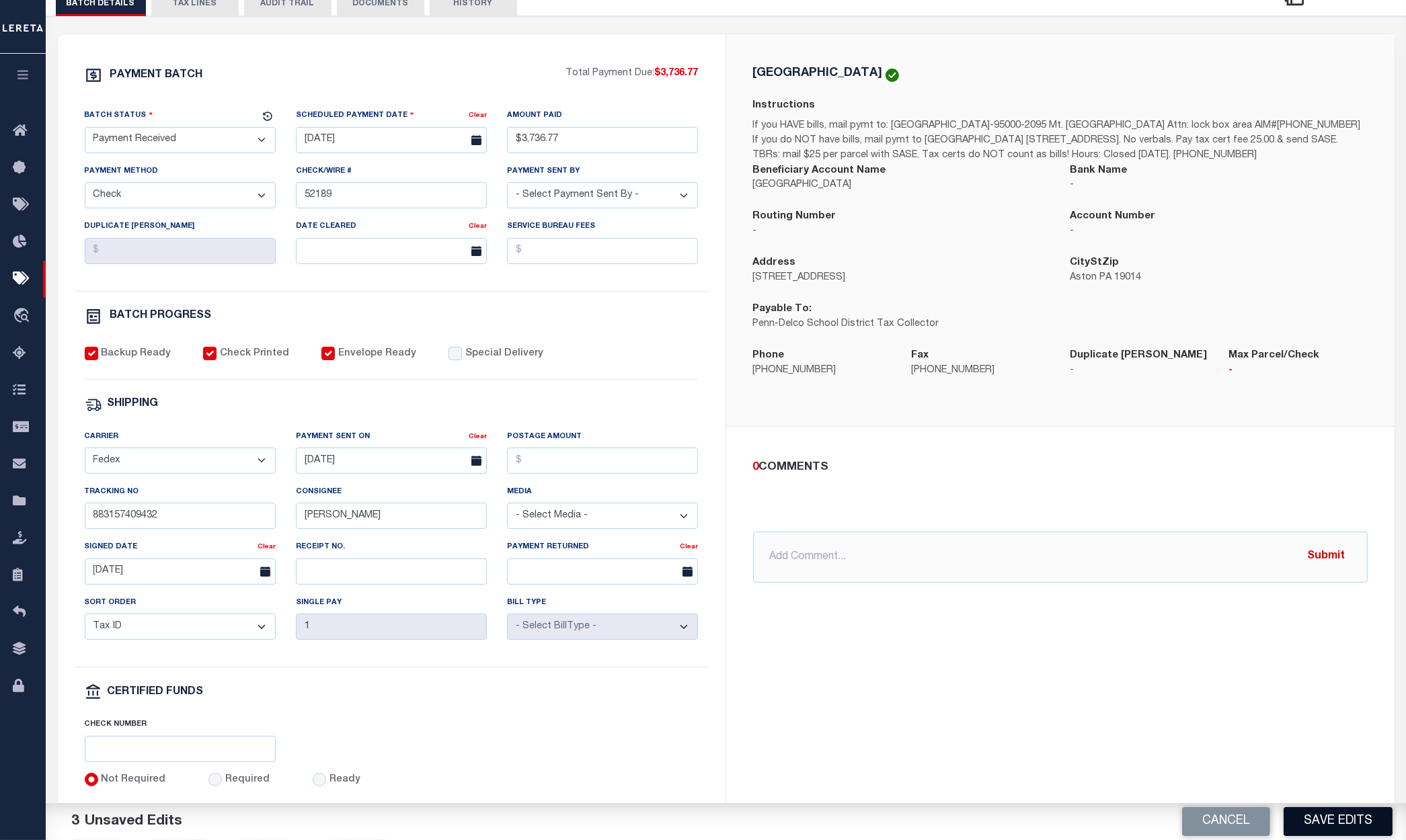
click at [1380, 821] on button "Save Edits" at bounding box center [1338, 822] width 109 height 29
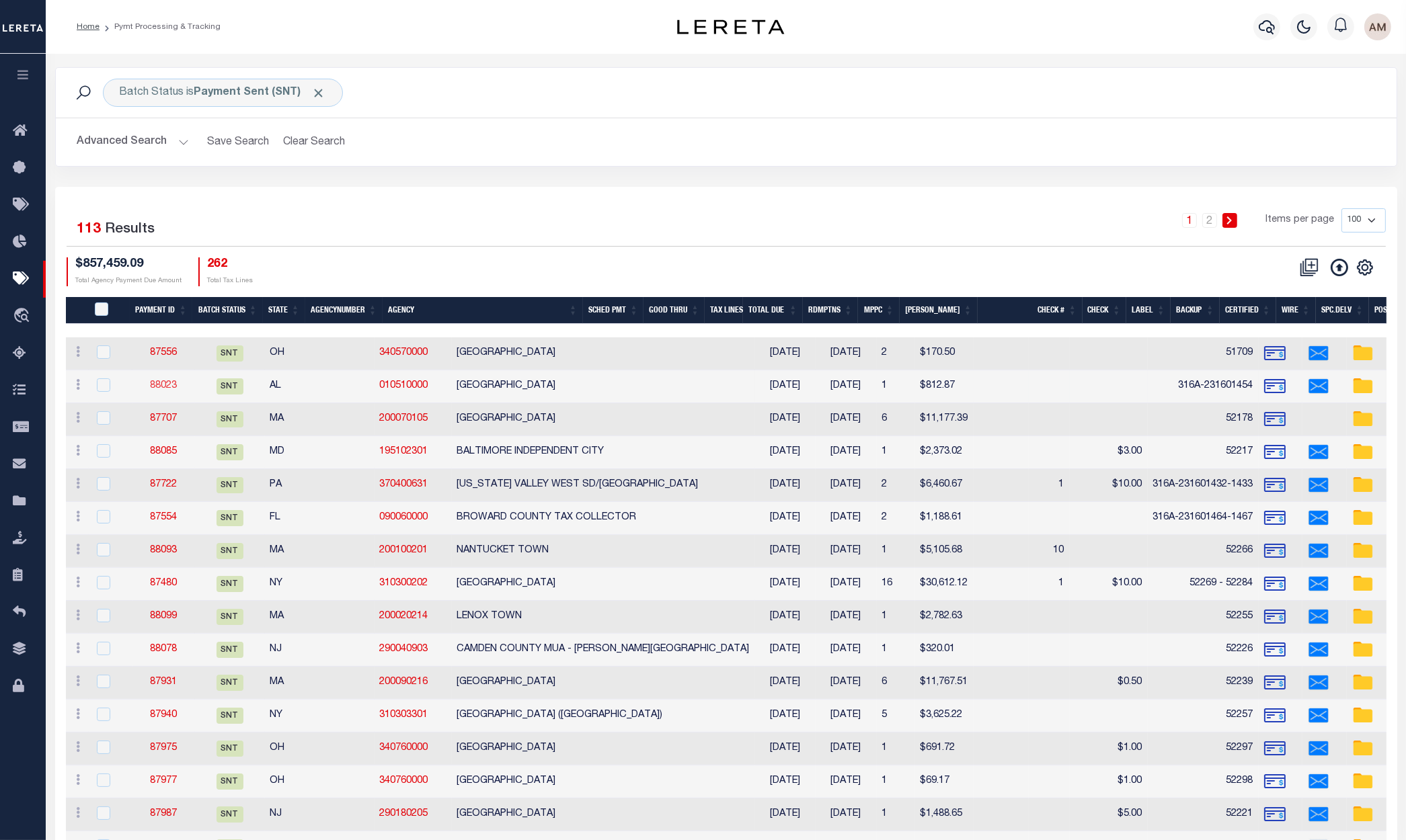
click at [165, 381] on link "88023" at bounding box center [163, 386] width 27 height 10
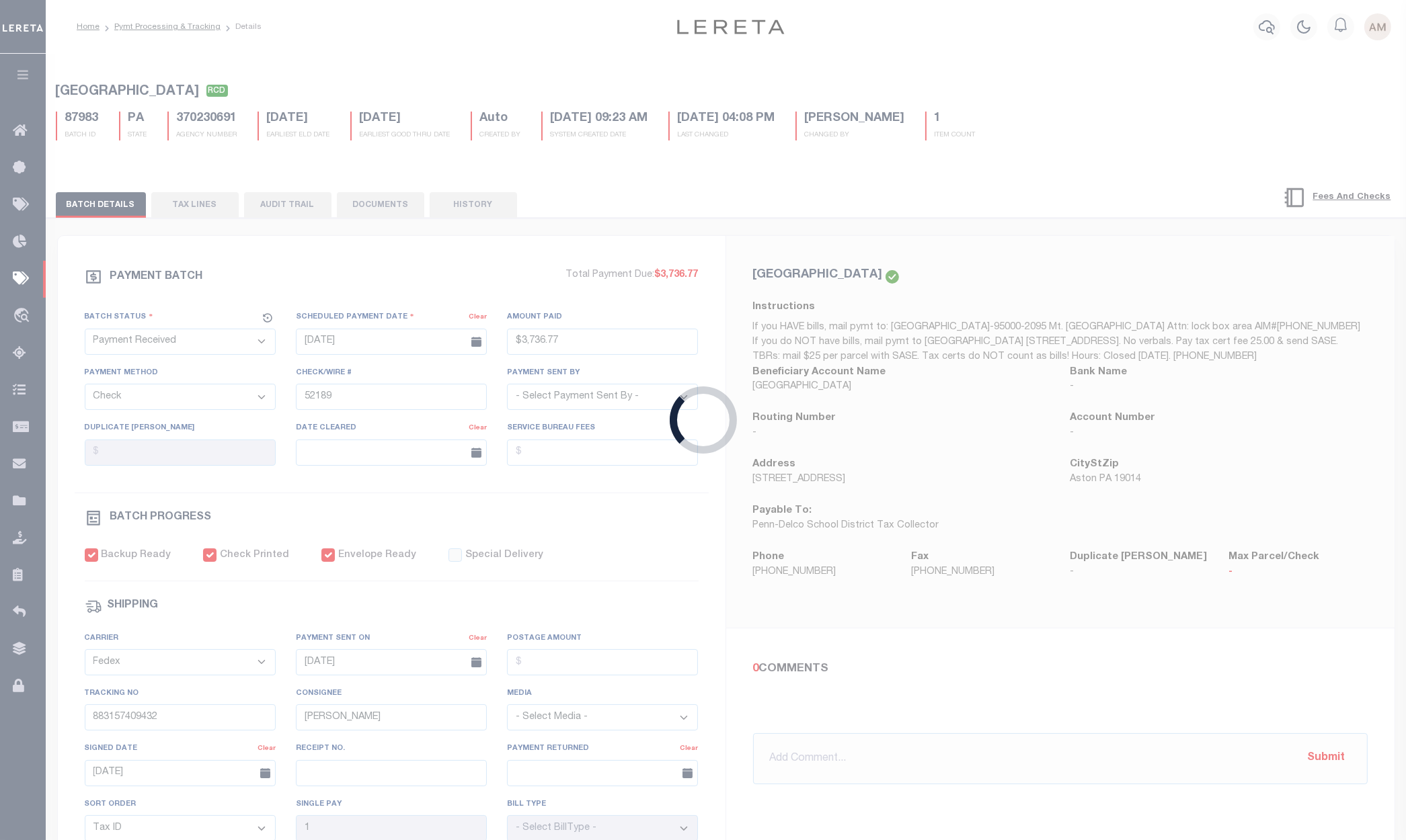
select select "SNT"
type input "[DATE]"
type input "$812.87"
select select "CCK"
type input "316A-231601454"
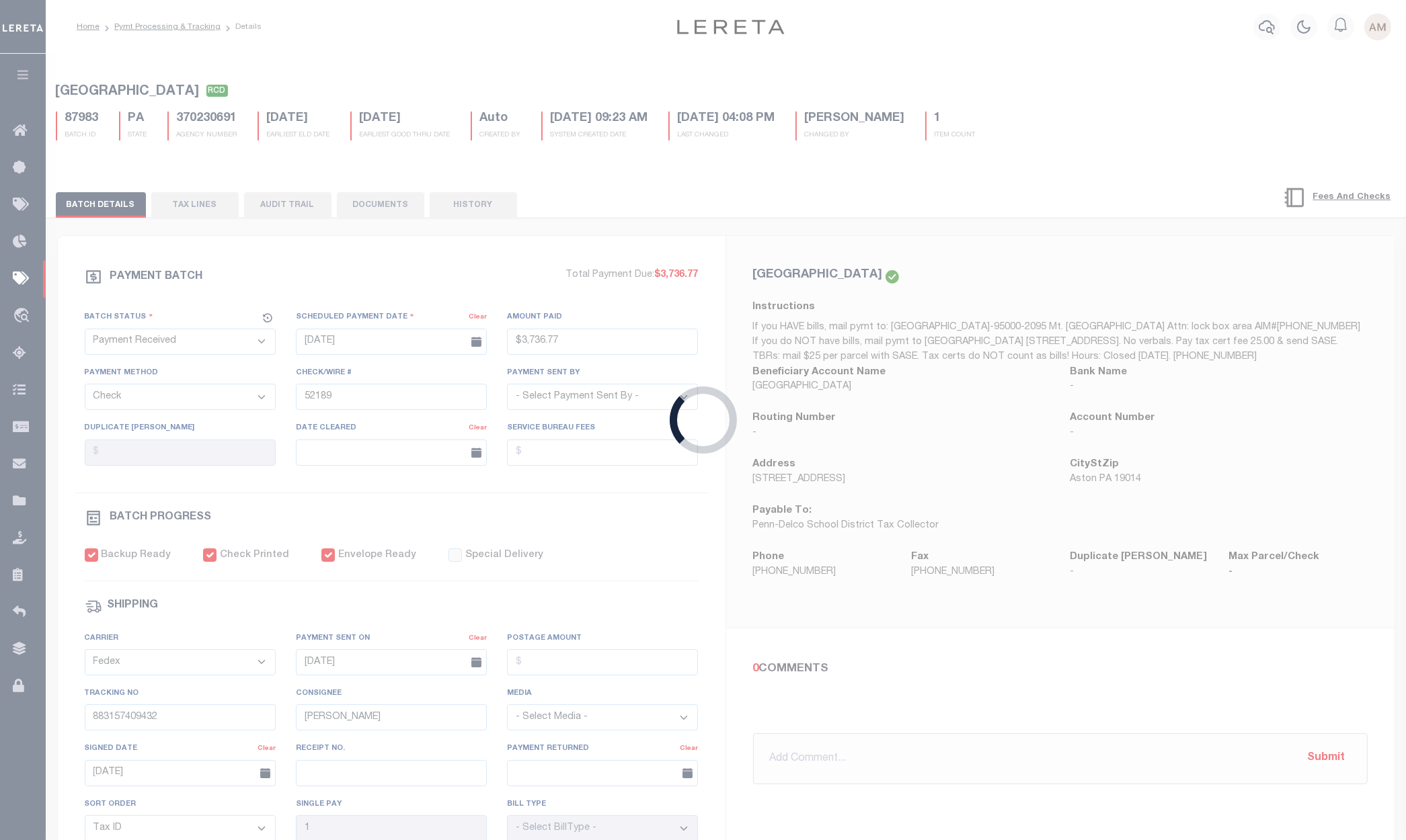
select select "[PERSON_NAME]"
type input "$28.99"
type input "883139184084"
type input "N"
type input "316A-231601454"
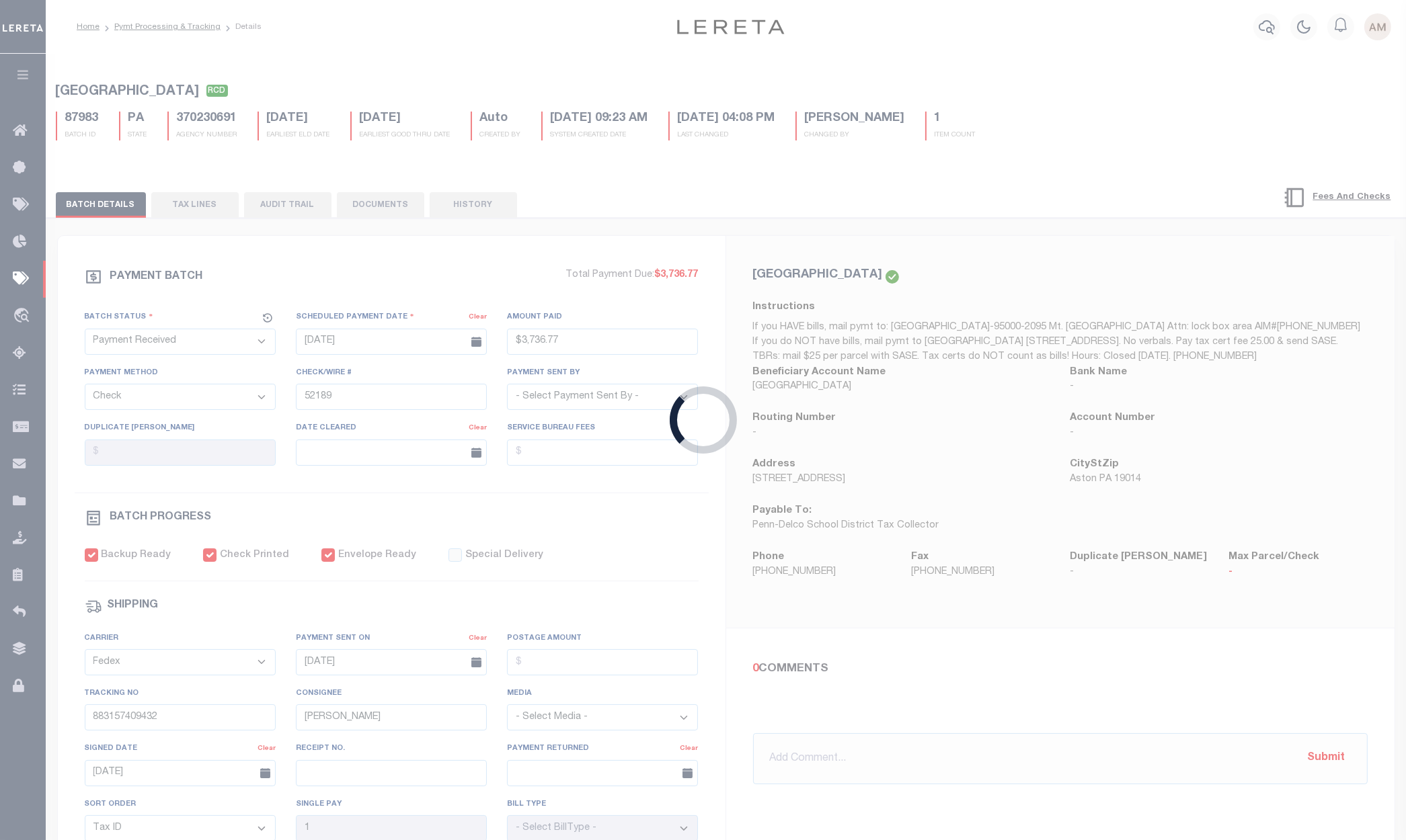
radio input "true"
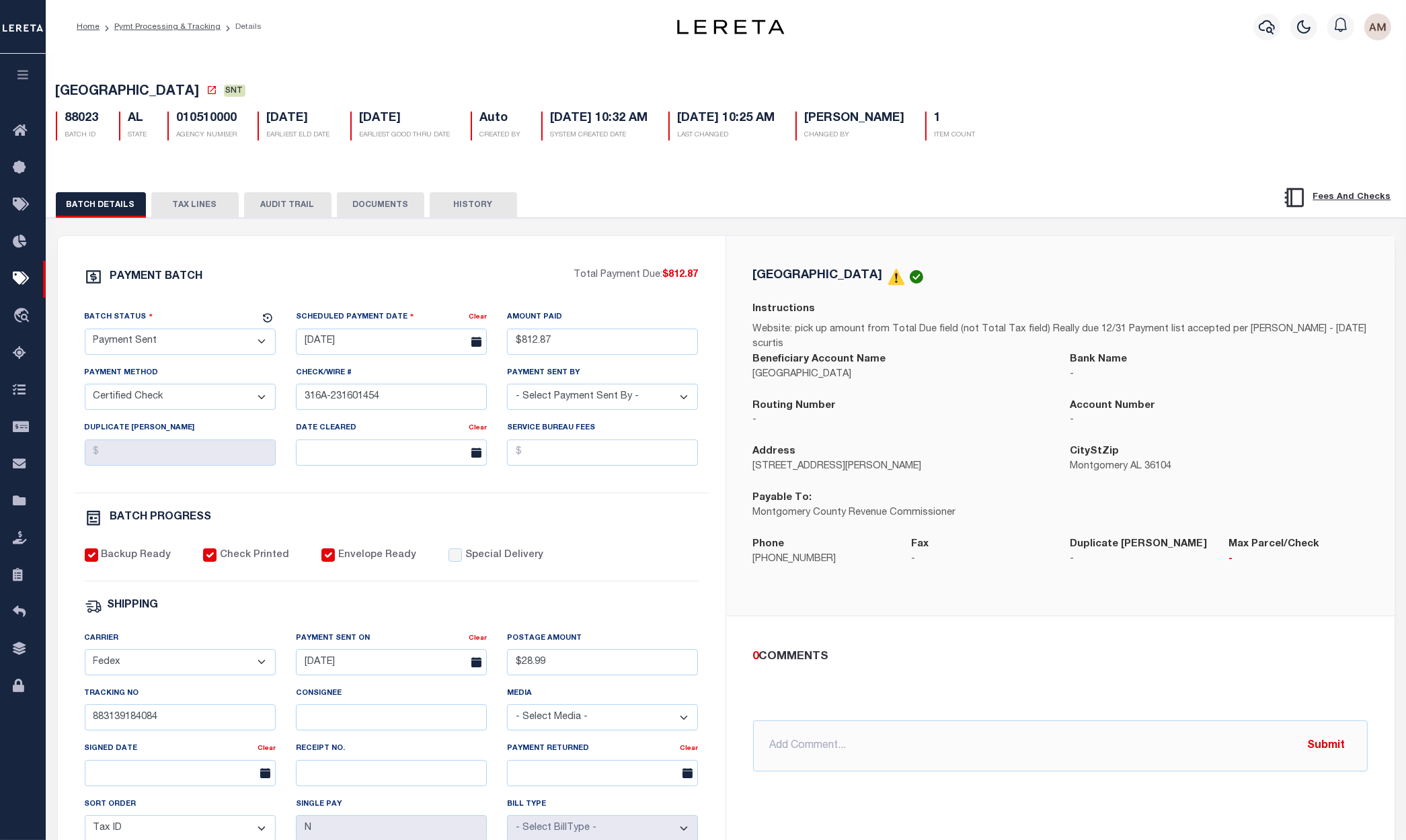
click at [202, 705] on div "Tracking No 883139184084" at bounding box center [180, 709] width 191 height 45
click at [200, 712] on input "883139184084" at bounding box center [180, 718] width 191 height 27
type input "883139184084"
drag, startPoint x: 412, startPoint y: 751, endPoint x: 399, endPoint y: 729, distance: 25.6
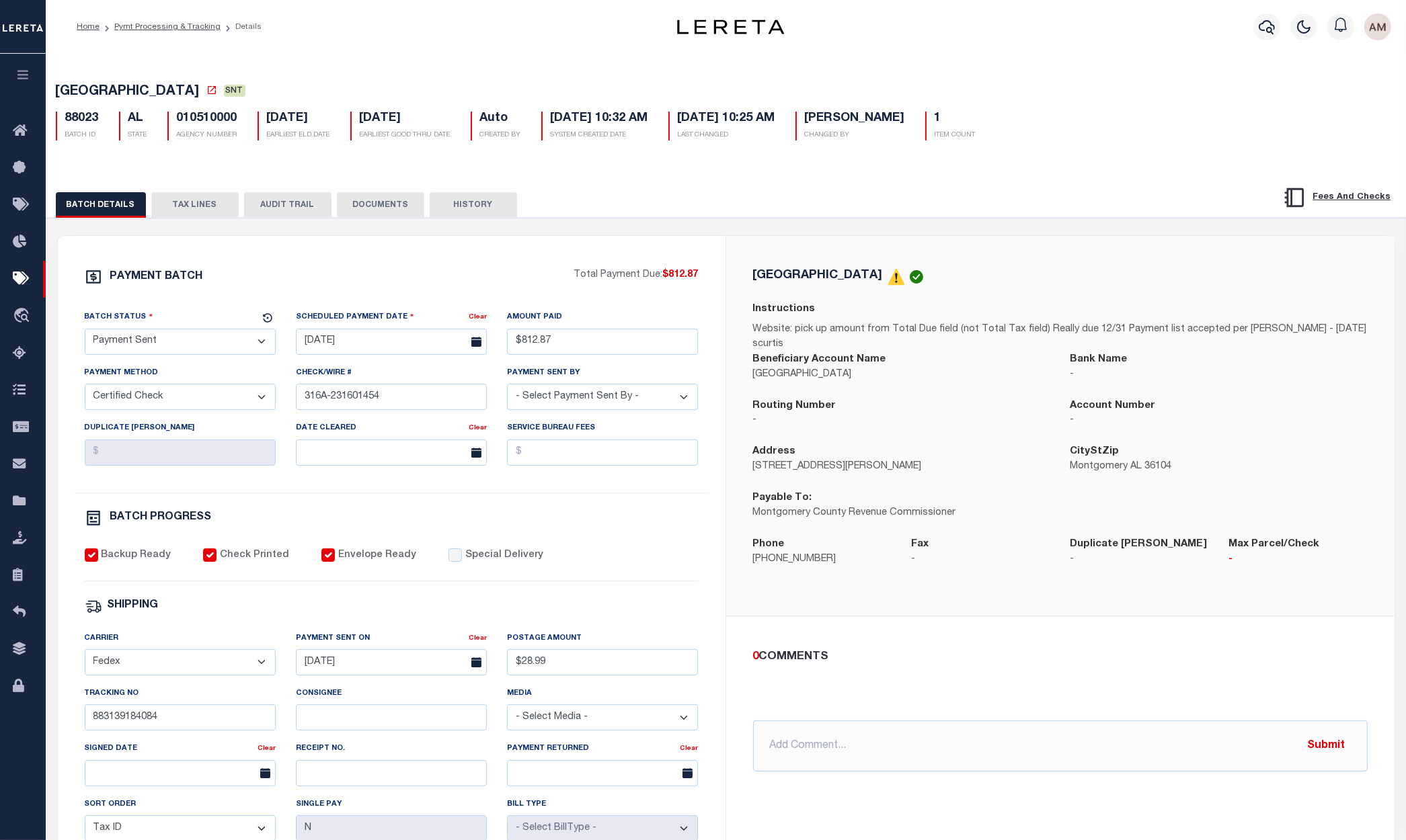
click at [411, 741] on div "Carrier - Select Carrier - E-mail Fax Fedex FTP Other UPS USPS Payment Sent On …" at bounding box center [392, 750] width 634 height 239
click at [388, 716] on input "Consignee" at bounding box center [392, 718] width 191 height 27
paste input "[PERSON_NAME]"
type input "[PERSON_NAME]"
click at [220, 778] on input "text" at bounding box center [180, 773] width 191 height 27
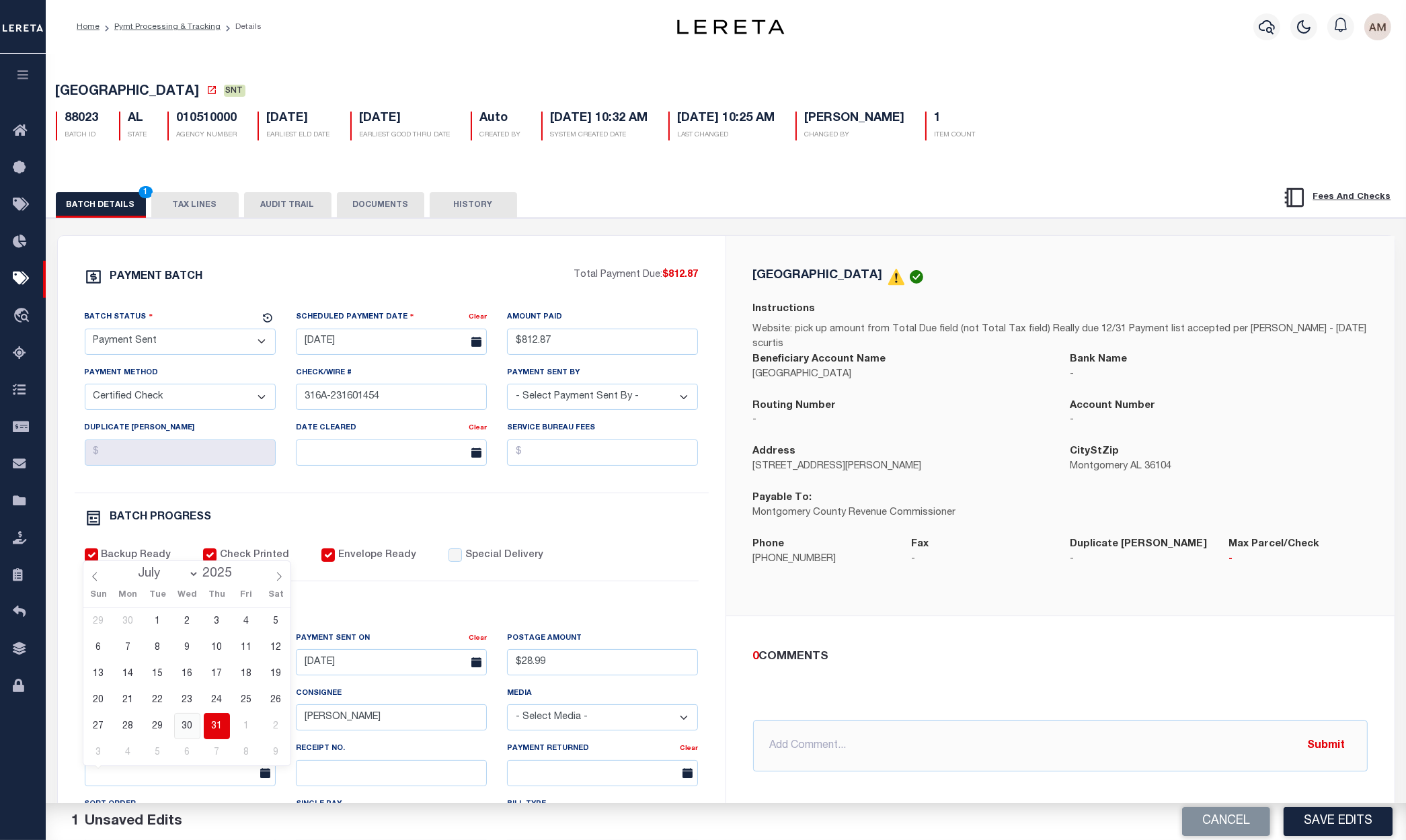
click at [193, 720] on span "30" at bounding box center [188, 727] width 27 height 27
type input "[DATE]"
click at [626, 598] on div "PAYMENT BATCH Total Payment Due: $812.87 Batch Status - Select Status -" at bounding box center [392, 630] width 635 height 722
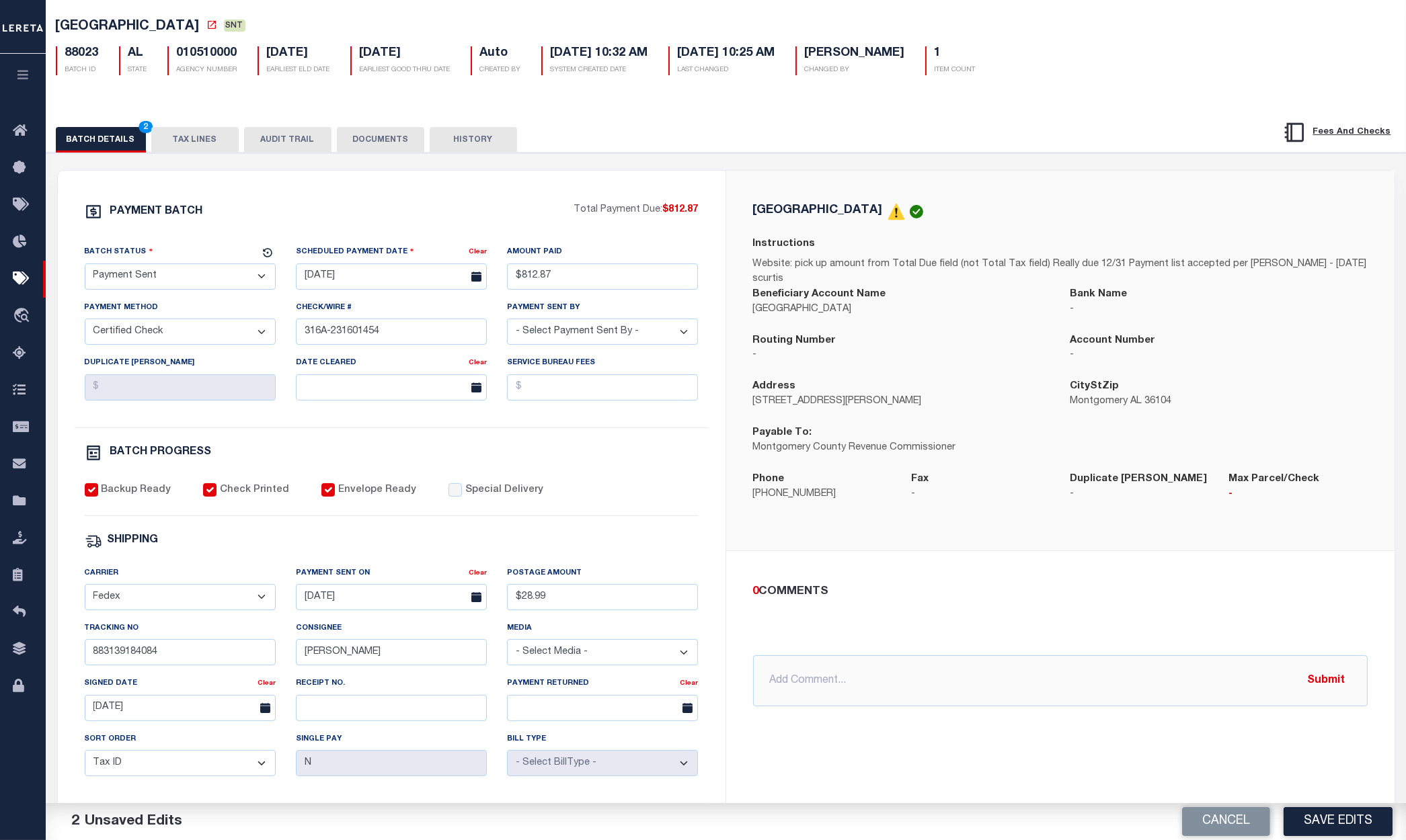
scroll to position [101, 0]
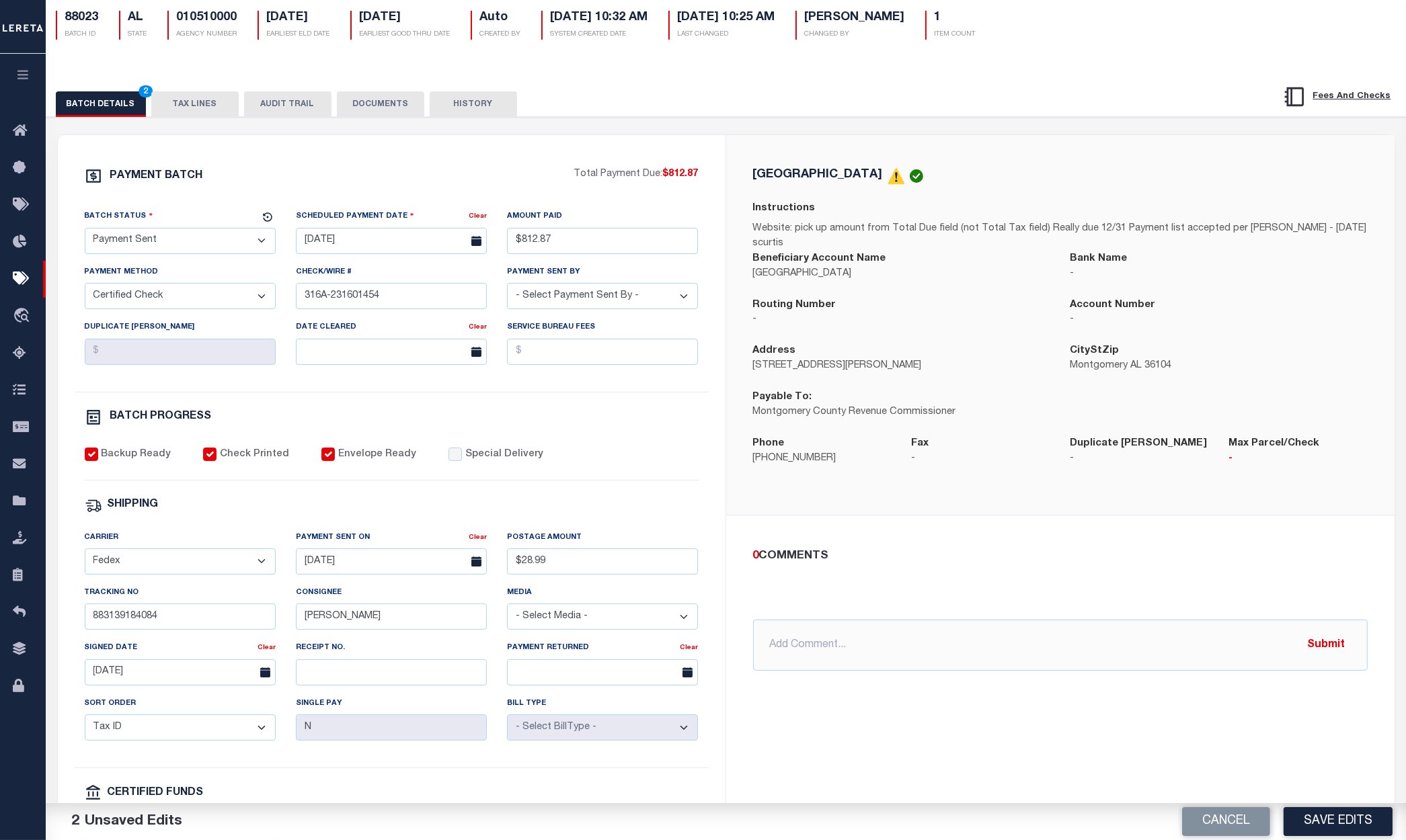
click at [370, 99] on button "DOCUMENTS" at bounding box center [381, 104] width 88 height 26
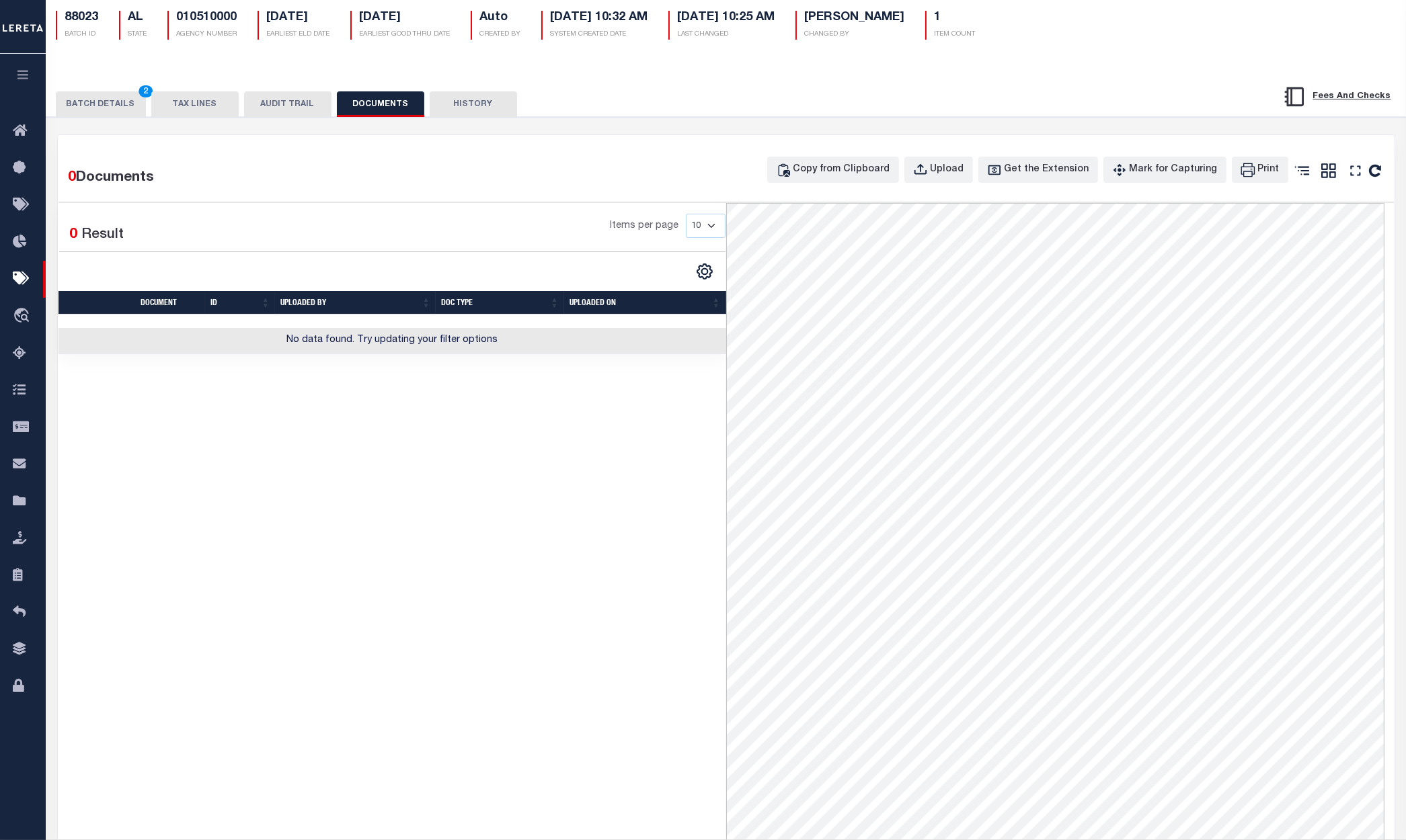
scroll to position [0, 0]
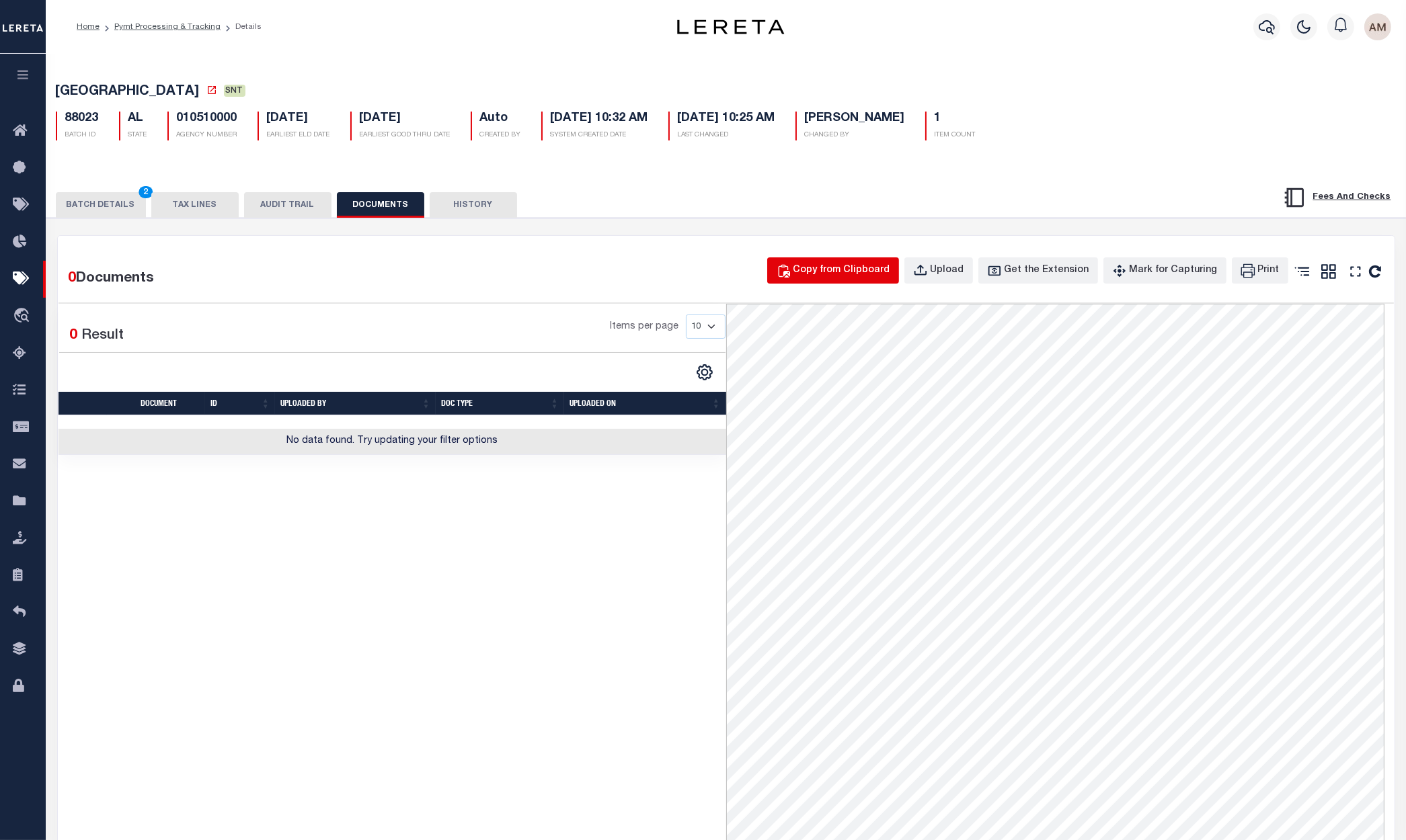
click at [854, 278] on div "Copy from Clipboard" at bounding box center [842, 271] width 97 height 15
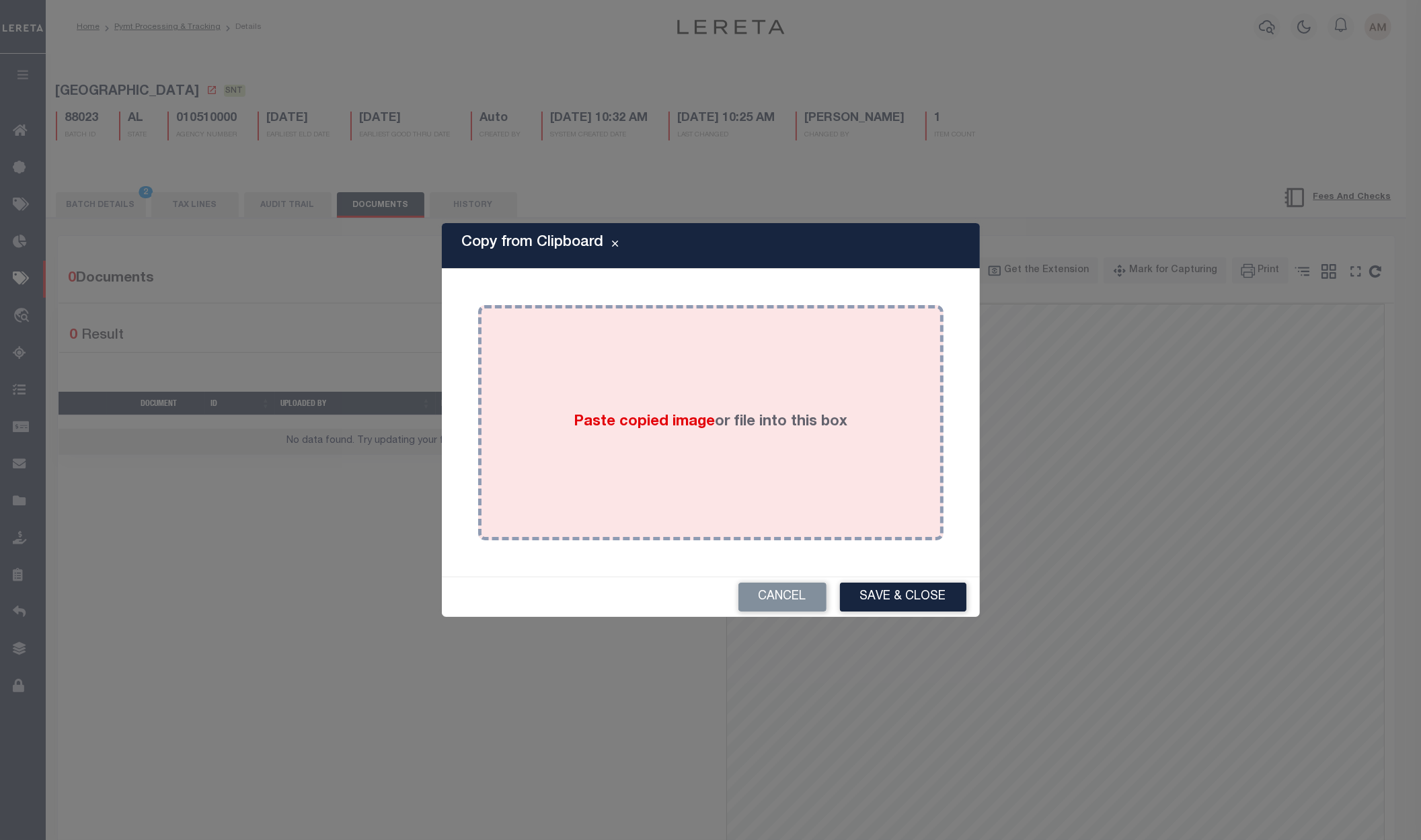
click at [690, 353] on div "Paste copied image or file into this box" at bounding box center [710, 423] width 445 height 215
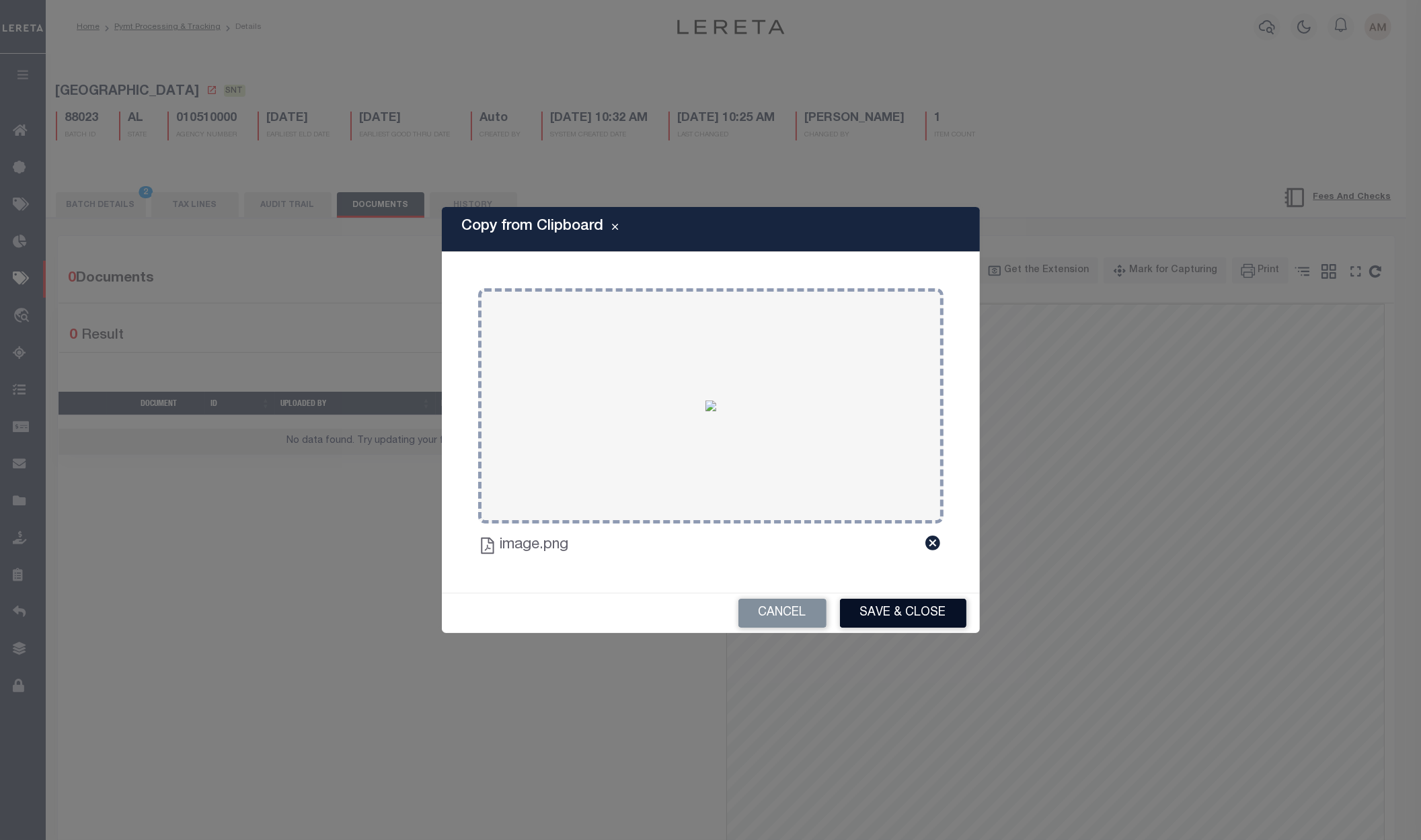
click at [888, 610] on button "Save & Close" at bounding box center [903, 613] width 127 height 29
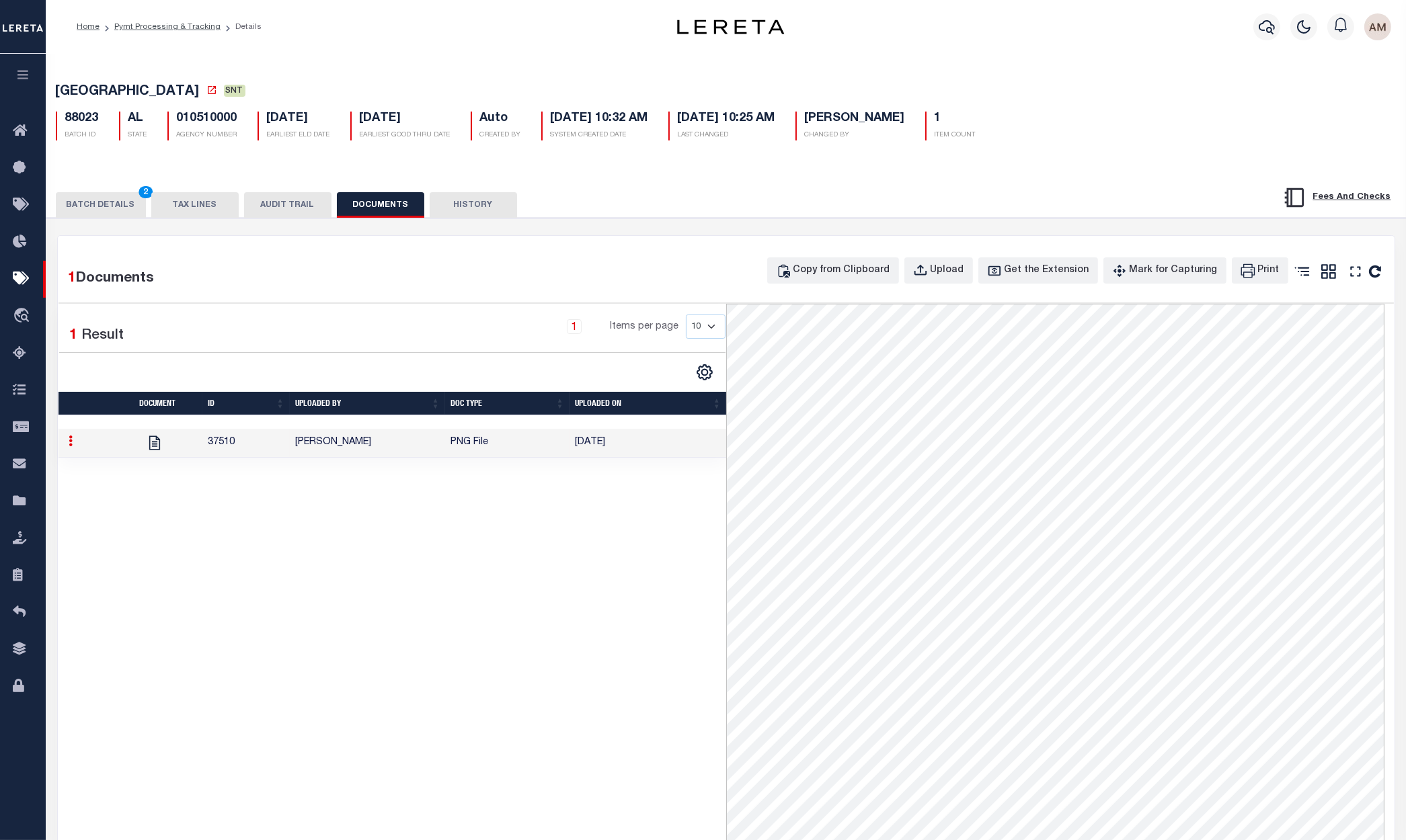
click at [87, 198] on button "BATCH DETAILS 2" at bounding box center [101, 205] width 90 height 26
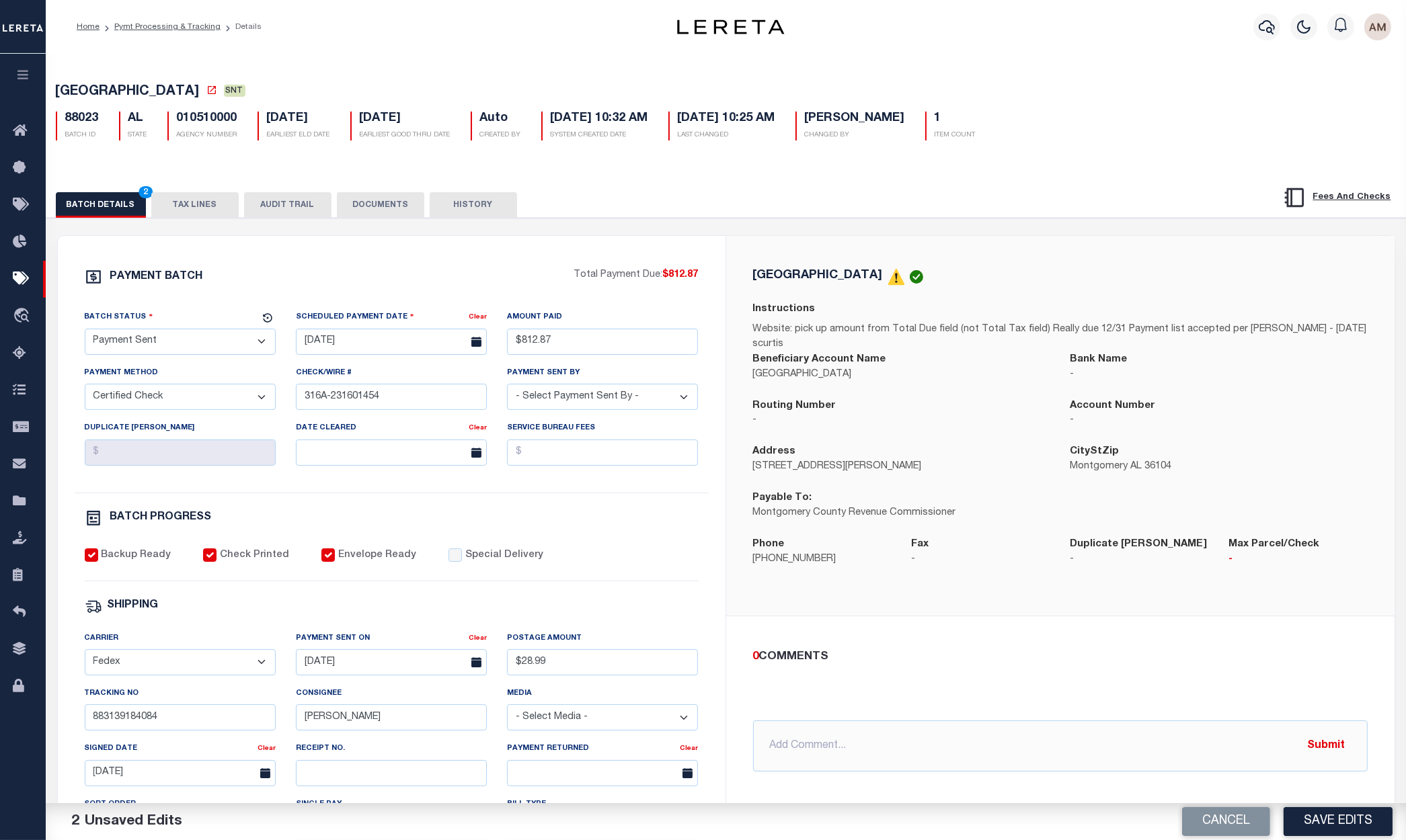
drag, startPoint x: 215, startPoint y: 344, endPoint x: 223, endPoint y: 358, distance: 16.1
click at [215, 344] on select "- Select Status - Scheduled for Payment Ready For Payment Payment Sent Cleared …" at bounding box center [180, 342] width 191 height 27
click at [85, 332] on select "- Select Status - Scheduled for Payment Ready For Payment Payment Sent Cleared …" at bounding box center [180, 342] width 191 height 27
click at [341, 504] on div "PAYMENT BATCH Total Payment Due: $812.87 Batch Status - Select Status -" at bounding box center [392, 630] width 635 height 722
click at [251, 329] on div "Batch Status" at bounding box center [172, 319] width 175 height 19
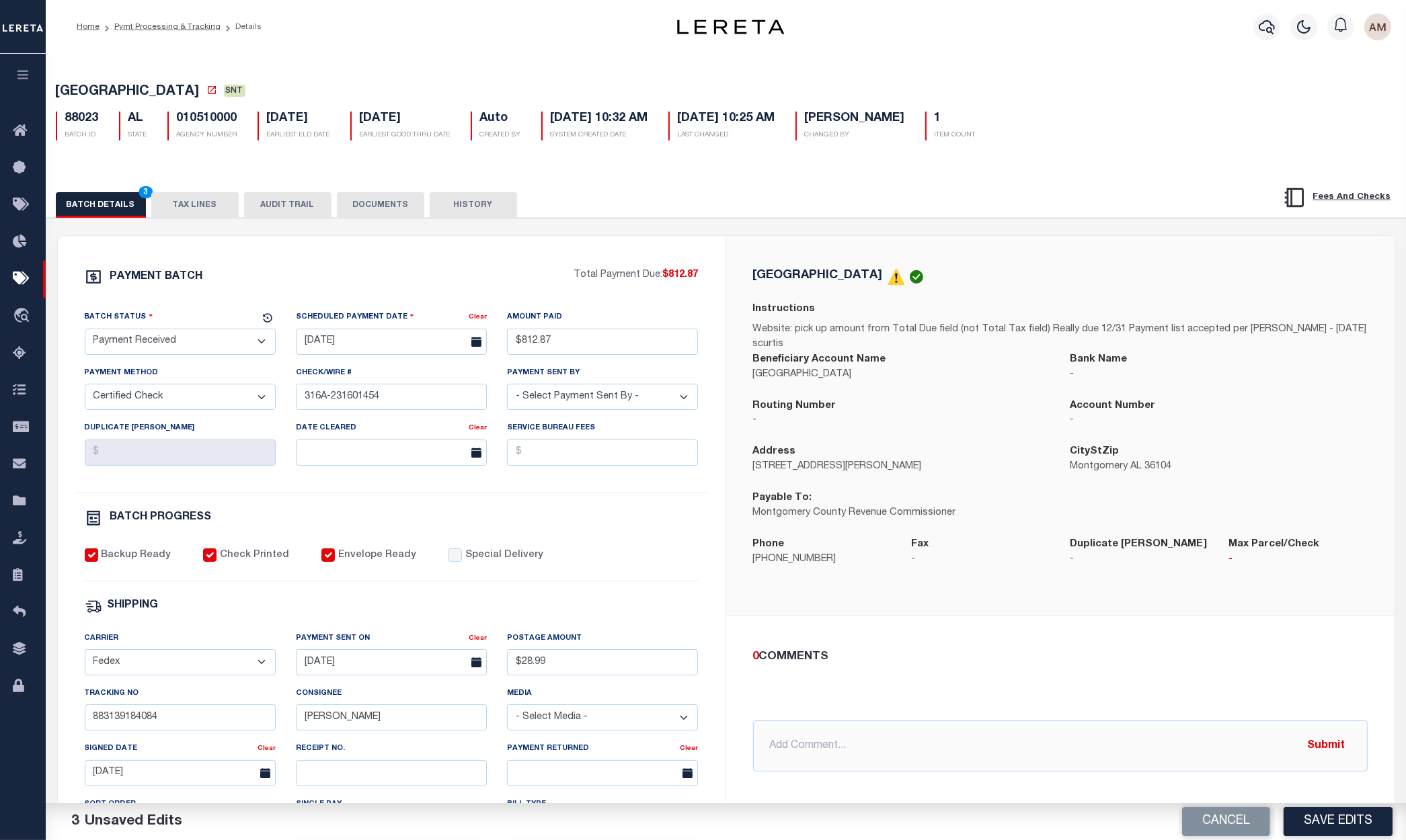
click at [248, 341] on select "- Select Status - Scheduled for Payment Ready For Payment Payment Sent Cleared …" at bounding box center [180, 342] width 191 height 27
select select "RCC"
click at [85, 332] on select "- Select Status - Scheduled for Payment Ready For Payment Payment Sent Cleared …" at bounding box center [180, 342] width 191 height 27
click at [616, 532] on div "BATCH PROGRESS" at bounding box center [392, 521] width 614 height 23
click at [607, 499] on div "PAYMENT BATCH Total Payment Due: $812.87 Batch Status - Select Status -" at bounding box center [392, 630] width 635 height 722
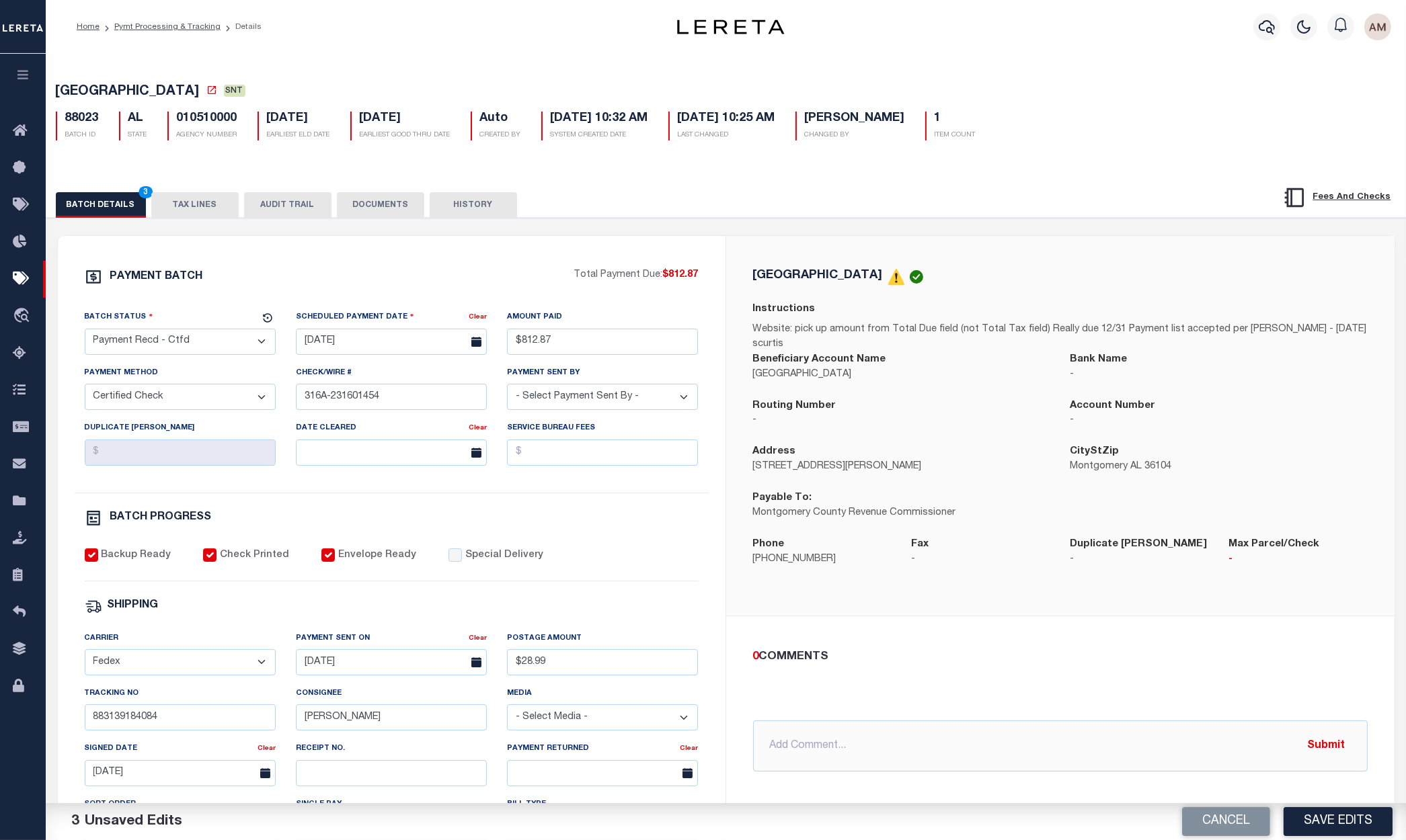
click at [365, 207] on button "DOCUMENTS" at bounding box center [381, 205] width 88 height 26
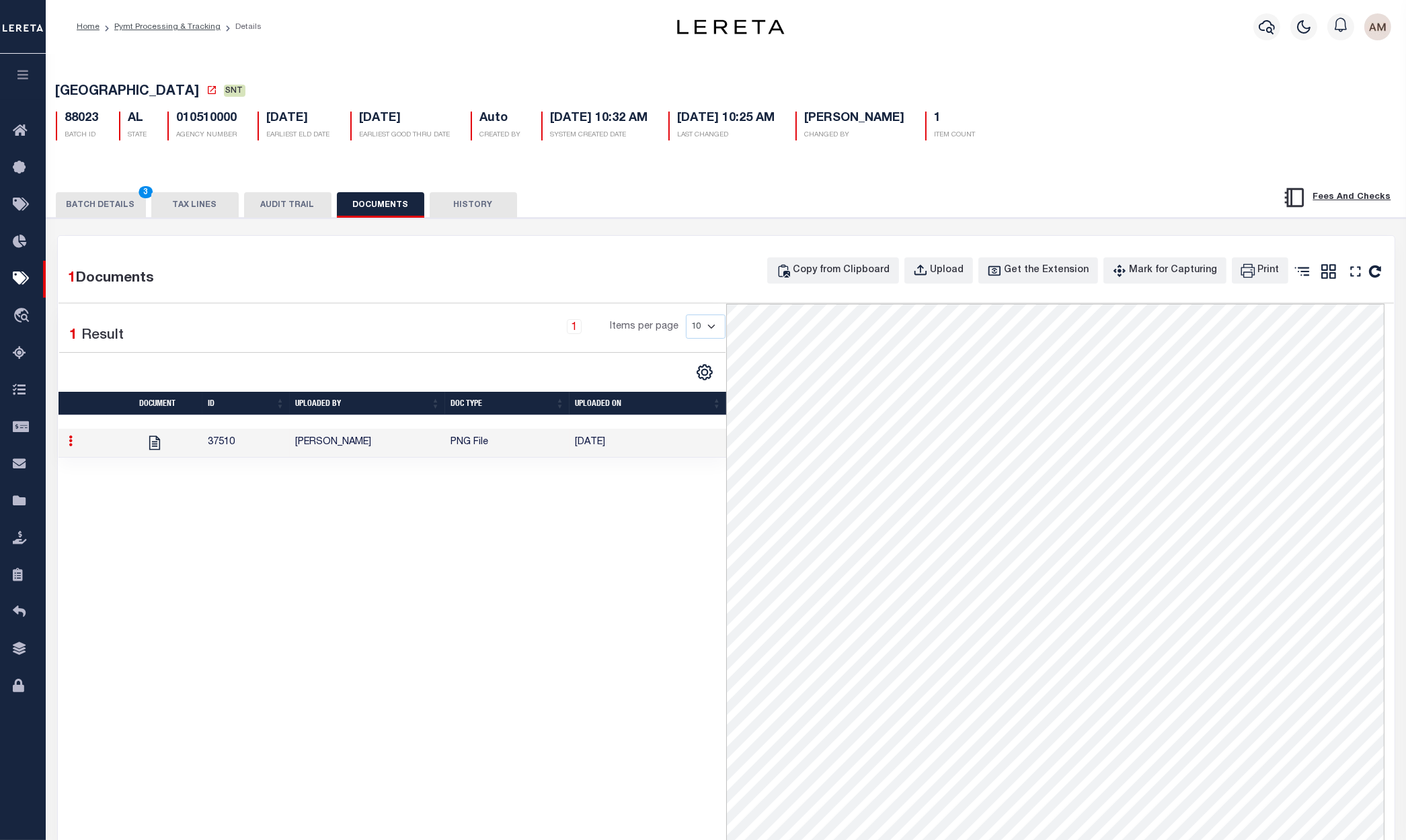
click at [114, 201] on button "BATCH DETAILS 3" at bounding box center [101, 205] width 90 height 26
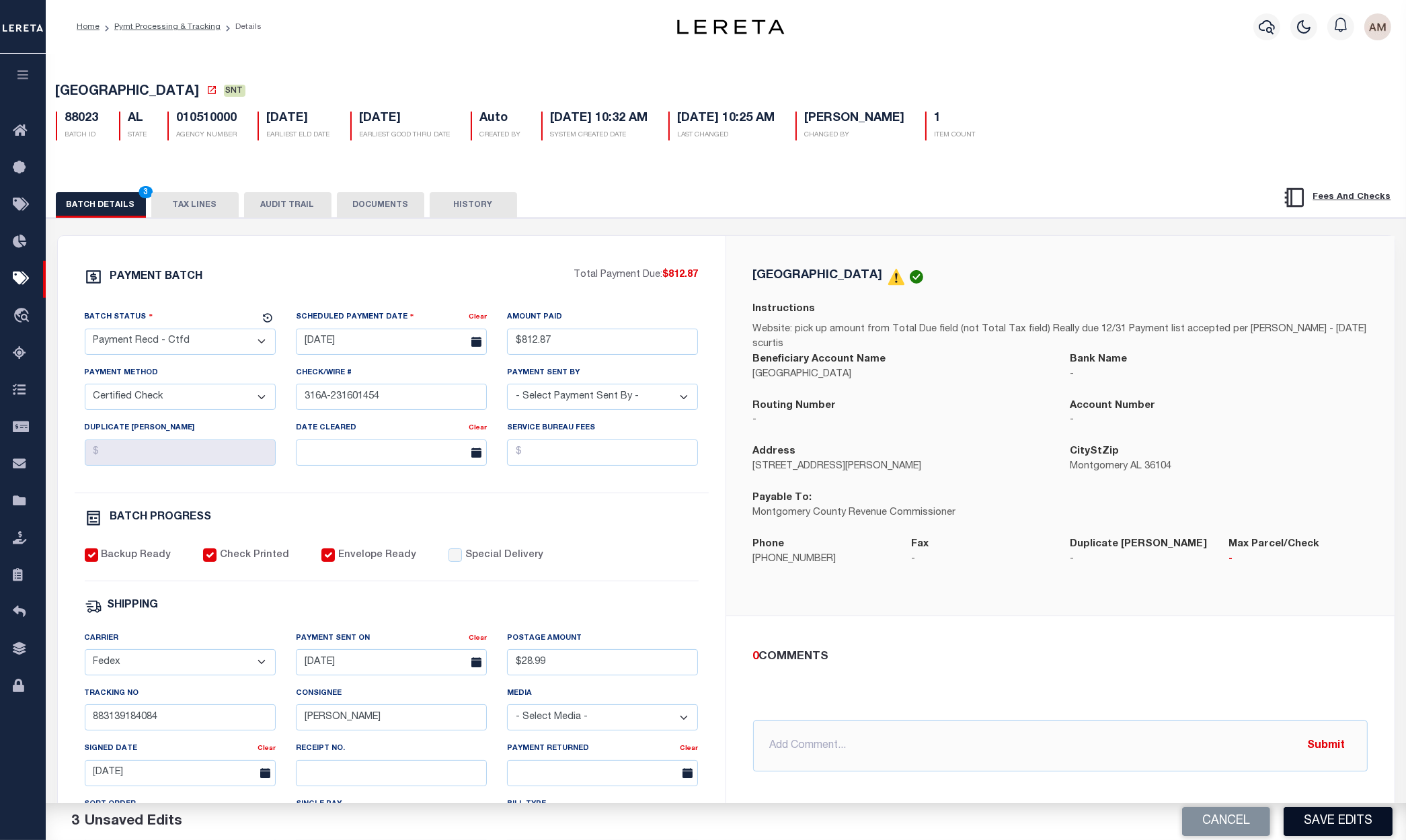
click at [1356, 825] on button "Save Edits" at bounding box center [1338, 822] width 109 height 29
